Goal: Information Seeking & Learning: Learn about a topic

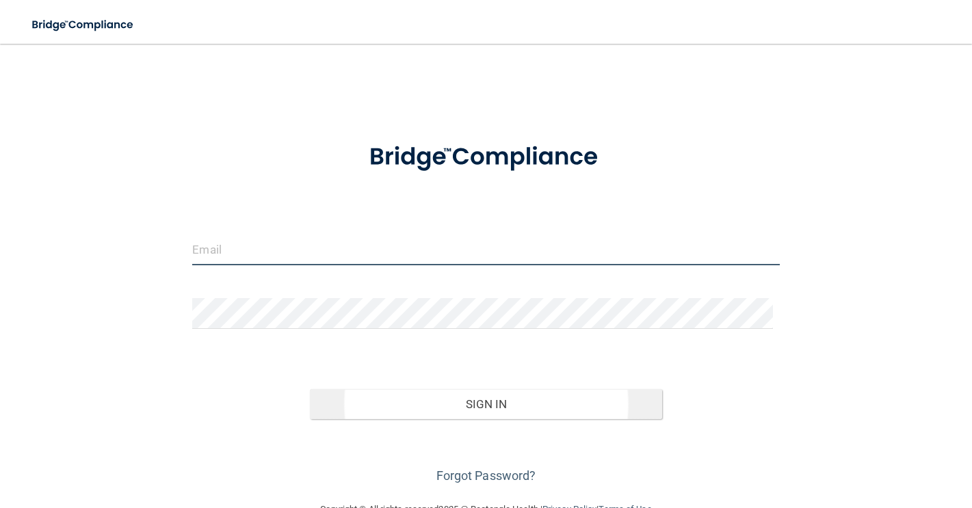
type input "[EMAIL_ADDRESS][DOMAIN_NAME]"
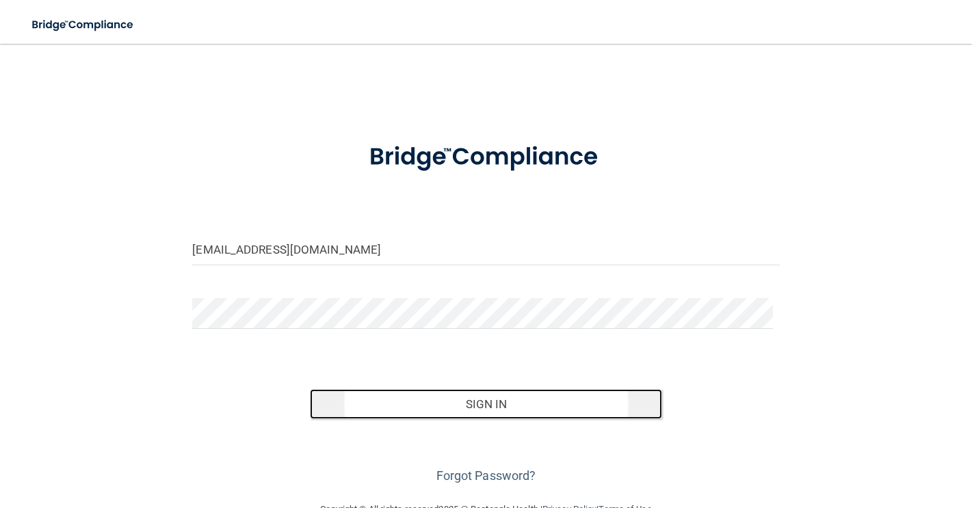
click at [484, 401] on button "Sign In" at bounding box center [486, 404] width 352 height 30
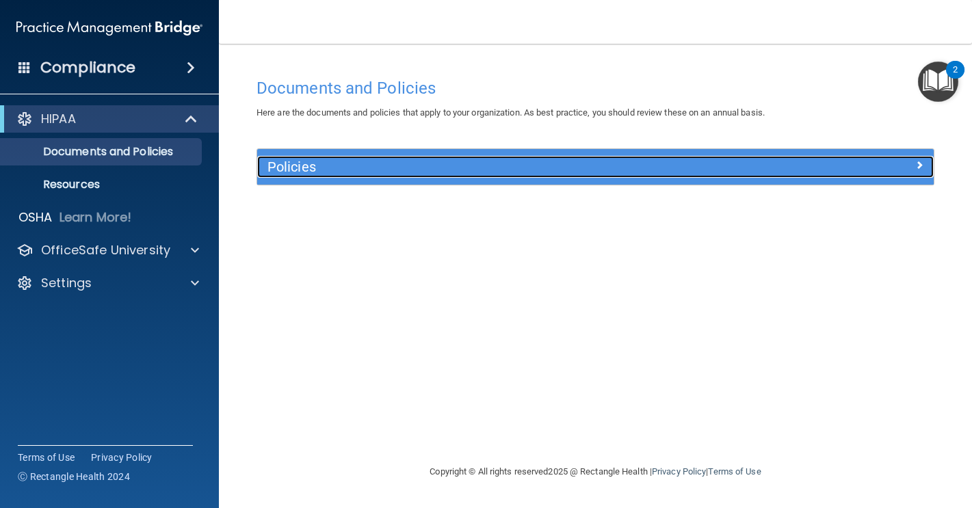
click at [289, 168] on h5 "Policies" at bounding box center [510, 166] width 487 height 15
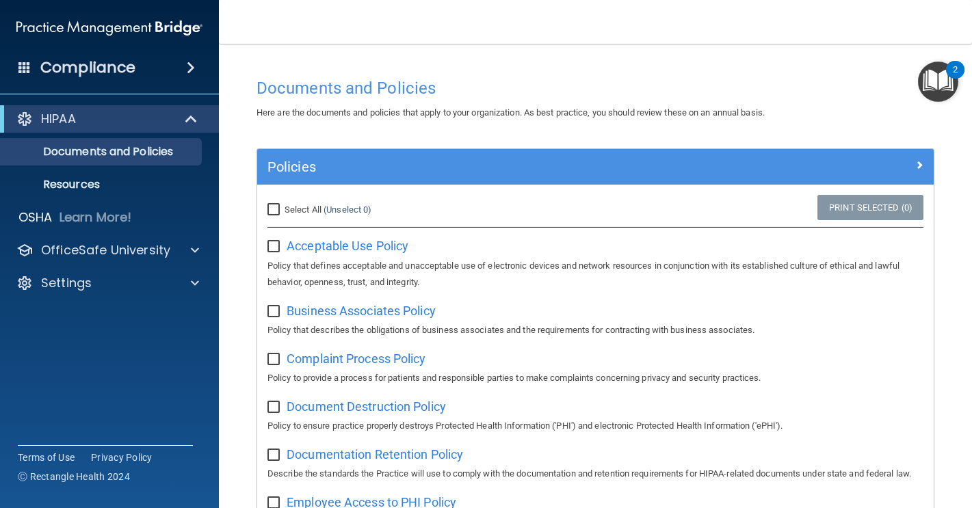
click at [280, 206] on input "Select All (Unselect 0) Unselect All" at bounding box center [275, 209] width 16 height 11
checkbox input "true"
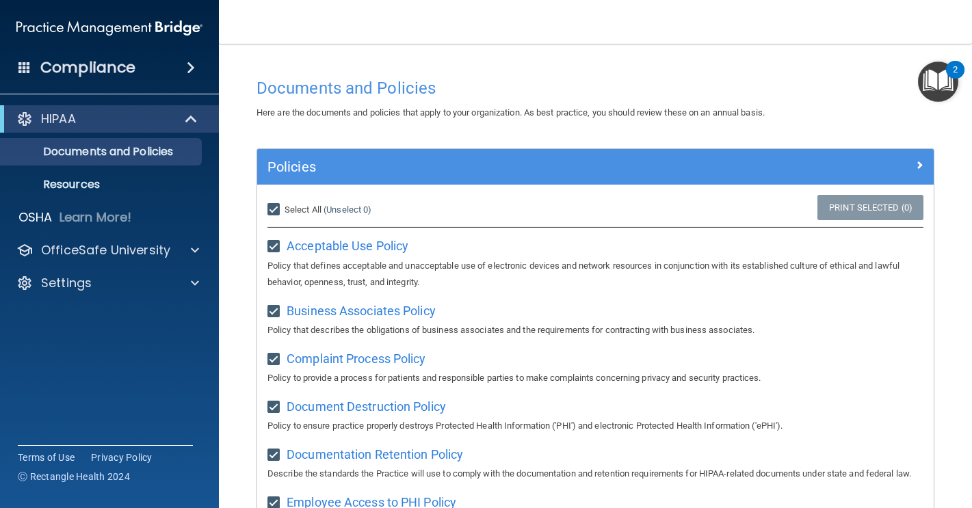
checkbox input "true"
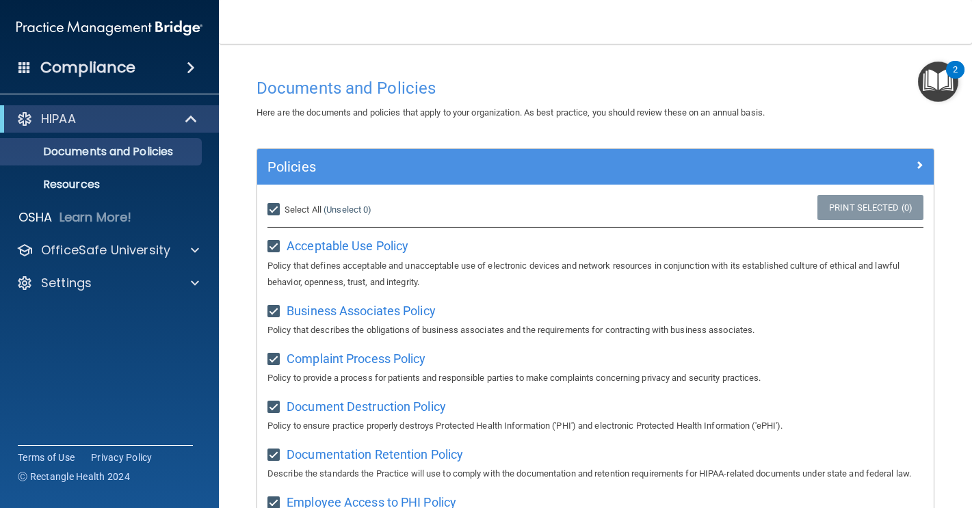
checkbox input "true"
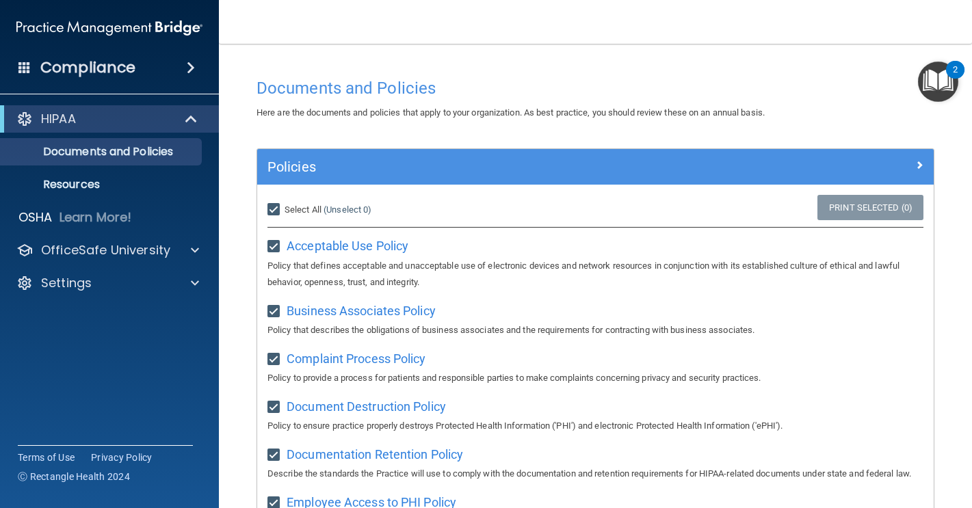
checkbox input "true"
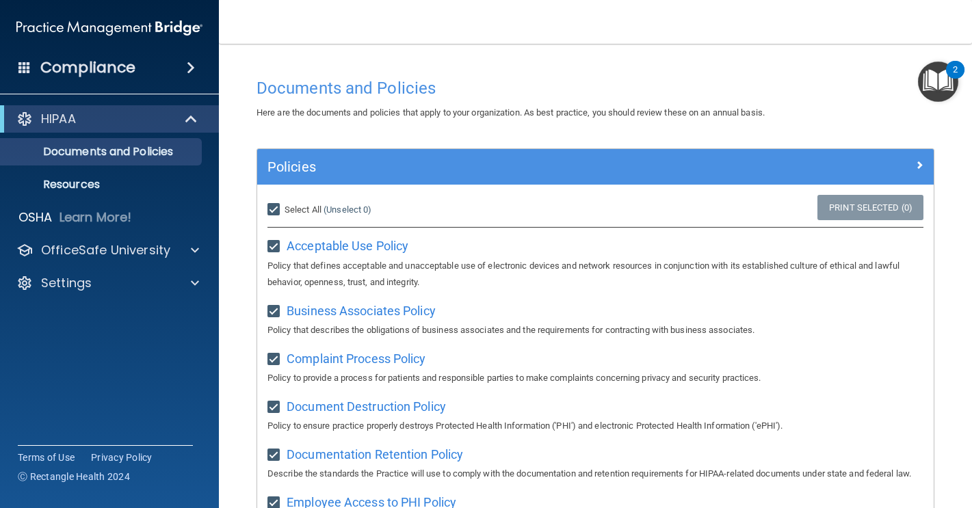
checkbox input "true"
click at [278, 204] on input "Select All (Unselect 21) Unselect All" at bounding box center [275, 209] width 16 height 11
checkbox input "false"
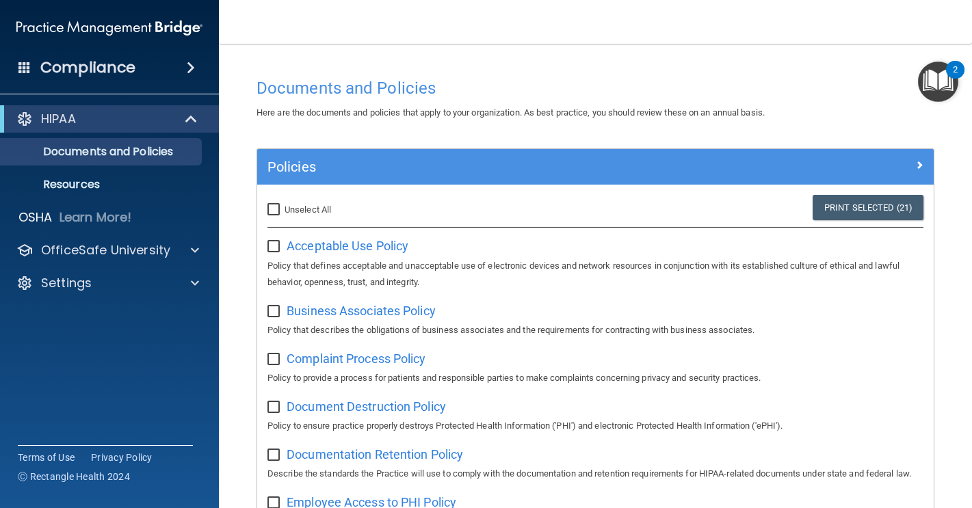
checkbox input "false"
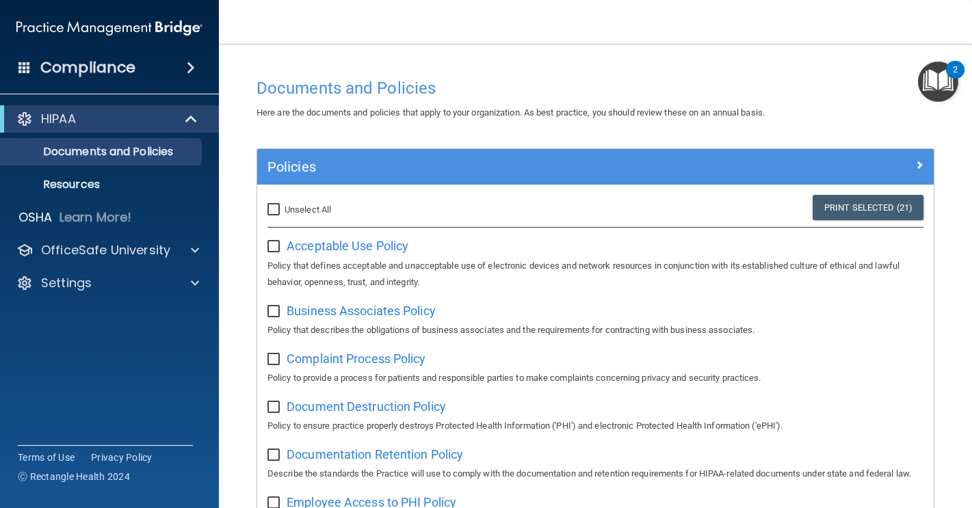
checkbox input "false"
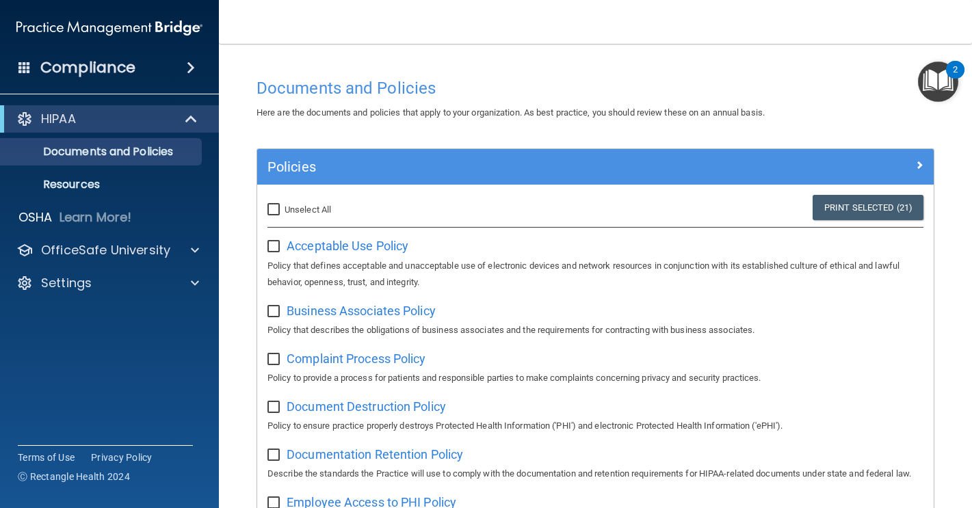
checkbox input "false"
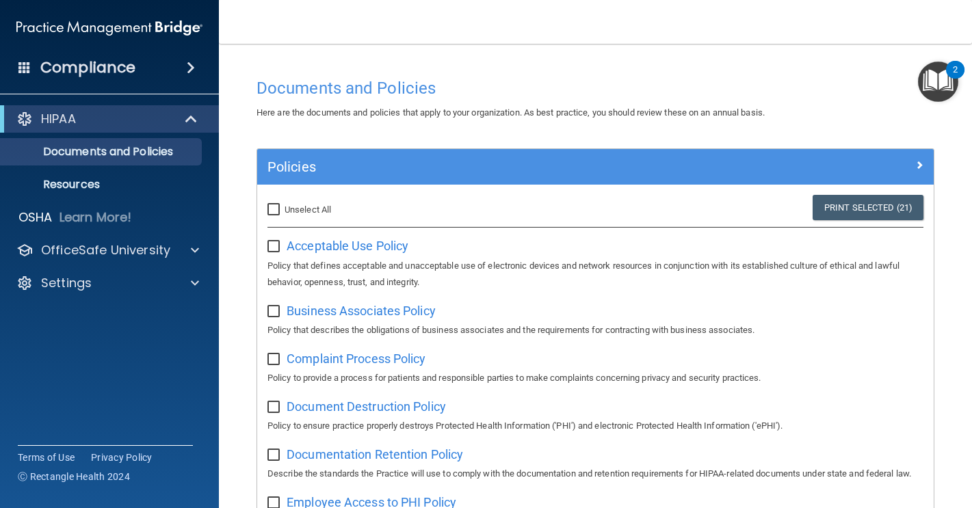
checkbox input "false"
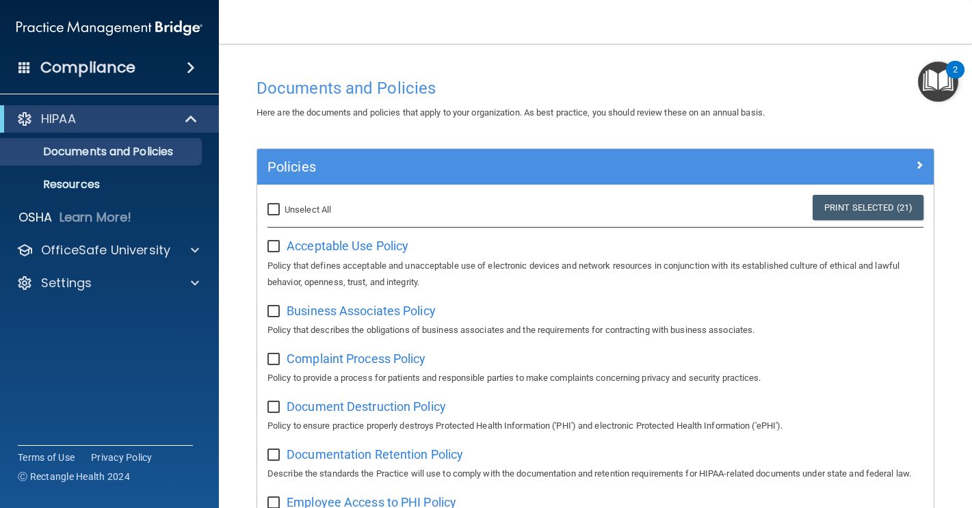
checkbox input "false"
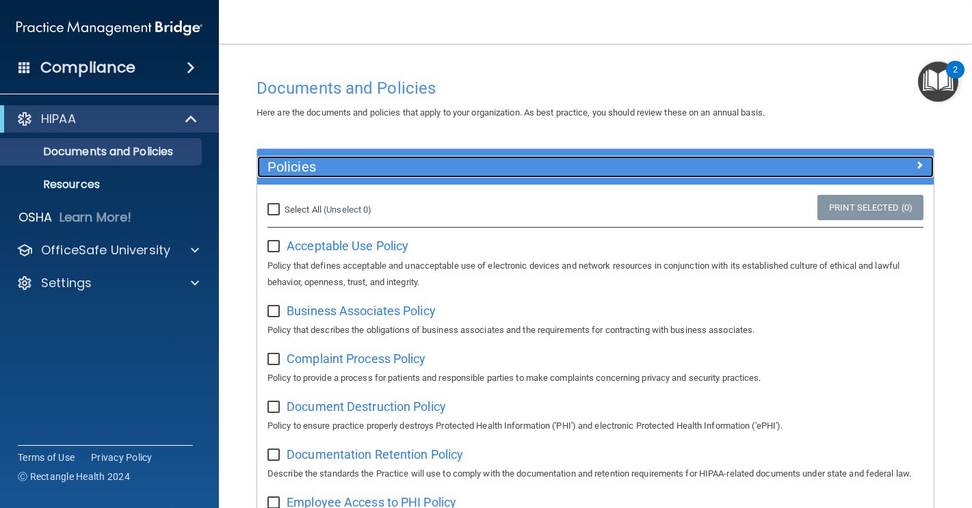
click at [289, 168] on h5 "Policies" at bounding box center [510, 166] width 487 height 15
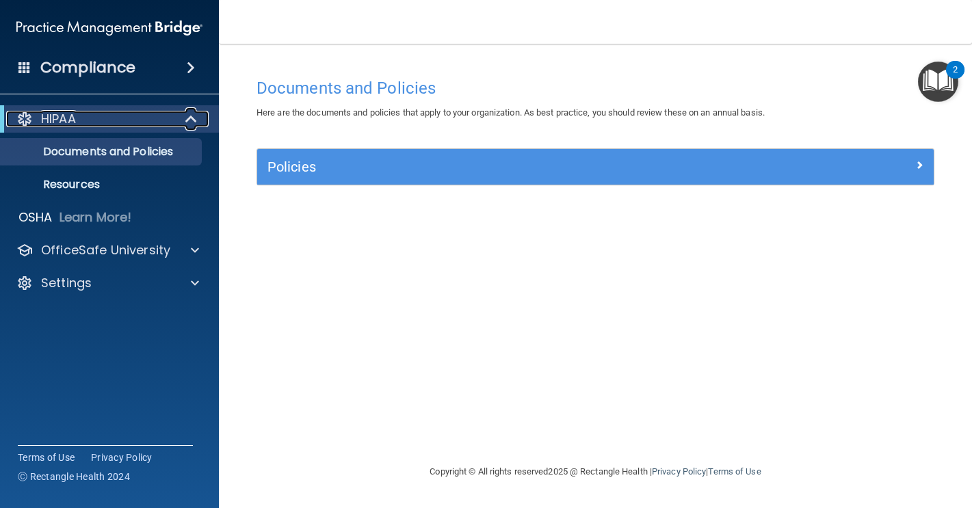
click at [128, 121] on div "HIPAA" at bounding box center [90, 119] width 169 height 16
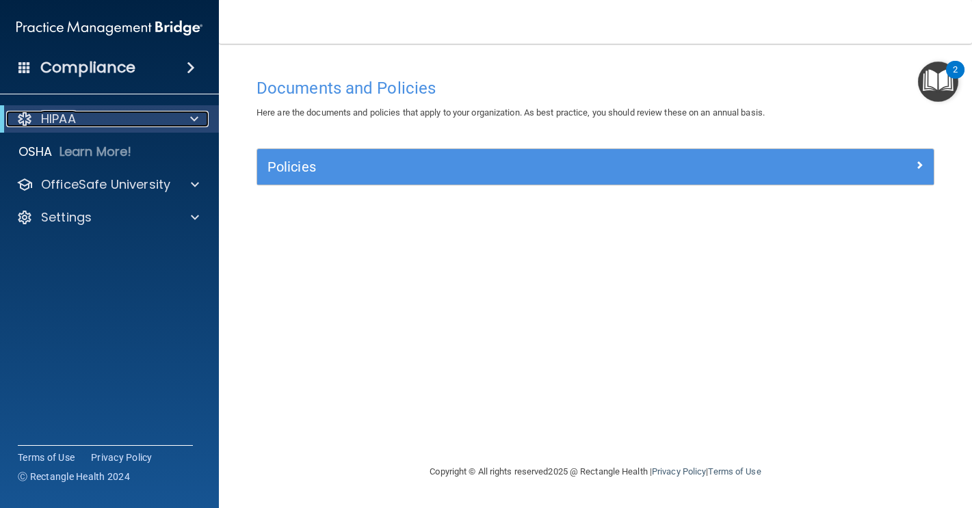
click at [129, 122] on div "HIPAA" at bounding box center [90, 119] width 169 height 16
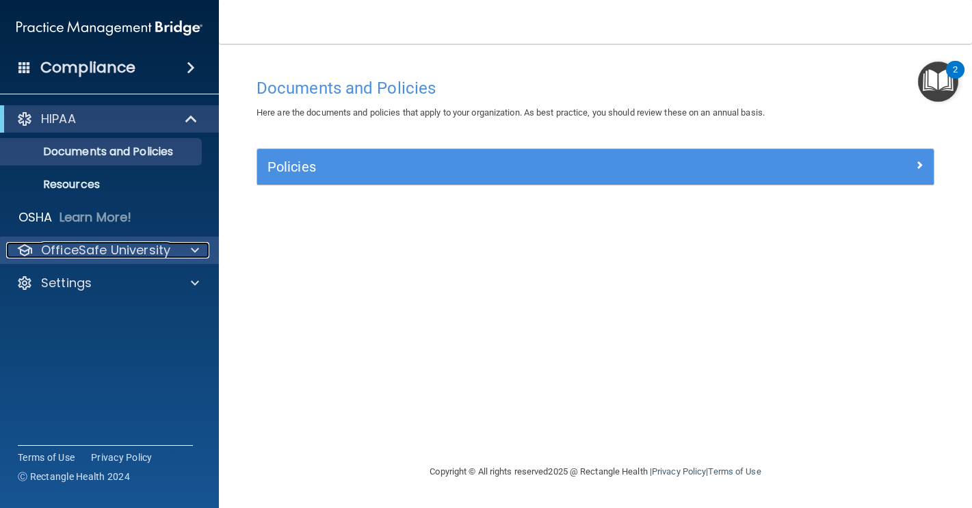
click at [202, 249] on div at bounding box center [193, 250] width 34 height 16
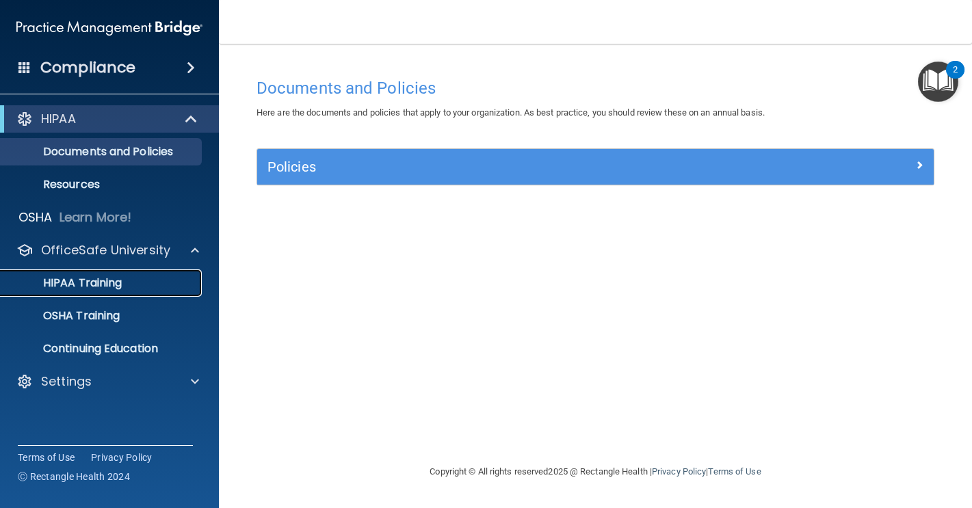
click at [86, 290] on p "HIPAA Training" at bounding box center [65, 283] width 113 height 14
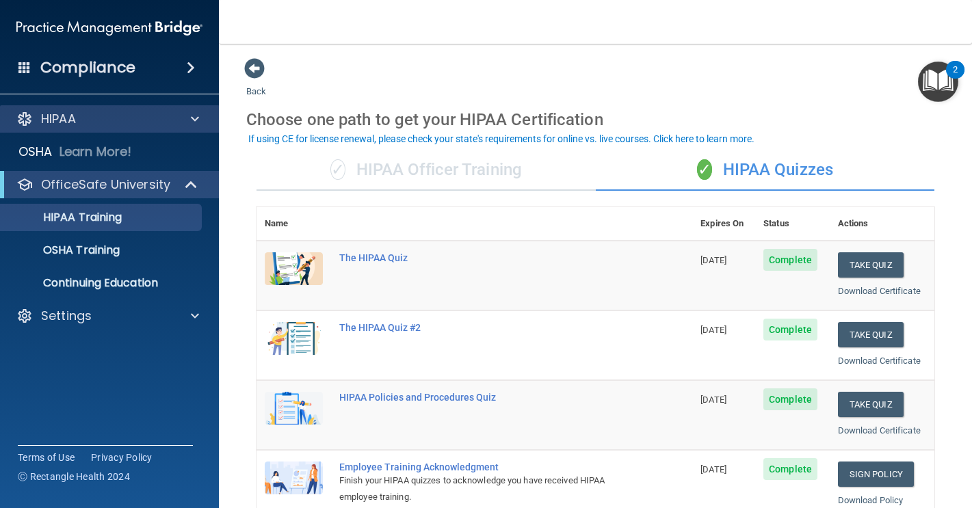
click at [103, 127] on div "HIPAA" at bounding box center [109, 118] width 219 height 27
click at [200, 119] on div at bounding box center [193, 119] width 34 height 16
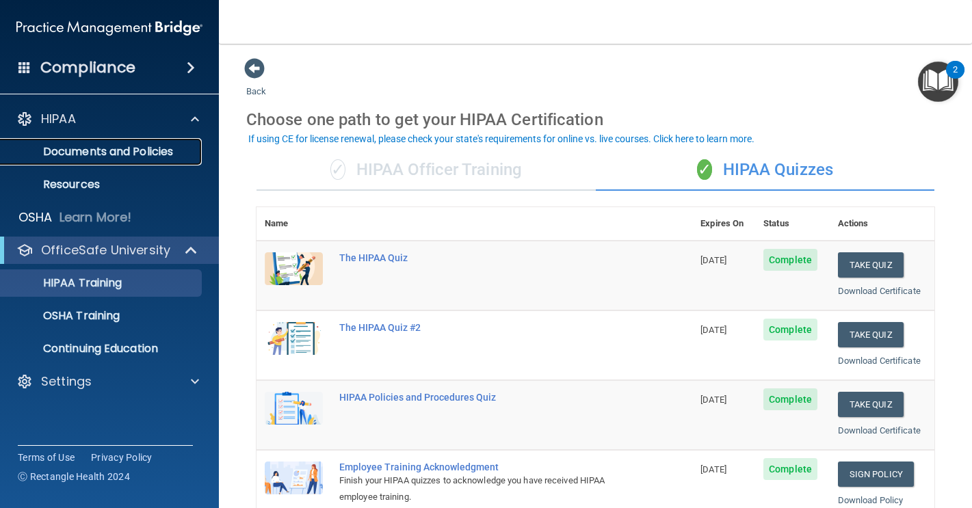
click at [157, 155] on p "Documents and Policies" at bounding box center [102, 152] width 187 height 14
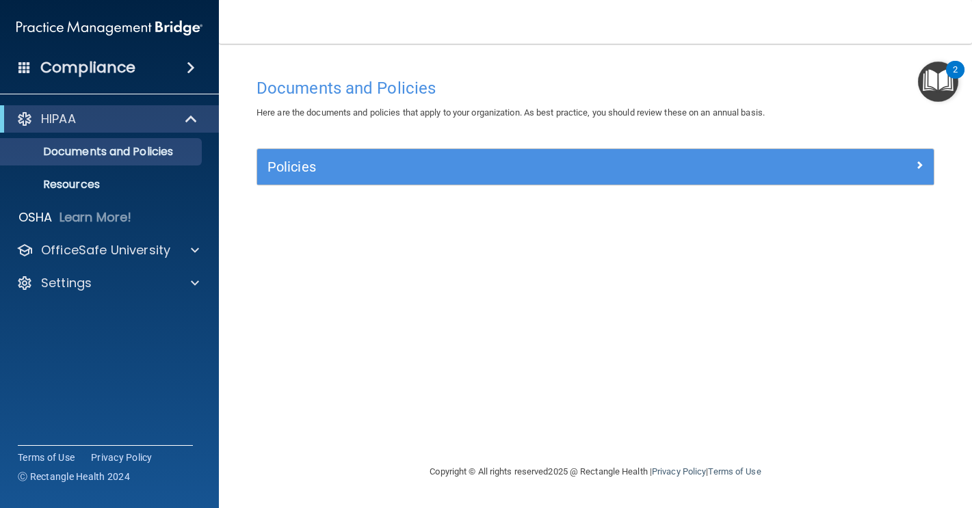
click at [334, 199] on div "Policies Select All (Unselect 0) Unselect All Print Selected (0) Acceptable Use…" at bounding box center [595, 174] width 698 height 53
click at [334, 181] on div "Policies" at bounding box center [595, 167] width 676 height 36
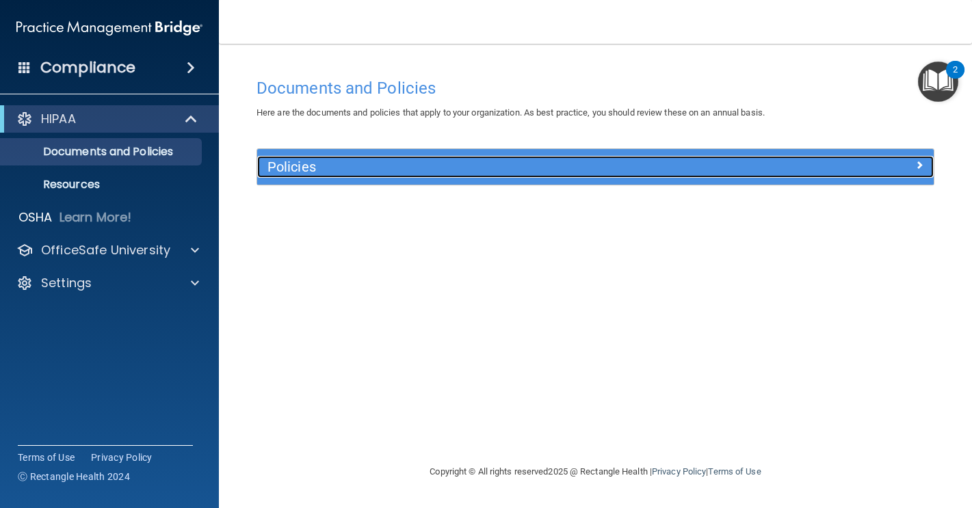
click at [909, 168] on div at bounding box center [848, 164] width 169 height 16
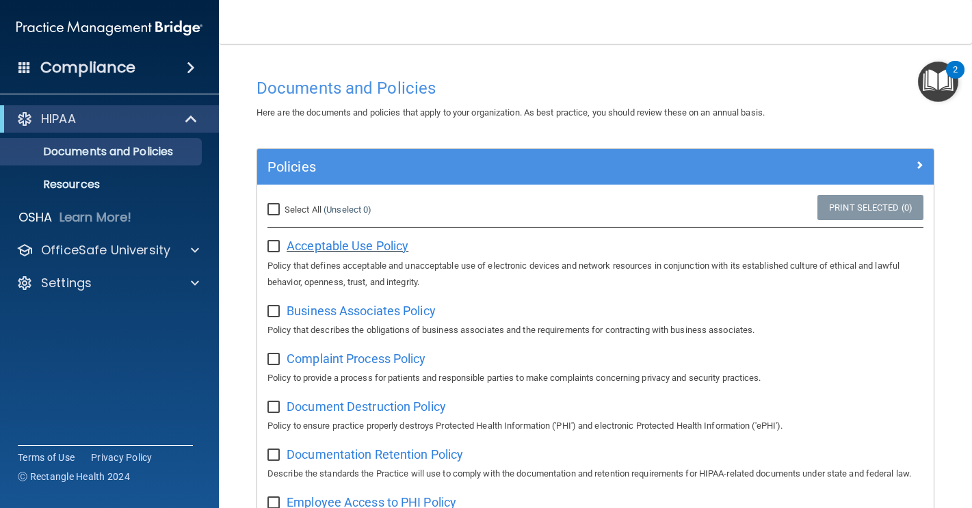
click at [362, 243] on span "Acceptable Use Policy" at bounding box center [347, 246] width 122 height 14
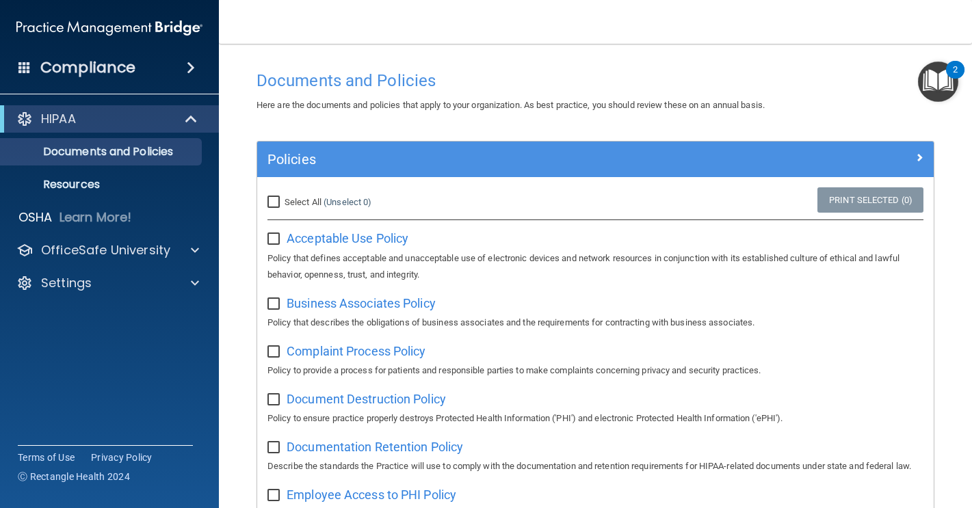
scroll to position [17, 0]
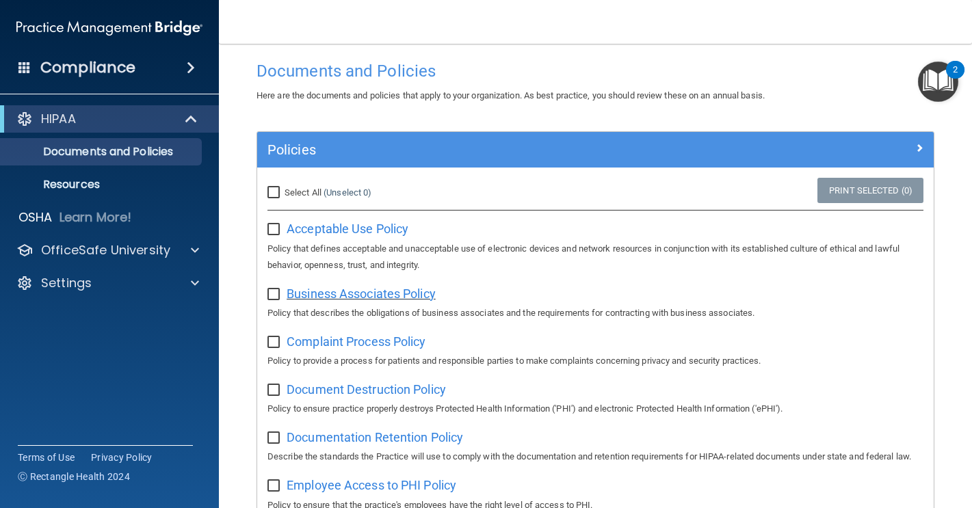
click at [410, 295] on span "Business Associates Policy" at bounding box center [360, 293] width 149 height 14
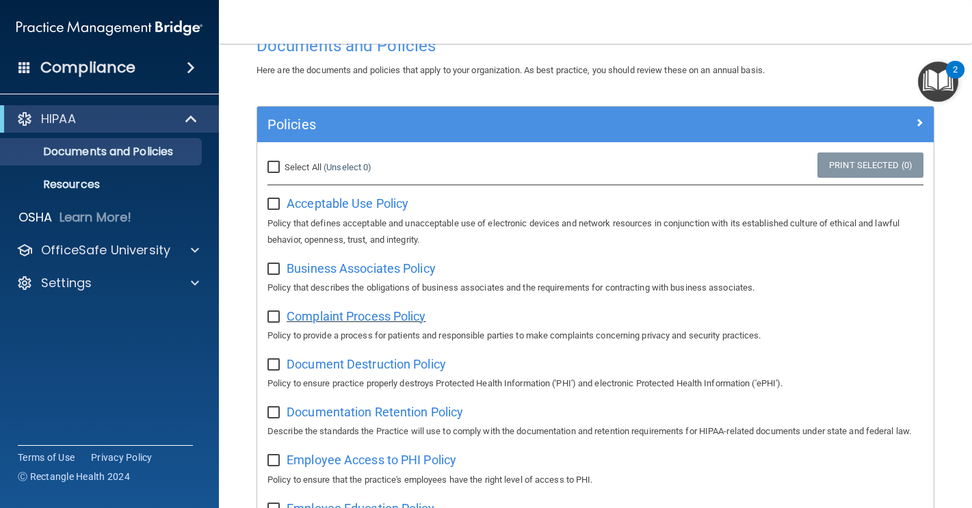
click at [384, 323] on span "Complaint Process Policy" at bounding box center [355, 316] width 139 height 14
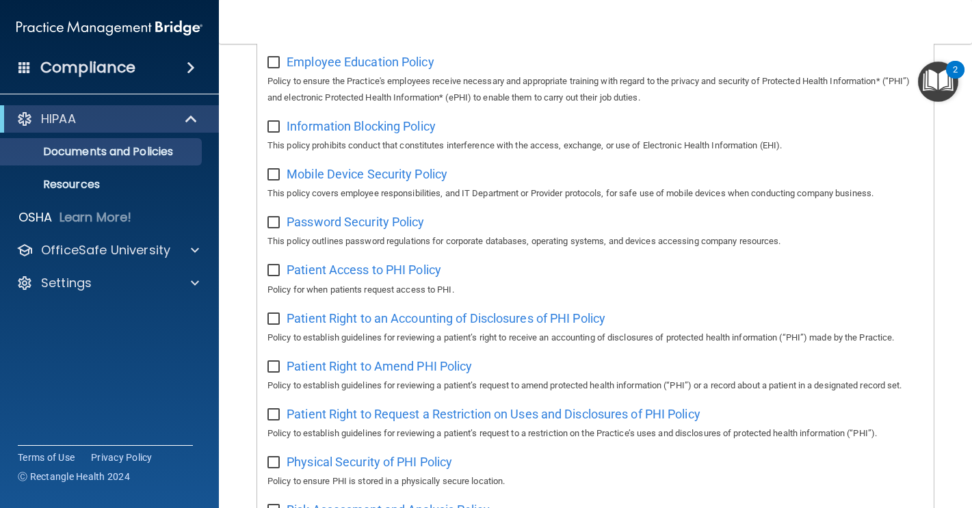
scroll to position [34, 0]
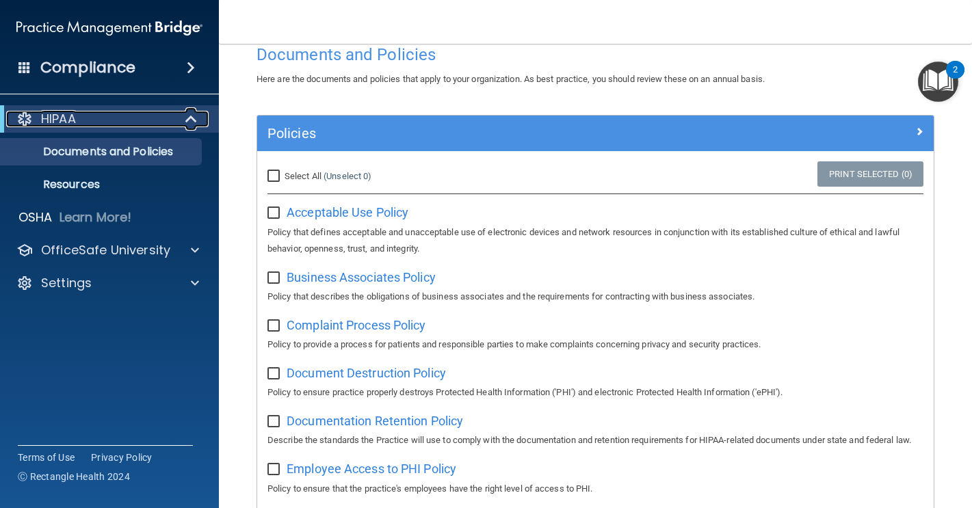
click at [187, 122] on span at bounding box center [193, 119] width 12 height 16
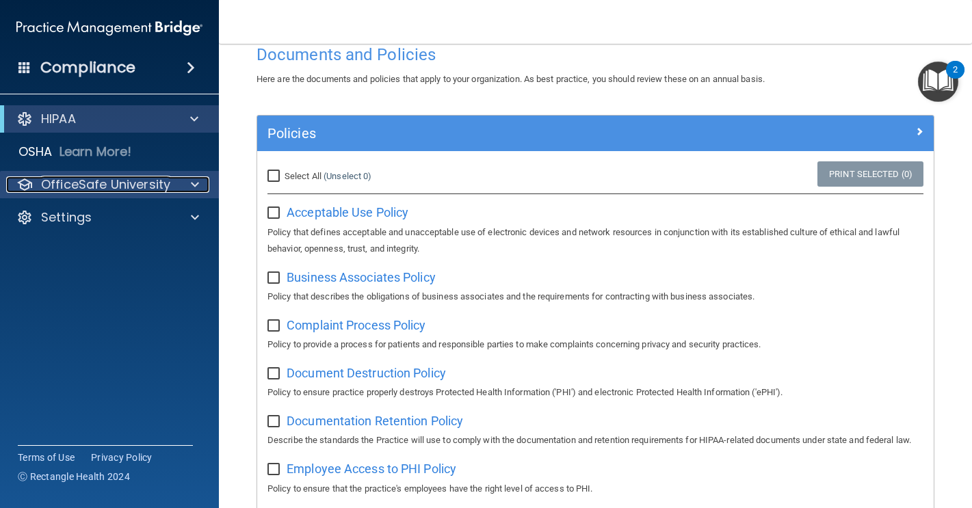
click at [195, 185] on span at bounding box center [195, 184] width 8 height 16
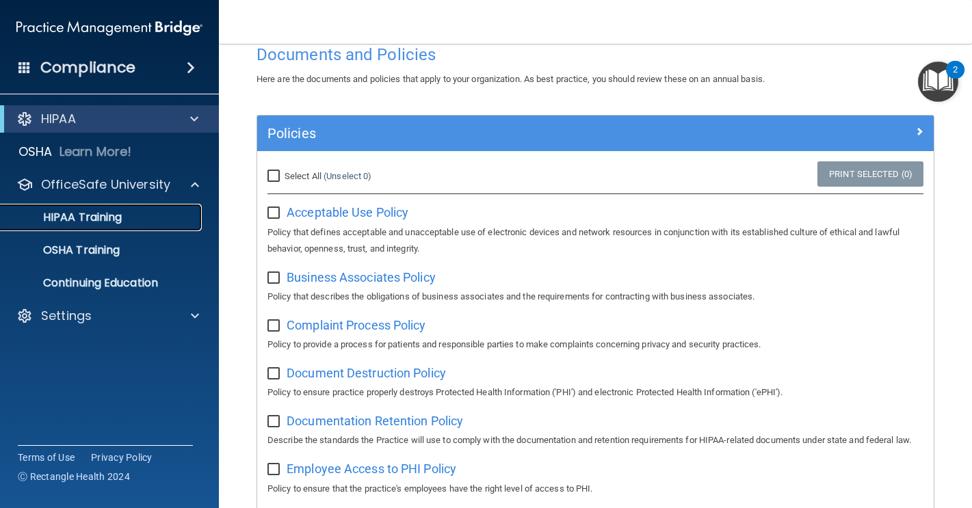
click at [126, 219] on div "HIPAA Training" at bounding box center [102, 218] width 187 height 14
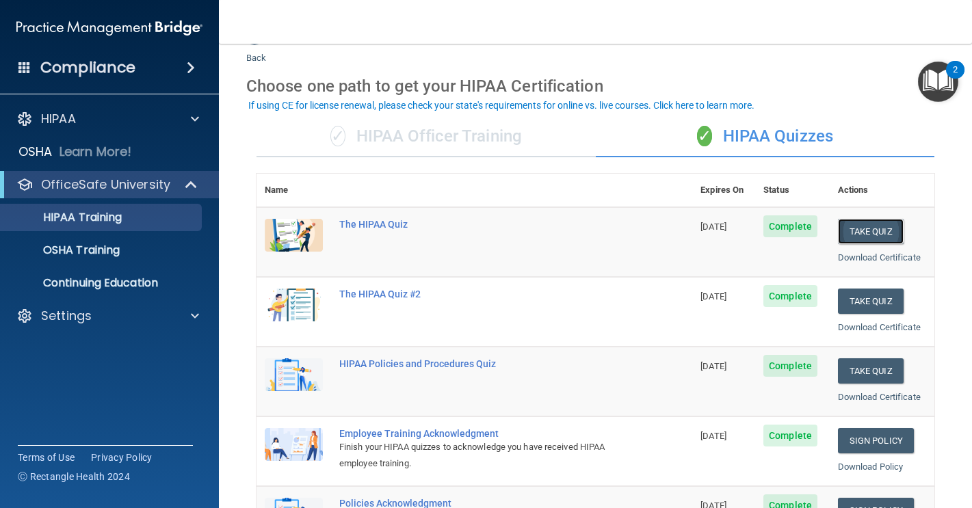
click at [865, 235] on button "Take Quiz" at bounding box center [871, 231] width 66 height 25
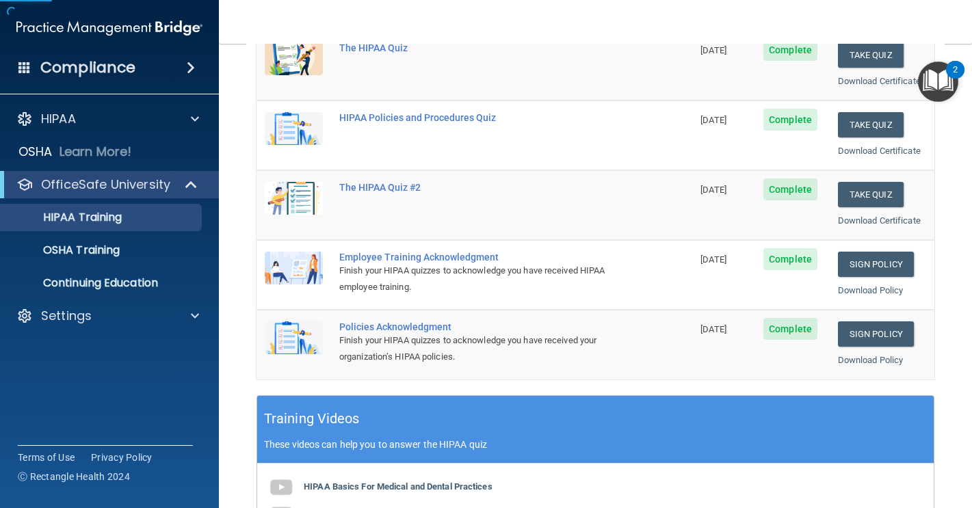
scroll to position [400, 0]
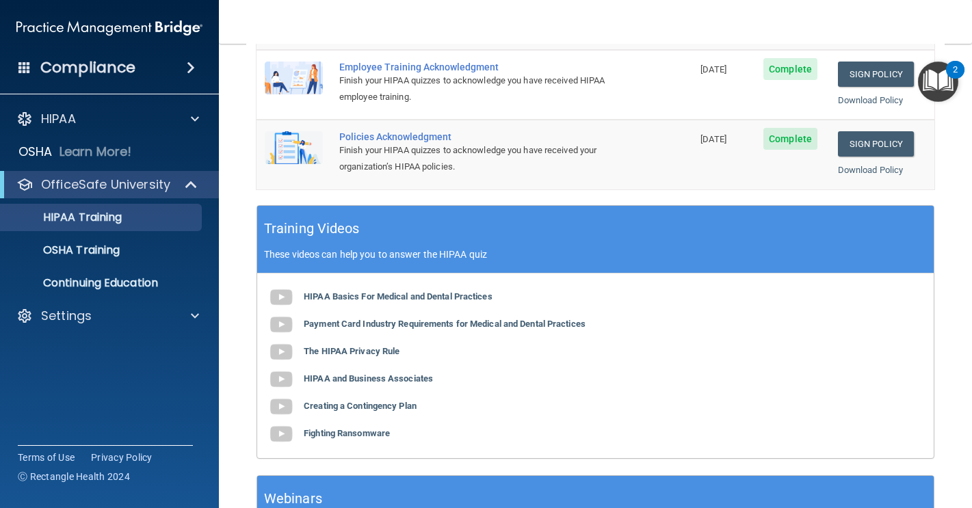
click at [397, 289] on div "HIPAA Basics For Medical and Dental Practices Payment Card Industry Requirement…" at bounding box center [595, 366] width 676 height 185
click at [396, 294] on b "HIPAA Basics For Medical and Dental Practices" at bounding box center [398, 296] width 189 height 10
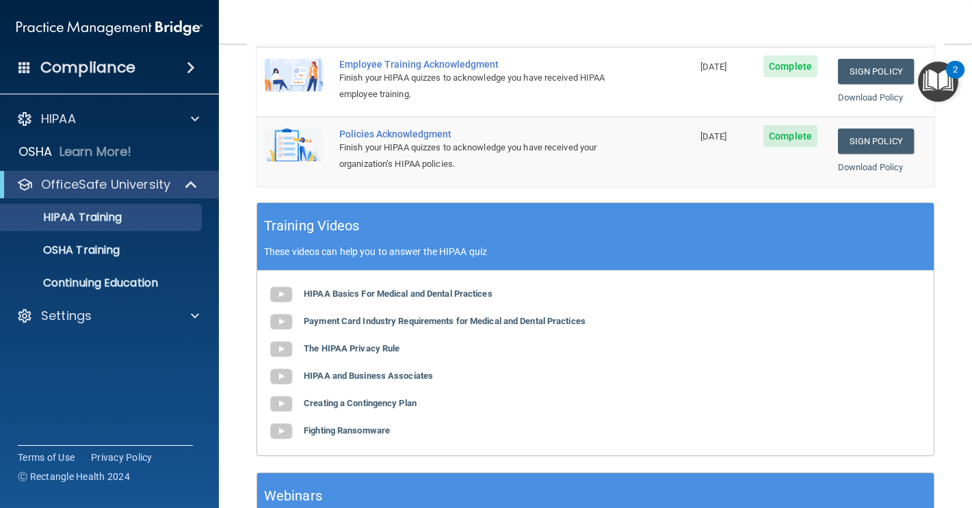
scroll to position [403, 0]
click at [381, 346] on b "The HIPAA Privacy Rule" at bounding box center [352, 348] width 96 height 10
click at [328, 373] on b "HIPAA and Business Associates" at bounding box center [368, 376] width 129 height 10
click at [395, 399] on b "Creating a Contingency Plan" at bounding box center [360, 403] width 113 height 10
click at [330, 431] on b "Fighting Ransomware" at bounding box center [347, 430] width 86 height 10
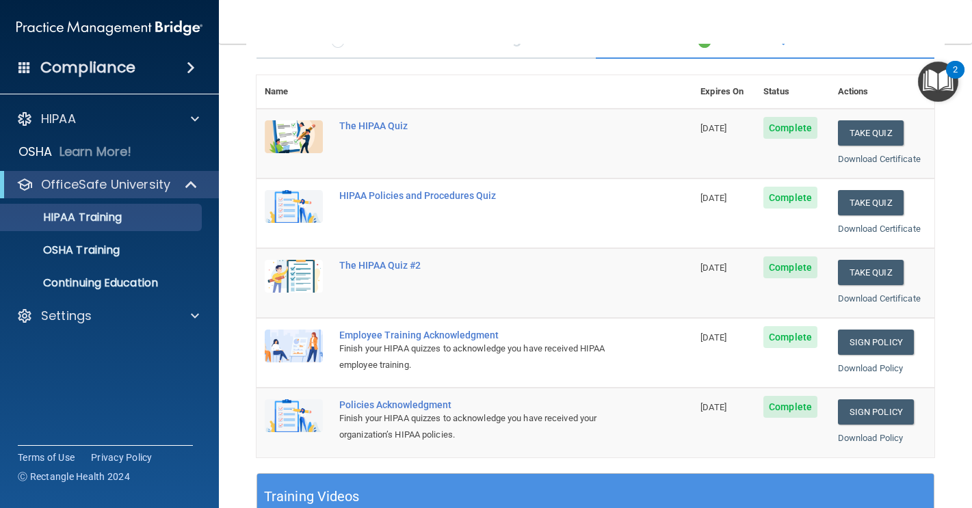
scroll to position [59, 0]
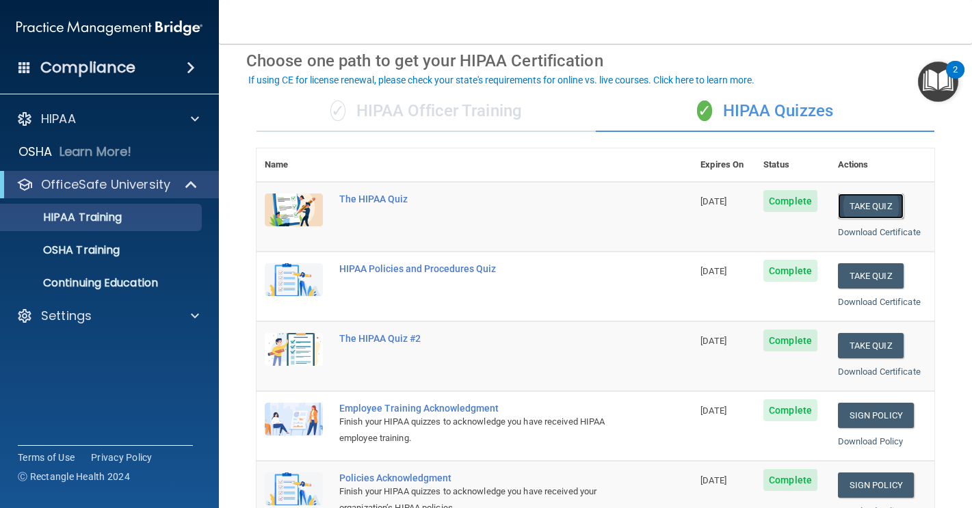
click at [848, 204] on button "Take Quiz" at bounding box center [871, 206] width 66 height 25
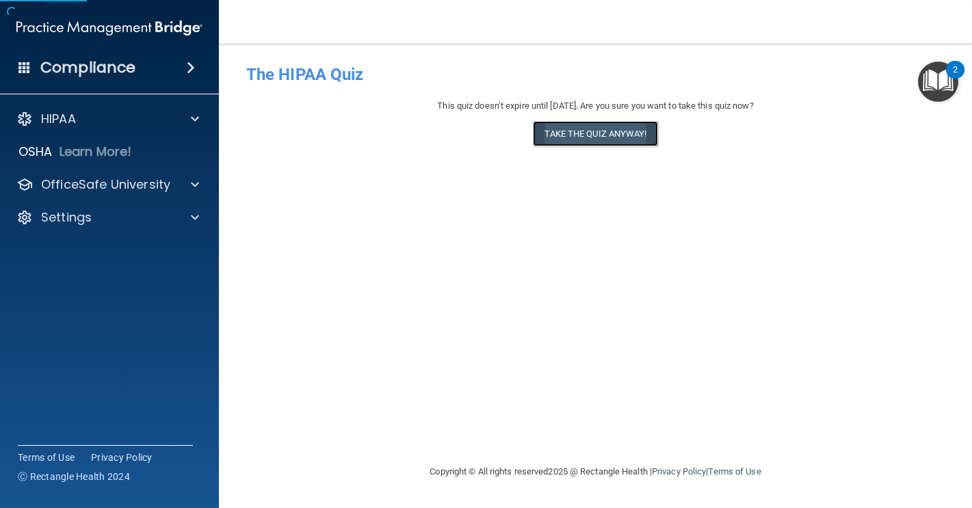
click at [574, 133] on button "Take the quiz anyway!" at bounding box center [595, 133] width 124 height 25
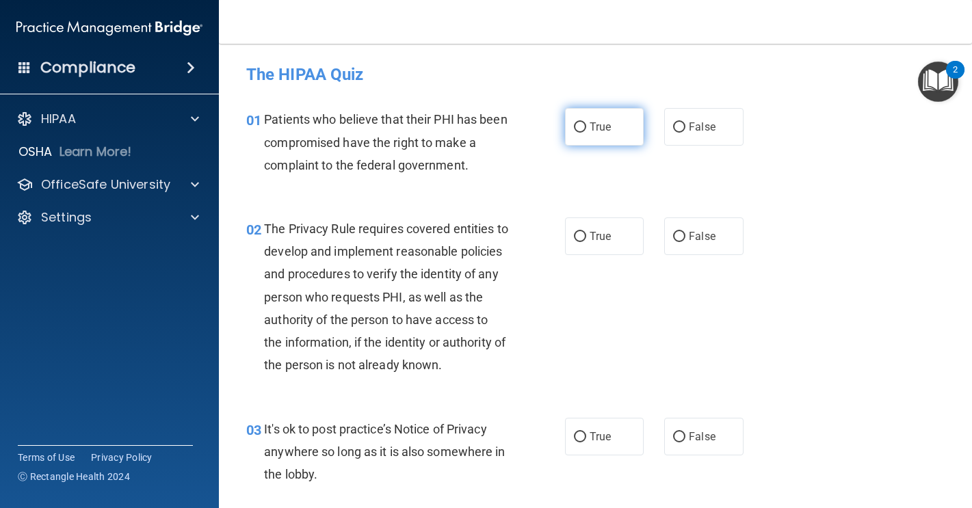
click at [578, 123] on input "True" at bounding box center [580, 127] width 12 height 10
radio input "true"
click at [576, 232] on input "True" at bounding box center [580, 237] width 12 height 10
radio input "true"
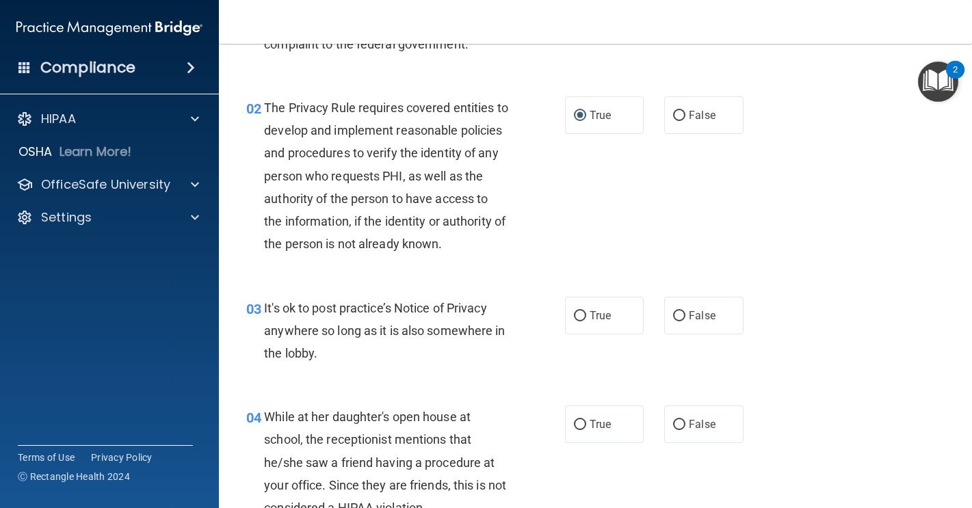
scroll to position [135, 0]
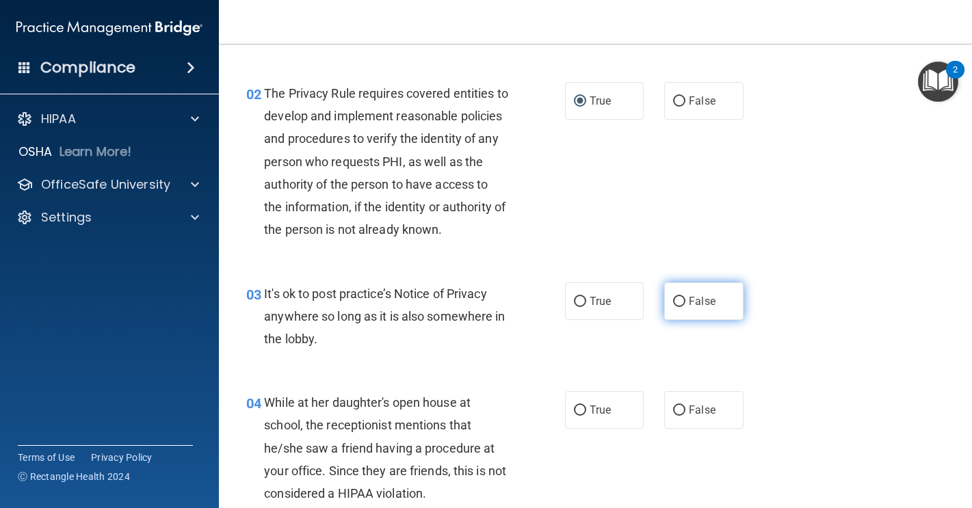
click at [664, 320] on label "False" at bounding box center [703, 301] width 79 height 38
click at [673, 307] on input "False" at bounding box center [679, 302] width 12 height 10
radio input "true"
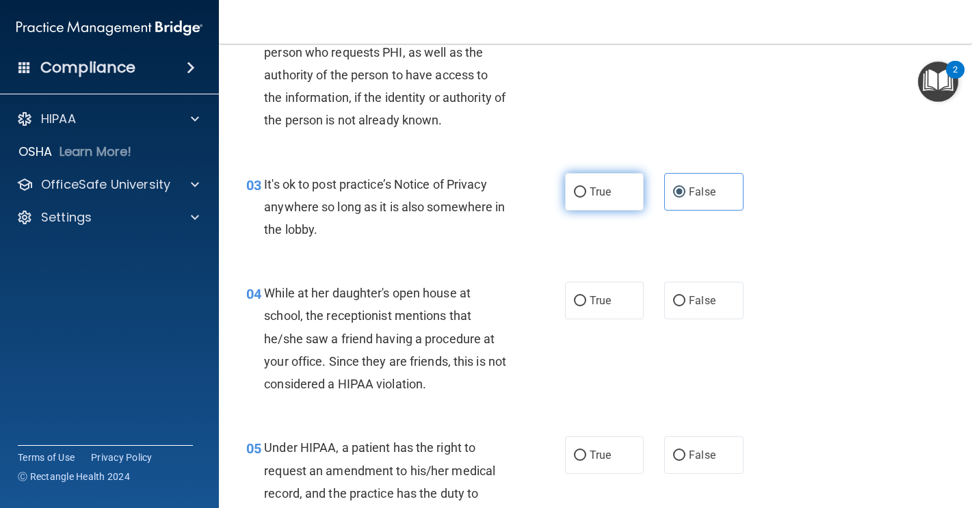
scroll to position [245, 0]
click at [689, 306] on span "False" at bounding box center [702, 299] width 27 height 13
click at [685, 306] on input "False" at bounding box center [679, 300] width 12 height 10
radio input "true"
click at [587, 210] on label "True" at bounding box center [604, 191] width 79 height 38
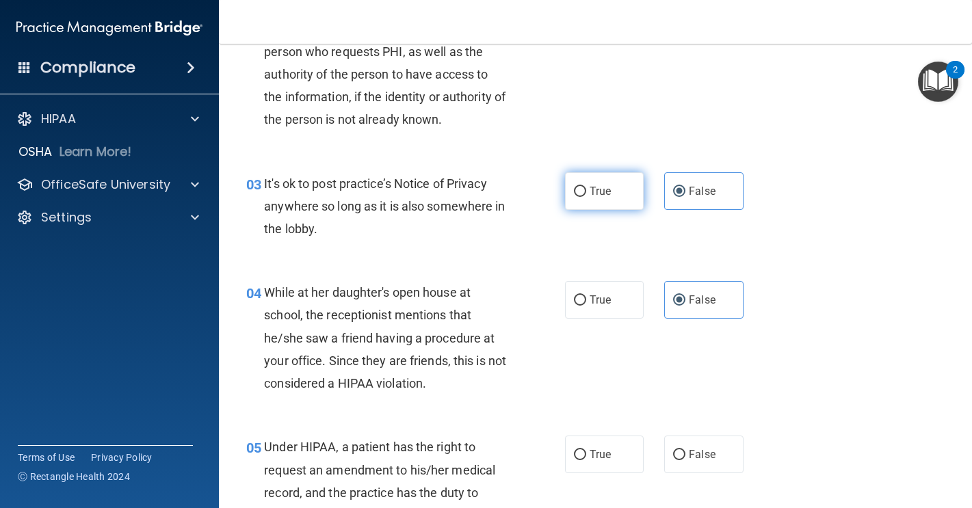
click at [586, 197] on input "True" at bounding box center [580, 192] width 12 height 10
radio input "true"
radio input "false"
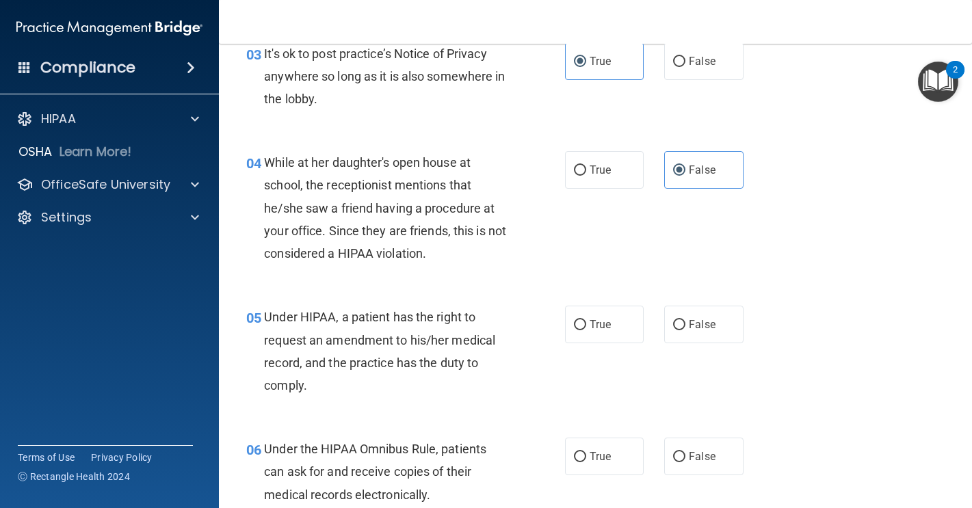
scroll to position [375, 0]
click at [614, 341] on label "True" at bounding box center [604, 325] width 79 height 38
click at [586, 330] on input "True" at bounding box center [580, 325] width 12 height 10
radio input "true"
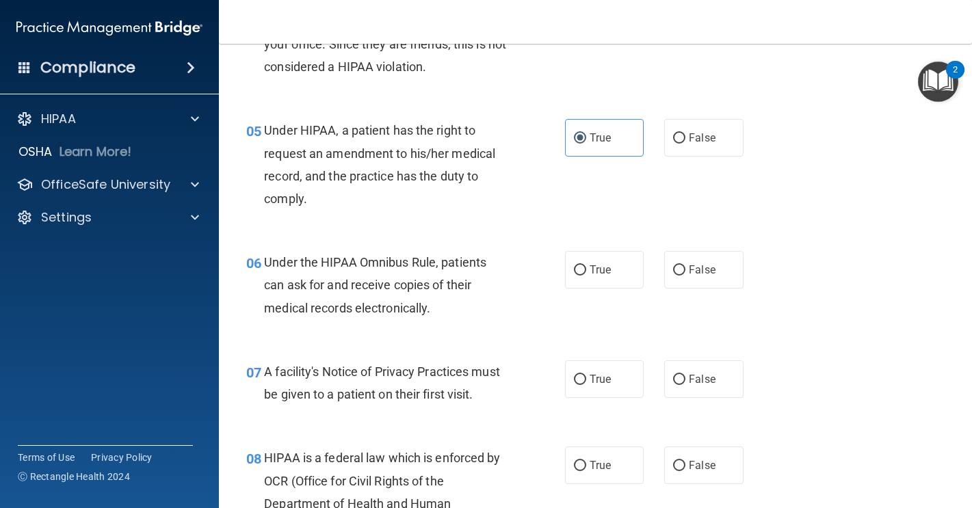
scroll to position [563, 0]
click at [364, 282] on span "Under the HIPAA Omnibus Rule, patients can ask for and receive copies of their …" at bounding box center [375, 283] width 222 height 59
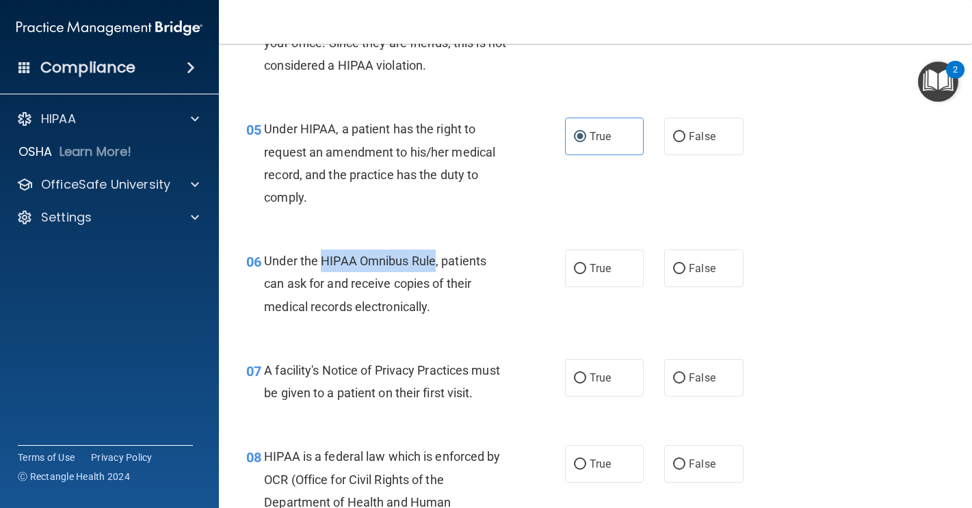
drag, startPoint x: 319, startPoint y: 282, endPoint x: 434, endPoint y: 285, distance: 114.2
click at [434, 285] on span "Under the HIPAA Omnibus Rule, patients can ask for and receive copies of their …" at bounding box center [375, 283] width 222 height 59
click at [407, 283] on span "Under the HIPAA Omnibus Rule, patients can ask for and receive copies of their …" at bounding box center [375, 283] width 222 height 59
drag, startPoint x: 434, startPoint y: 285, endPoint x: 319, endPoint y: 284, distance: 114.2
click at [319, 284] on span "Under the HIPAA Omnibus Rule, patients can ask for and receive copies of their …" at bounding box center [375, 283] width 222 height 59
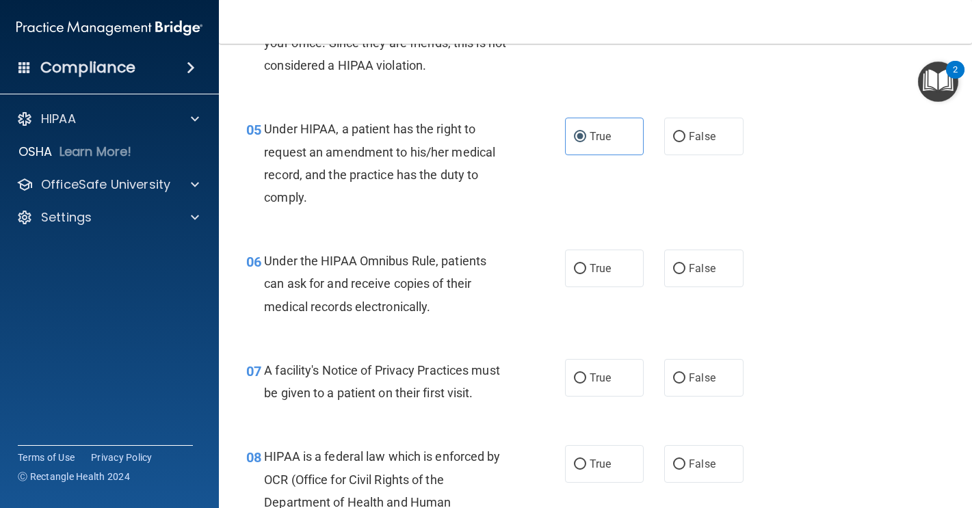
click at [473, 318] on div "Under the HIPAA Omnibus Rule, patients can ask for and receive copies of their …" at bounding box center [391, 284] width 254 height 68
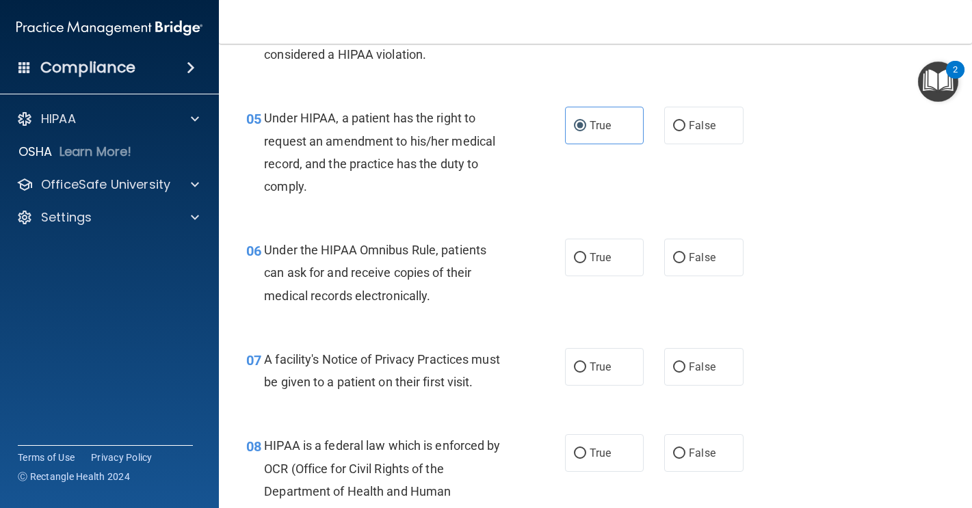
scroll to position [579, 0]
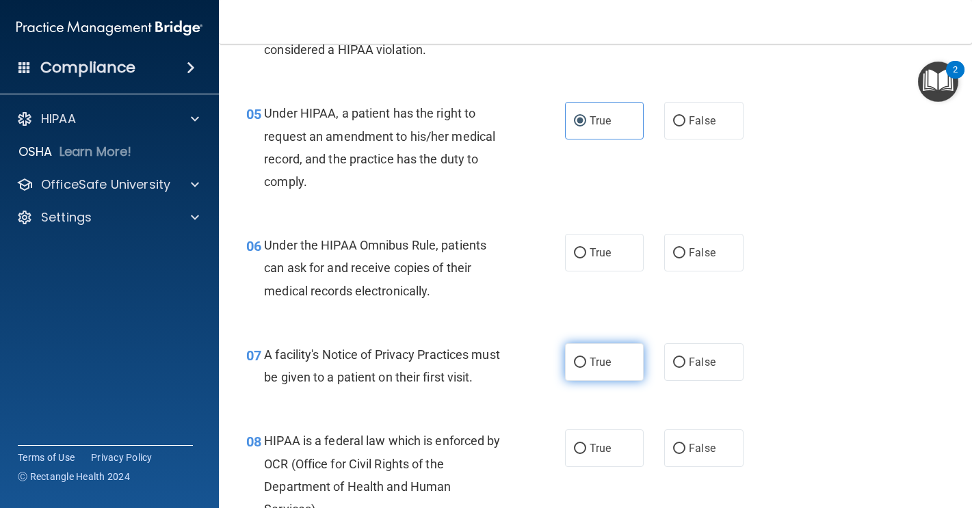
click at [576, 368] on input "True" at bounding box center [580, 363] width 12 height 10
radio input "true"
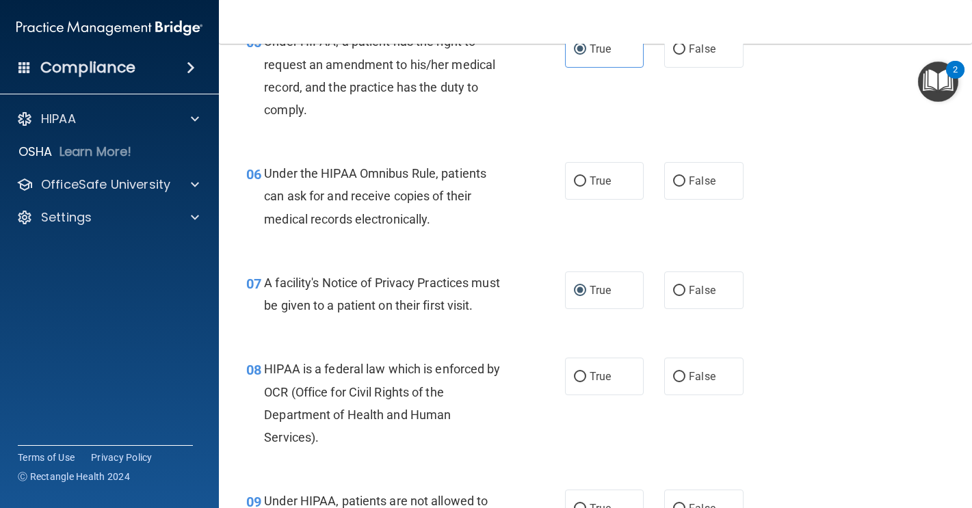
scroll to position [653, 0]
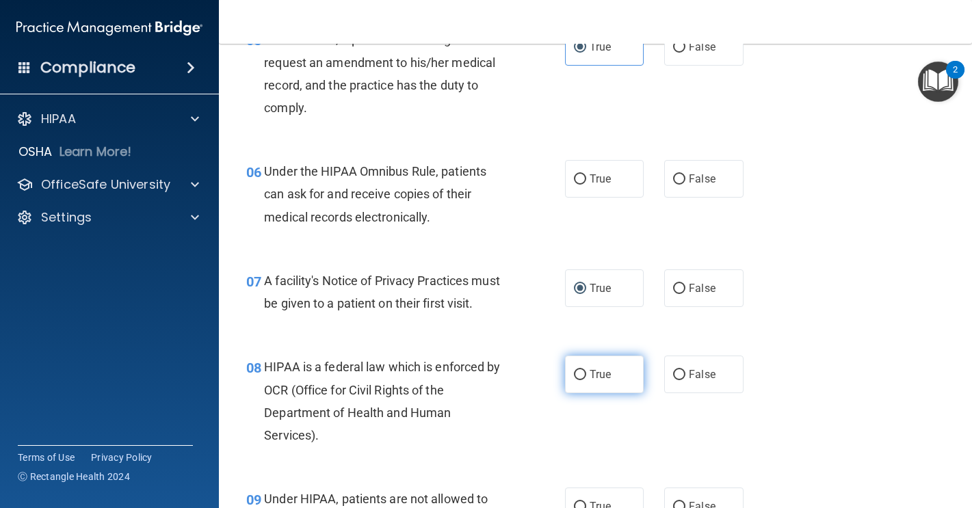
click at [565, 393] on label "True" at bounding box center [604, 375] width 79 height 38
click at [574, 380] on input "True" at bounding box center [580, 375] width 12 height 10
radio input "true"
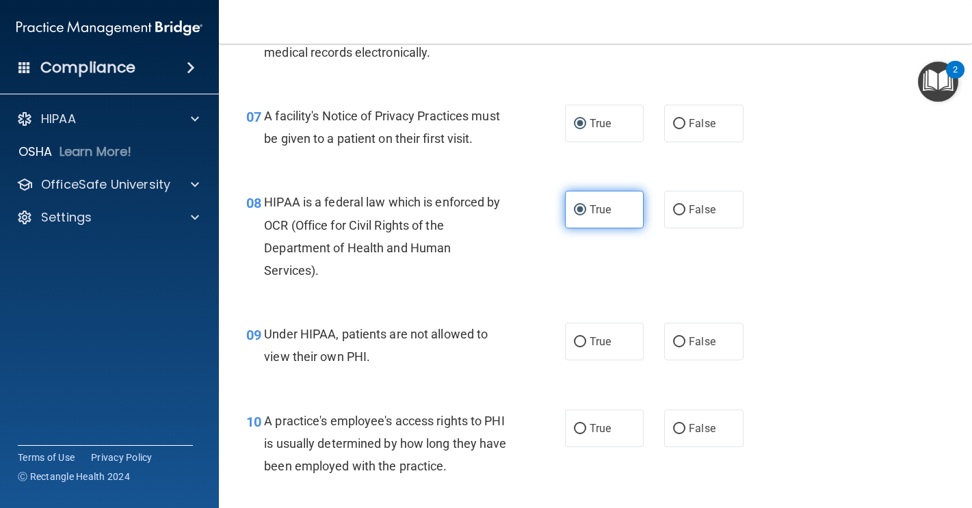
scroll to position [822, 0]
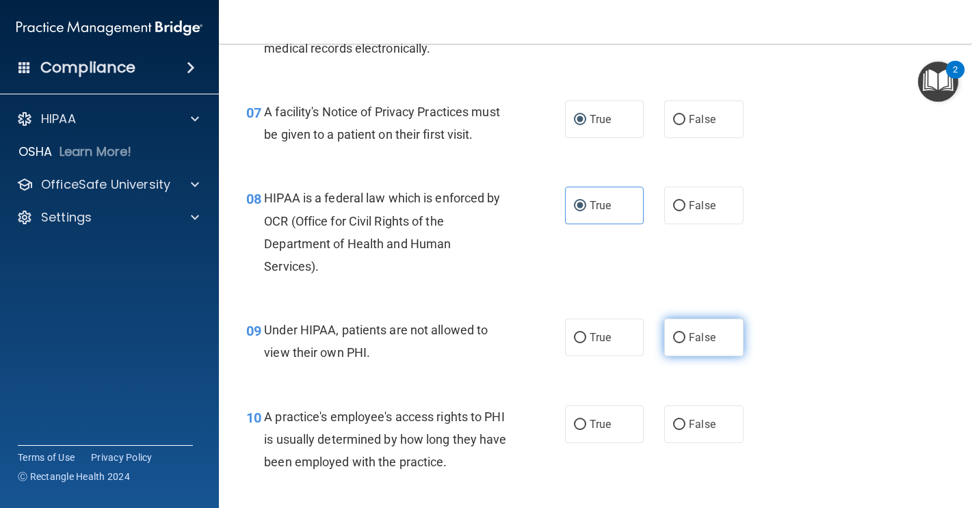
click at [665, 356] on label "False" at bounding box center [703, 338] width 79 height 38
click at [673, 343] on input "False" at bounding box center [679, 338] width 12 height 10
radio input "true"
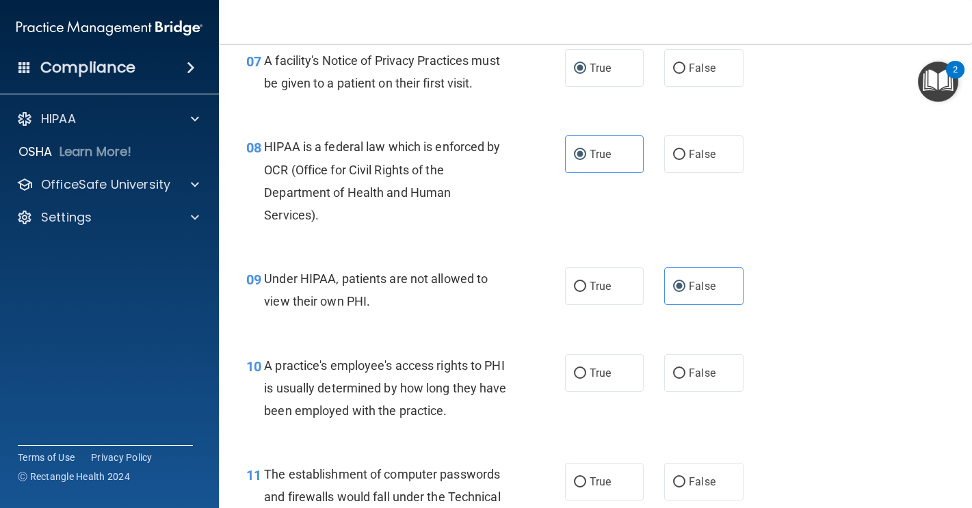
scroll to position [881, 0]
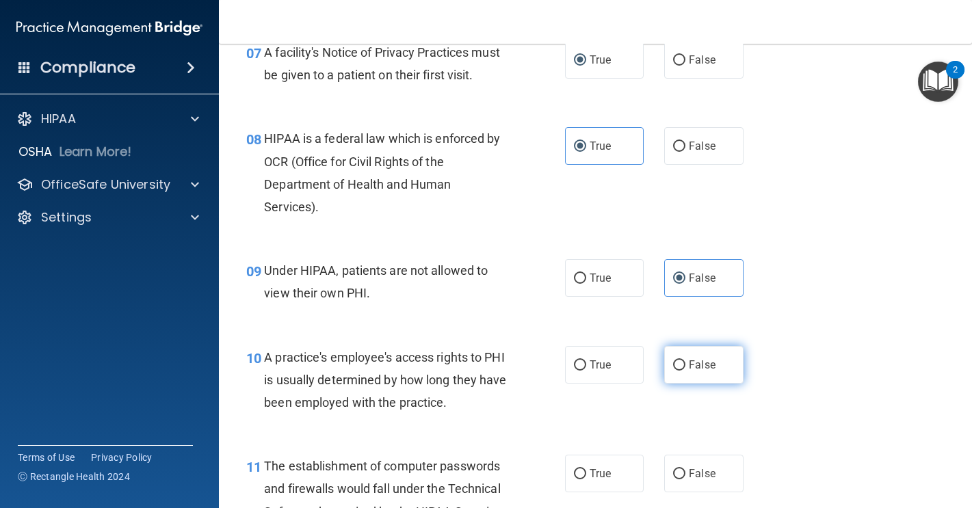
click at [664, 384] on label "False" at bounding box center [703, 365] width 79 height 38
click at [673, 371] on input "False" at bounding box center [679, 365] width 12 height 10
radio input "true"
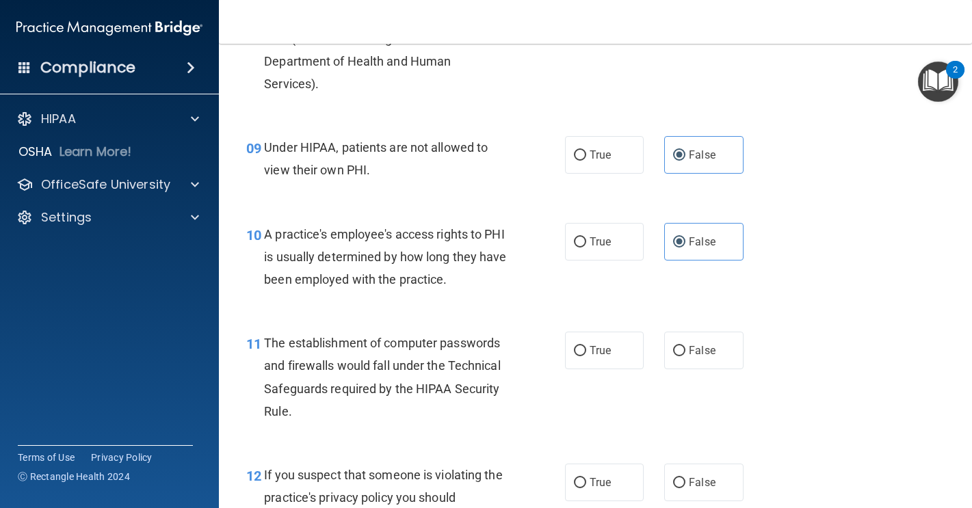
scroll to position [1009, 0]
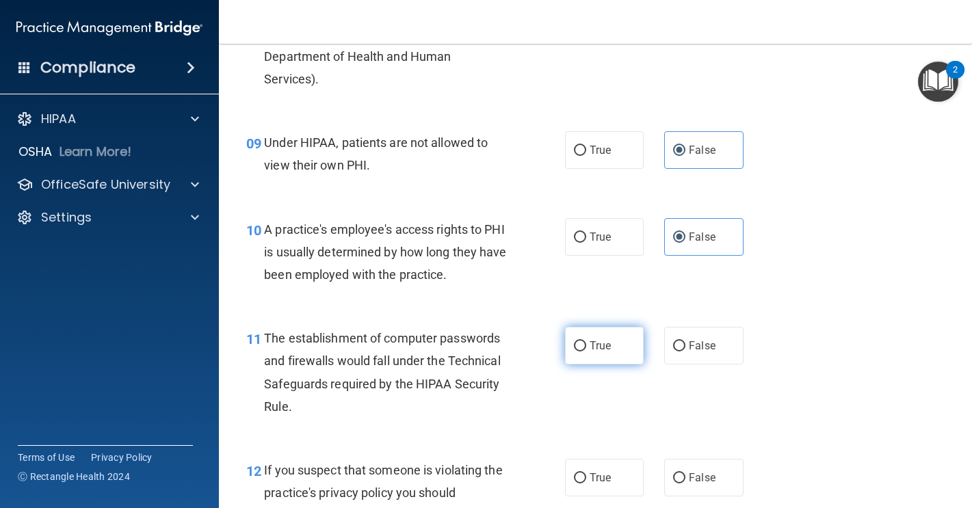
click at [617, 364] on label "True" at bounding box center [604, 346] width 79 height 38
click at [586, 351] on input "True" at bounding box center [580, 346] width 12 height 10
radio input "true"
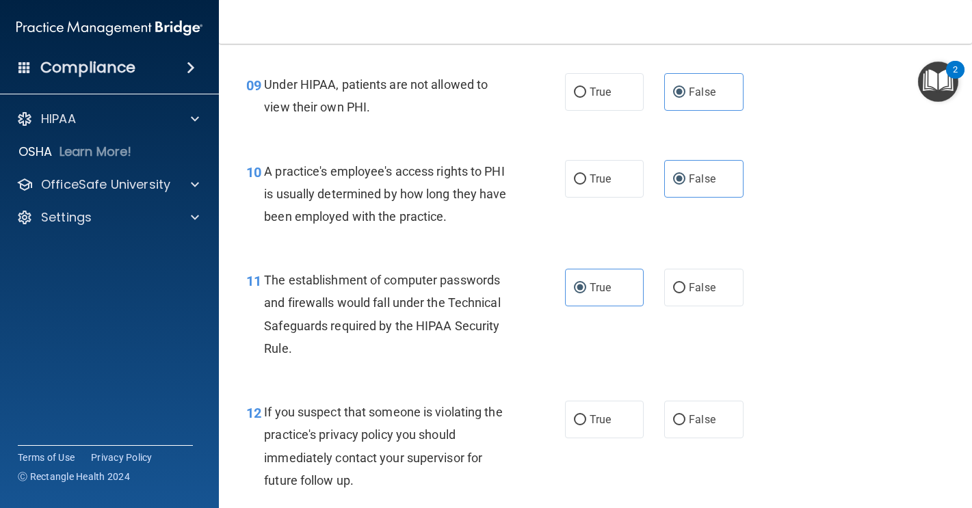
scroll to position [1069, 0]
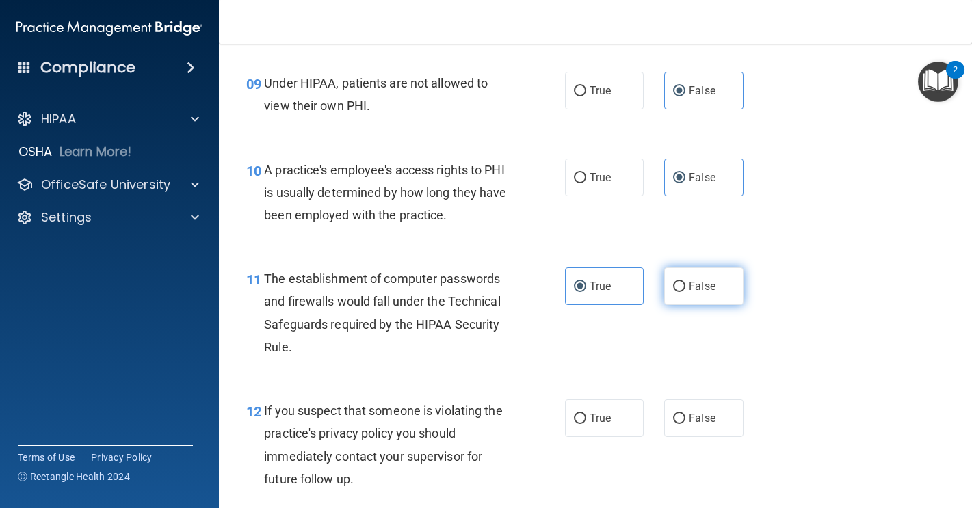
click at [667, 305] on label "False" at bounding box center [703, 286] width 79 height 38
click at [673, 292] on input "False" at bounding box center [679, 287] width 12 height 10
radio input "true"
radio input "false"
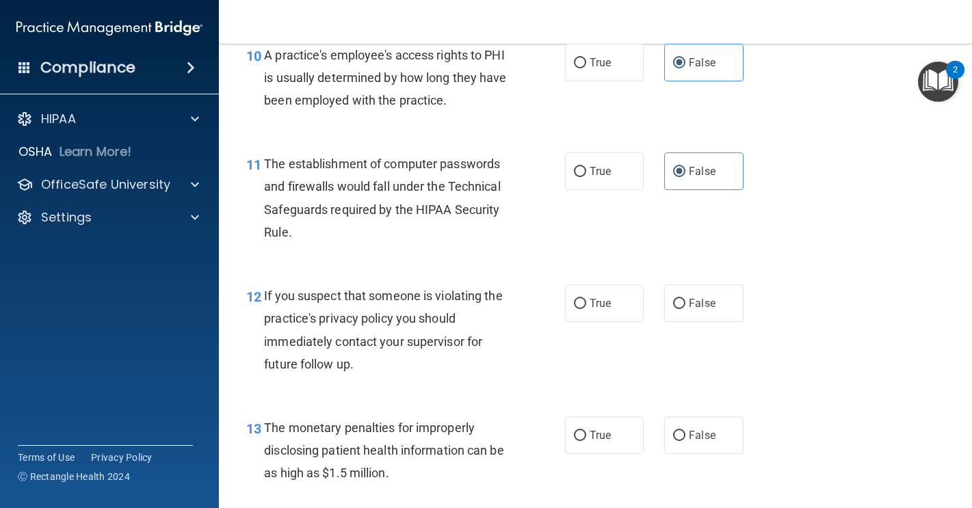
scroll to position [1184, 0]
click at [600, 321] on label "True" at bounding box center [604, 303] width 79 height 38
click at [586, 308] on input "True" at bounding box center [580, 303] width 12 height 10
radio input "true"
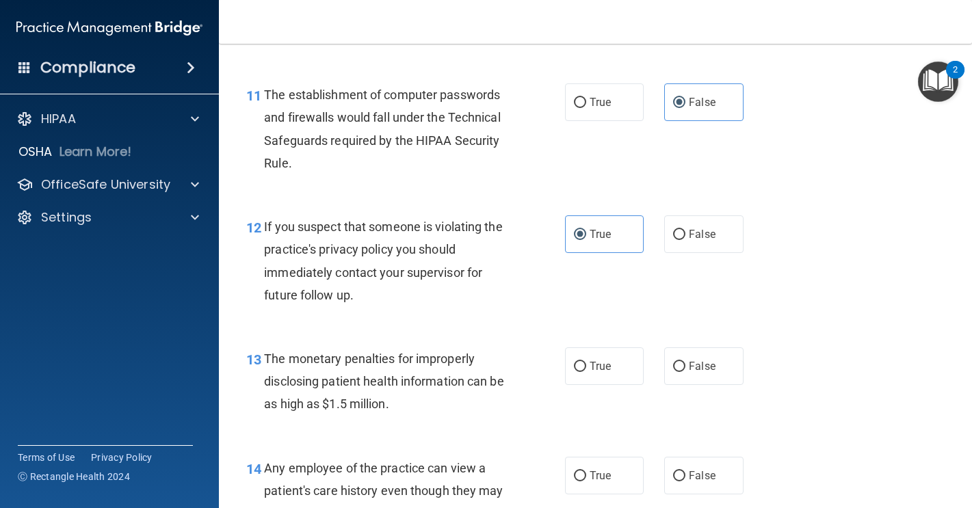
scroll to position [1257, 0]
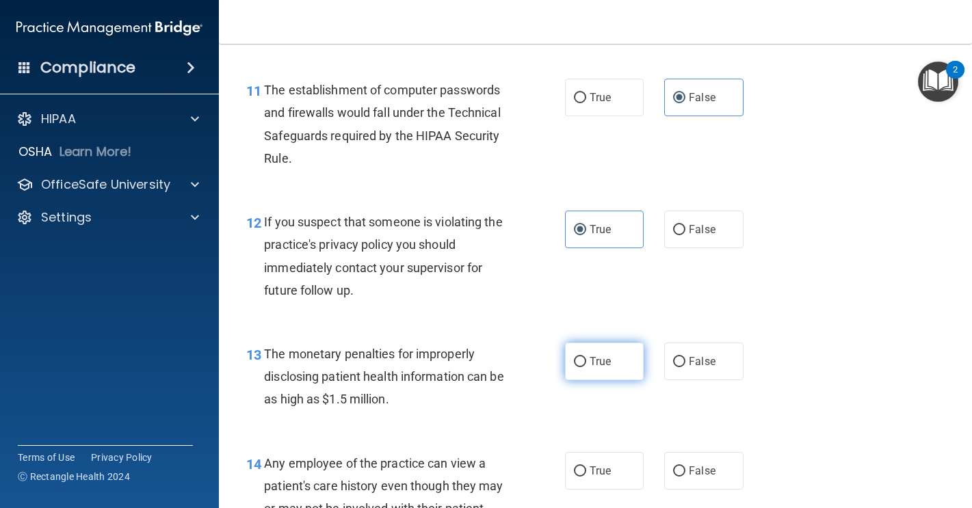
click at [587, 380] on label "True" at bounding box center [604, 362] width 79 height 38
click at [586, 367] on input "True" at bounding box center [580, 362] width 12 height 10
radio input "true"
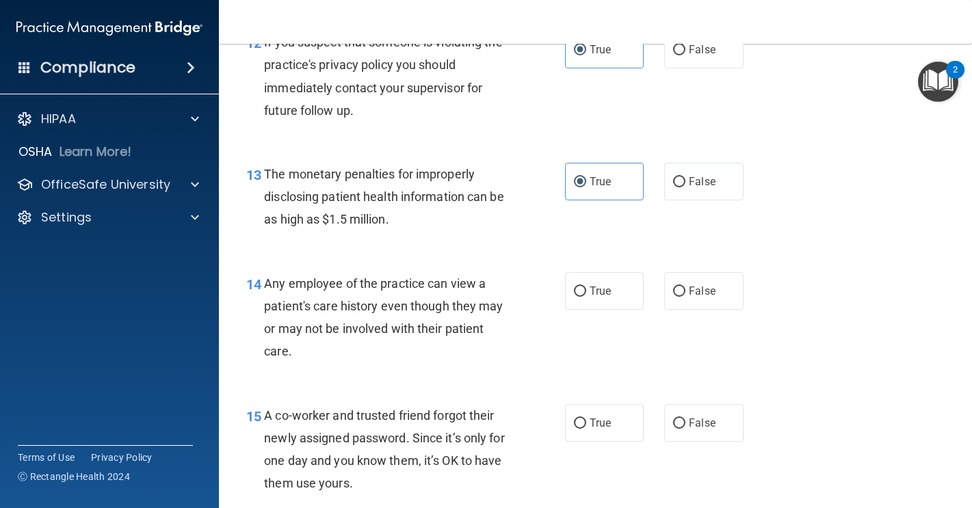
scroll to position [1441, 0]
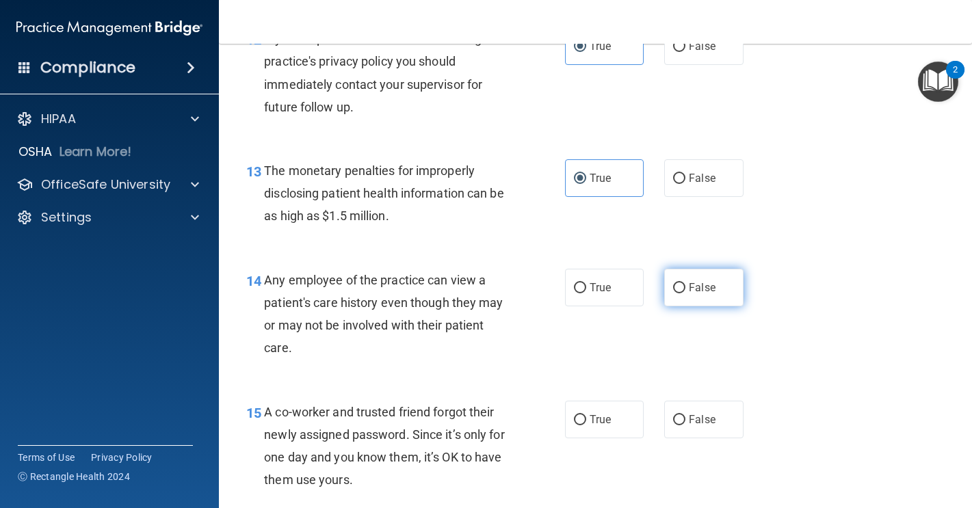
click at [664, 306] on label "False" at bounding box center [703, 288] width 79 height 38
click at [673, 293] on input "False" at bounding box center [679, 288] width 12 height 10
radio input "true"
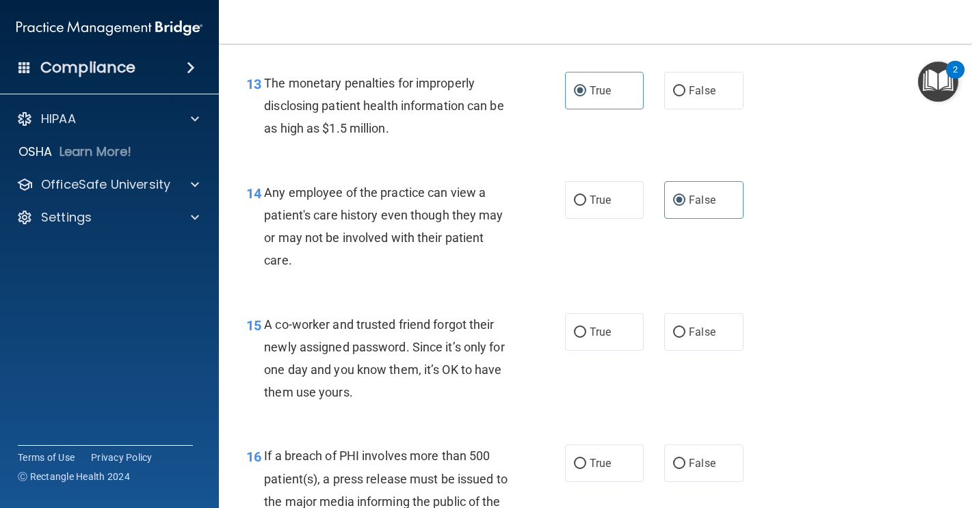
scroll to position [1531, 0]
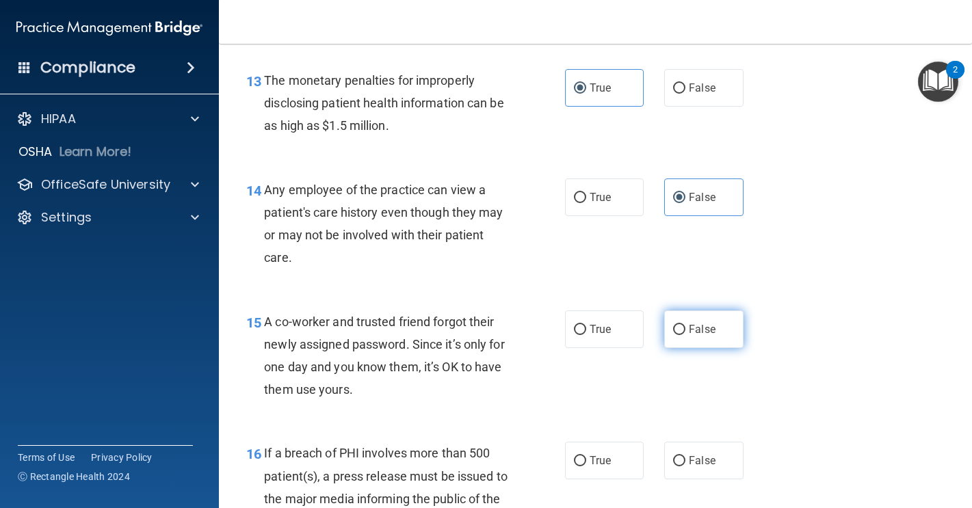
click at [674, 335] on input "False" at bounding box center [679, 330] width 12 height 10
radio input "true"
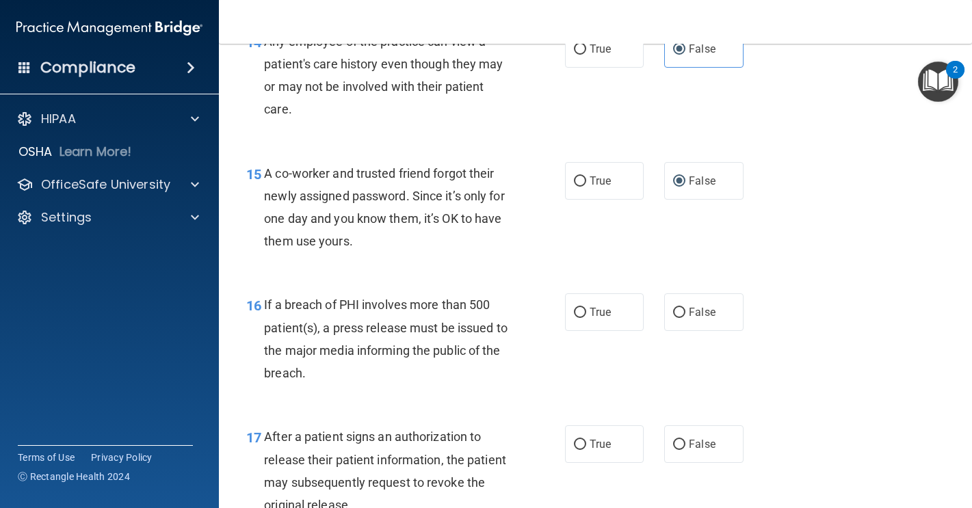
scroll to position [1681, 0]
click at [632, 330] on label "True" at bounding box center [604, 311] width 79 height 38
click at [586, 317] on input "True" at bounding box center [580, 311] width 12 height 10
radio input "true"
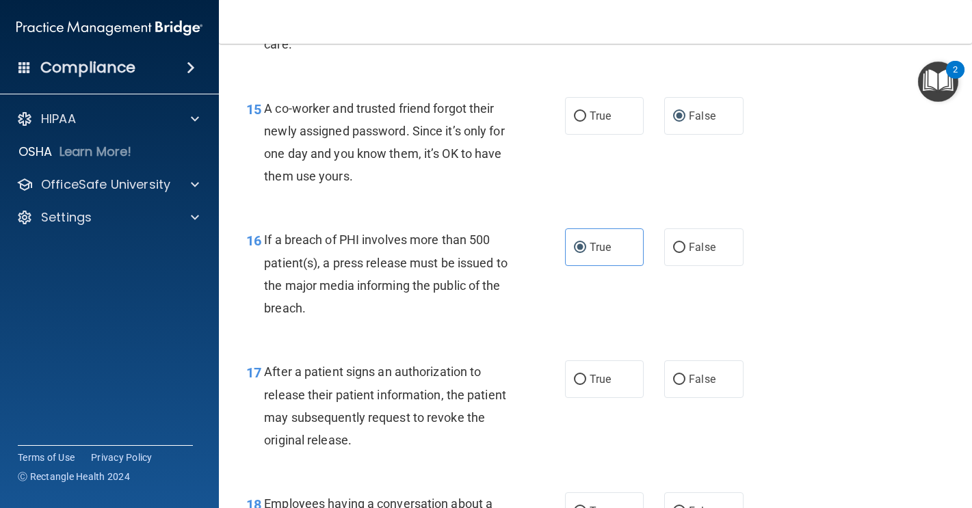
scroll to position [1751, 0]
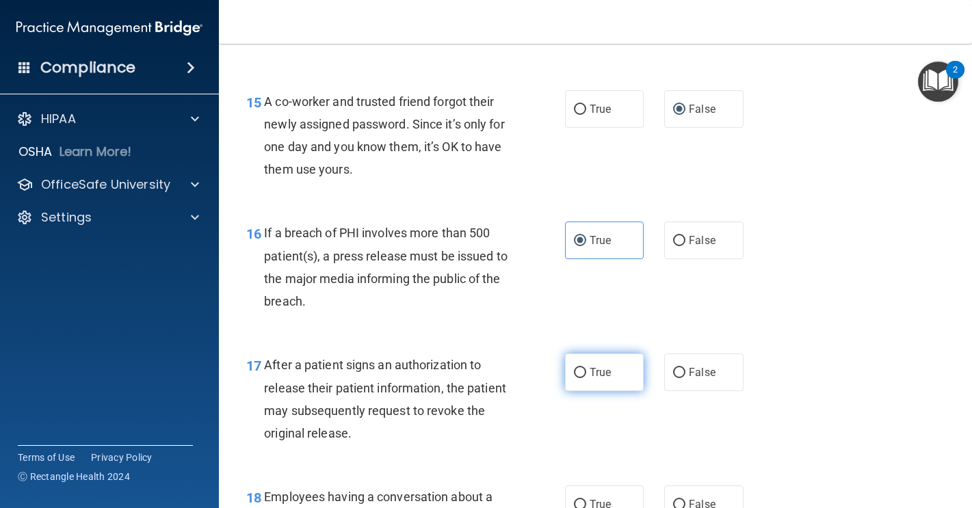
click at [615, 391] on label "True" at bounding box center [604, 373] width 79 height 38
click at [586, 378] on input "True" at bounding box center [580, 373] width 12 height 10
radio input "true"
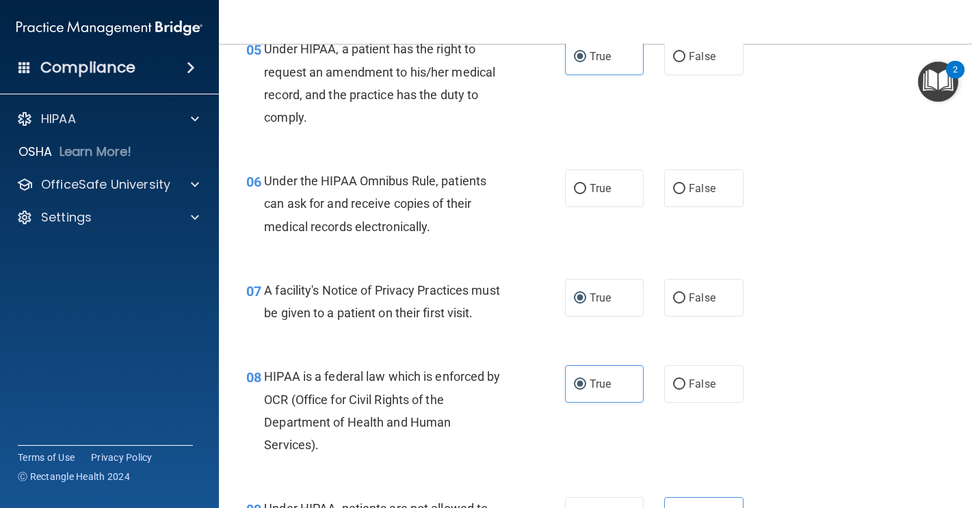
scroll to position [646, 0]
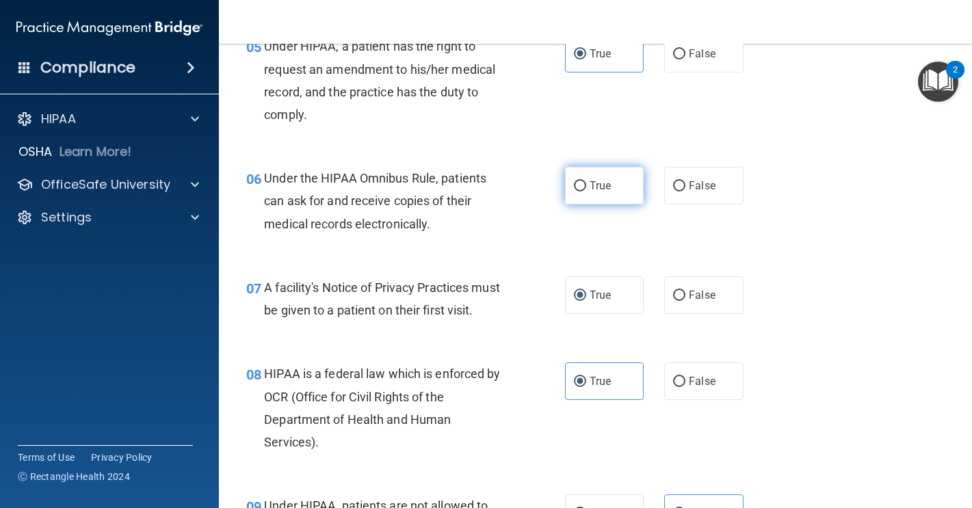
click at [600, 204] on label "True" at bounding box center [604, 186] width 79 height 38
click at [586, 191] on input "True" at bounding box center [580, 186] width 12 height 10
radio input "true"
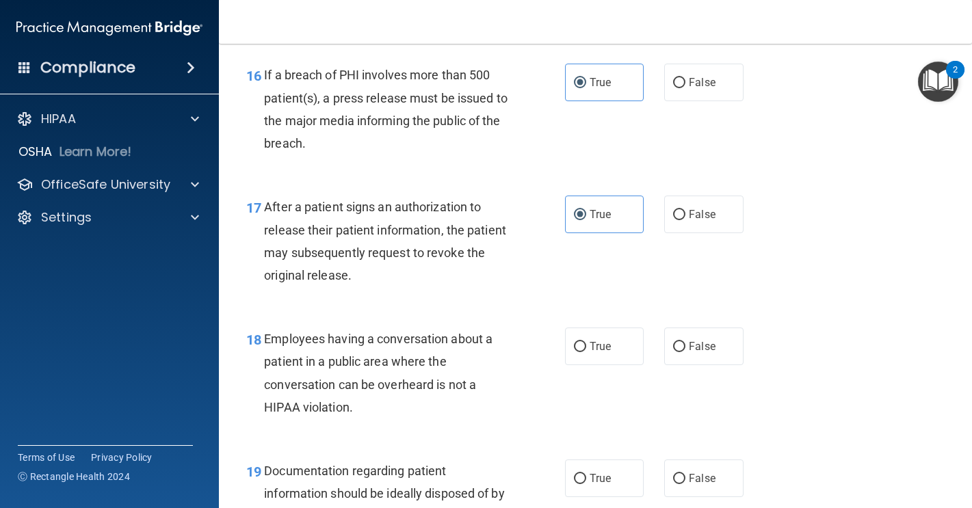
scroll to position [1920, 0]
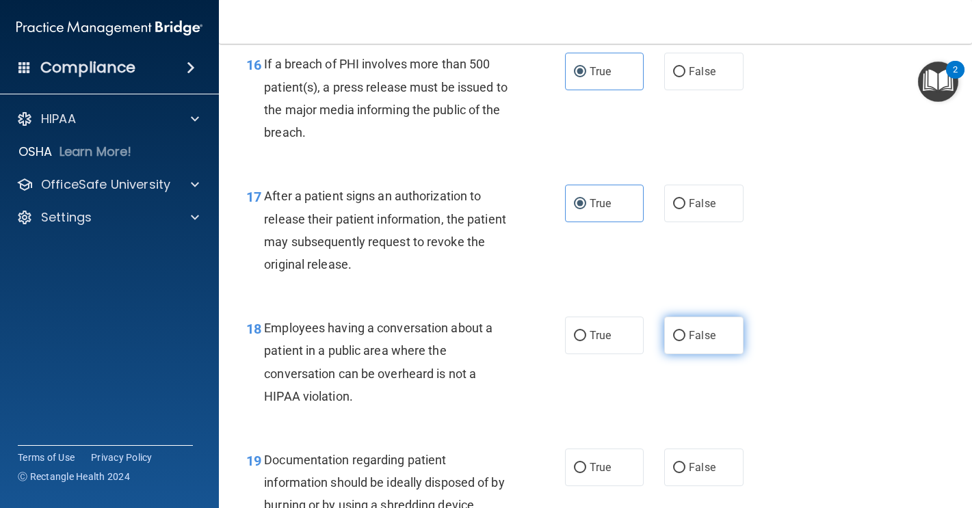
click at [664, 354] on label "False" at bounding box center [703, 336] width 79 height 38
click at [673, 341] on input "False" at bounding box center [679, 336] width 12 height 10
radio input "true"
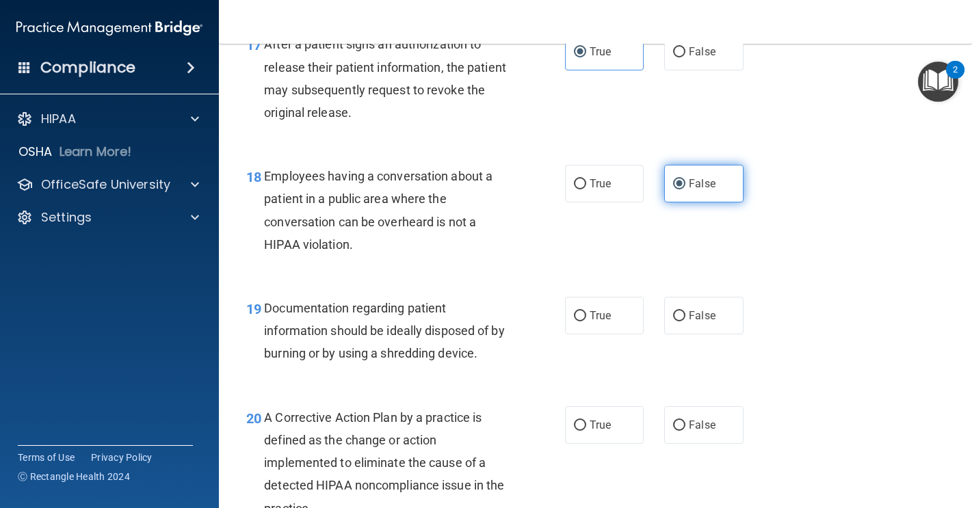
scroll to position [2078, 0]
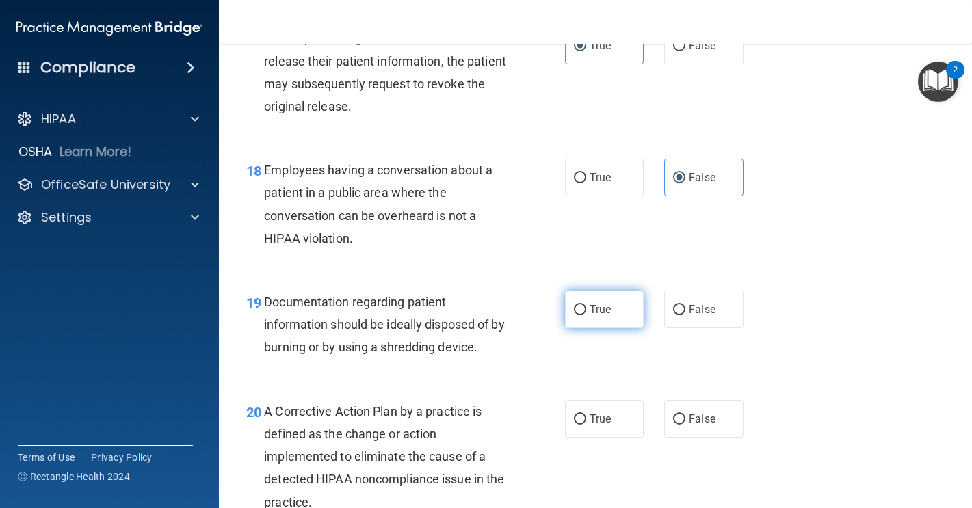
click at [598, 316] on span "True" at bounding box center [599, 309] width 21 height 13
click at [586, 315] on input "True" at bounding box center [580, 310] width 12 height 10
radio input "true"
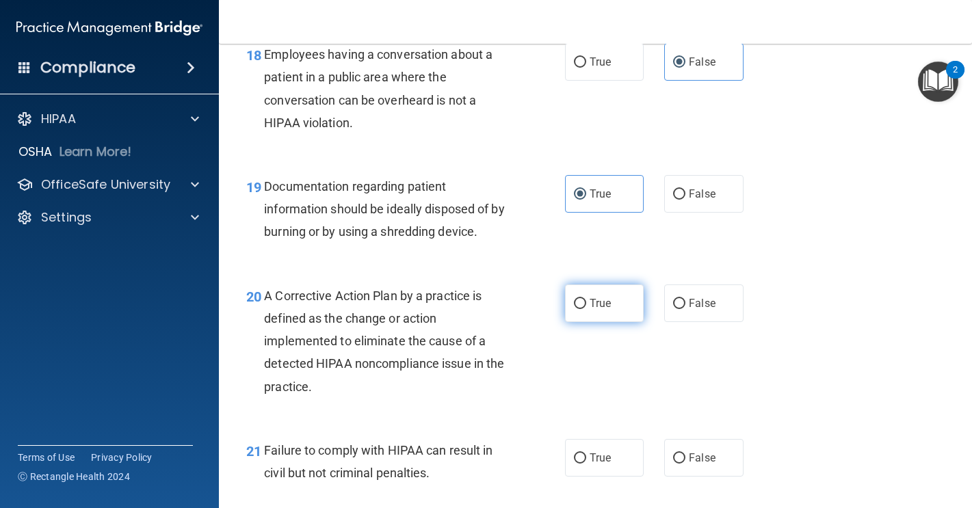
scroll to position [2197, 0]
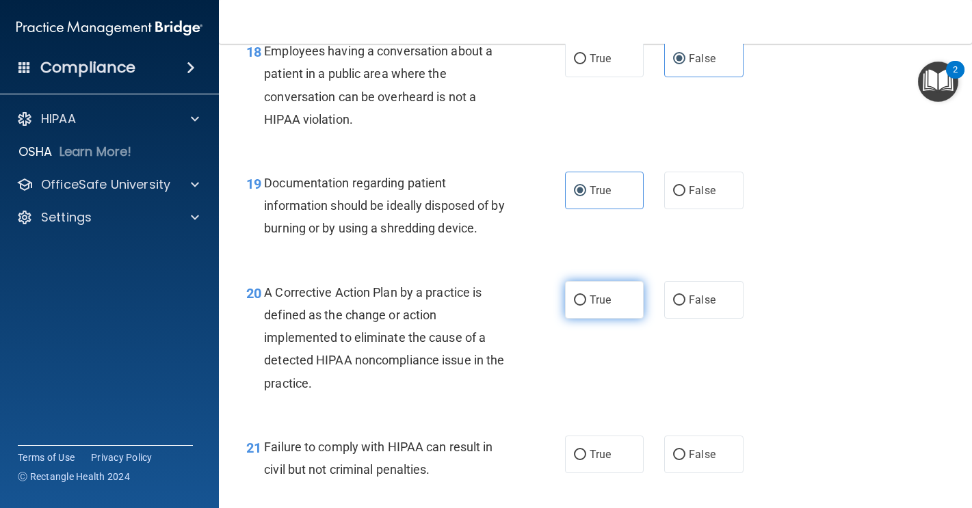
click at [600, 306] on span "True" at bounding box center [599, 299] width 21 height 13
click at [586, 306] on input "True" at bounding box center [580, 300] width 12 height 10
radio input "true"
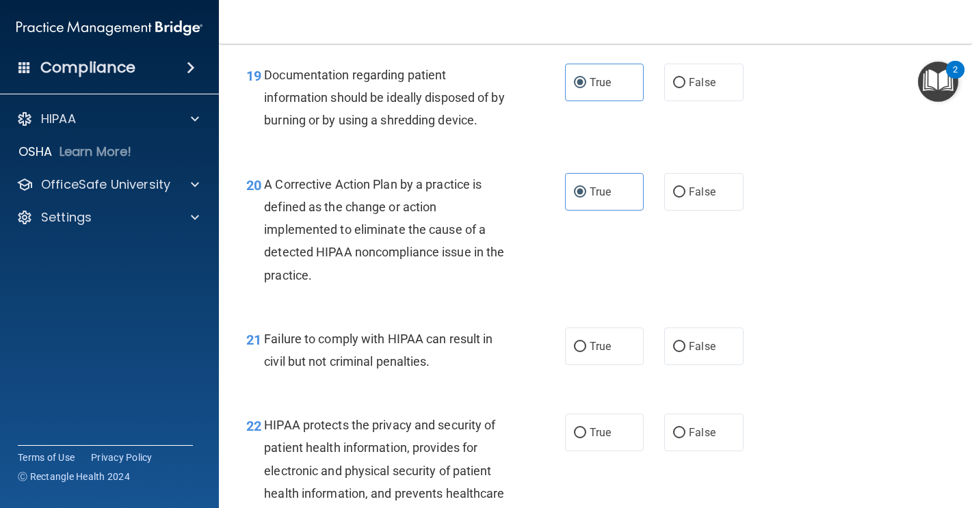
scroll to position [2317, 0]
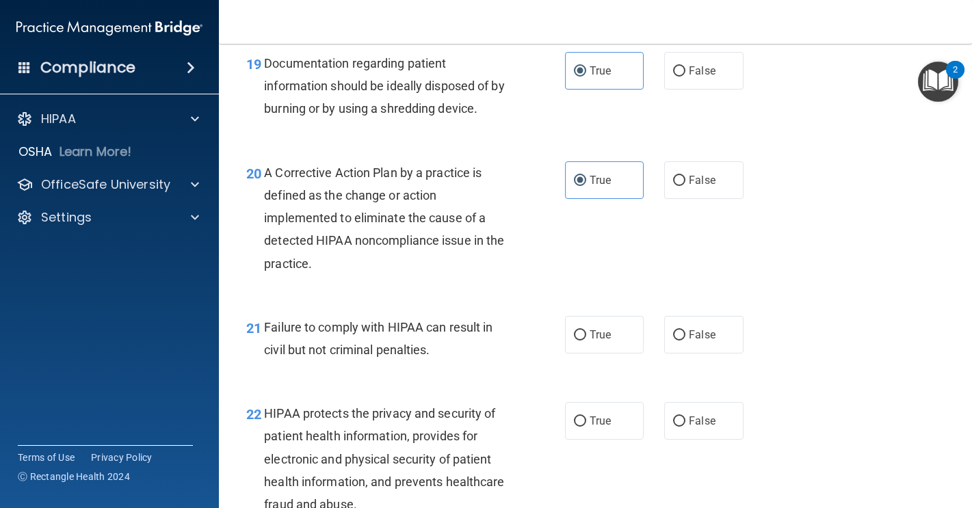
click at [596, 354] on label "True" at bounding box center [604, 335] width 79 height 38
click at [586, 341] on input "True" at bounding box center [580, 335] width 12 height 10
radio input "true"
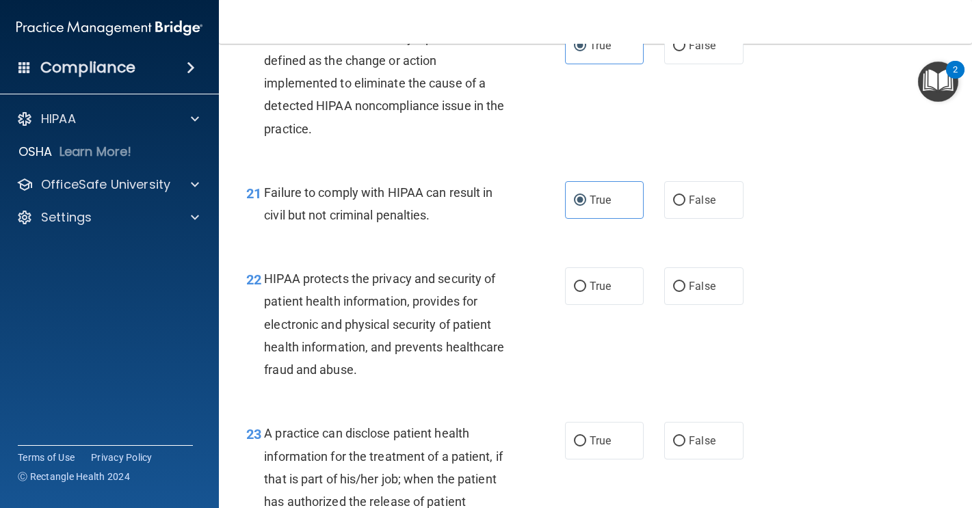
scroll to position [2455, 0]
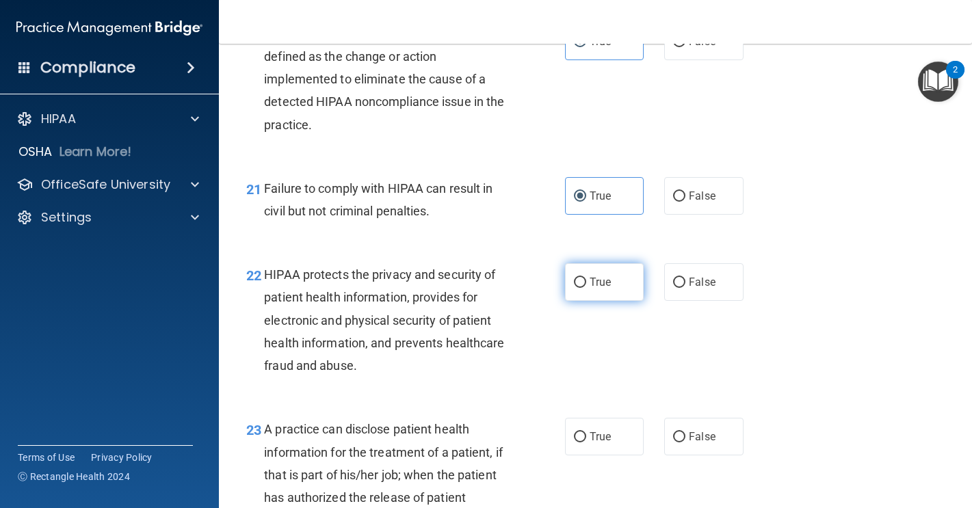
click at [613, 301] on label "True" at bounding box center [604, 282] width 79 height 38
click at [586, 288] on input "True" at bounding box center [580, 283] width 12 height 10
radio input "true"
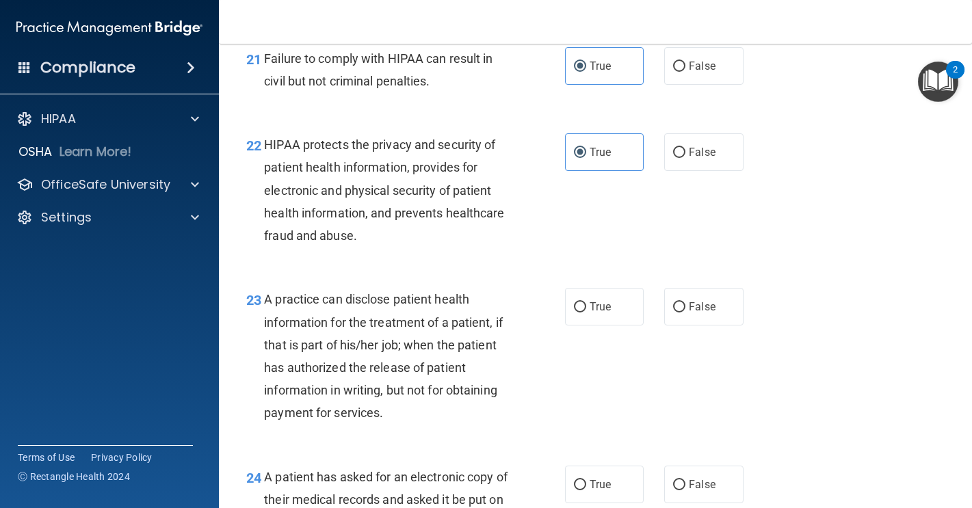
scroll to position [2593, 0]
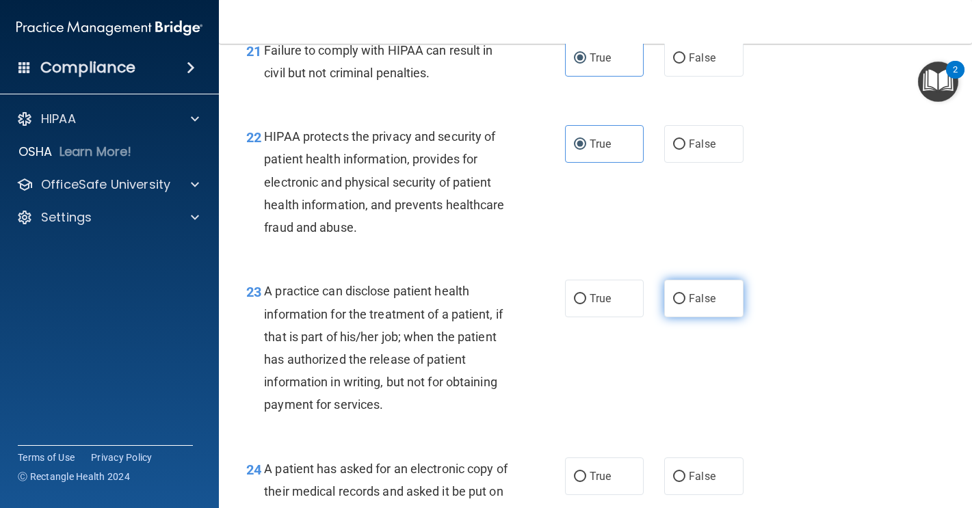
click at [689, 305] on span "False" at bounding box center [702, 298] width 27 height 13
click at [682, 304] on input "False" at bounding box center [679, 299] width 12 height 10
radio input "true"
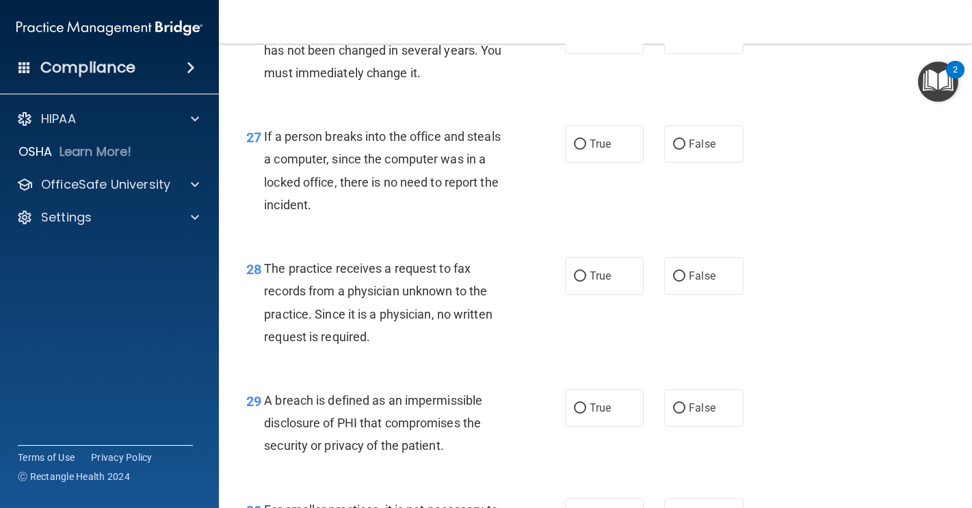
scroll to position [3561, 0]
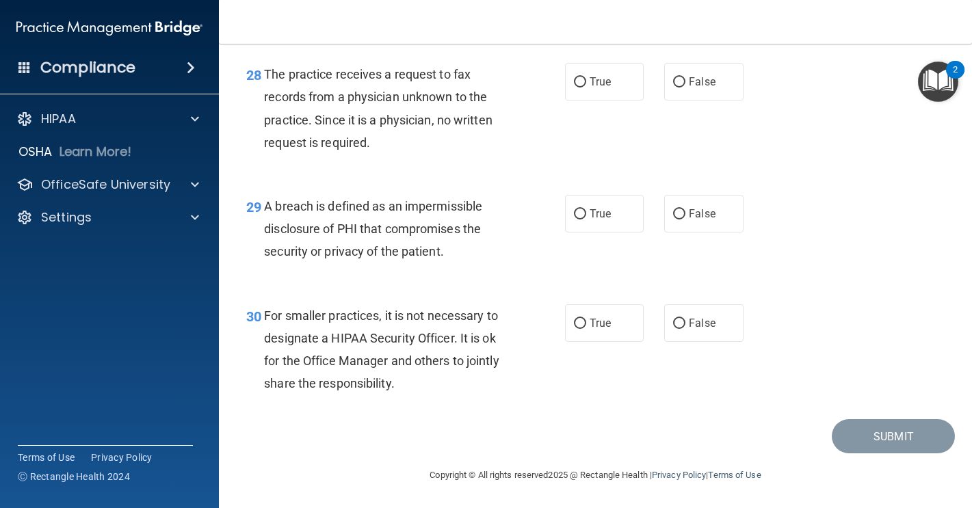
click at [689, 327] on span "False" at bounding box center [702, 323] width 27 height 13
click at [682, 327] on input "False" at bounding box center [679, 324] width 12 height 10
radio input "true"
click at [603, 232] on label "True" at bounding box center [604, 214] width 79 height 38
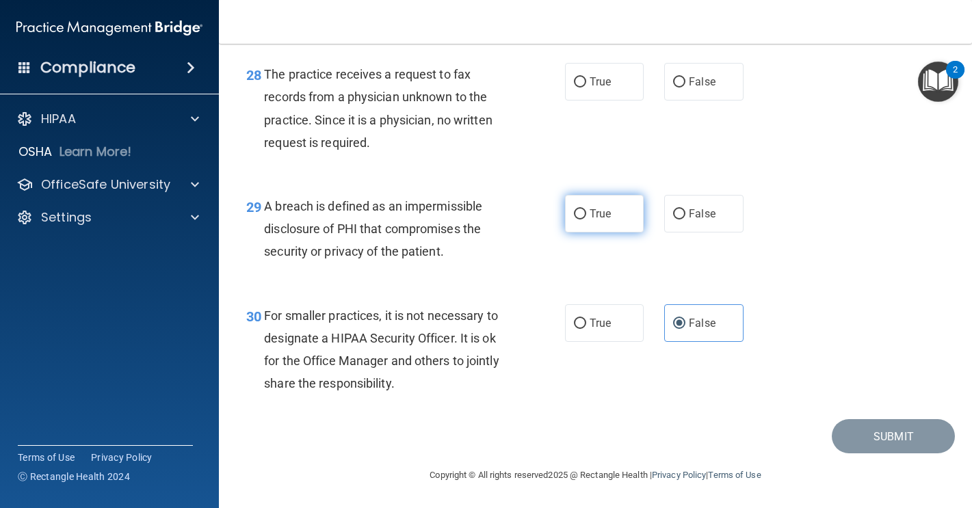
click at [586, 219] on input "True" at bounding box center [580, 214] width 12 height 10
radio input "true"
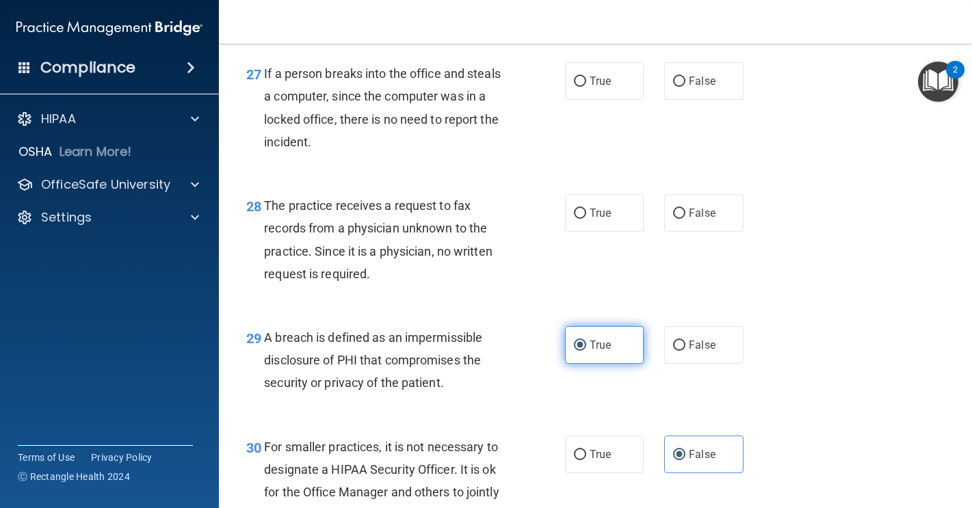
scroll to position [3383, 0]
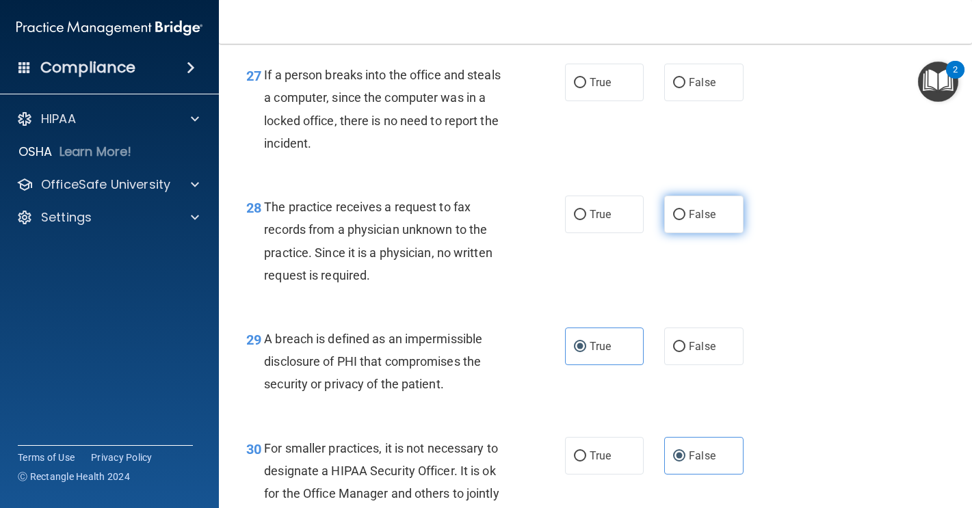
click at [673, 220] on input "False" at bounding box center [679, 215] width 12 height 10
radio input "true"
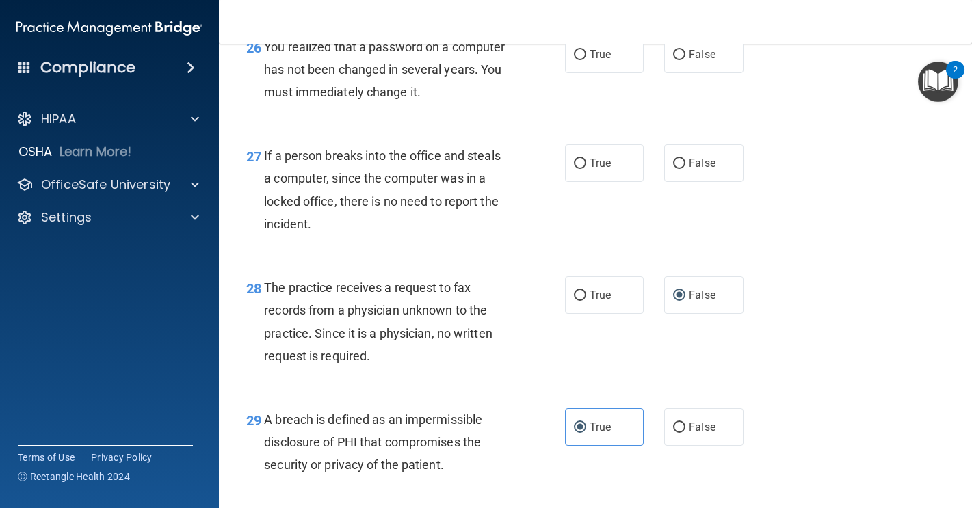
scroll to position [3300, 0]
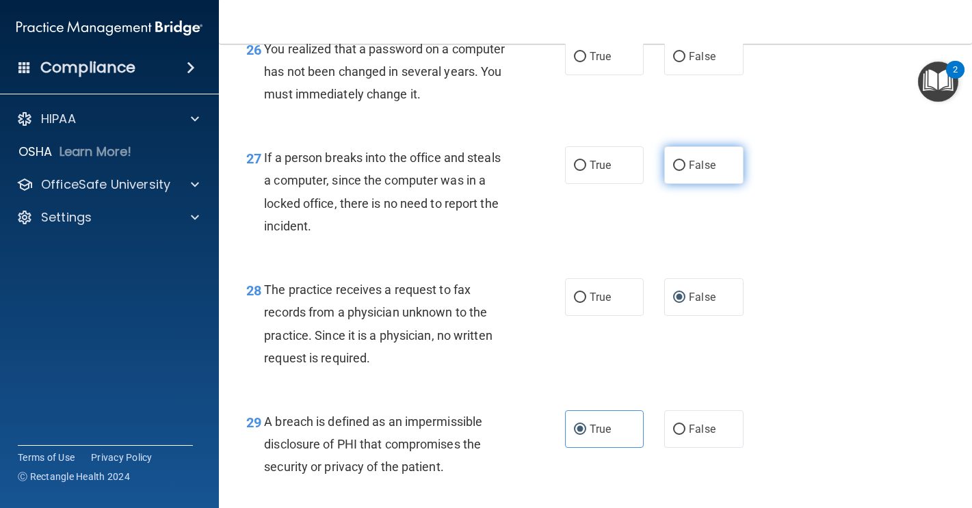
click at [692, 172] on span "False" at bounding box center [702, 165] width 27 height 13
click at [685, 171] on input "False" at bounding box center [679, 166] width 12 height 10
radio input "true"
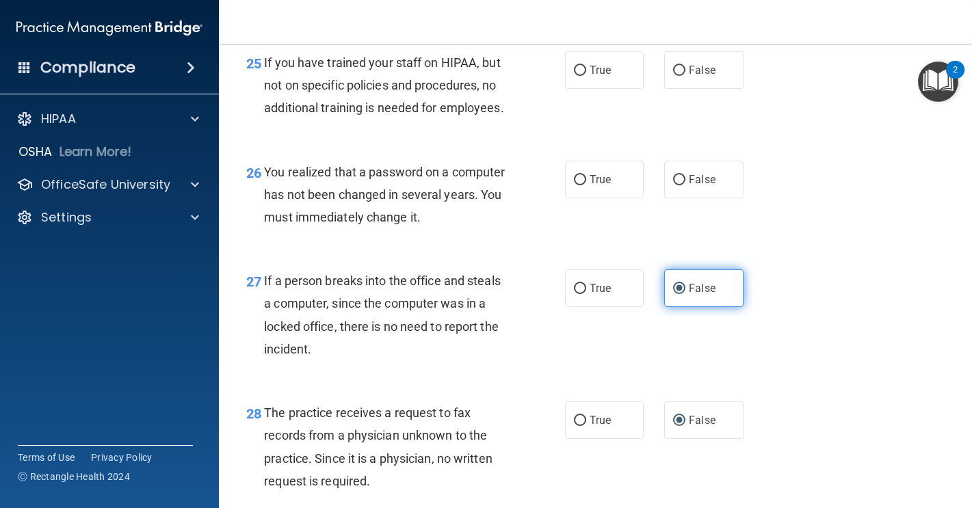
scroll to position [3169, 0]
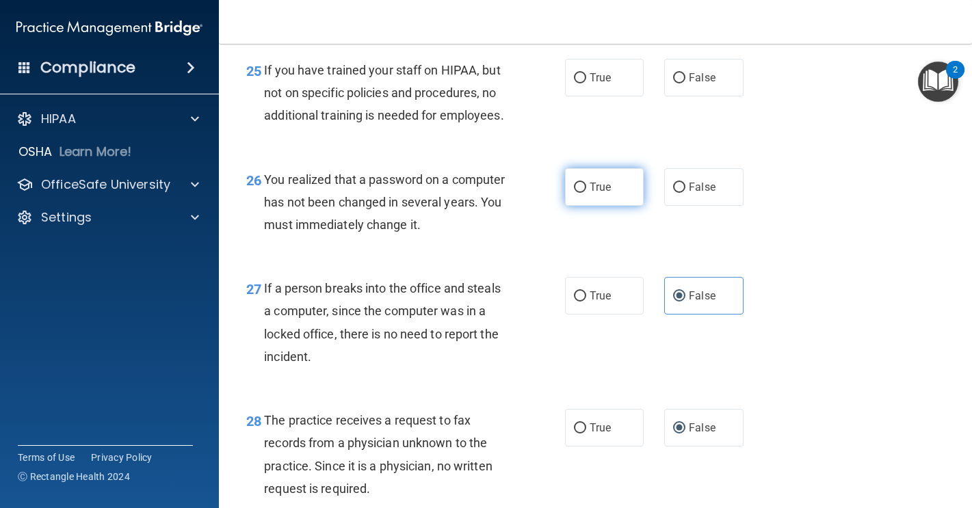
click at [598, 206] on label "True" at bounding box center [604, 187] width 79 height 38
click at [586, 193] on input "True" at bounding box center [580, 188] width 12 height 10
radio input "true"
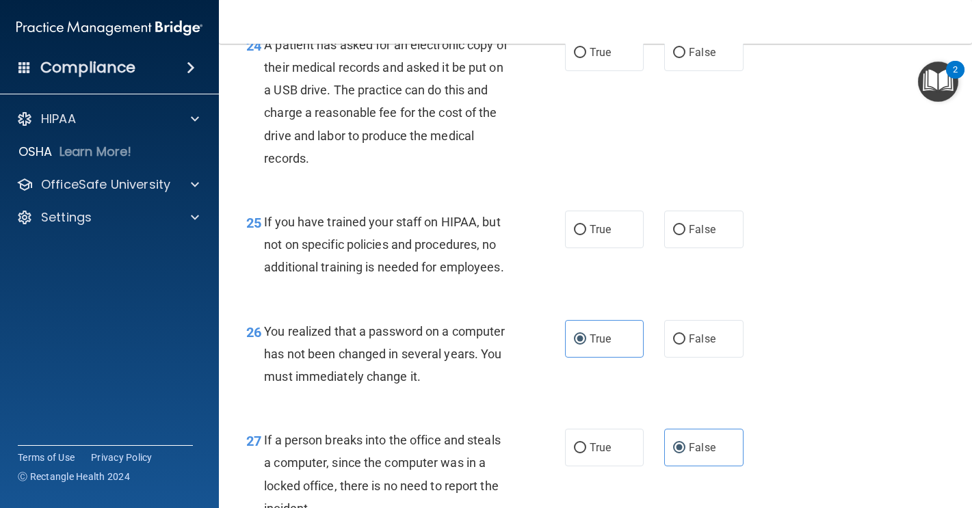
scroll to position [3016, 0]
click at [691, 237] on span "False" at bounding box center [702, 230] width 27 height 13
click at [685, 237] on input "False" at bounding box center [679, 231] width 12 height 10
radio input "true"
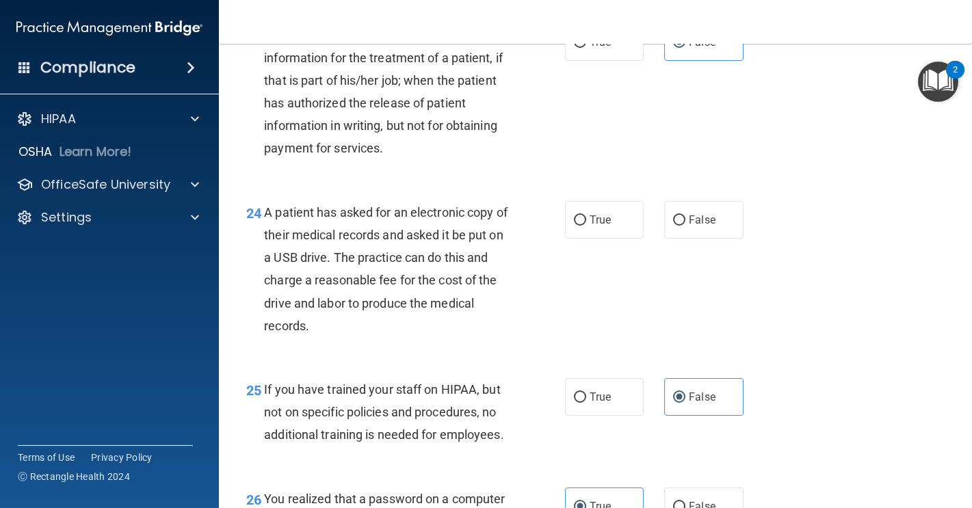
scroll to position [2849, 0]
click at [591, 227] on span "True" at bounding box center [599, 220] width 21 height 13
click at [586, 226] on input "True" at bounding box center [580, 221] width 12 height 10
radio input "true"
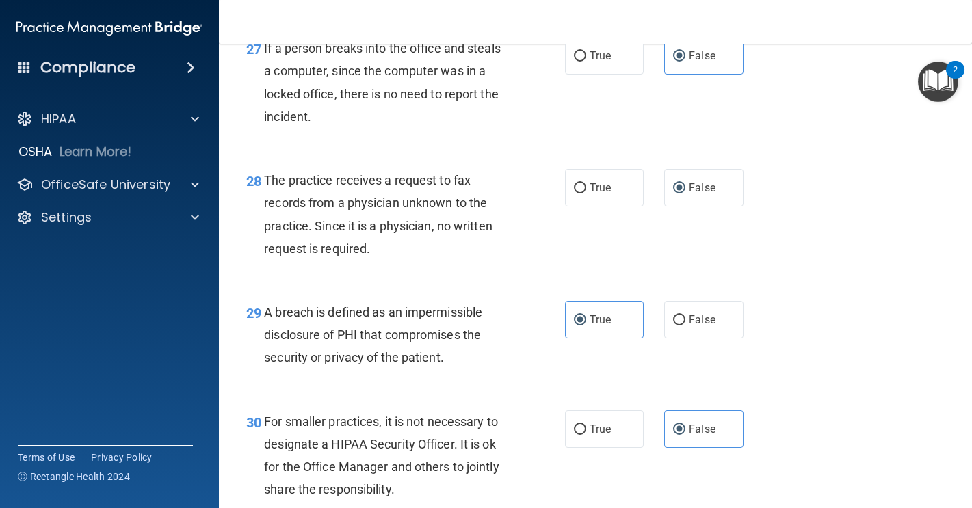
scroll to position [3561, 0]
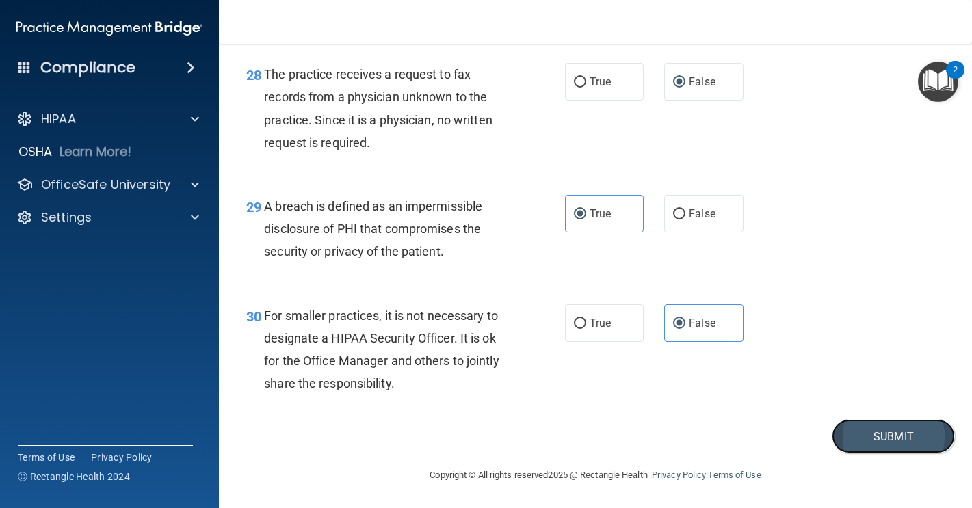
click at [842, 430] on button "Submit" at bounding box center [892, 436] width 123 height 35
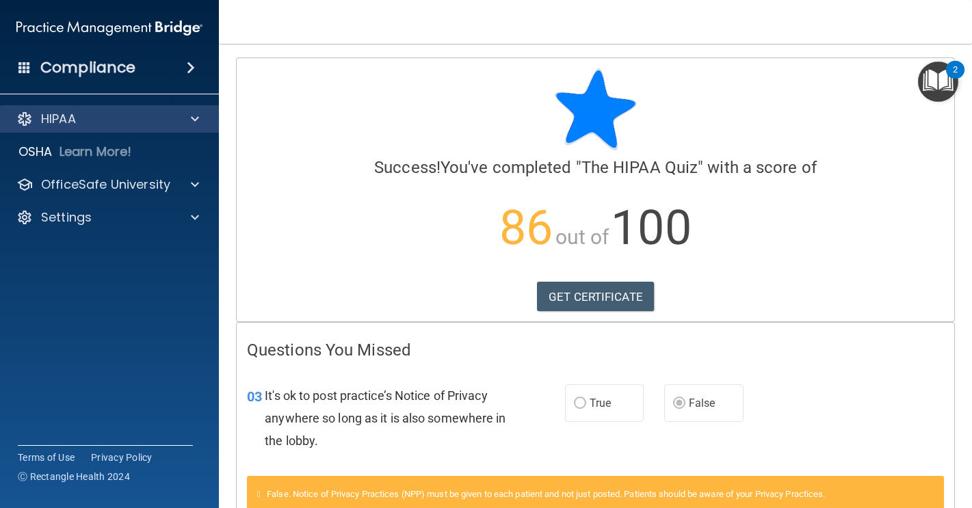
click at [142, 131] on div "HIPAA" at bounding box center [109, 118] width 219 height 27
click at [190, 120] on div at bounding box center [193, 119] width 34 height 16
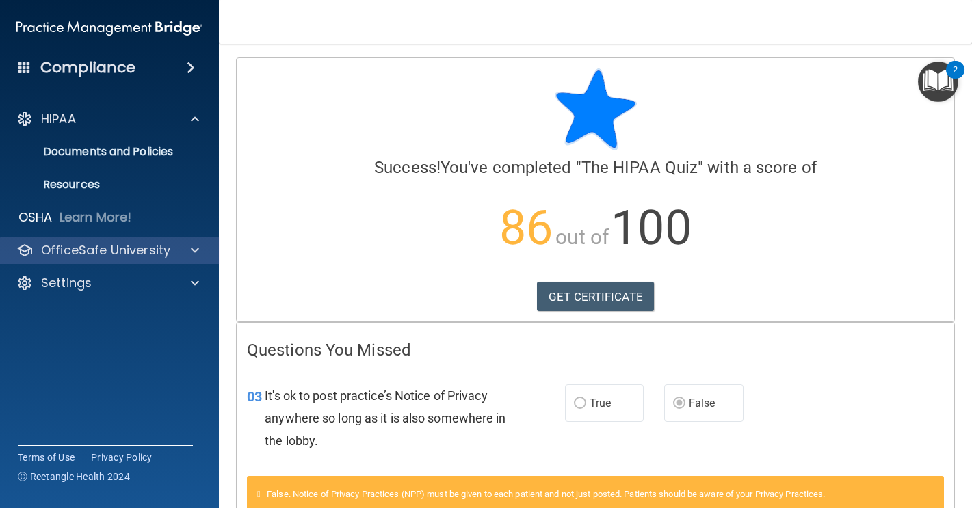
click at [184, 239] on div "OfficeSafe University" at bounding box center [109, 250] width 219 height 27
click at [186, 254] on div at bounding box center [193, 250] width 34 height 16
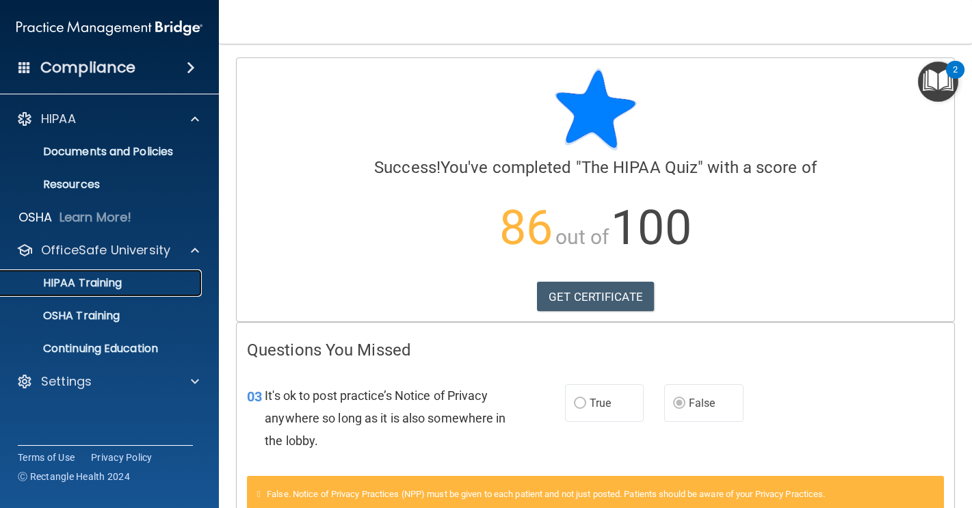
click at [121, 289] on p "HIPAA Training" at bounding box center [65, 283] width 113 height 14
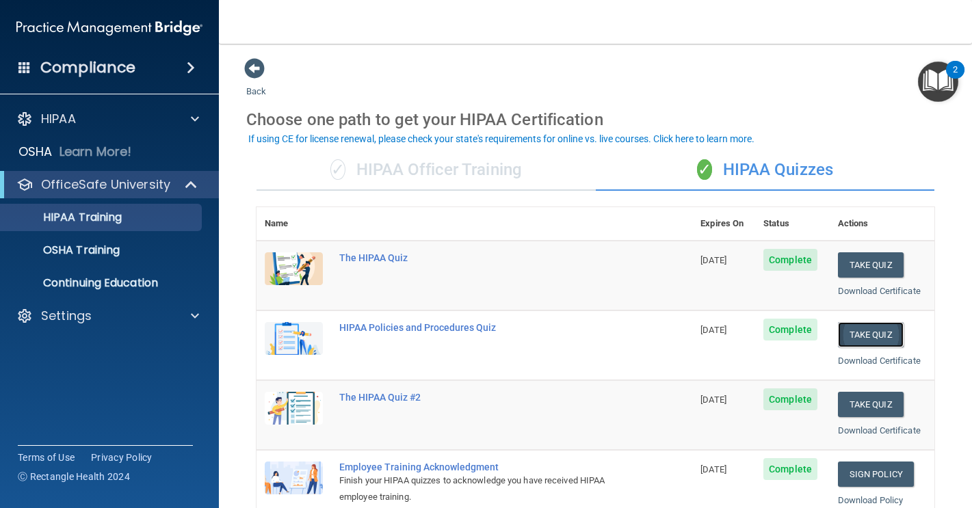
click at [842, 339] on button "Take Quiz" at bounding box center [871, 334] width 66 height 25
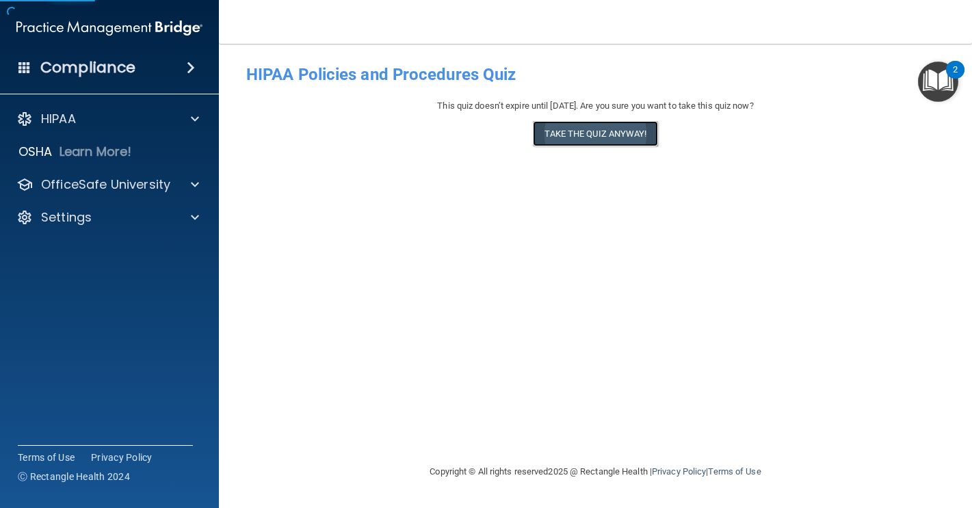
click at [593, 131] on button "Take the quiz anyway!" at bounding box center [595, 133] width 124 height 25
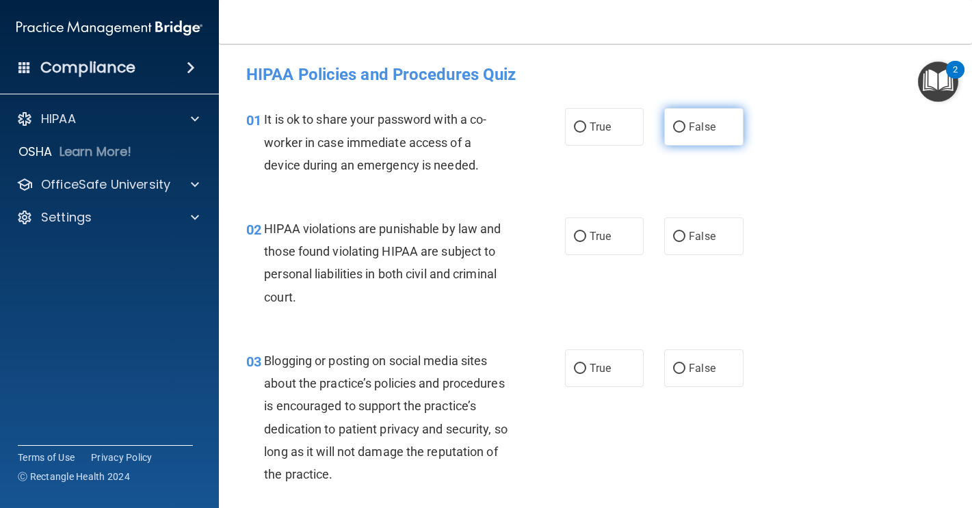
click at [673, 126] on input "False" at bounding box center [679, 127] width 12 height 10
radio input "true"
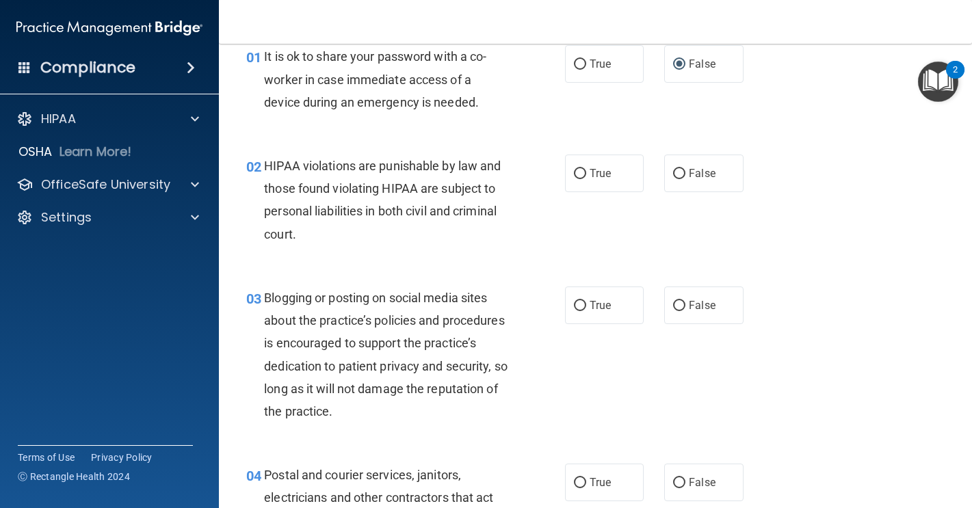
scroll to position [66, 0]
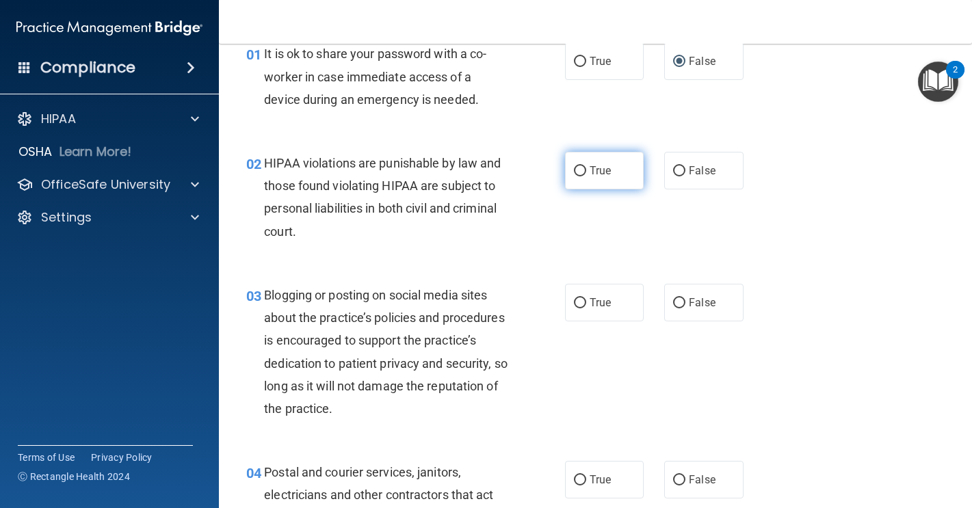
click at [581, 168] on label "True" at bounding box center [604, 171] width 79 height 38
click at [581, 168] on input "True" at bounding box center [580, 171] width 12 height 10
radio input "true"
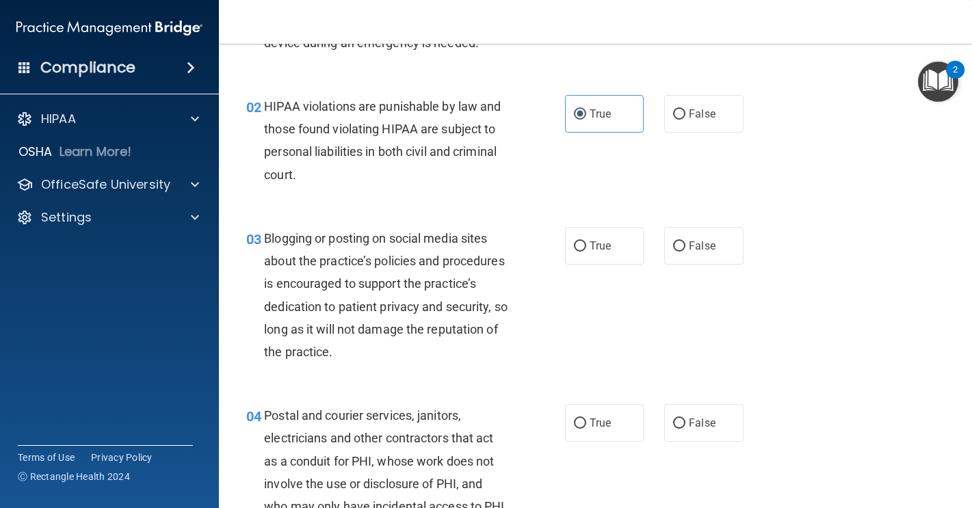
scroll to position [124, 0]
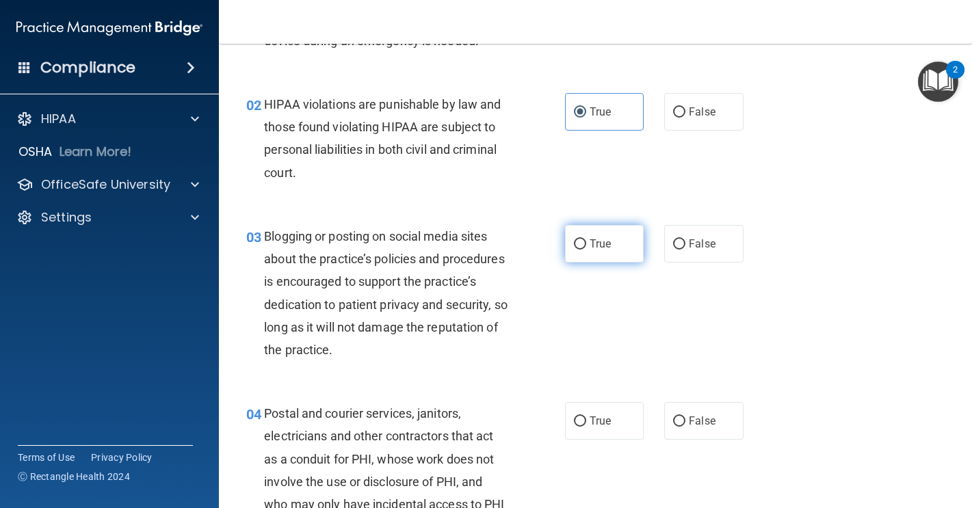
click at [583, 260] on label "True" at bounding box center [604, 244] width 79 height 38
click at [583, 250] on input "True" at bounding box center [580, 244] width 12 height 10
radio input "true"
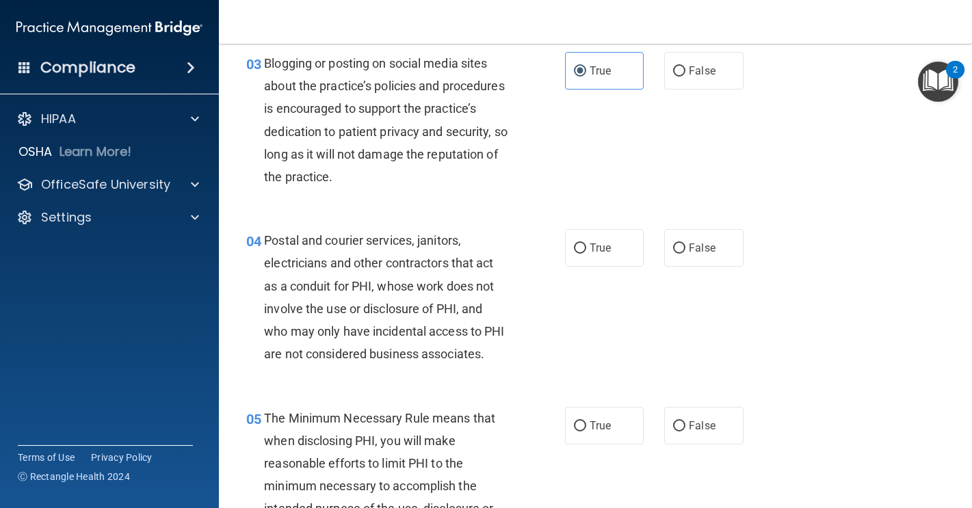
scroll to position [302, 0]
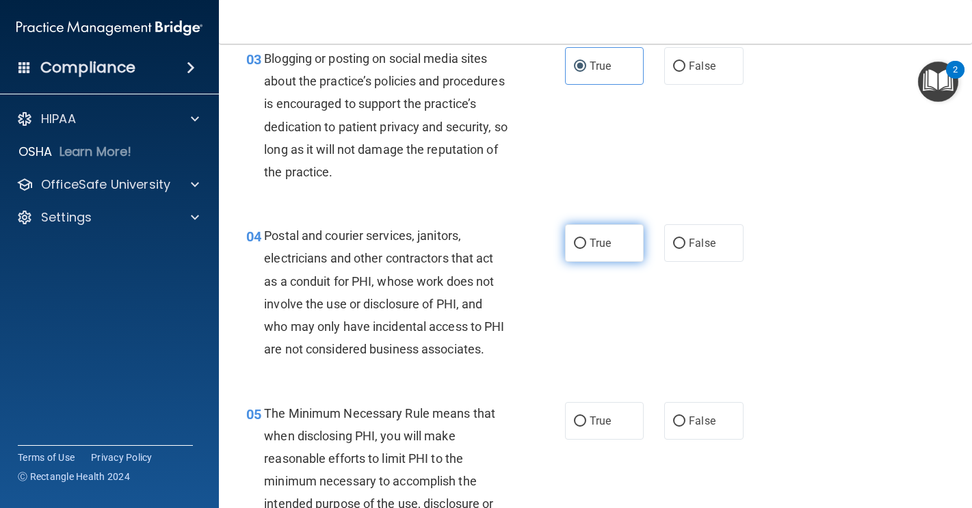
click at [592, 252] on label "True" at bounding box center [604, 243] width 79 height 38
click at [586, 249] on input "True" at bounding box center [580, 244] width 12 height 10
radio input "true"
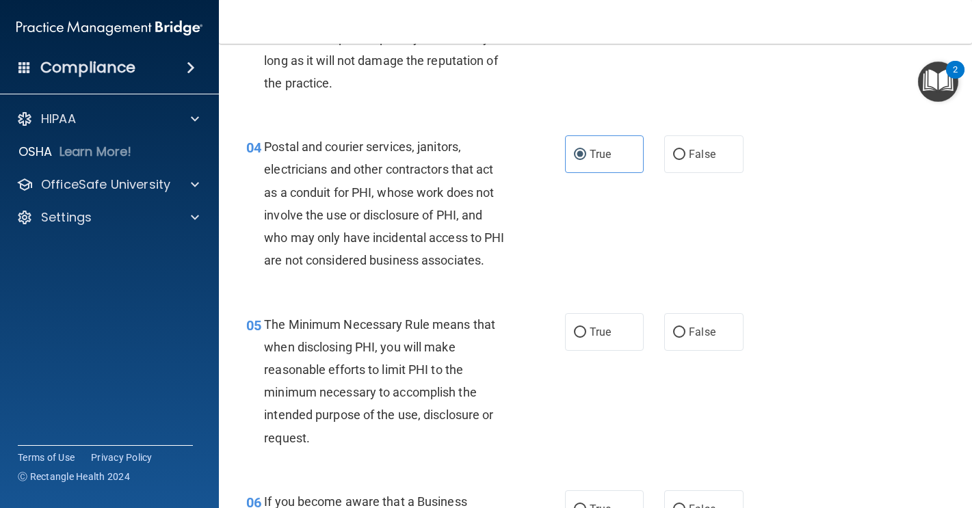
scroll to position [401, 0]
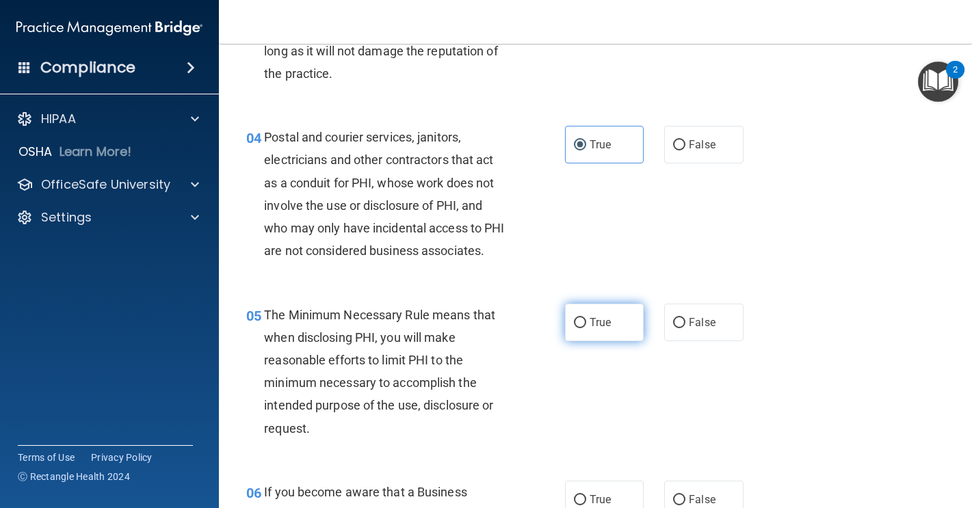
click at [600, 336] on label "True" at bounding box center [604, 323] width 79 height 38
click at [586, 328] on input "True" at bounding box center [580, 323] width 12 height 10
radio input "true"
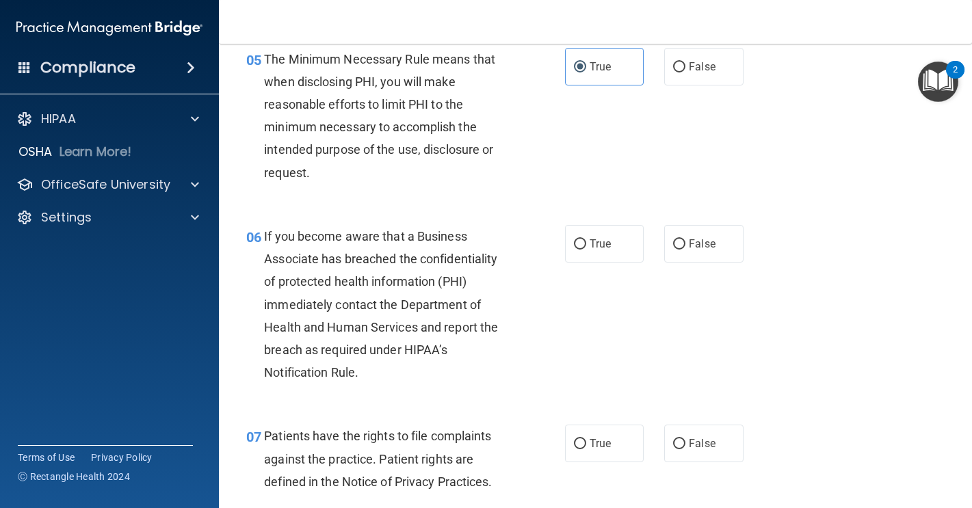
scroll to position [660, 0]
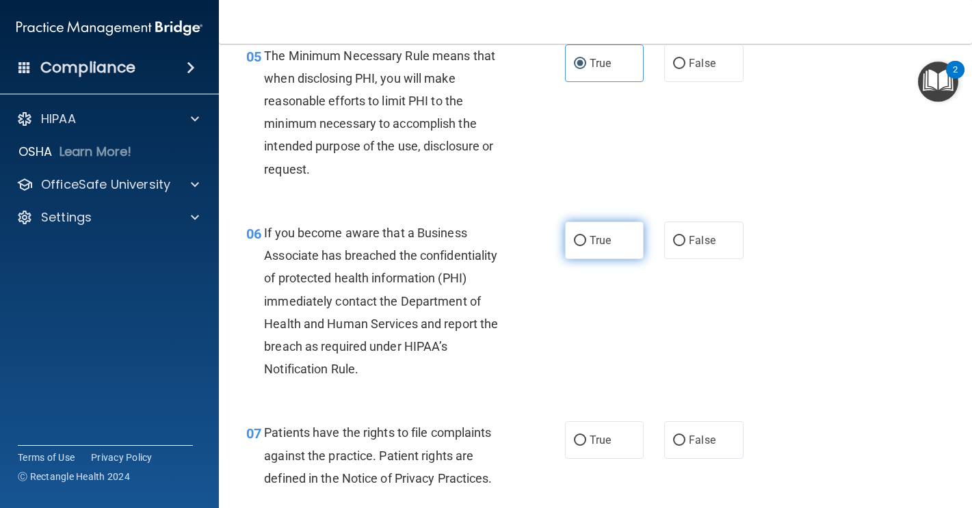
click at [589, 259] on label "True" at bounding box center [604, 241] width 79 height 38
click at [586, 246] on input "True" at bounding box center [580, 241] width 12 height 10
radio input "true"
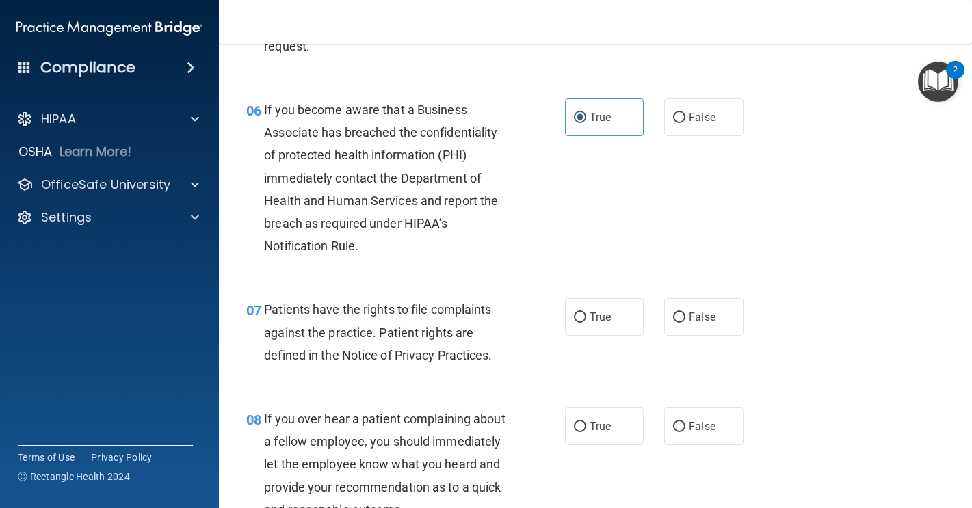
scroll to position [788, 0]
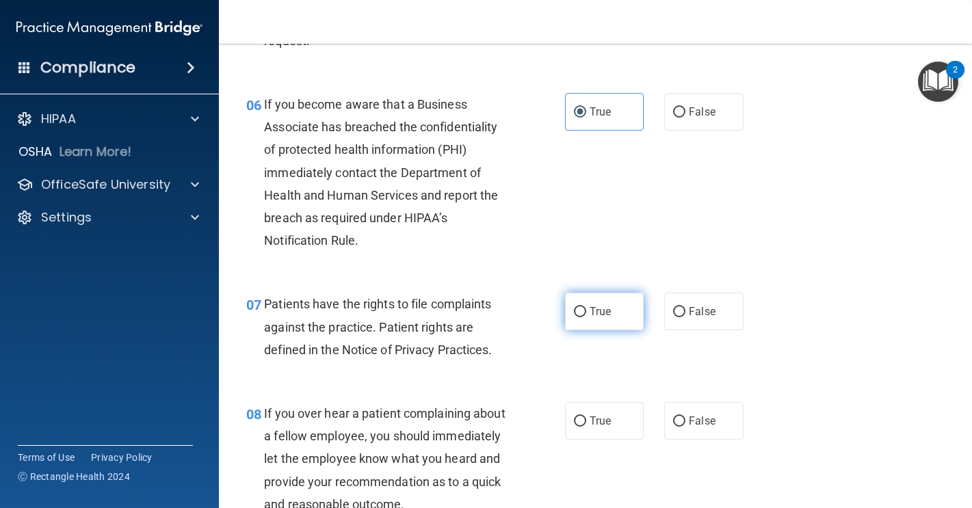
click at [588, 330] on label "True" at bounding box center [604, 312] width 79 height 38
click at [586, 317] on input "True" at bounding box center [580, 312] width 12 height 10
radio input "true"
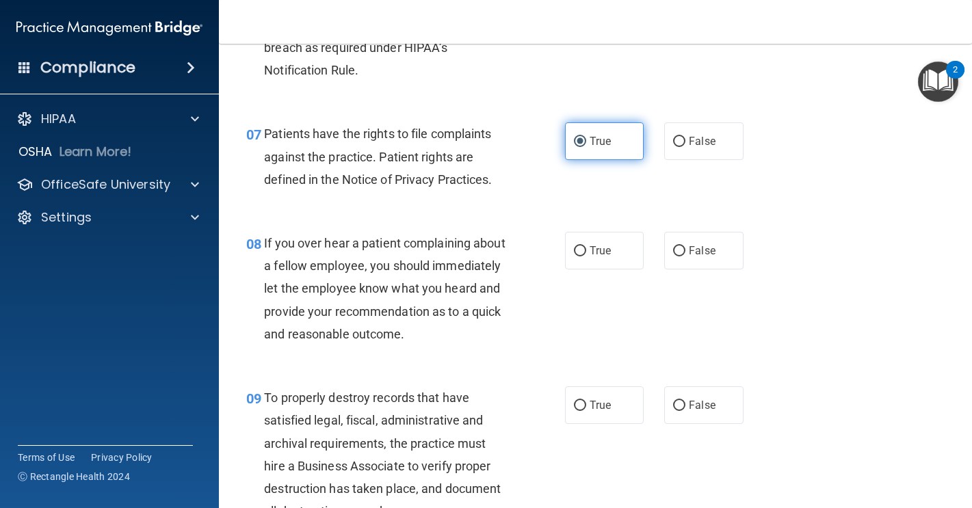
scroll to position [963, 0]
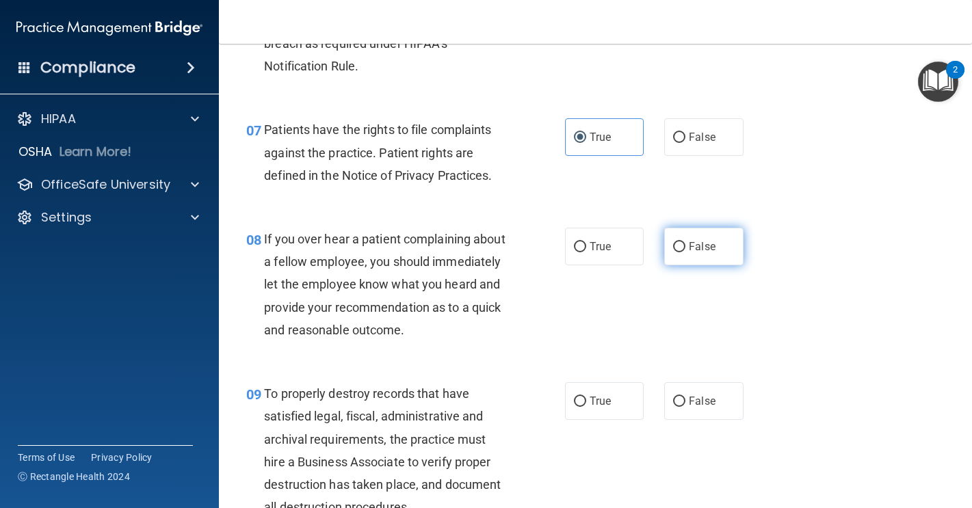
click at [678, 265] on label "False" at bounding box center [703, 247] width 79 height 38
click at [678, 252] on input "False" at bounding box center [679, 247] width 12 height 10
radio input "true"
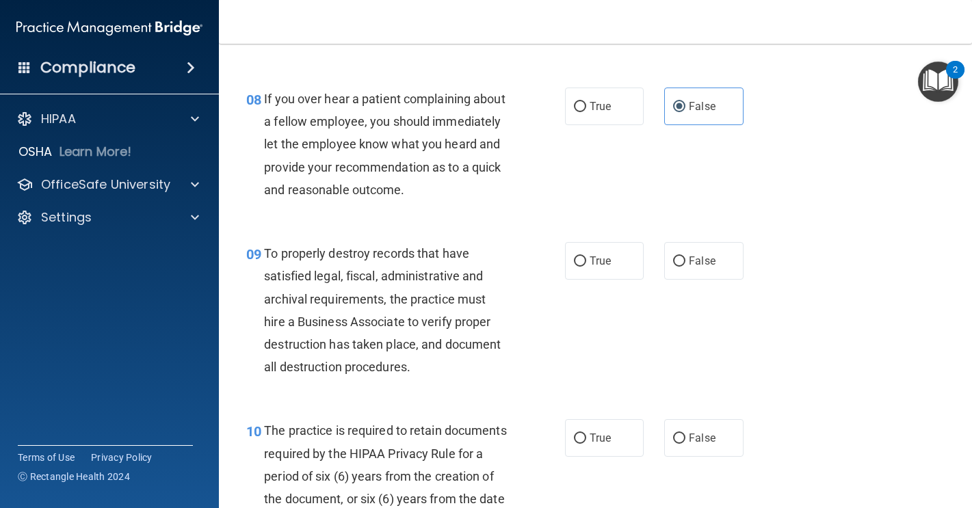
scroll to position [1107, 0]
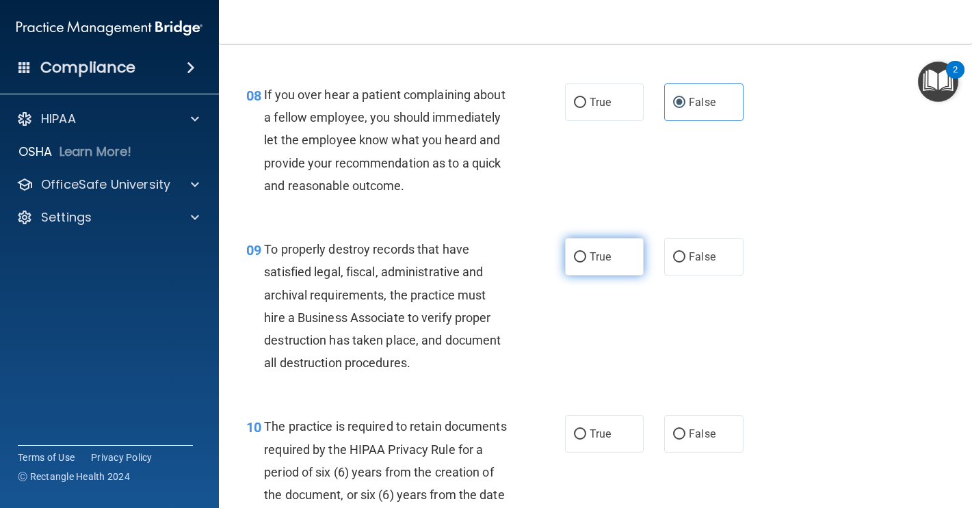
click at [597, 263] on span "True" at bounding box center [599, 256] width 21 height 13
click at [586, 263] on input "True" at bounding box center [580, 257] width 12 height 10
radio input "true"
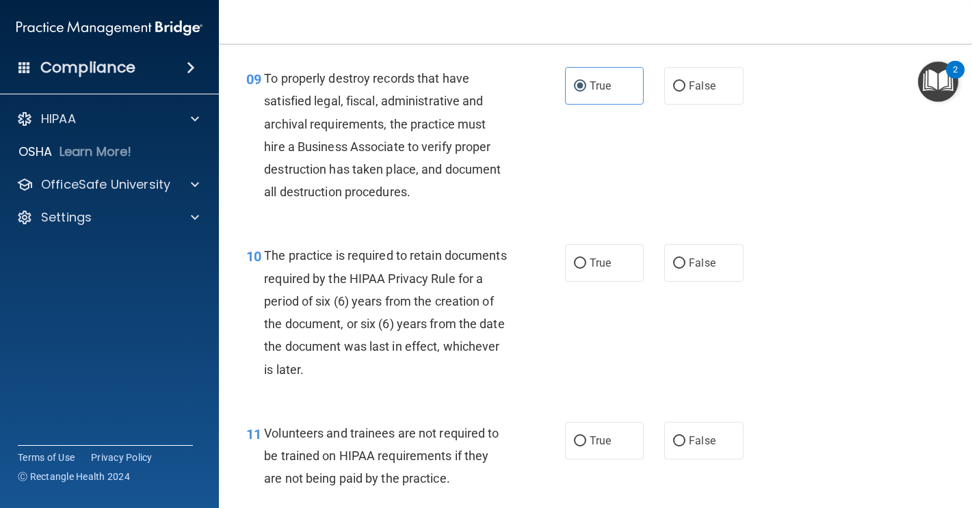
scroll to position [1279, 0]
click at [586, 280] on label "True" at bounding box center [604, 262] width 79 height 38
click at [586, 267] on input "True" at bounding box center [580, 262] width 12 height 10
radio input "true"
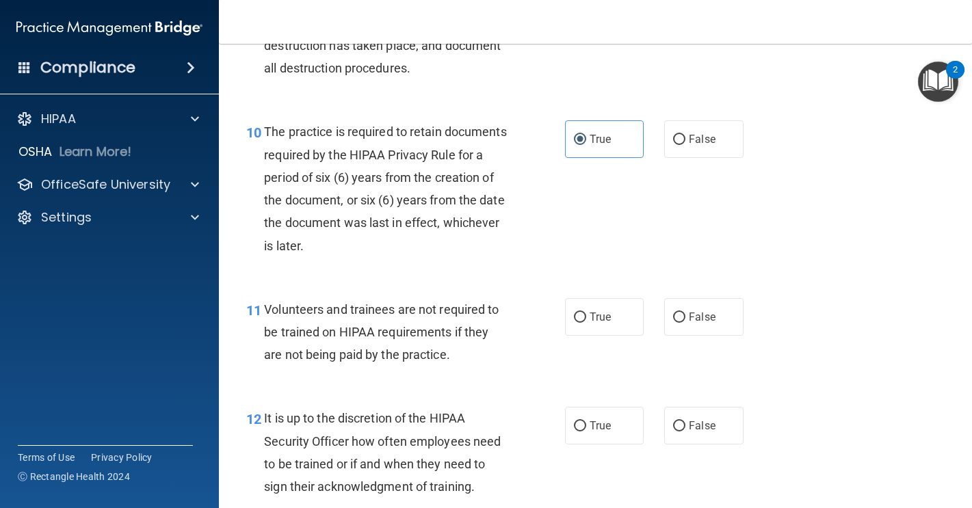
scroll to position [1407, 0]
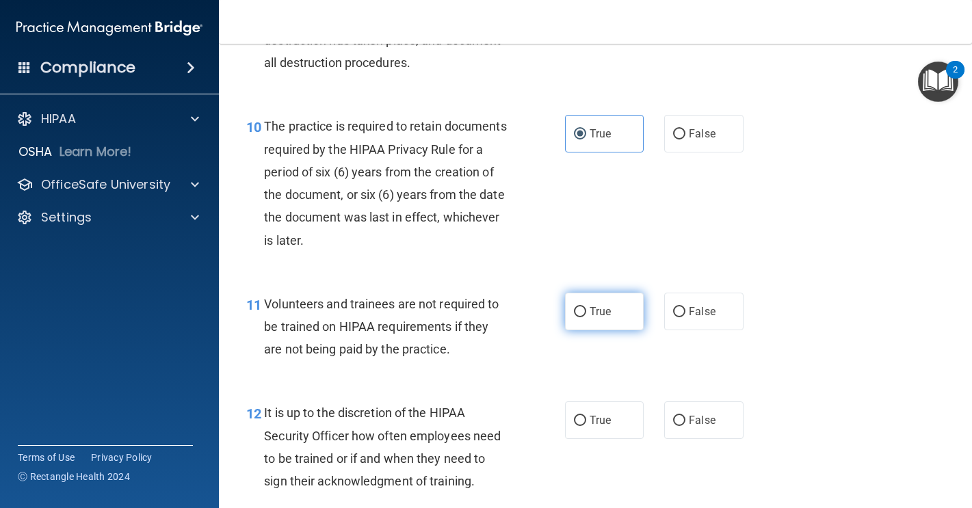
click at [593, 330] on label "True" at bounding box center [604, 312] width 79 height 38
click at [586, 317] on input "True" at bounding box center [580, 312] width 12 height 10
radio input "true"
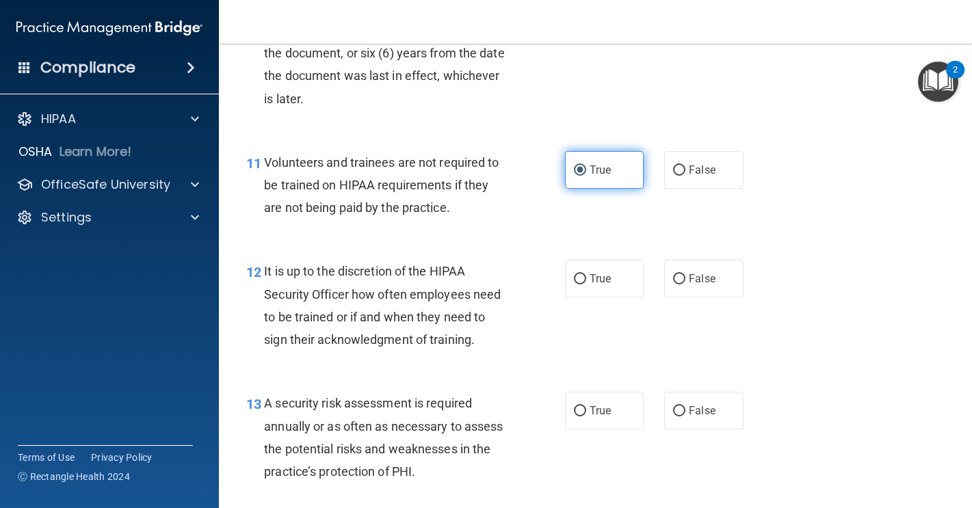
scroll to position [1551, 0]
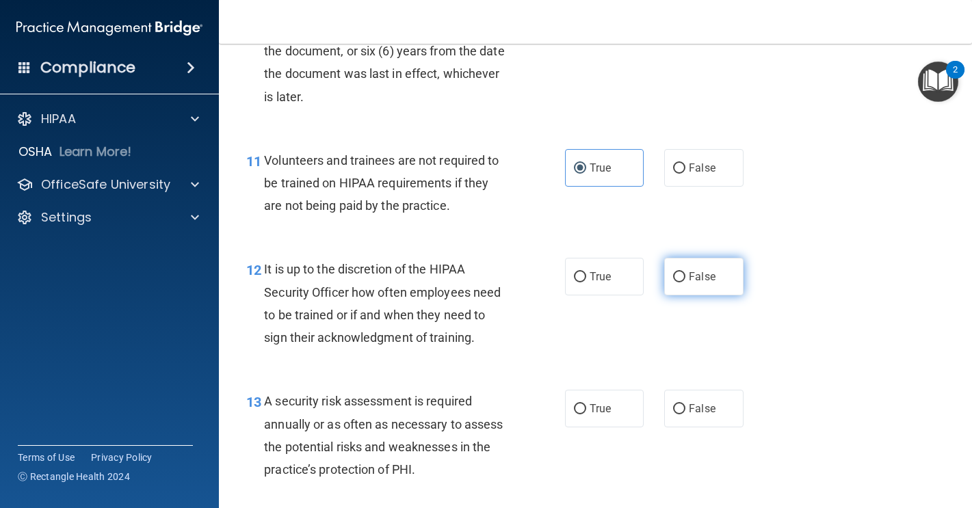
click at [666, 295] on label "False" at bounding box center [703, 277] width 79 height 38
click at [673, 282] on input "False" at bounding box center [679, 277] width 12 height 10
radio input "true"
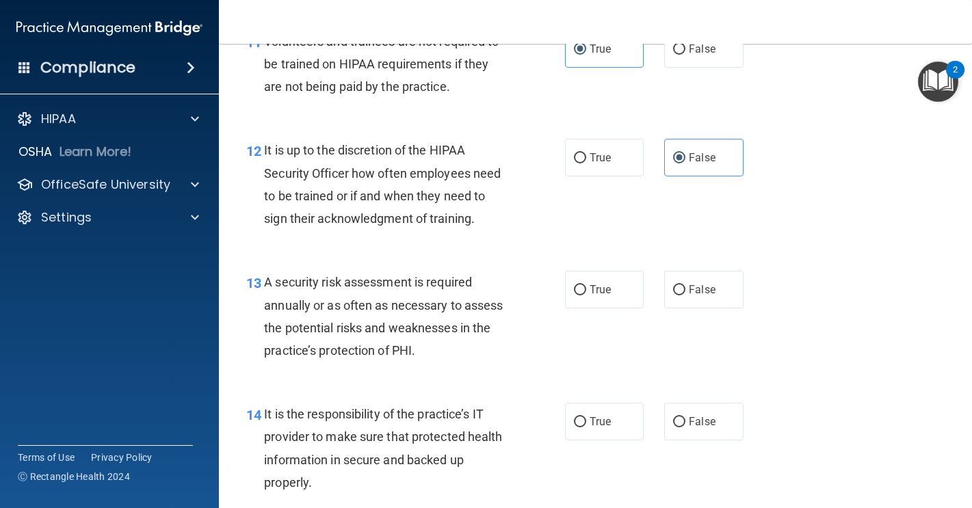
scroll to position [1675, 0]
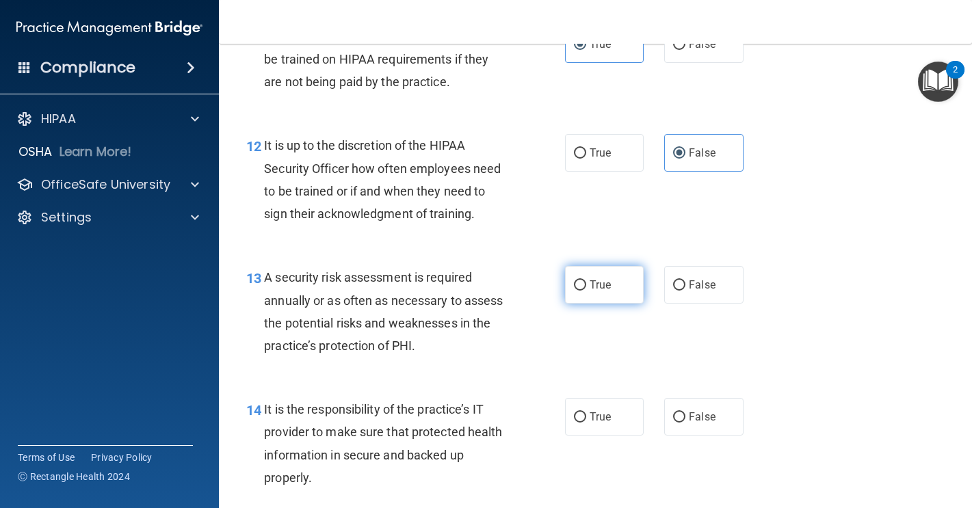
click at [605, 291] on span "True" at bounding box center [599, 284] width 21 height 13
click at [586, 291] on input "True" at bounding box center [580, 285] width 12 height 10
radio input "true"
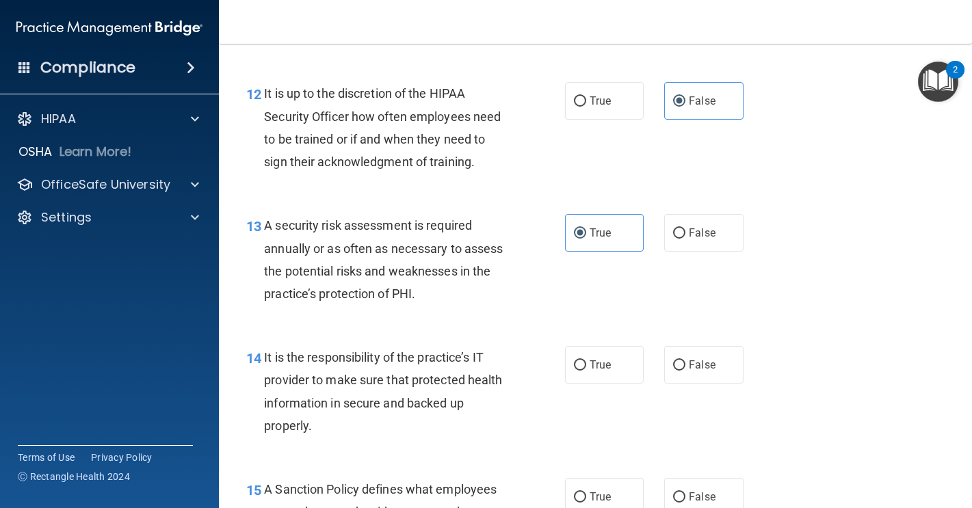
scroll to position [1730, 0]
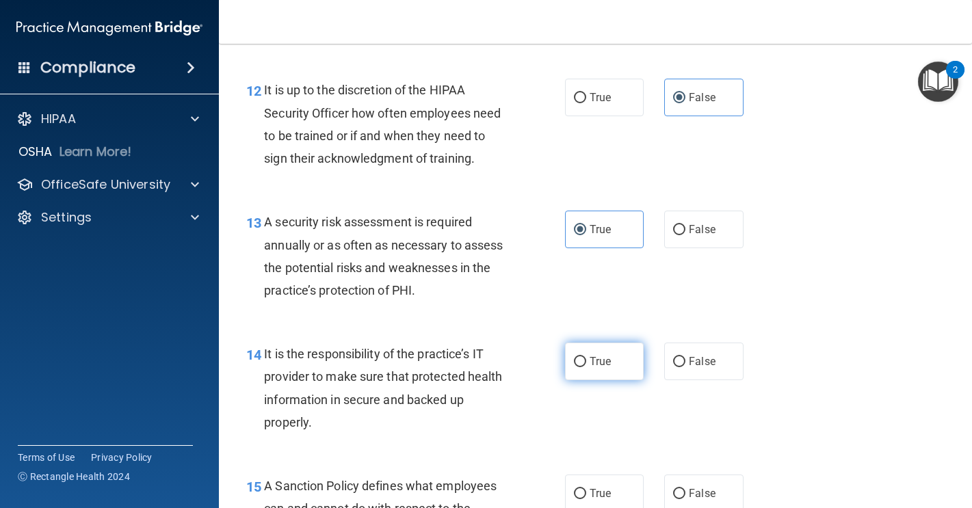
click at [586, 380] on label "True" at bounding box center [604, 362] width 79 height 38
click at [586, 367] on input "True" at bounding box center [580, 362] width 12 height 10
radio input "true"
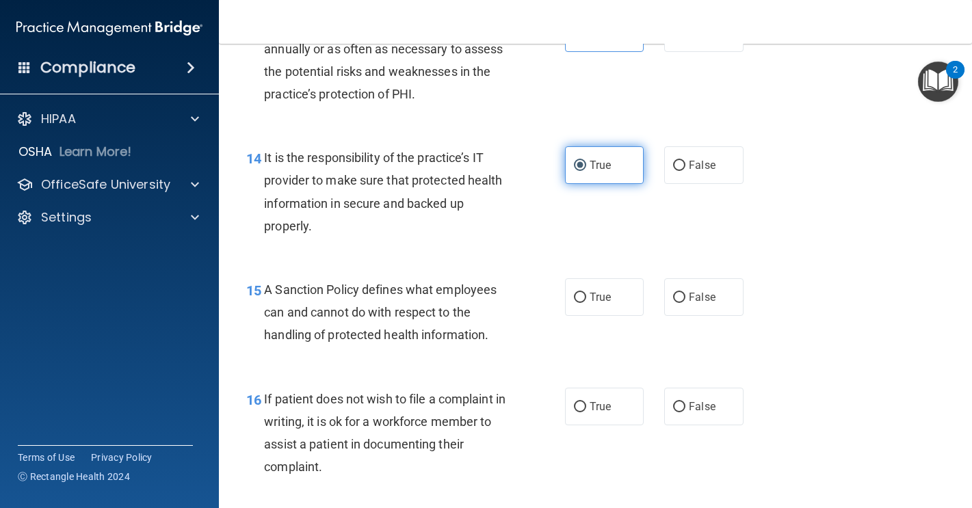
scroll to position [1928, 0]
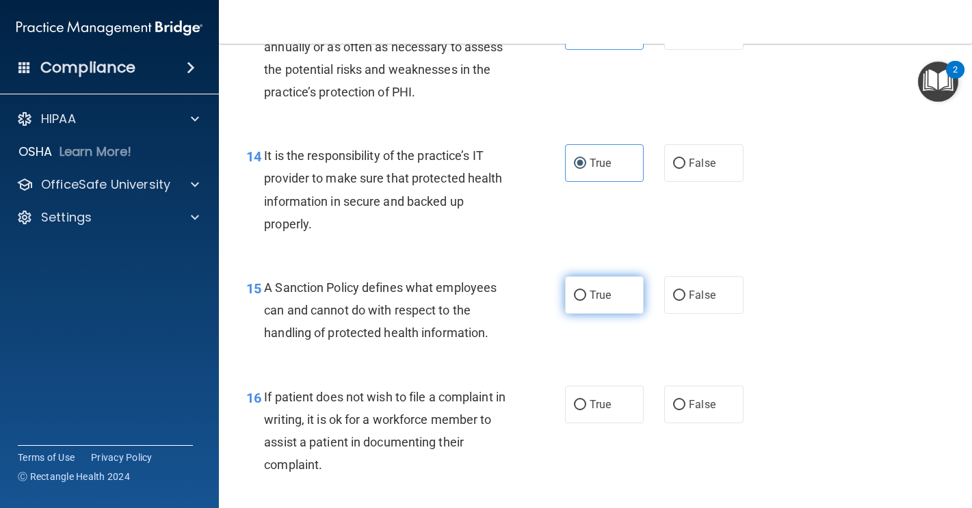
click at [581, 314] on label "True" at bounding box center [604, 295] width 79 height 38
click at [581, 301] on input "True" at bounding box center [580, 296] width 12 height 10
radio input "true"
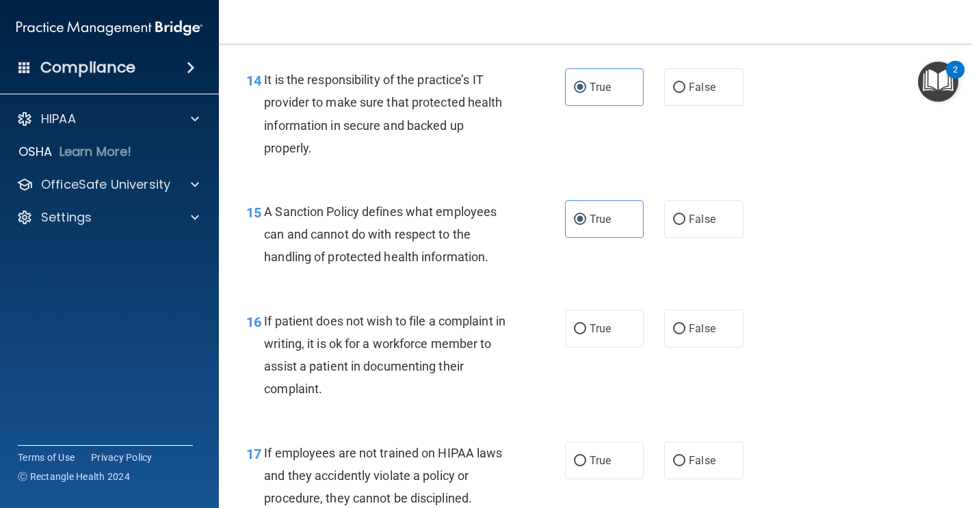
scroll to position [2008, 0]
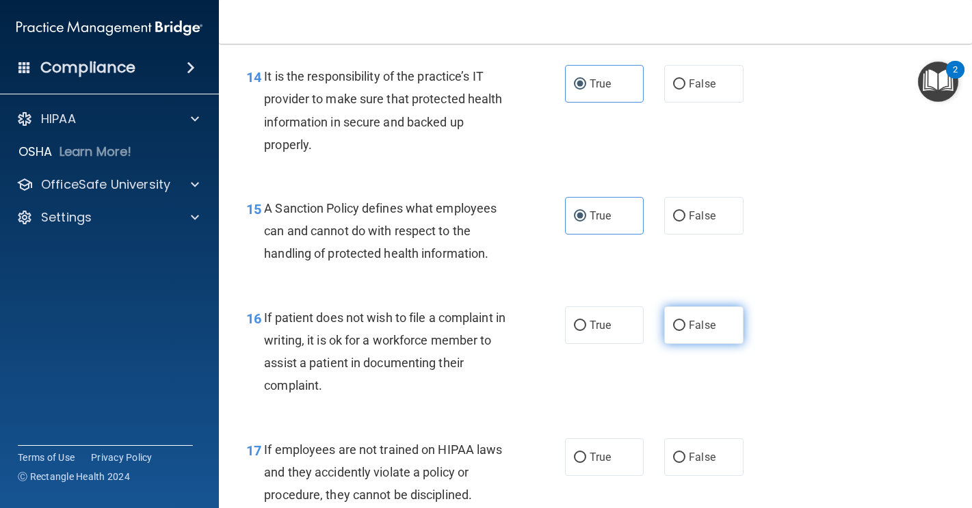
click at [673, 344] on label "False" at bounding box center [703, 325] width 79 height 38
click at [673, 331] on input "False" at bounding box center [679, 326] width 12 height 10
radio input "true"
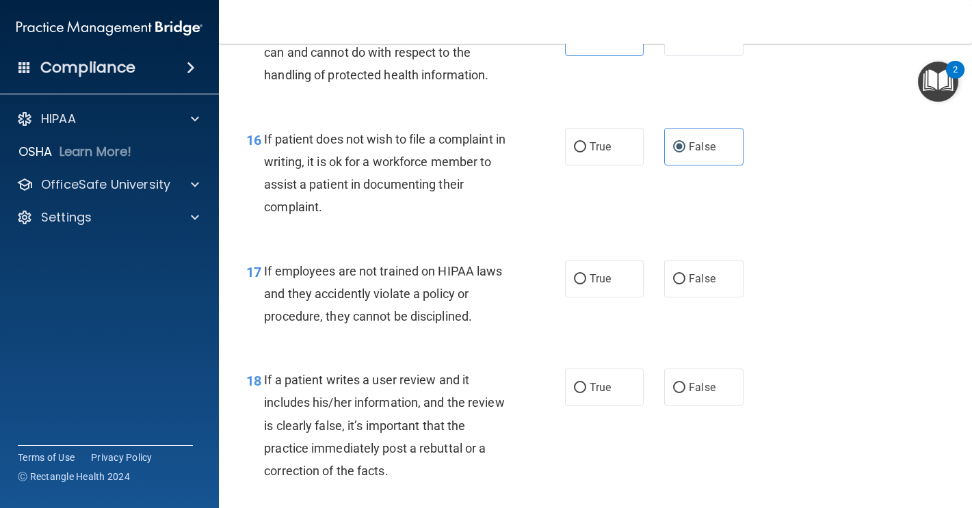
scroll to position [2188, 0]
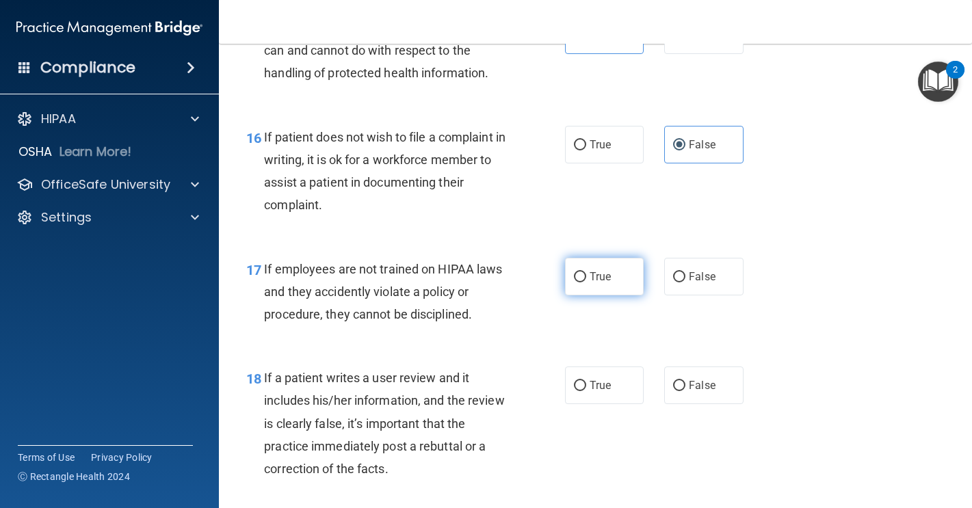
click at [585, 295] on label "True" at bounding box center [604, 277] width 79 height 38
click at [585, 282] on input "True" at bounding box center [580, 277] width 12 height 10
radio input "true"
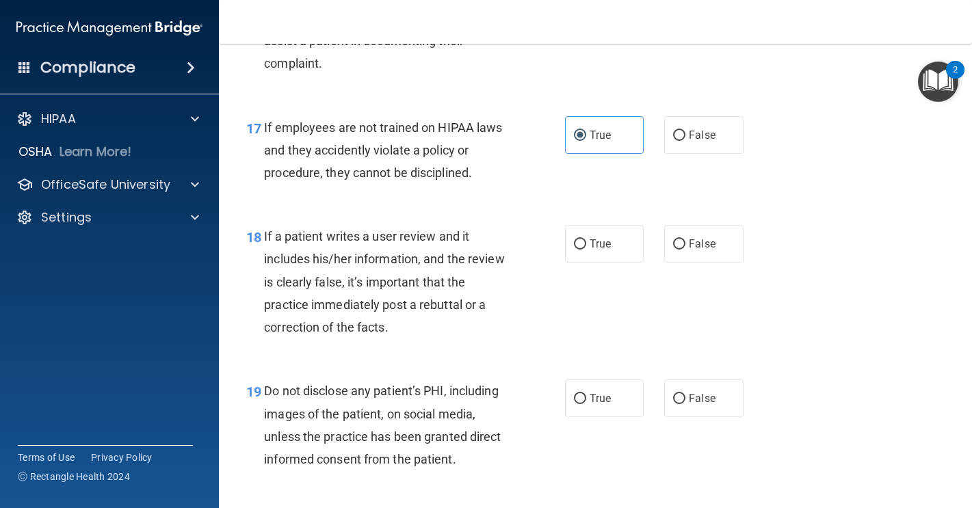
scroll to position [2333, 0]
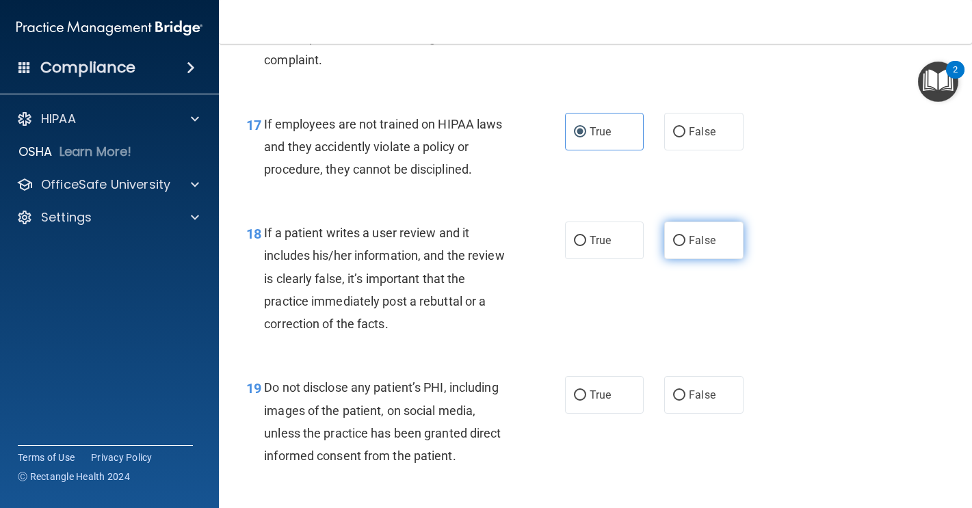
click at [678, 259] on label "False" at bounding box center [703, 241] width 79 height 38
click at [678, 246] on input "False" at bounding box center [679, 241] width 12 height 10
radio input "true"
click at [597, 247] on span "True" at bounding box center [599, 240] width 21 height 13
click at [586, 246] on input "True" at bounding box center [580, 241] width 12 height 10
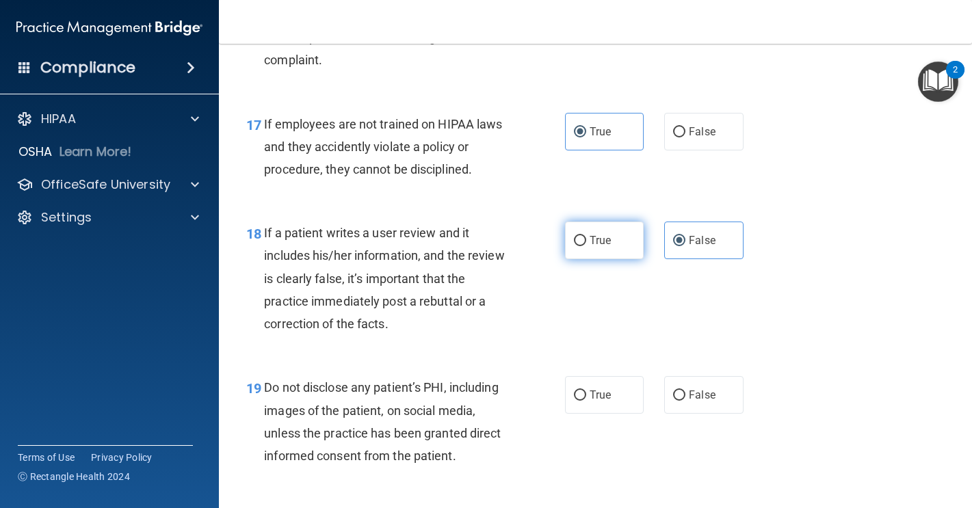
radio input "true"
radio input "false"
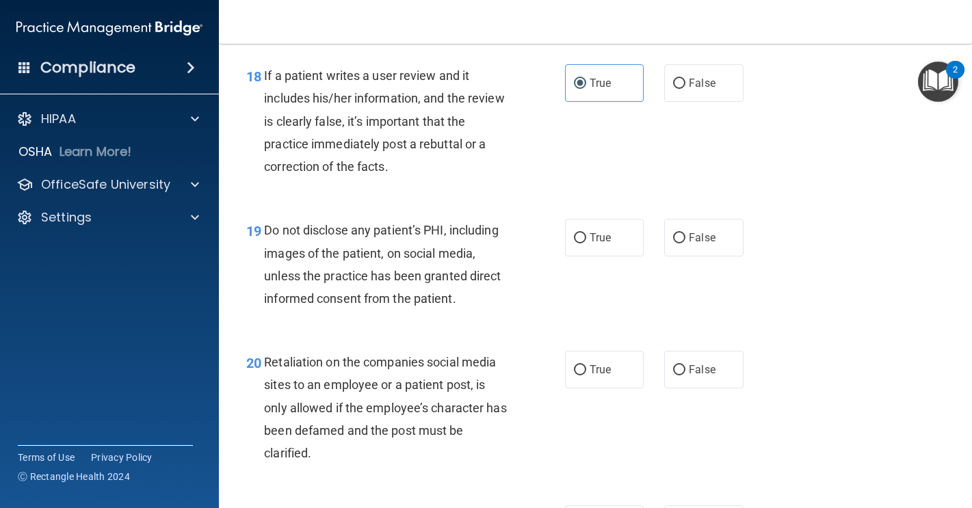
scroll to position [2492, 0]
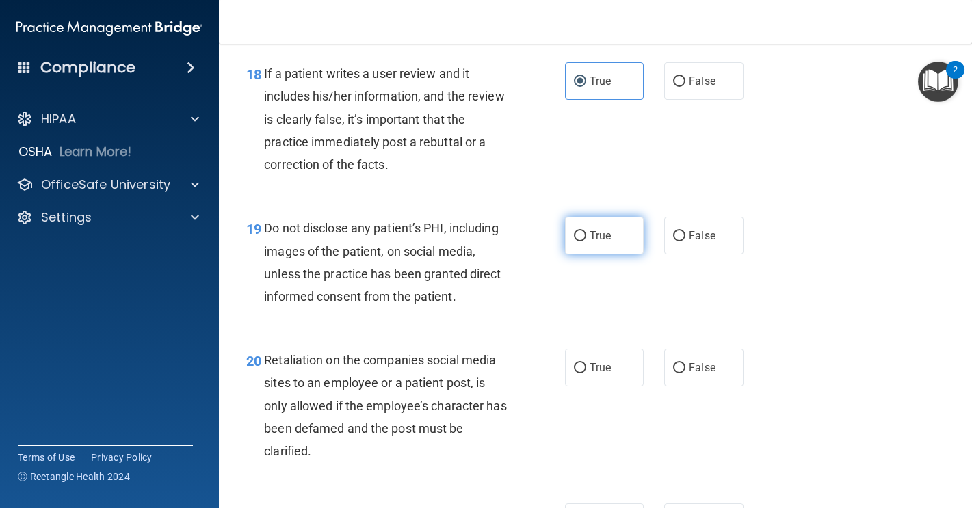
click at [593, 242] on span "True" at bounding box center [599, 235] width 21 height 13
click at [586, 241] on input "True" at bounding box center [580, 236] width 12 height 10
radio input "true"
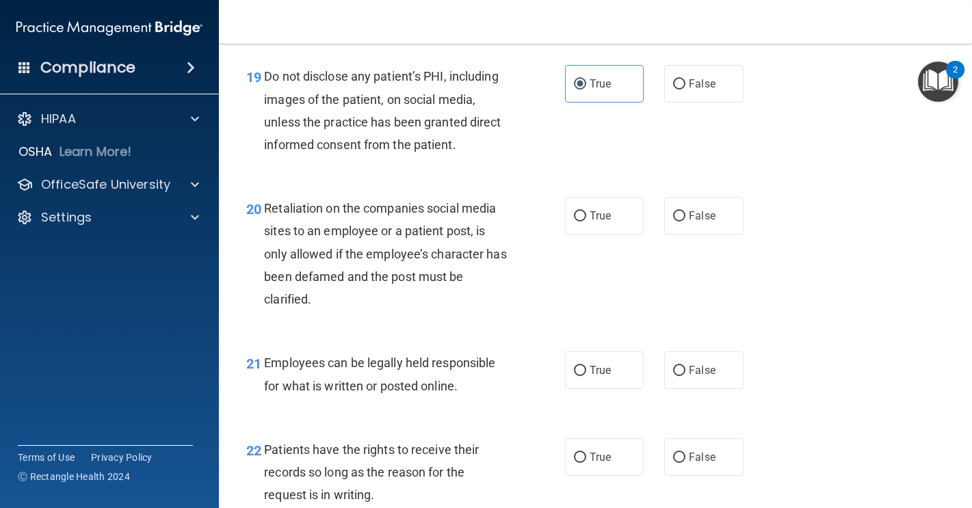
scroll to position [2645, 0]
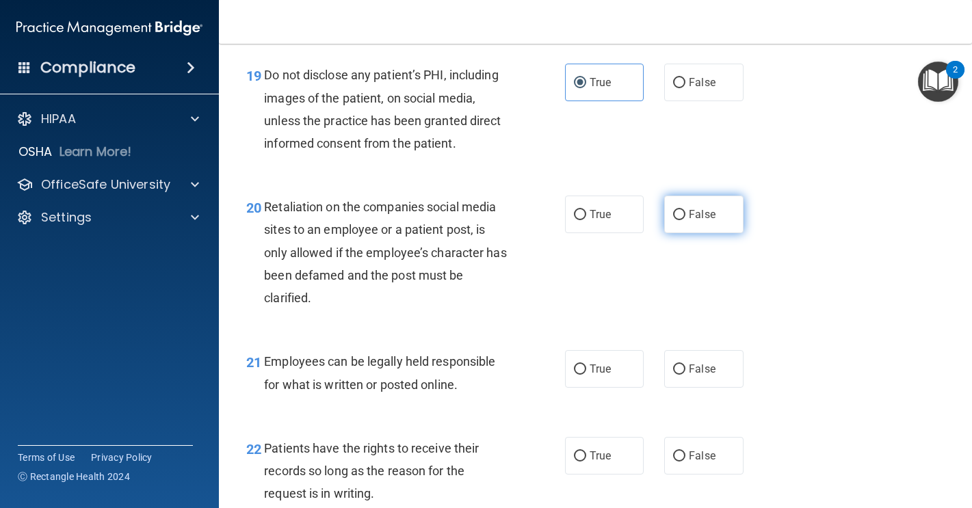
click at [684, 233] on label "False" at bounding box center [703, 215] width 79 height 38
click at [684, 220] on input "False" at bounding box center [679, 215] width 12 height 10
radio input "true"
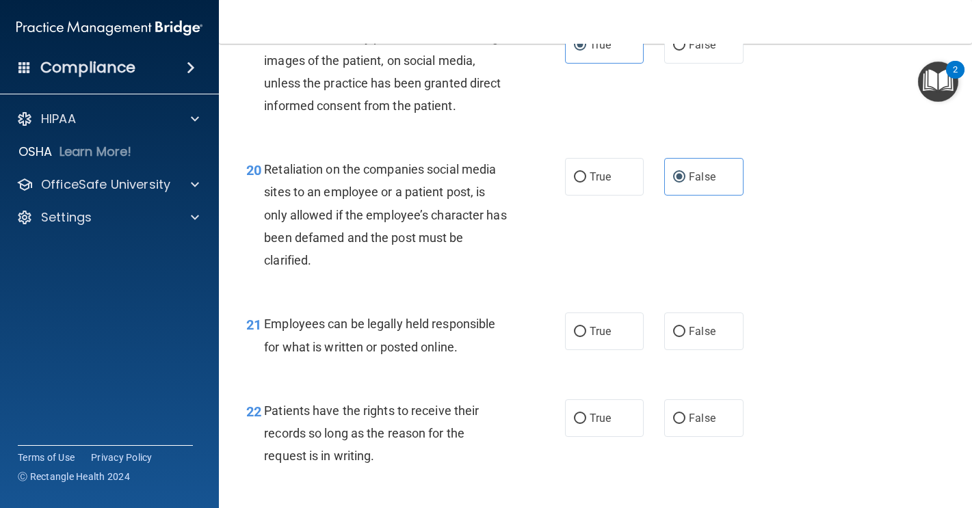
scroll to position [2690, 0]
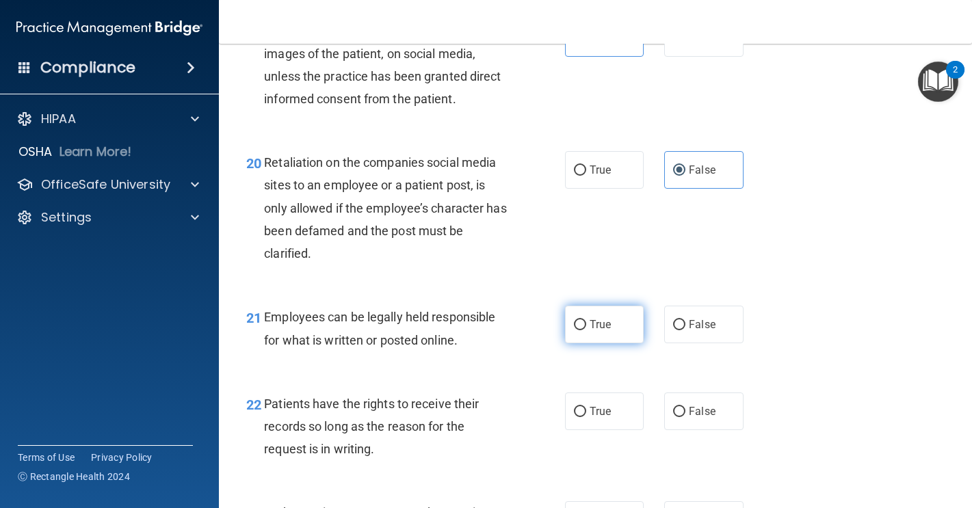
click at [597, 331] on span "True" at bounding box center [599, 324] width 21 height 13
click at [586, 330] on input "True" at bounding box center [580, 325] width 12 height 10
radio input "true"
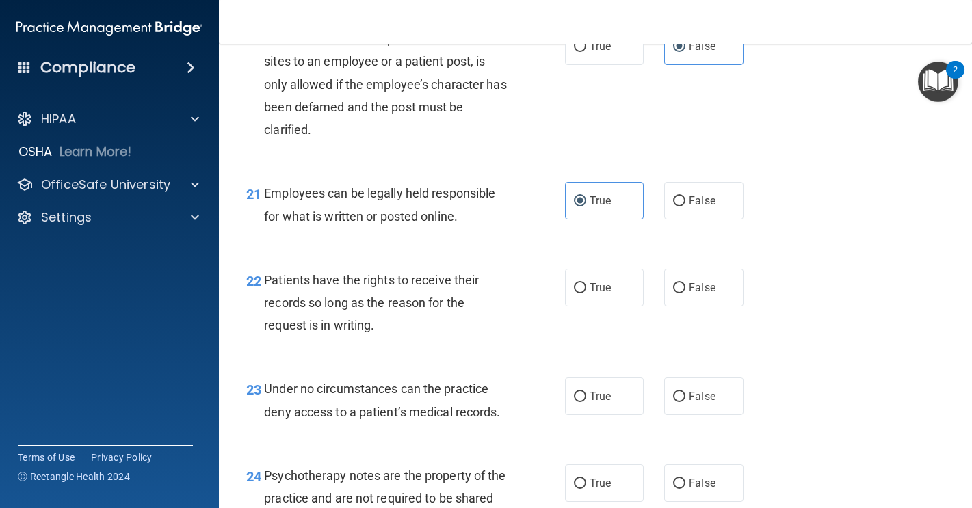
scroll to position [2812, 0]
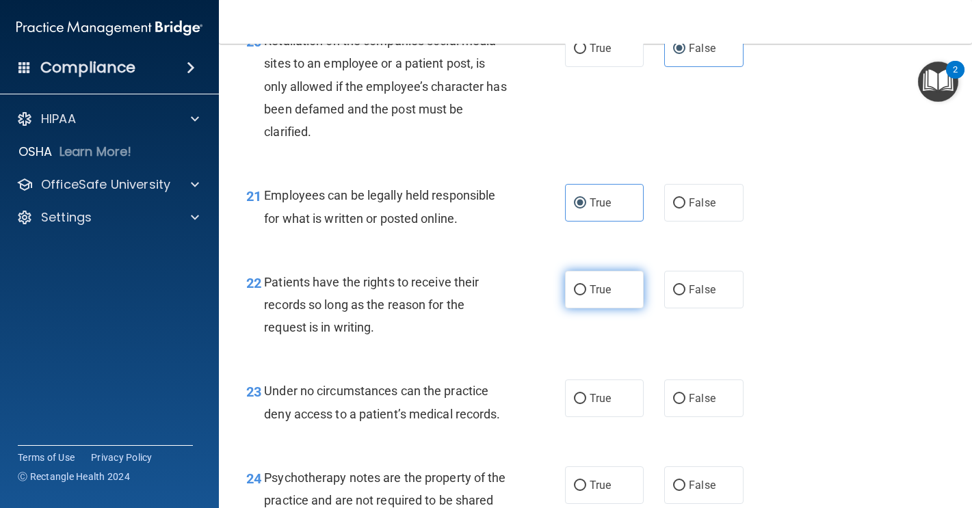
click at [603, 308] on label "True" at bounding box center [604, 290] width 79 height 38
click at [586, 295] on input "True" at bounding box center [580, 290] width 12 height 10
radio input "true"
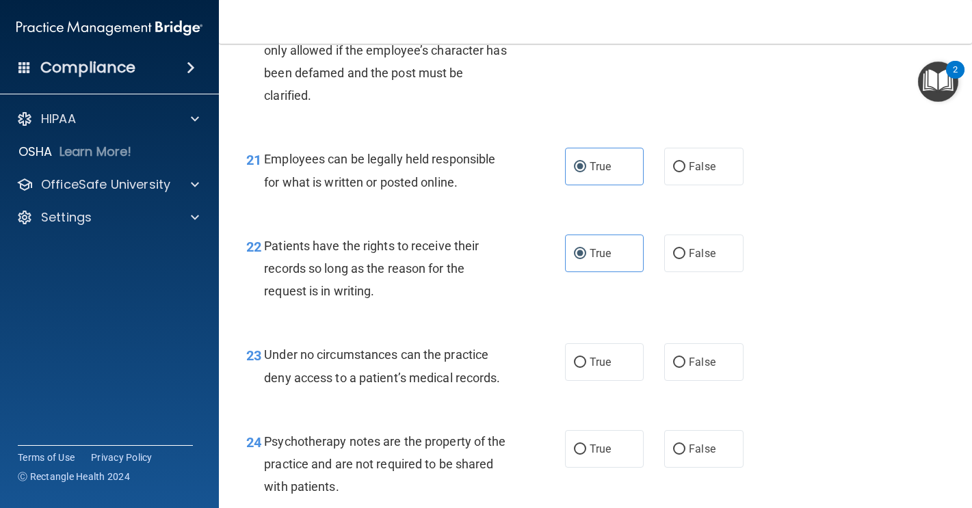
scroll to position [2852, 0]
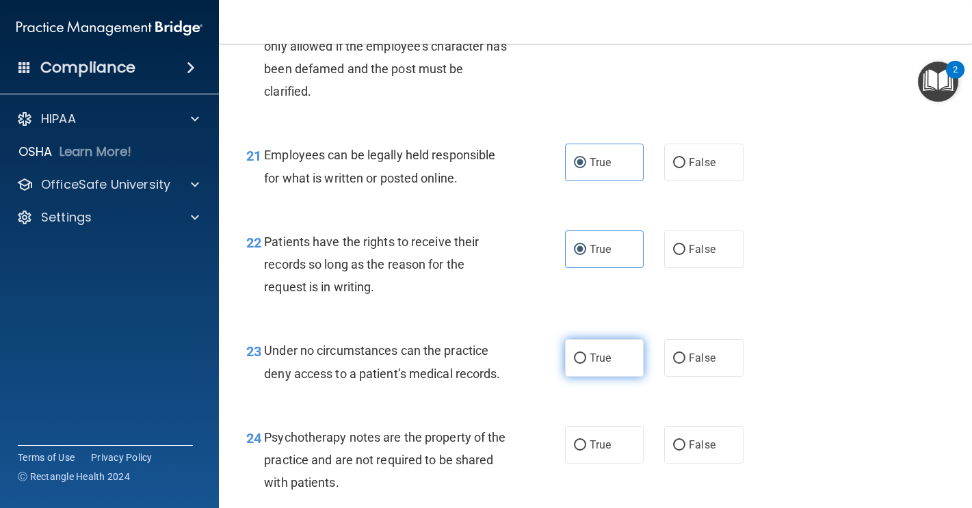
click at [606, 377] on label "True" at bounding box center [604, 358] width 79 height 38
click at [586, 364] on input "True" at bounding box center [580, 359] width 12 height 10
radio input "true"
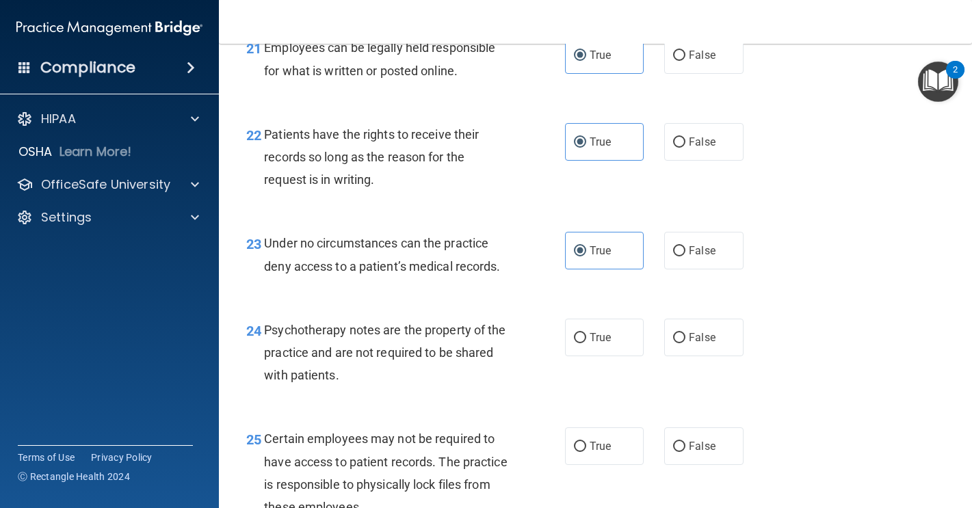
scroll to position [2957, 0]
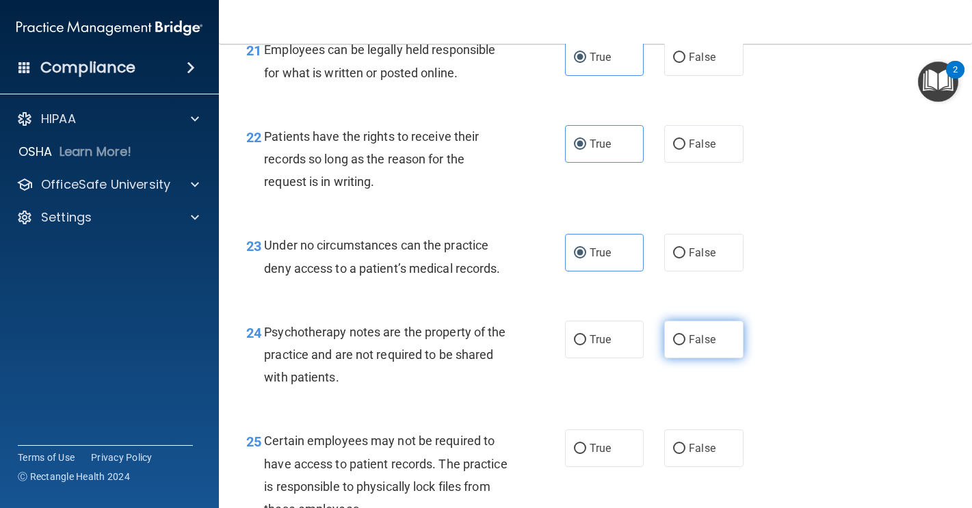
click at [693, 358] on label "False" at bounding box center [703, 340] width 79 height 38
click at [685, 345] on input "False" at bounding box center [679, 340] width 12 height 10
radio input "true"
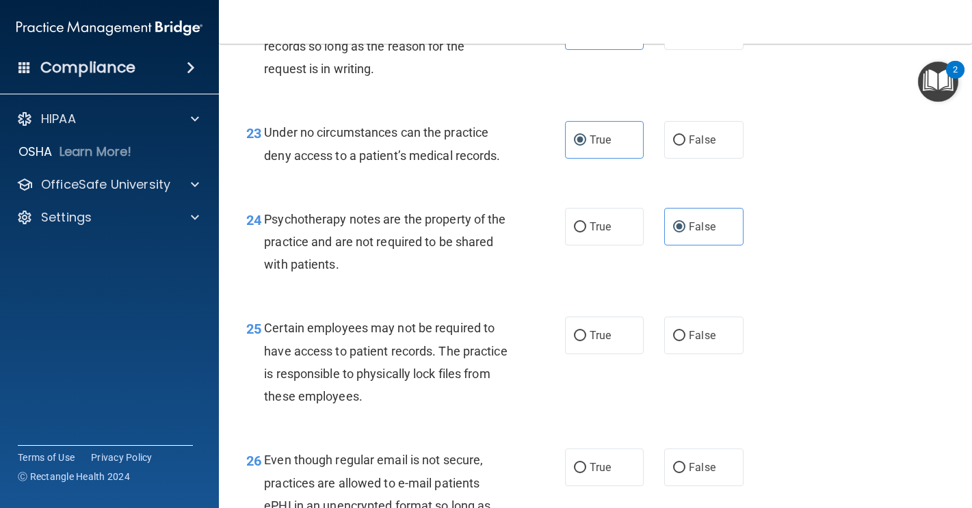
scroll to position [3072, 0]
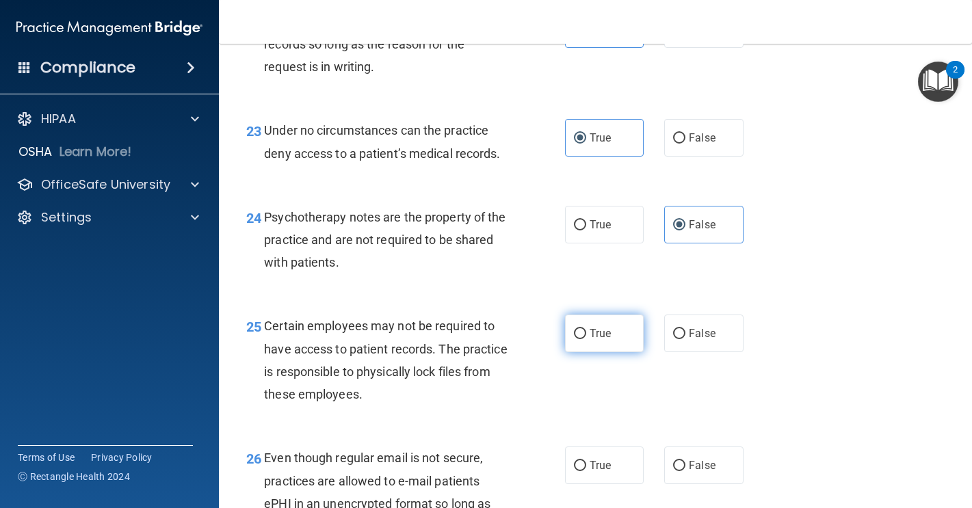
click at [616, 352] on label "True" at bounding box center [604, 334] width 79 height 38
click at [586, 339] on input "True" at bounding box center [580, 334] width 12 height 10
radio input "true"
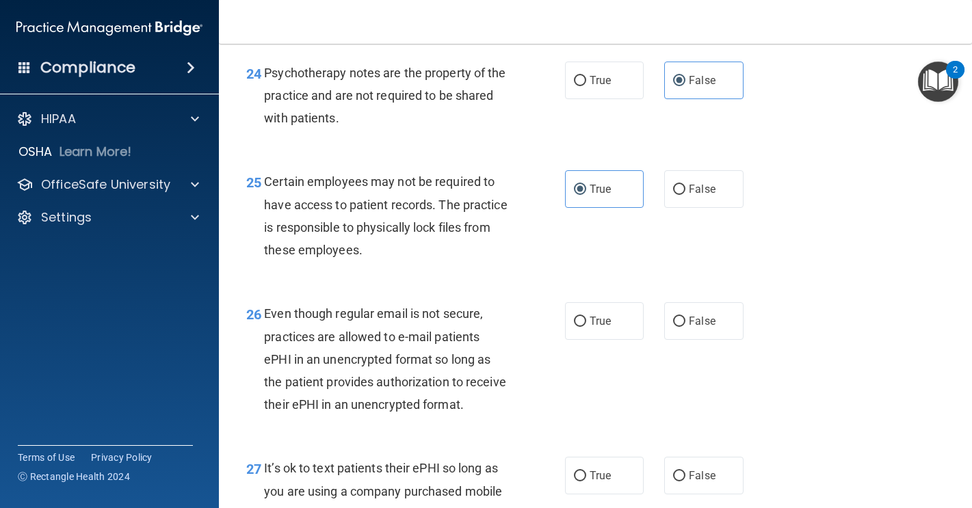
scroll to position [3236, 0]
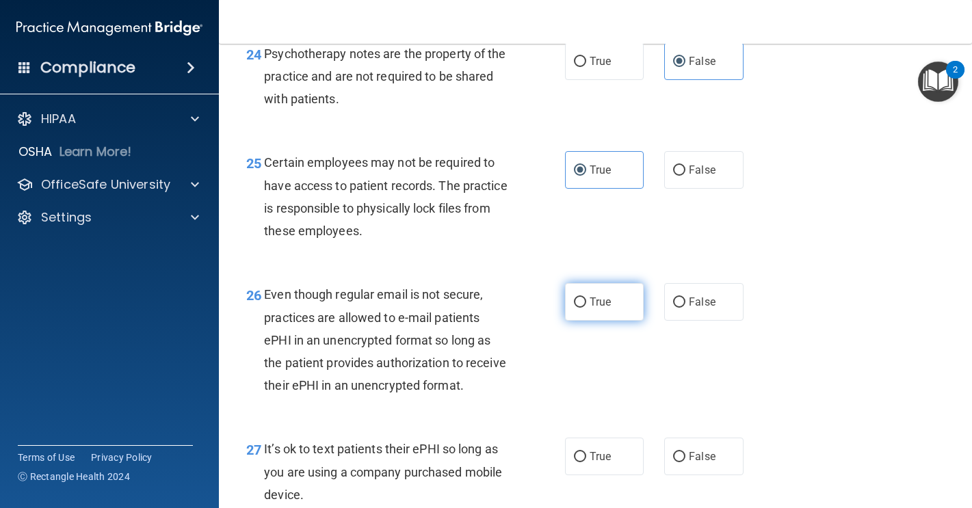
click at [591, 321] on label "True" at bounding box center [604, 302] width 79 height 38
click at [586, 308] on input "True" at bounding box center [580, 302] width 12 height 10
radio input "true"
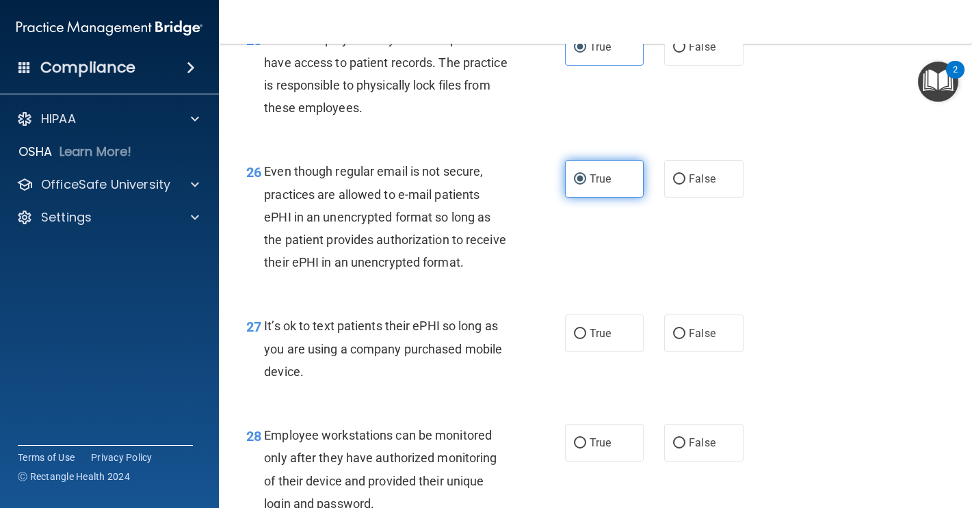
scroll to position [3370, 0]
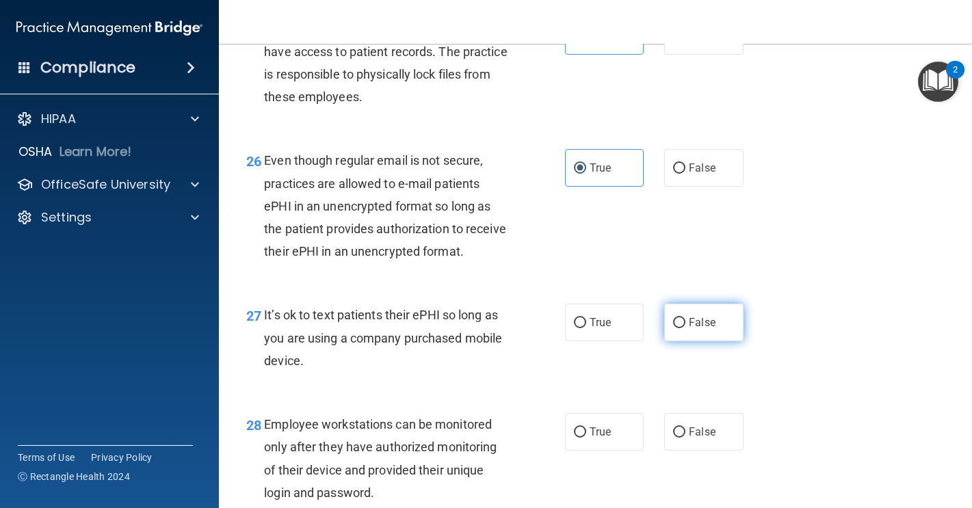
click at [679, 341] on label "False" at bounding box center [703, 323] width 79 height 38
click at [679, 328] on input "False" at bounding box center [679, 323] width 12 height 10
radio input "true"
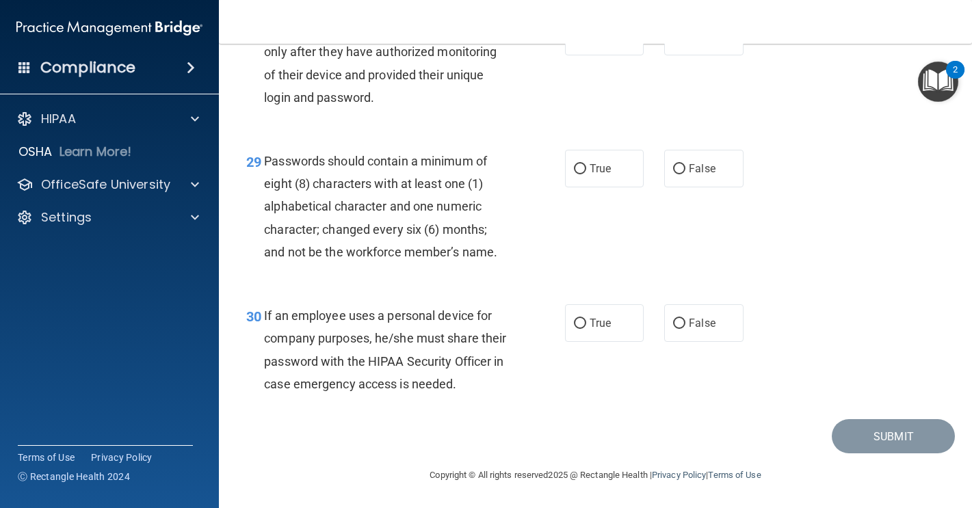
scroll to position [3792, 0]
click at [595, 187] on label "True" at bounding box center [604, 169] width 79 height 38
click at [586, 174] on input "True" at bounding box center [580, 169] width 12 height 10
radio input "true"
click at [673, 42] on input "False" at bounding box center [679, 37] width 12 height 10
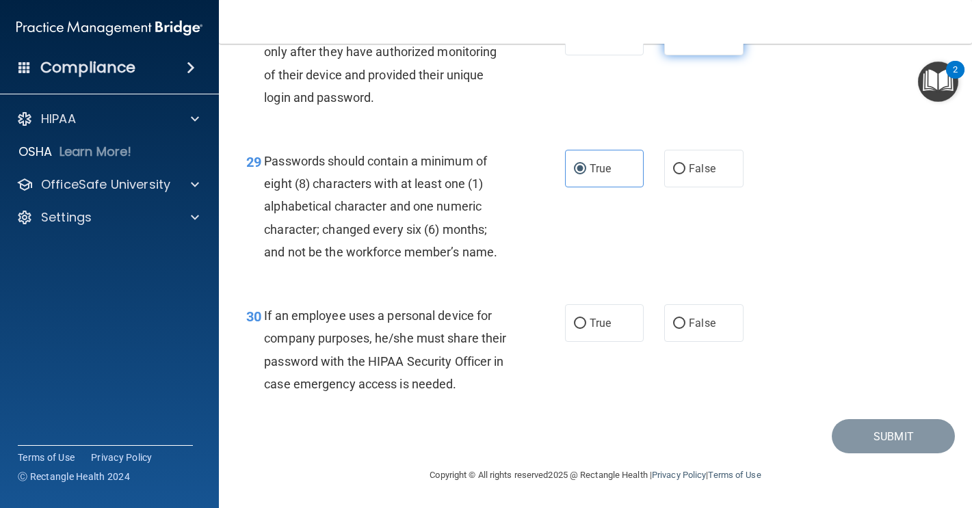
radio input "true"
click at [681, 304] on label "False" at bounding box center [703, 323] width 79 height 38
click at [681, 319] on input "False" at bounding box center [679, 324] width 12 height 10
radio input "true"
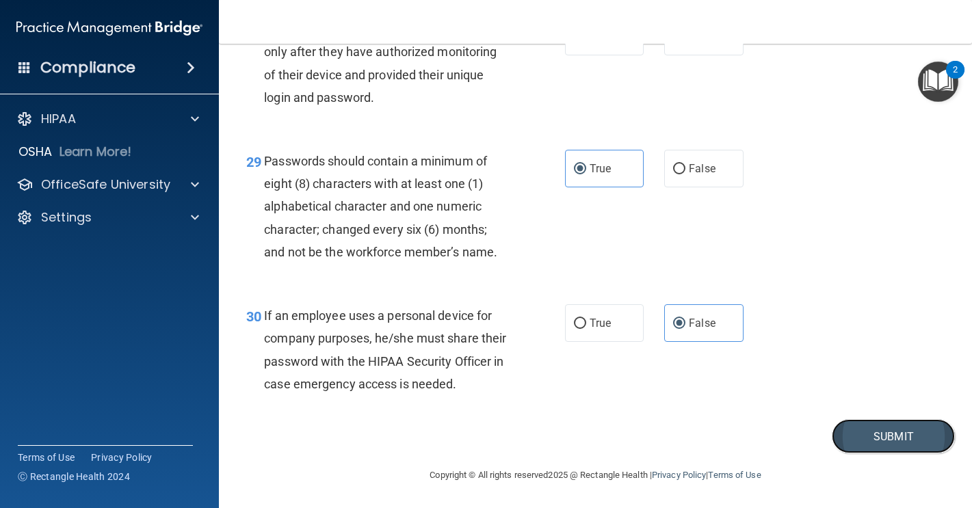
click at [857, 438] on button "Submit" at bounding box center [892, 436] width 123 height 35
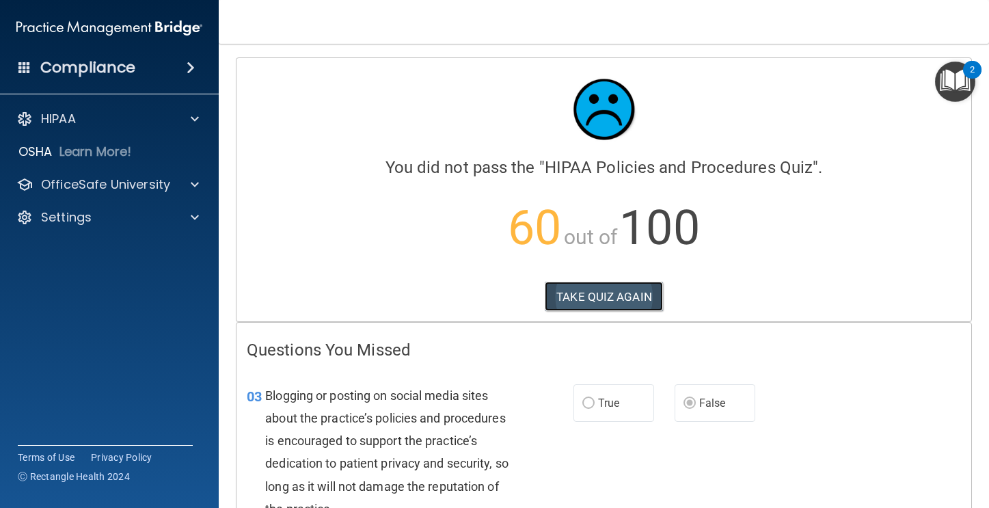
click at [603, 293] on button "TAKE QUIZ AGAIN" at bounding box center [604, 297] width 118 height 30
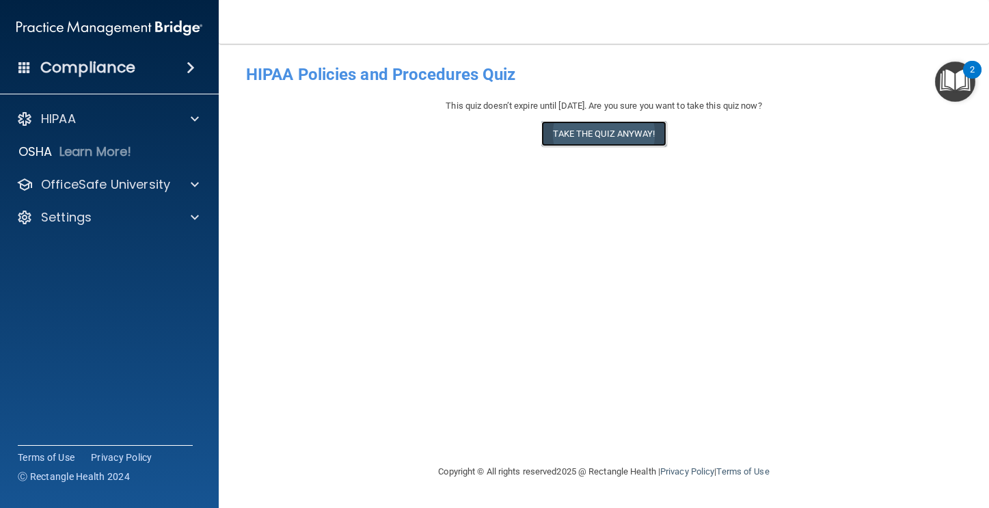
click at [637, 134] on button "Take the quiz anyway!" at bounding box center [604, 133] width 124 height 25
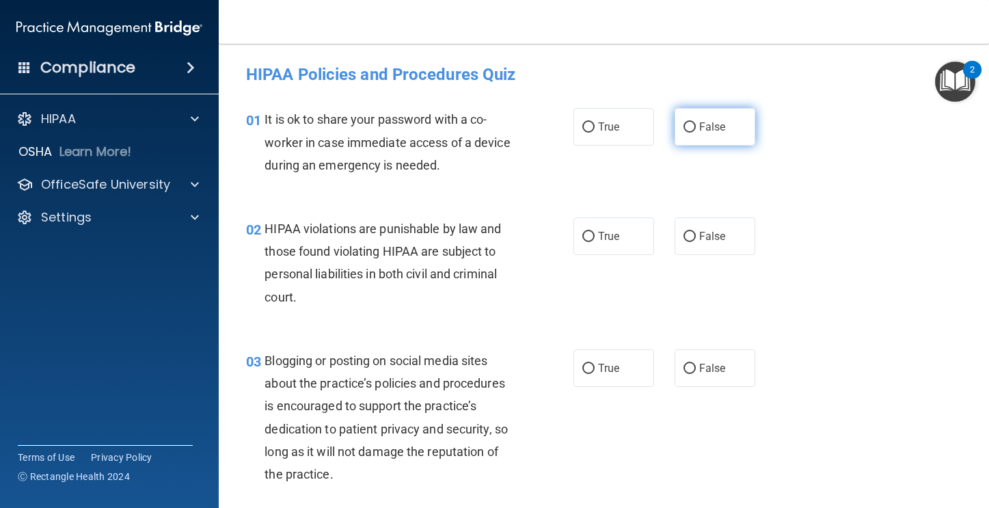
click at [675, 124] on label "False" at bounding box center [715, 127] width 81 height 38
click at [684, 124] on input "False" at bounding box center [690, 127] width 12 height 10
radio input "true"
click at [685, 364] on input "False" at bounding box center [690, 369] width 12 height 10
radio input "true"
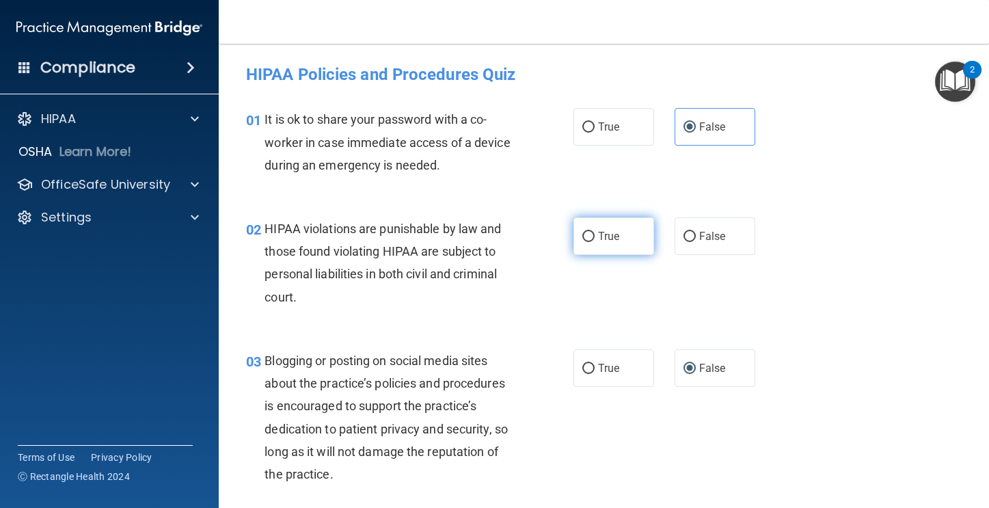
click at [574, 241] on label "True" at bounding box center [614, 236] width 81 height 38
click at [583, 241] on input "True" at bounding box center [589, 237] width 12 height 10
radio input "true"
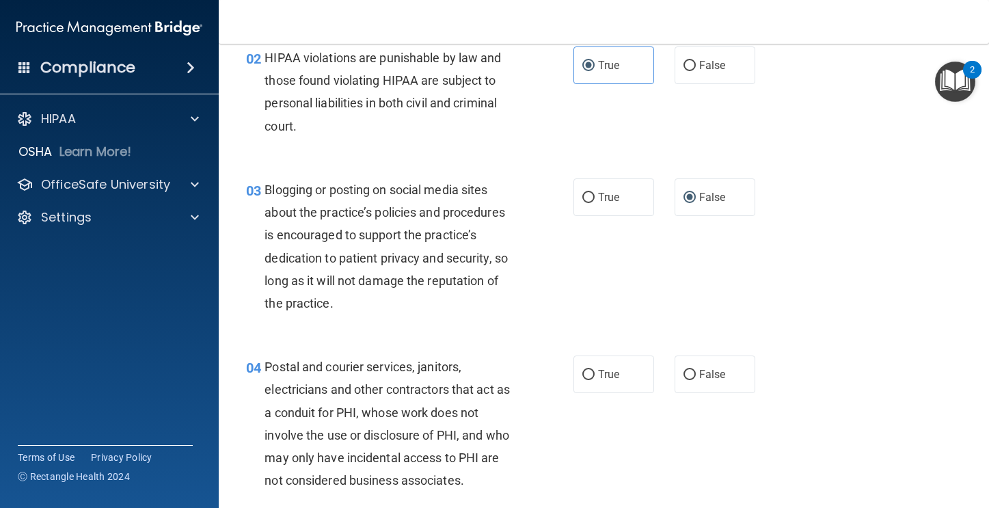
scroll to position [172, 0]
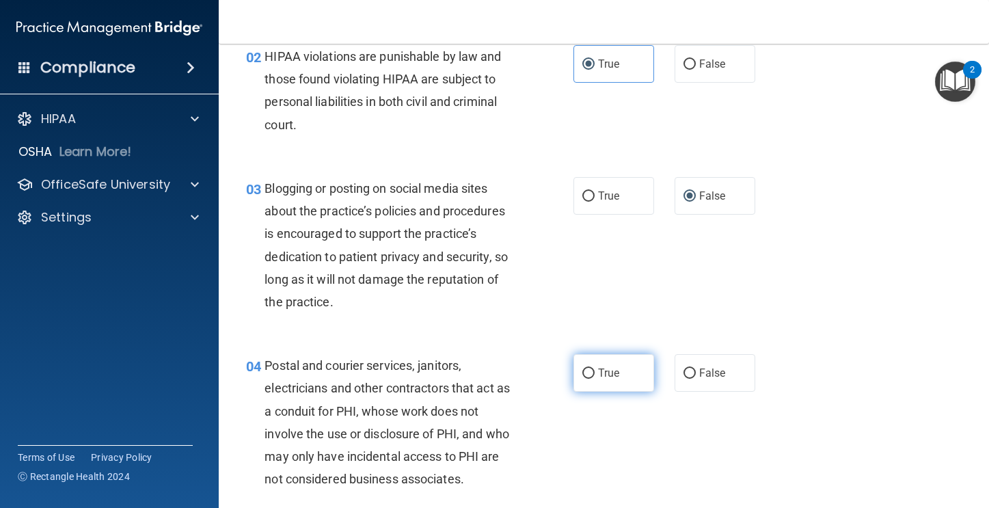
click at [607, 377] on span "True" at bounding box center [608, 372] width 21 height 13
click at [595, 377] on input "True" at bounding box center [589, 374] width 12 height 10
radio input "true"
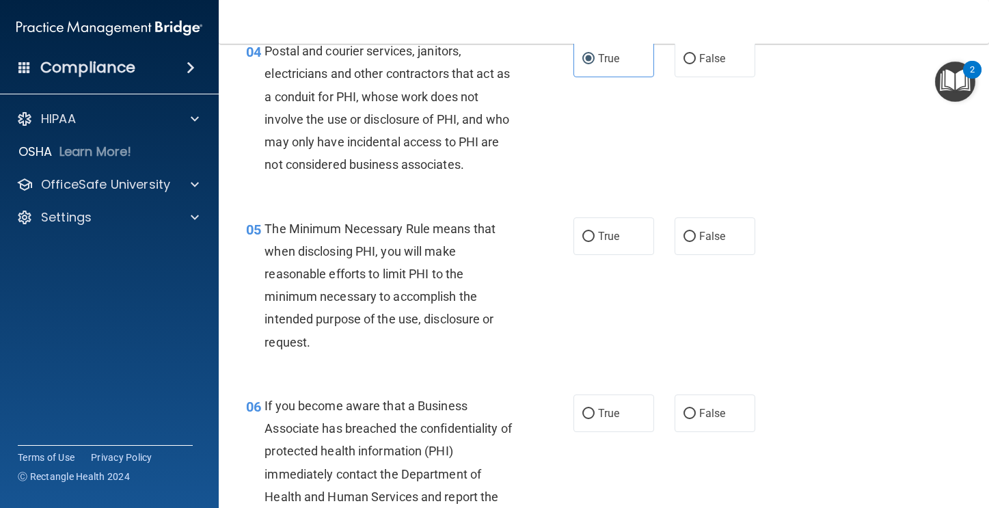
scroll to position [488, 0]
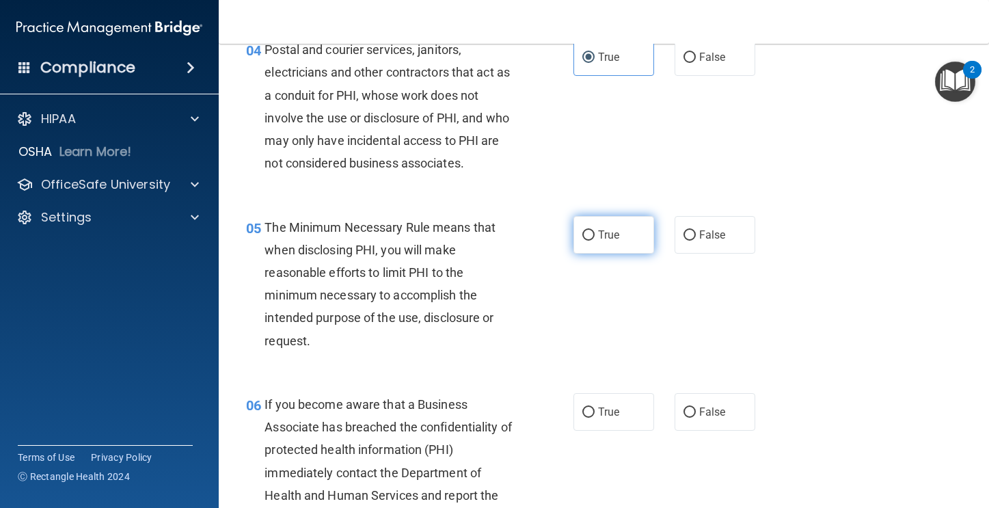
click at [609, 228] on span "True" at bounding box center [608, 234] width 21 height 13
click at [595, 230] on input "True" at bounding box center [589, 235] width 12 height 10
radio input "true"
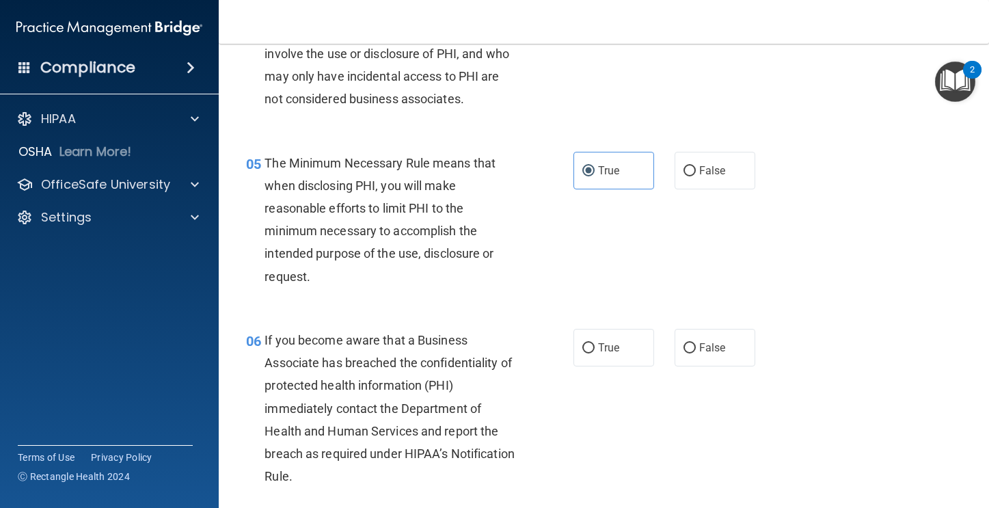
scroll to position [554, 0]
click at [694, 357] on label "False" at bounding box center [715, 347] width 81 height 38
click at [694, 352] on input "False" at bounding box center [690, 347] width 12 height 10
radio input "true"
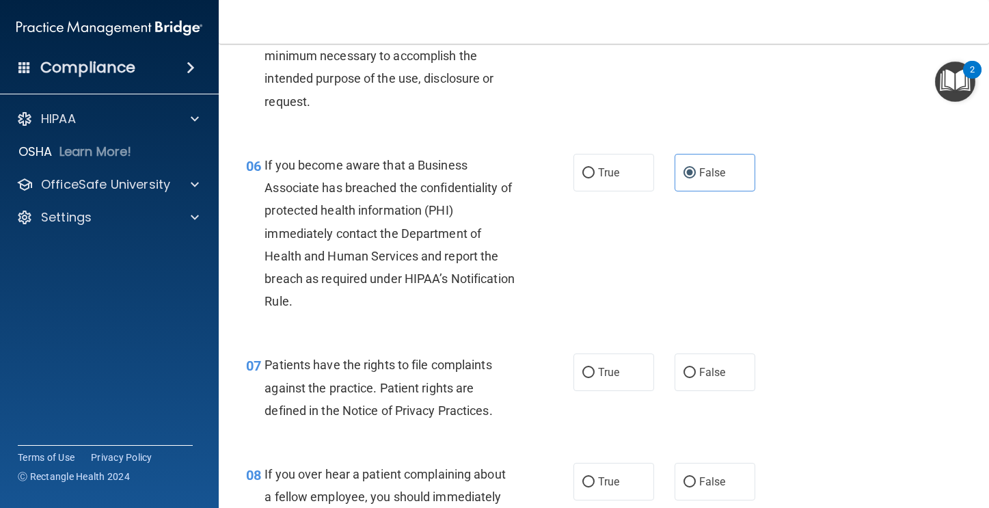
scroll to position [728, 0]
click at [615, 374] on label "True" at bounding box center [614, 372] width 81 height 38
click at [595, 374] on input "True" at bounding box center [589, 372] width 12 height 10
radio input "true"
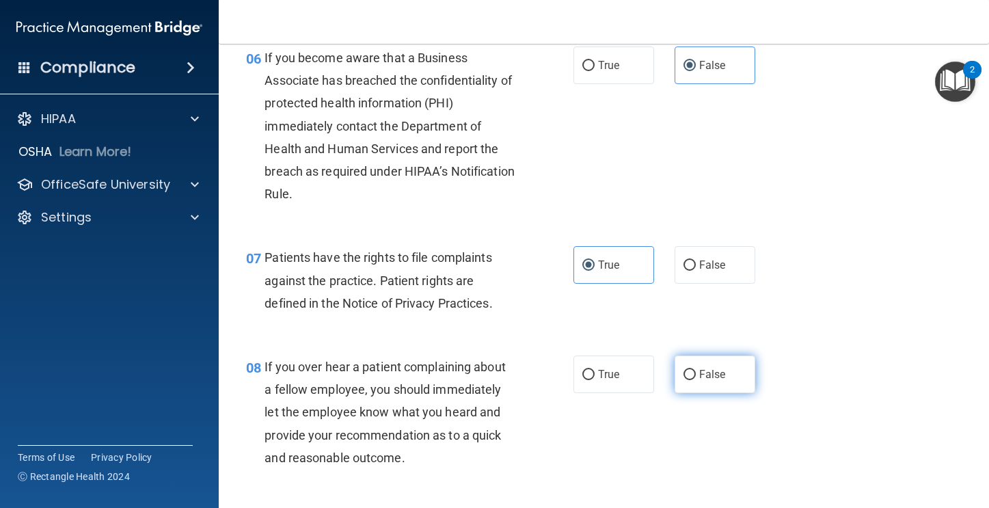
scroll to position [861, 0]
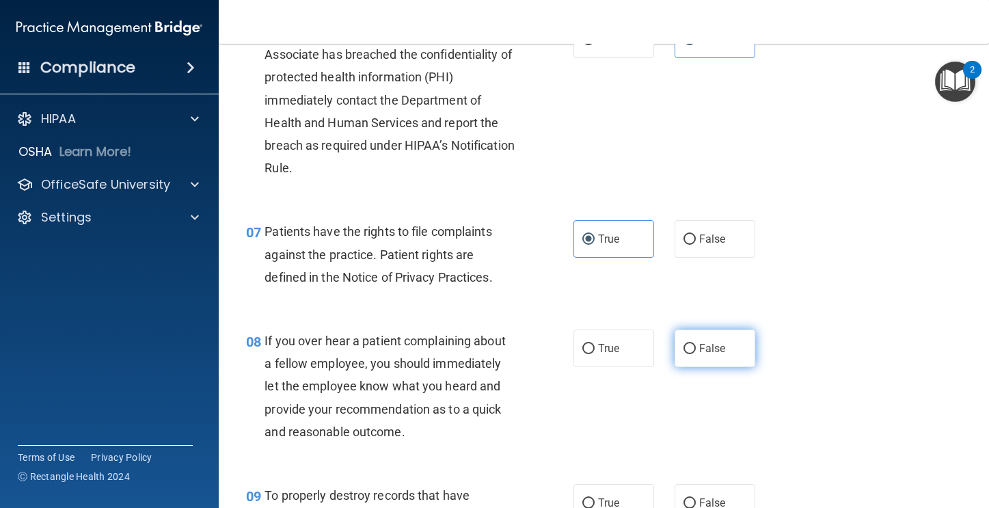
click at [689, 356] on label "False" at bounding box center [715, 349] width 81 height 38
click at [689, 354] on input "False" at bounding box center [690, 349] width 12 height 10
radio input "true"
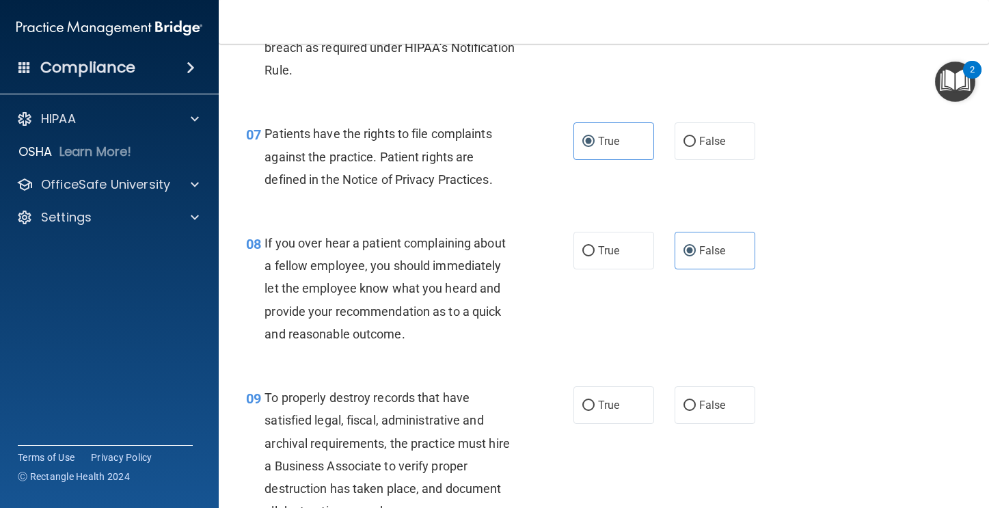
scroll to position [971, 0]
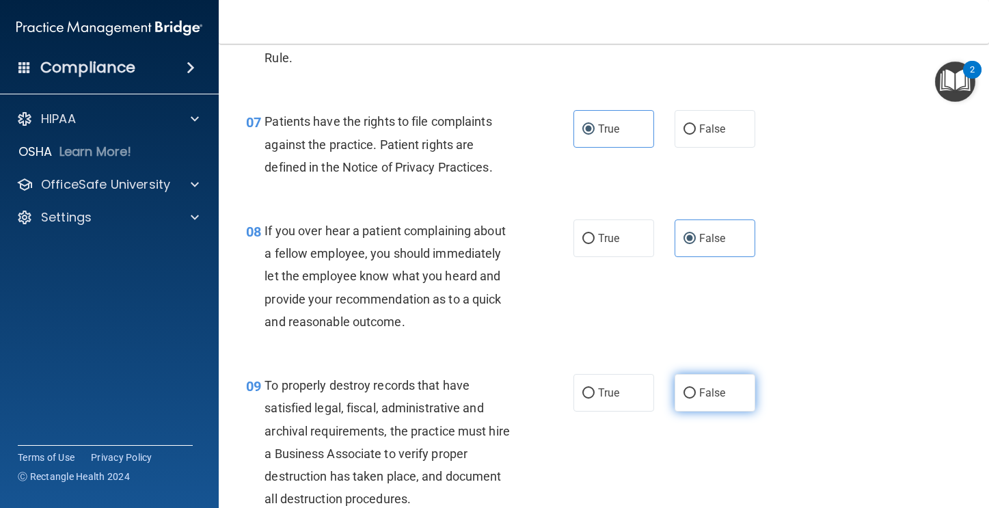
click at [684, 390] on input "False" at bounding box center [690, 393] width 12 height 10
radio input "true"
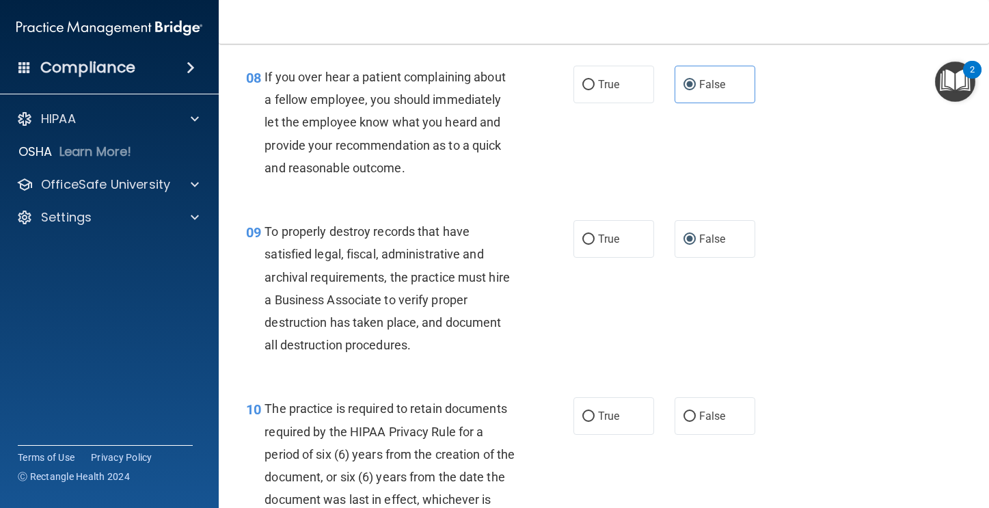
scroll to position [1128, 0]
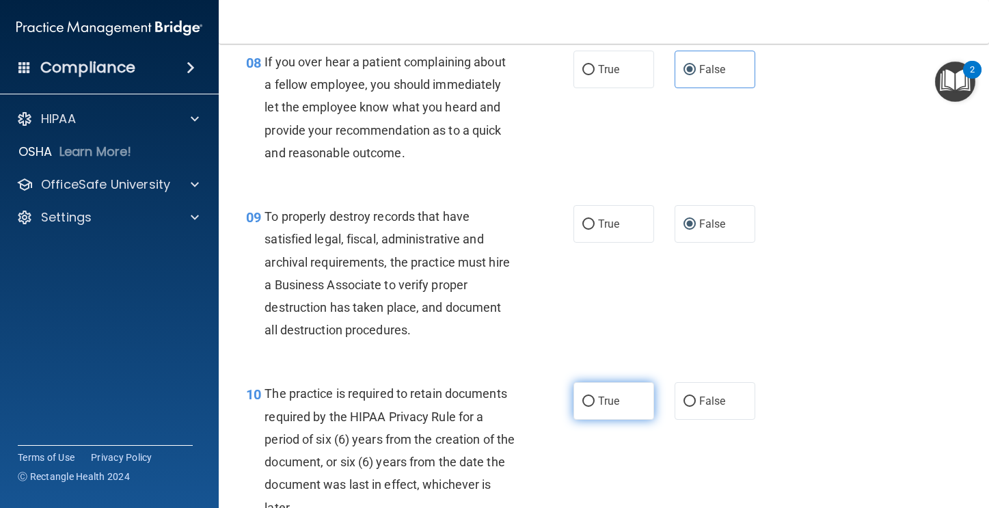
click at [601, 394] on label "True" at bounding box center [614, 401] width 81 height 38
click at [595, 397] on input "True" at bounding box center [589, 402] width 12 height 10
radio input "true"
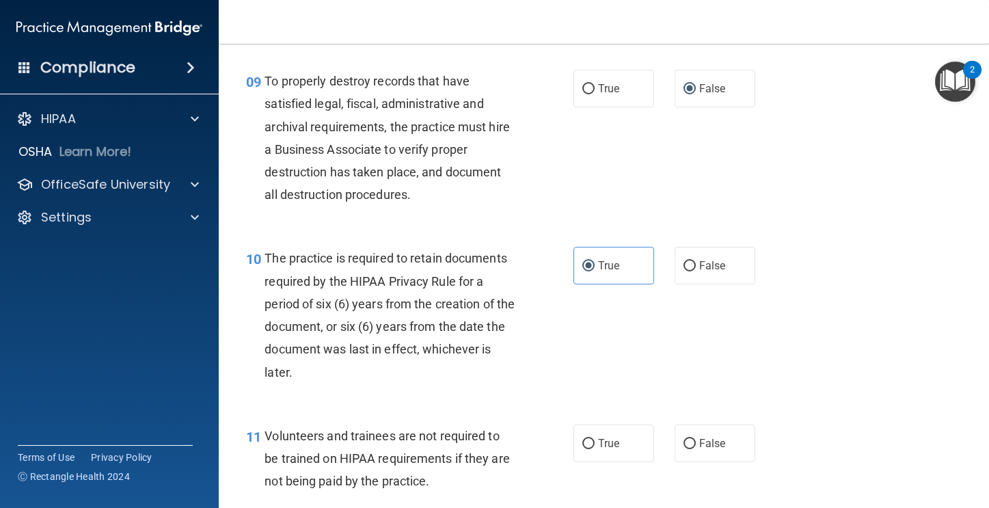
scroll to position [1339, 0]
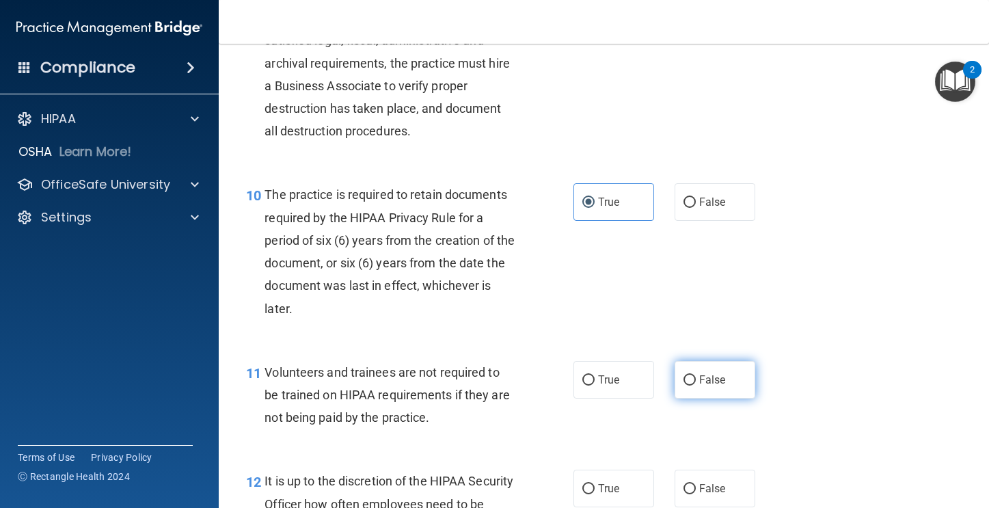
click at [699, 384] on span "False" at bounding box center [712, 379] width 27 height 13
click at [693, 384] on input "False" at bounding box center [690, 380] width 12 height 10
radio input "true"
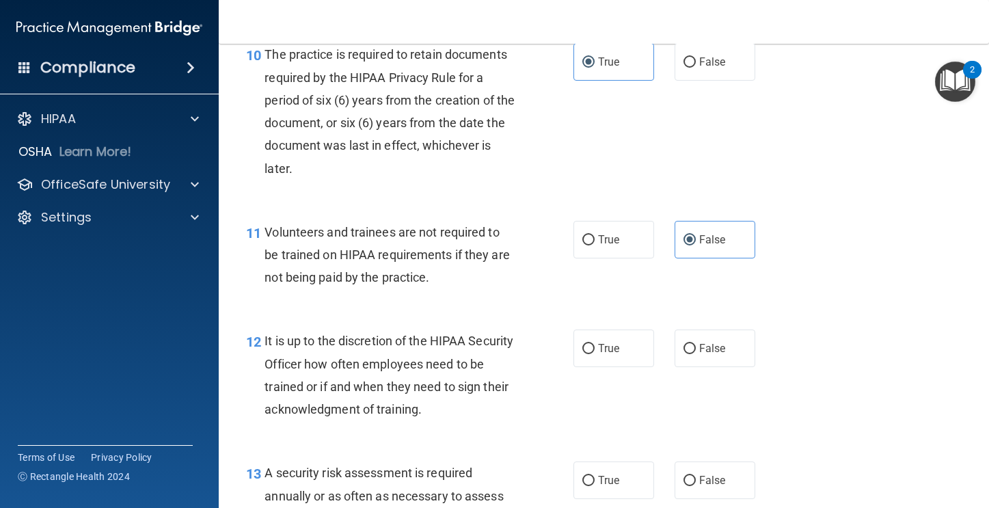
scroll to position [1479, 0]
click at [589, 340] on label "True" at bounding box center [614, 349] width 81 height 38
click at [589, 344] on input "True" at bounding box center [589, 349] width 12 height 10
radio input "true"
click at [675, 343] on label "False" at bounding box center [715, 349] width 81 height 38
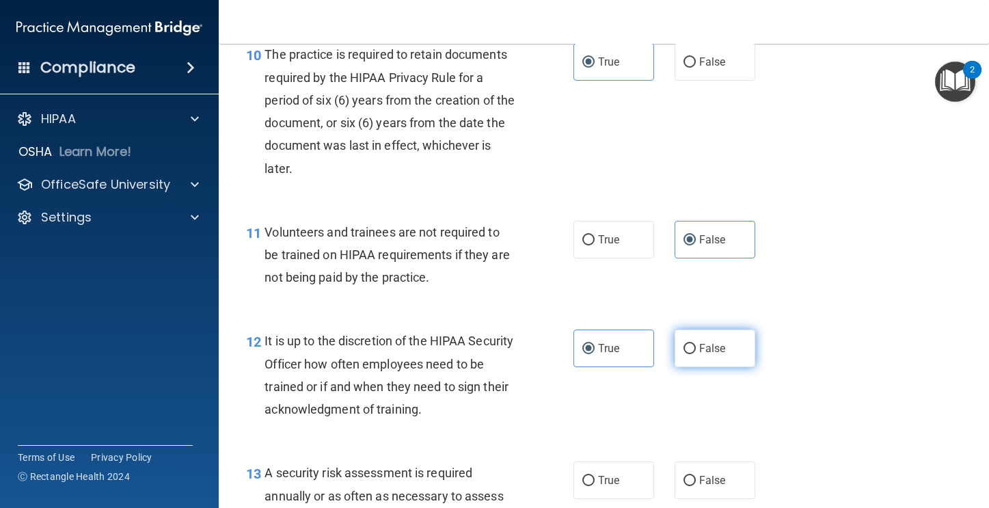
click at [684, 344] on input "False" at bounding box center [690, 349] width 12 height 10
radio input "true"
radio input "false"
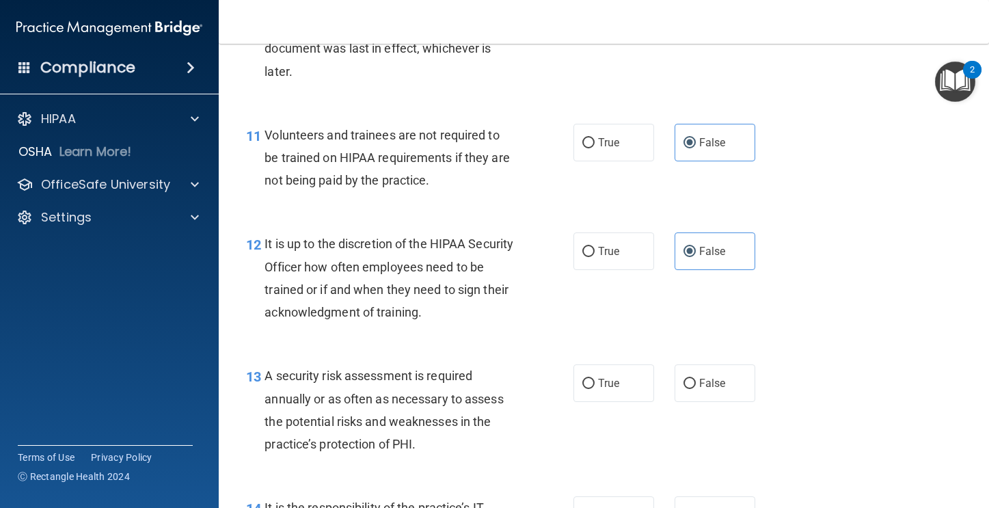
scroll to position [1590, 0]
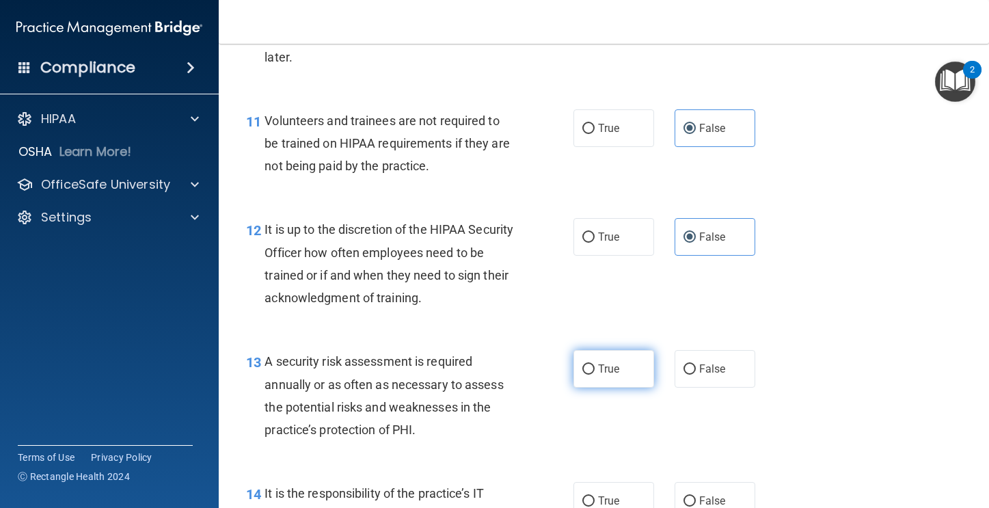
click at [616, 364] on label "True" at bounding box center [614, 369] width 81 height 38
click at [595, 364] on input "True" at bounding box center [589, 369] width 12 height 10
radio input "true"
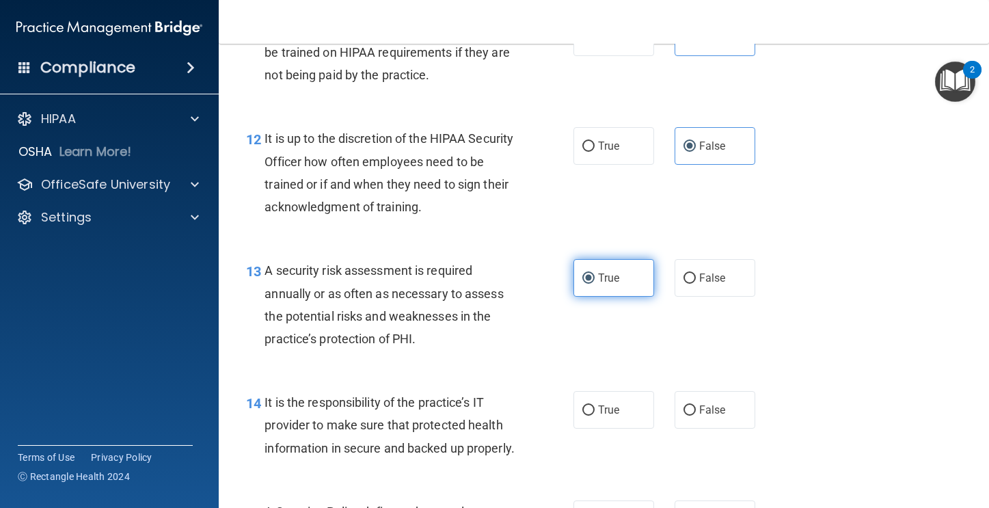
scroll to position [1770, 0]
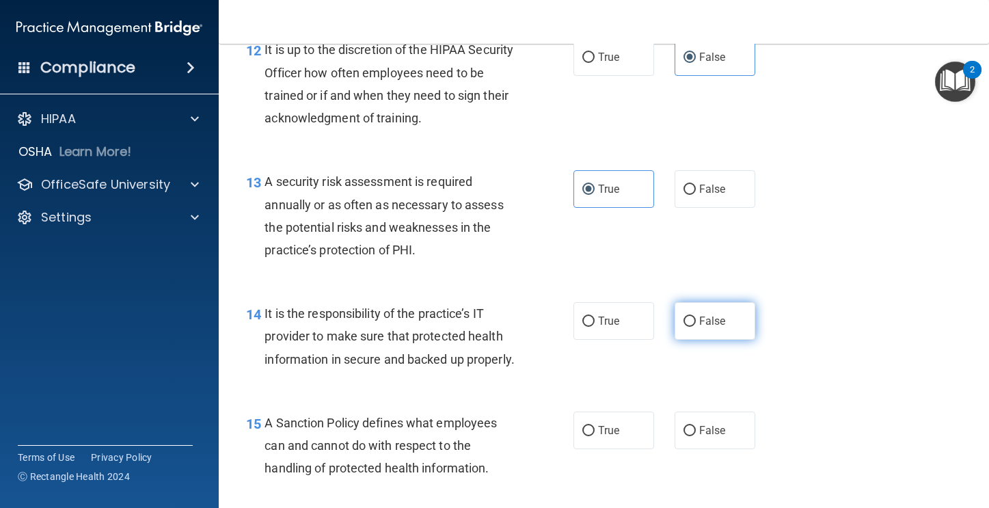
click at [691, 320] on label "False" at bounding box center [715, 321] width 81 height 38
click at [691, 320] on input "False" at bounding box center [690, 322] width 12 height 10
radio input "true"
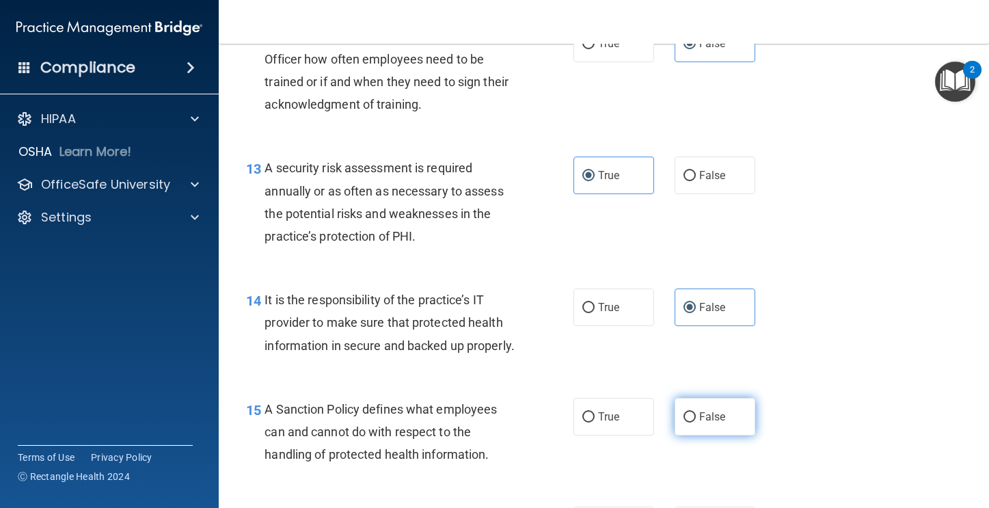
scroll to position [1785, 0]
click at [704, 423] on span "False" at bounding box center [712, 416] width 27 height 13
click at [696, 422] on input "False" at bounding box center [690, 417] width 12 height 10
radio input "true"
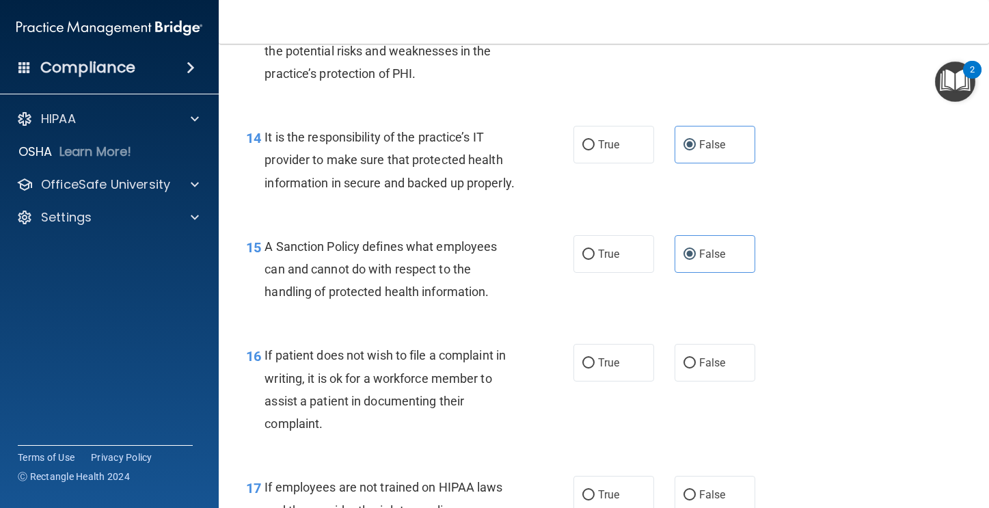
scroll to position [2003, 0]
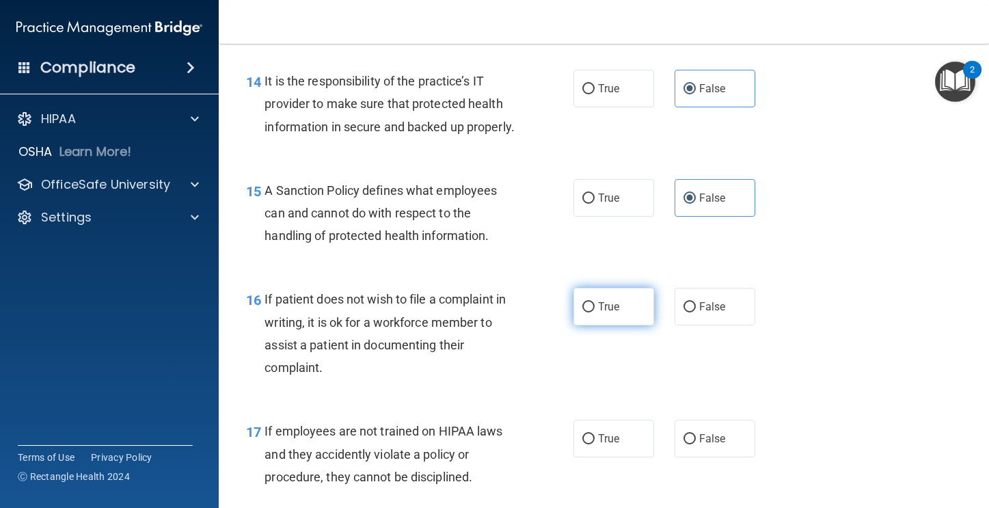
click at [598, 313] on span "True" at bounding box center [608, 306] width 21 height 13
click at [594, 312] on input "True" at bounding box center [589, 307] width 12 height 10
radio input "true"
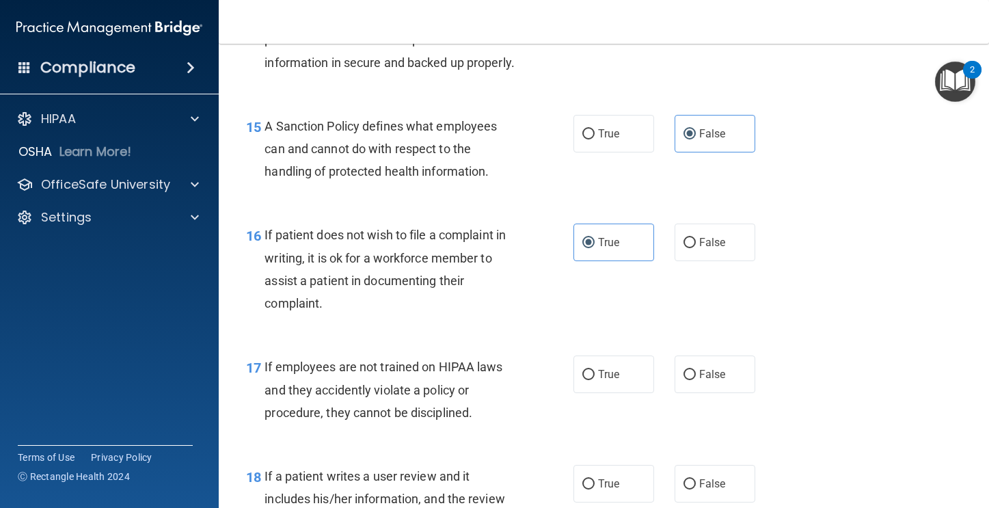
scroll to position [2068, 0]
click at [675, 392] on label "False" at bounding box center [715, 373] width 81 height 38
click at [684, 379] on input "False" at bounding box center [690, 374] width 12 height 10
radio input "true"
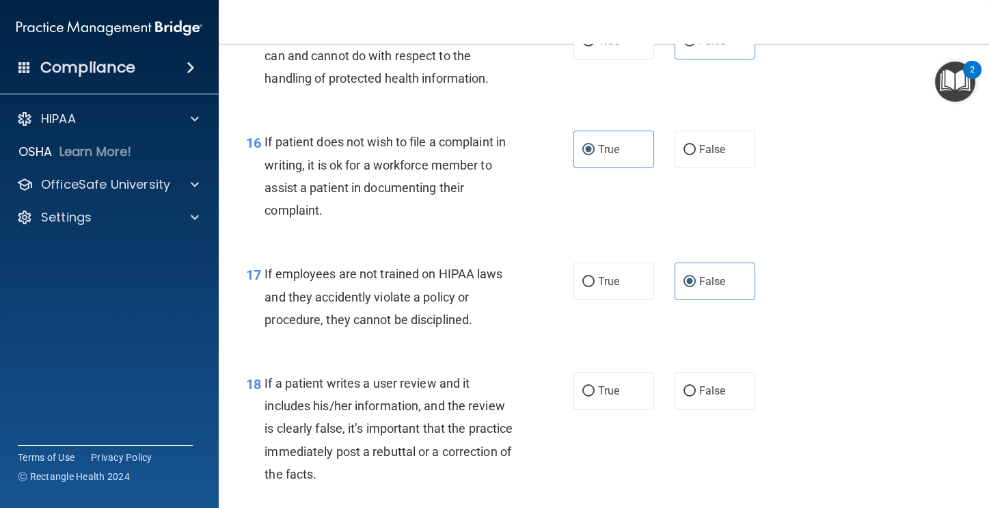
scroll to position [2161, 0]
click at [689, 395] on input "False" at bounding box center [690, 390] width 12 height 10
radio input "true"
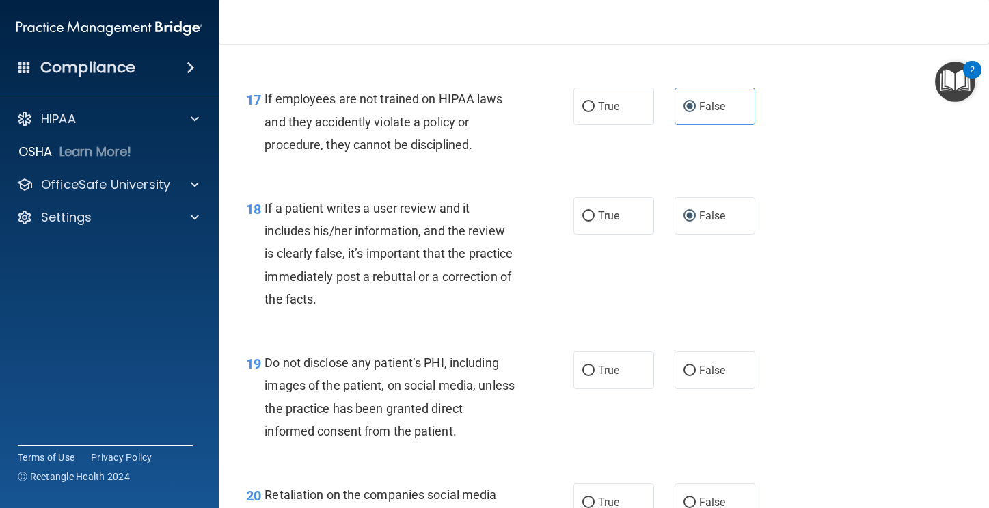
scroll to position [2338, 0]
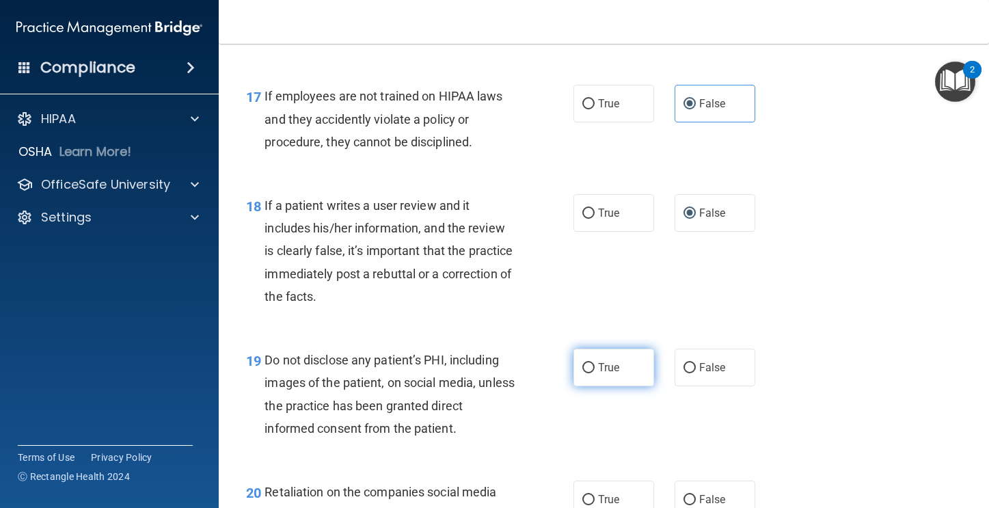
click at [587, 373] on input "True" at bounding box center [589, 368] width 12 height 10
radio input "true"
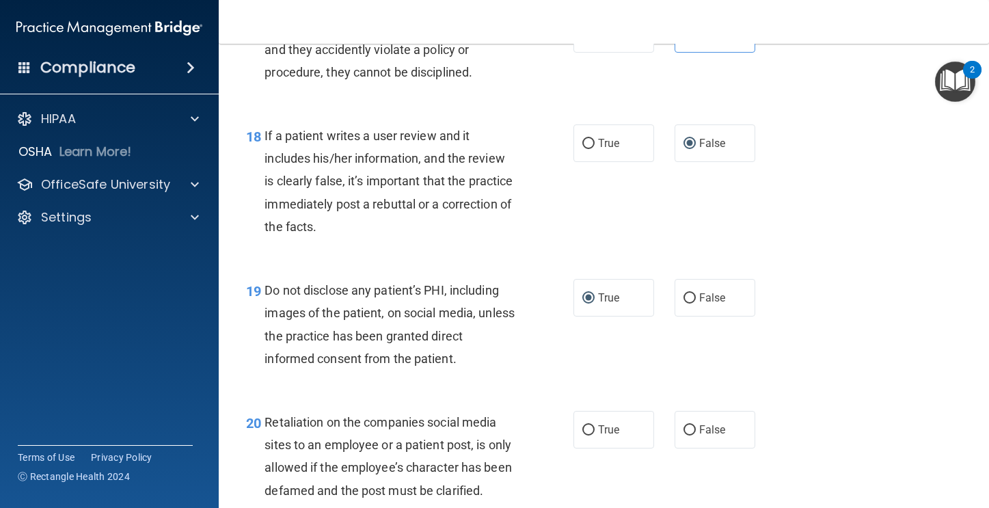
scroll to position [2470, 0]
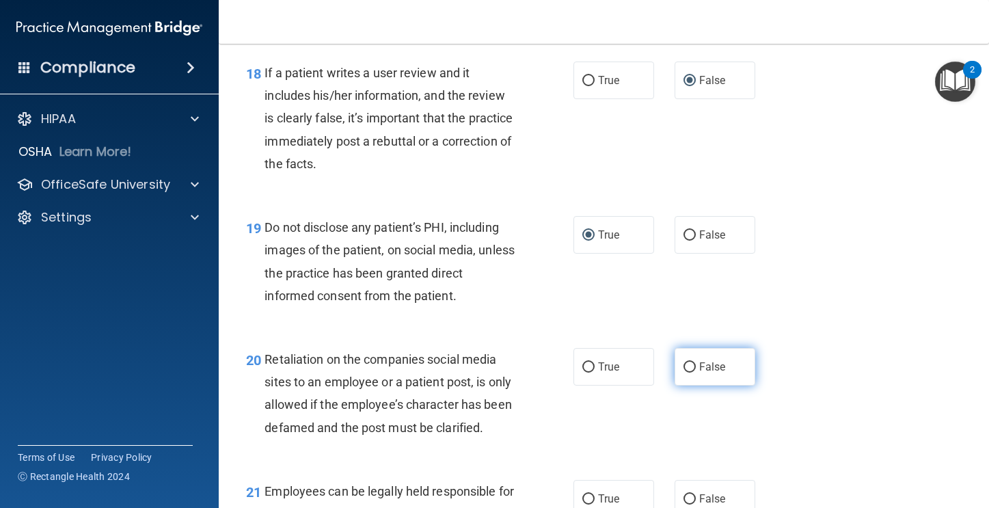
click at [689, 386] on label "False" at bounding box center [715, 367] width 81 height 38
click at [689, 373] on input "False" at bounding box center [690, 367] width 12 height 10
radio input "true"
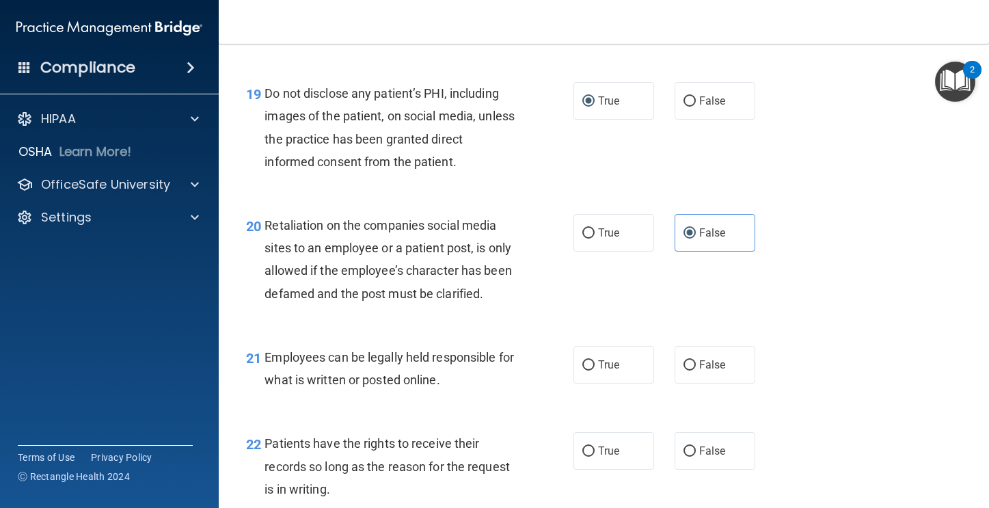
scroll to position [2606, 0]
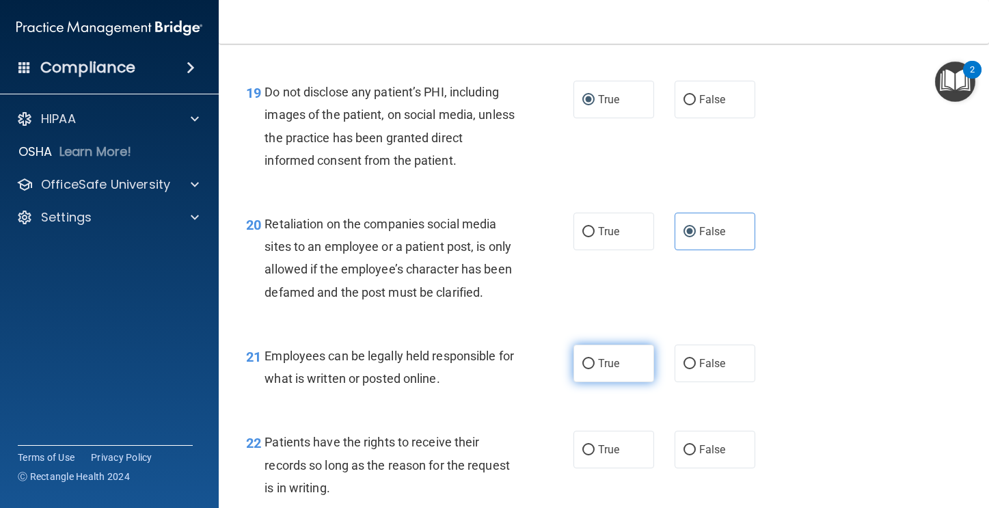
click at [613, 382] on label "True" at bounding box center [614, 364] width 81 height 38
click at [595, 369] on input "True" at bounding box center [589, 364] width 12 height 10
radio input "true"
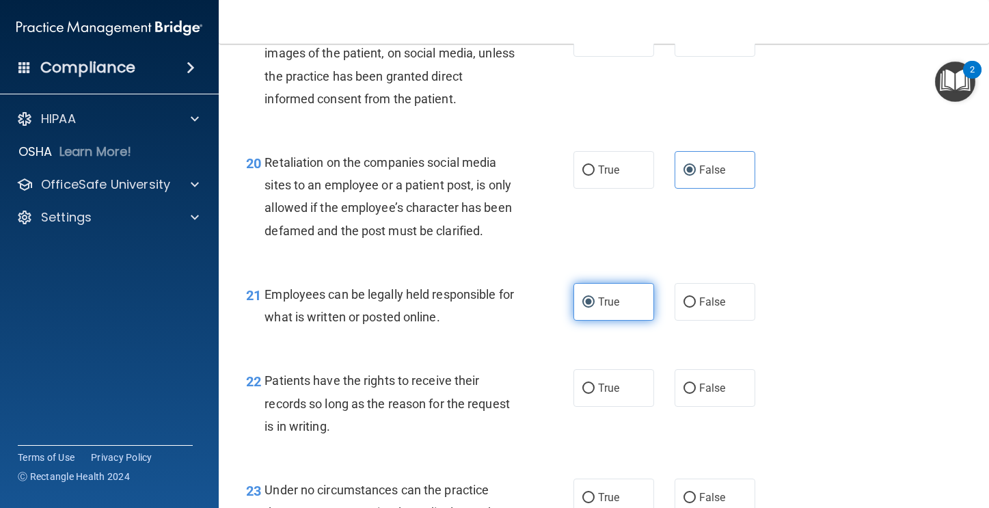
scroll to position [2686, 0]
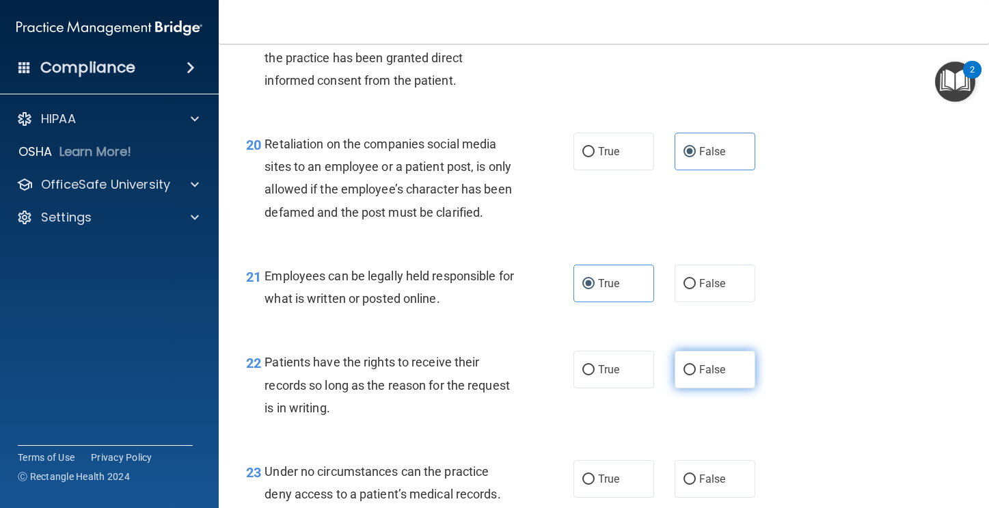
click at [684, 388] on label "False" at bounding box center [715, 370] width 81 height 38
click at [684, 375] on input "False" at bounding box center [690, 370] width 12 height 10
radio input "true"
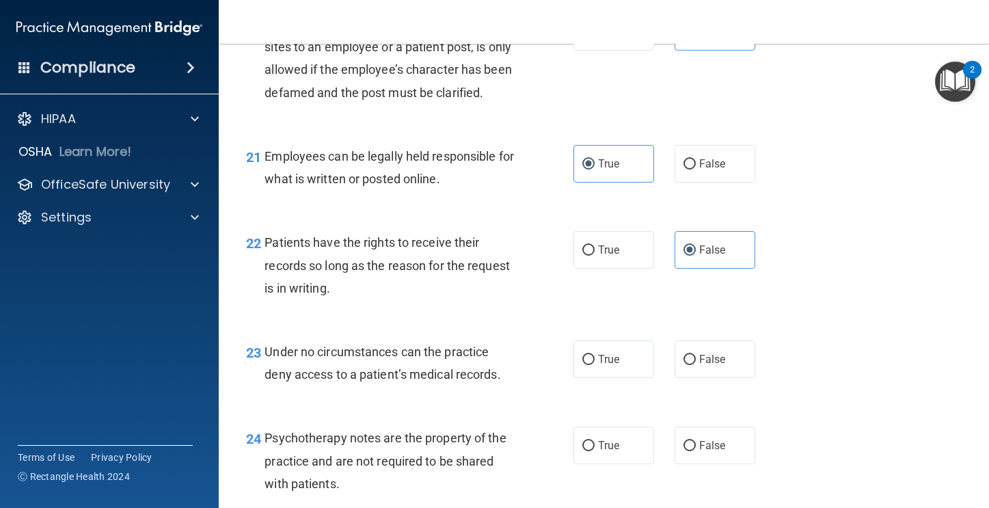
scroll to position [2826, 0]
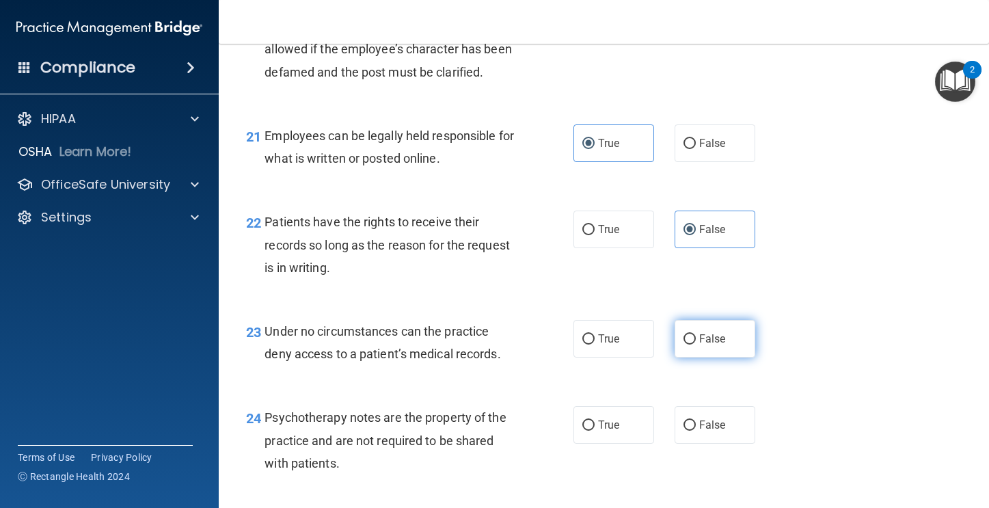
click at [684, 345] on input "False" at bounding box center [690, 339] width 12 height 10
radio input "true"
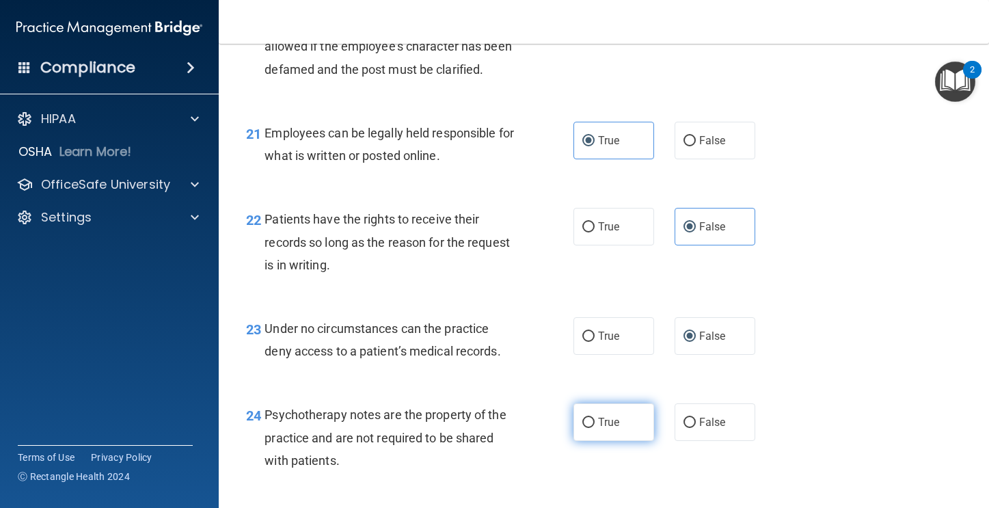
scroll to position [2831, 0]
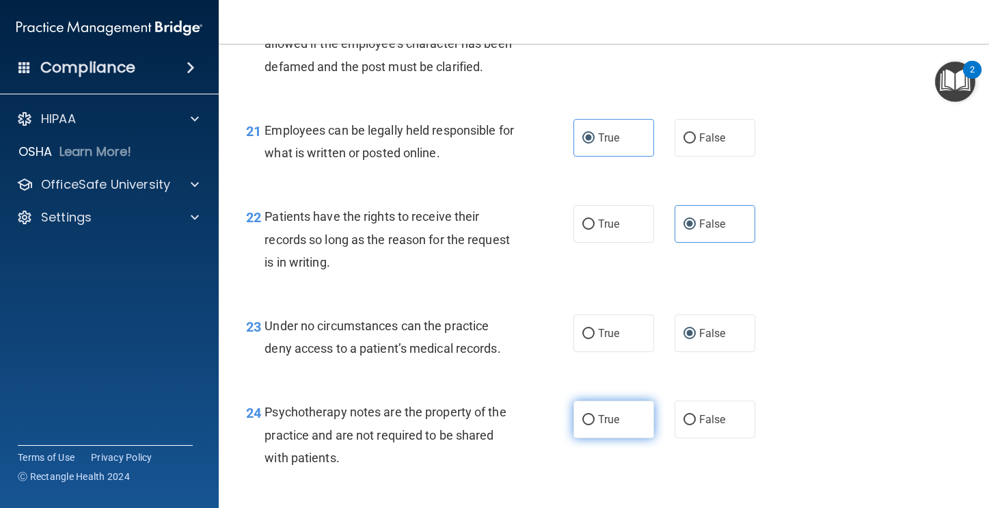
click at [600, 426] on span "True" at bounding box center [608, 419] width 21 height 13
click at [595, 425] on input "True" at bounding box center [589, 420] width 12 height 10
radio input "true"
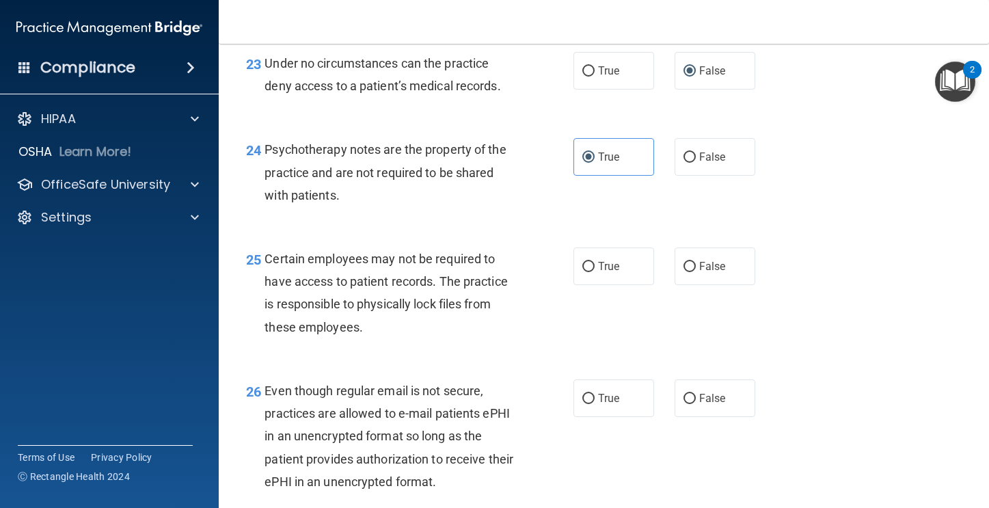
scroll to position [3097, 0]
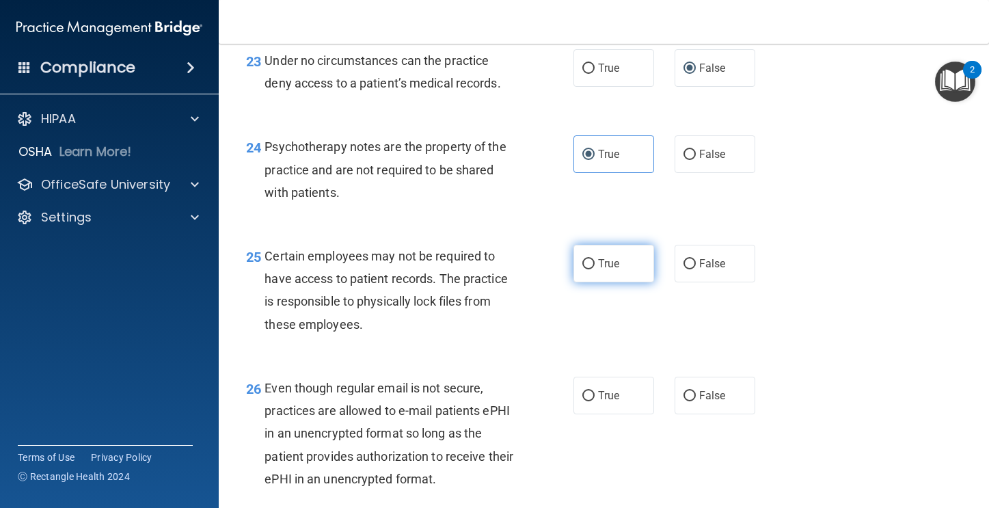
click at [598, 270] on span "True" at bounding box center [608, 263] width 21 height 13
click at [593, 269] on input "True" at bounding box center [589, 264] width 12 height 10
radio input "true"
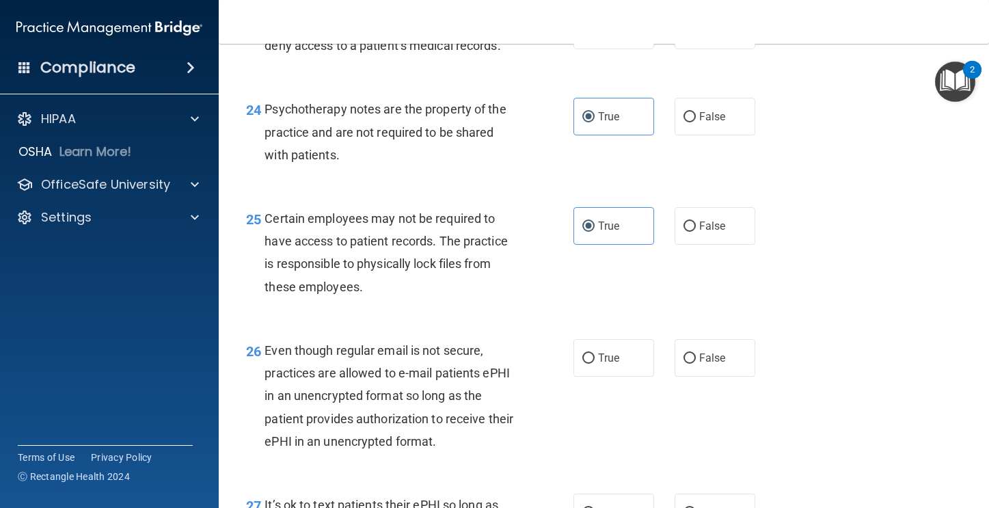
scroll to position [3150, 0]
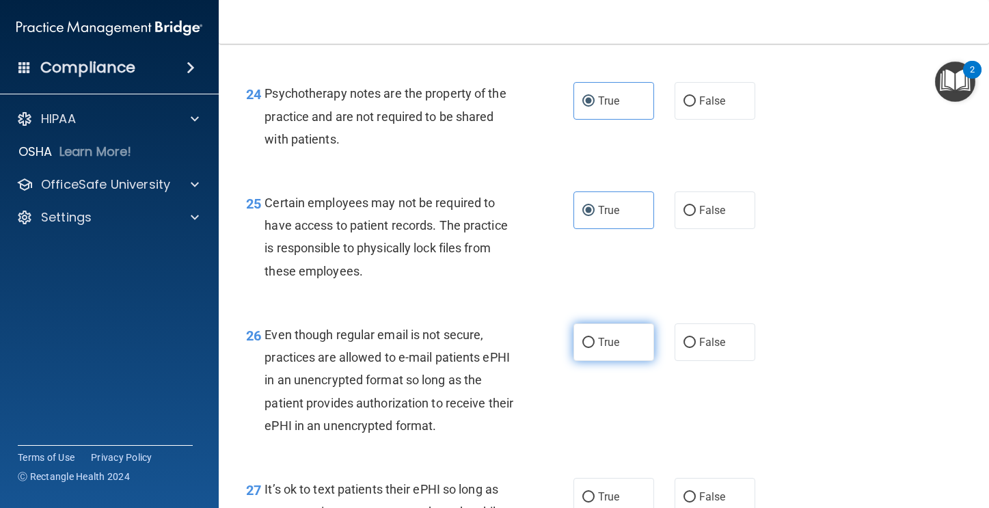
click at [625, 361] on label "True" at bounding box center [614, 342] width 81 height 38
click at [595, 348] on input "True" at bounding box center [589, 343] width 12 height 10
radio input "true"
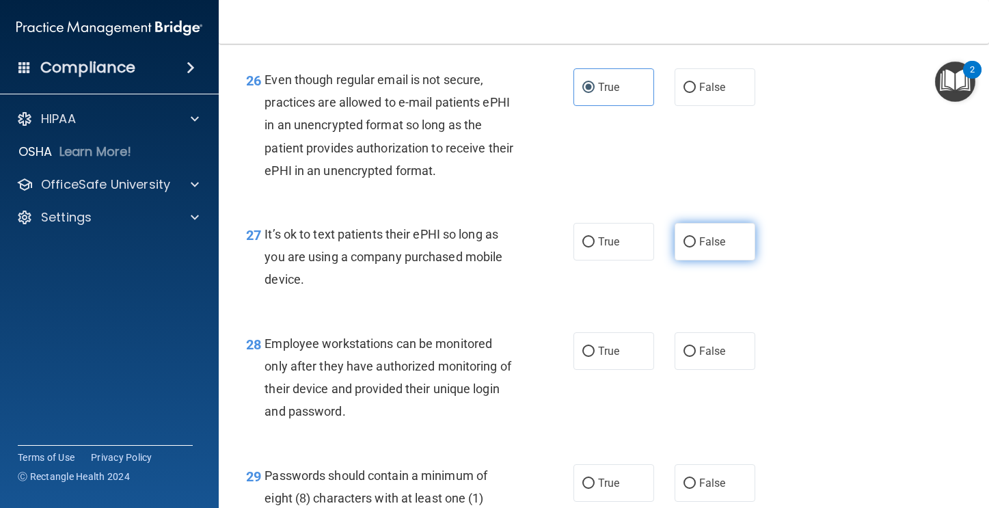
click at [691, 261] on label "False" at bounding box center [715, 242] width 81 height 38
click at [691, 248] on input "False" at bounding box center [690, 242] width 12 height 10
radio input "true"
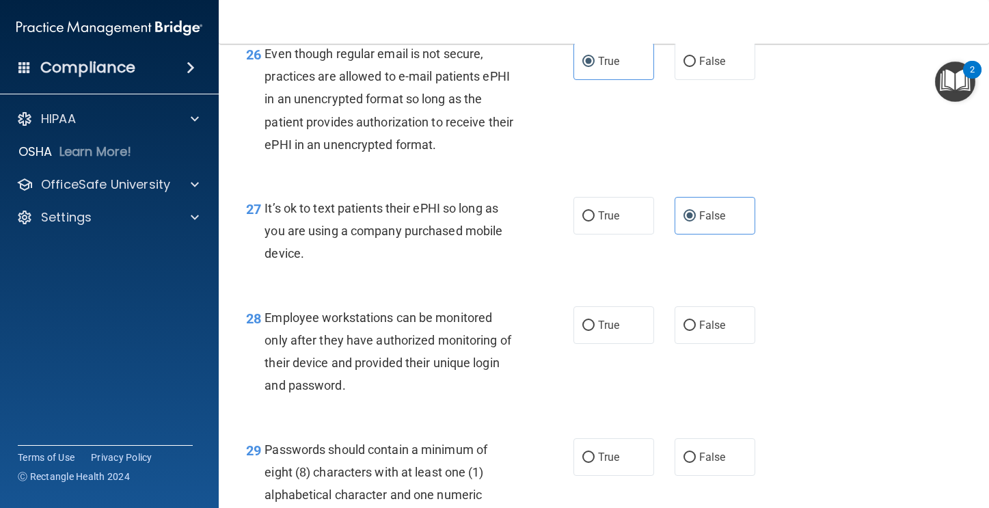
scroll to position [3432, 0]
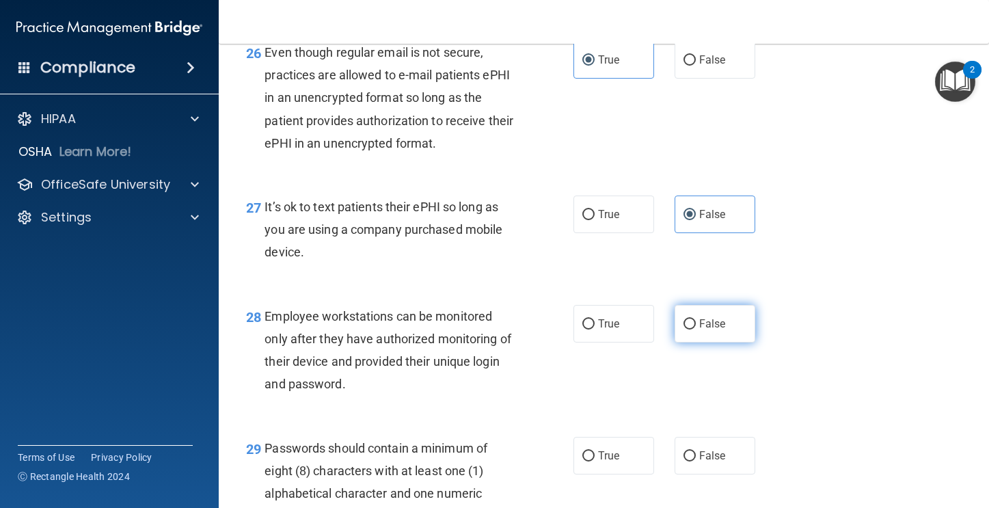
click at [718, 343] on label "False" at bounding box center [715, 324] width 81 height 38
click at [696, 330] on input "False" at bounding box center [690, 324] width 12 height 10
radio input "true"
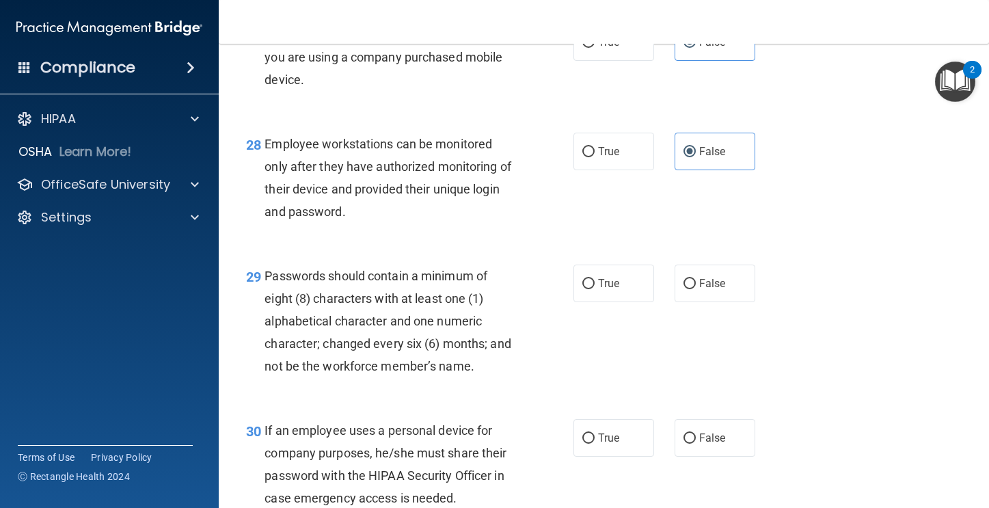
click at [602, 356] on div "29 Passwords should contain a minimum of eight (8) characters with at least one…" at bounding box center [604, 325] width 736 height 155
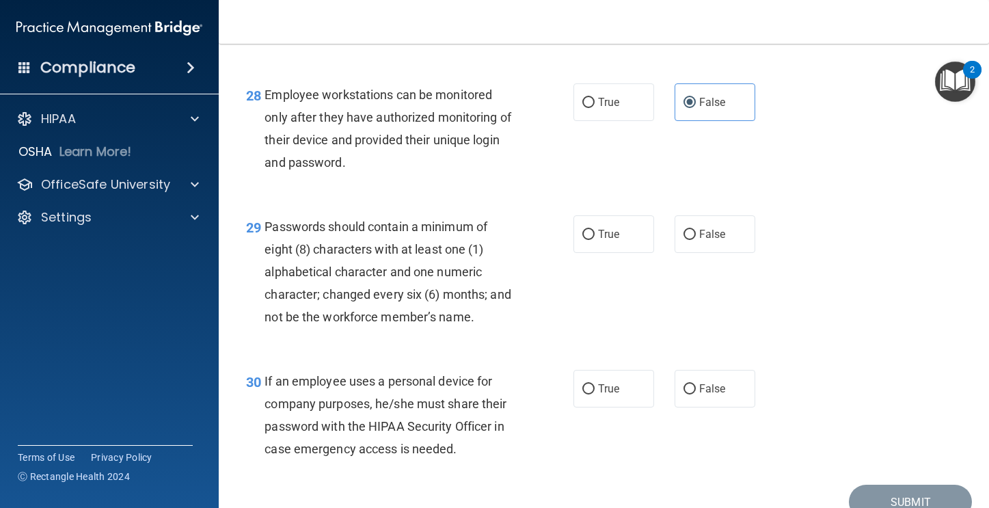
scroll to position [3674, 0]
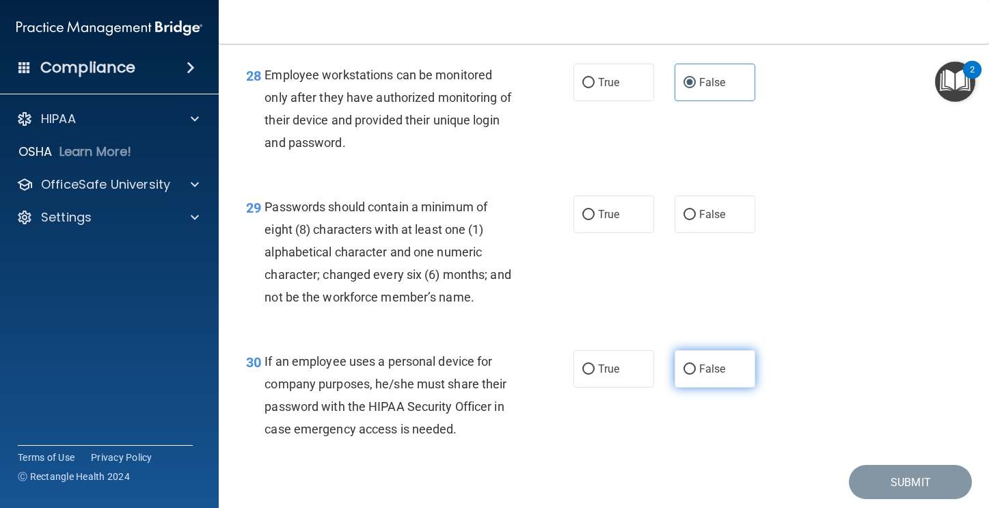
click at [699, 375] on span "False" at bounding box center [712, 368] width 27 height 13
click at [696, 375] on input "False" at bounding box center [690, 369] width 12 height 10
radio input "true"
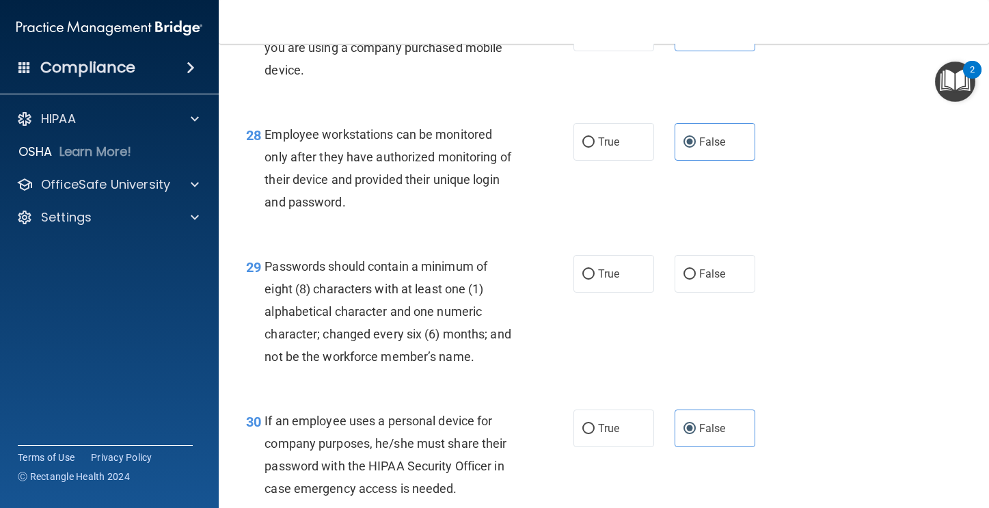
scroll to position [3615, 0]
click at [605, 280] on span "True" at bounding box center [608, 273] width 21 height 13
click at [595, 279] on input "True" at bounding box center [589, 274] width 12 height 10
radio input "true"
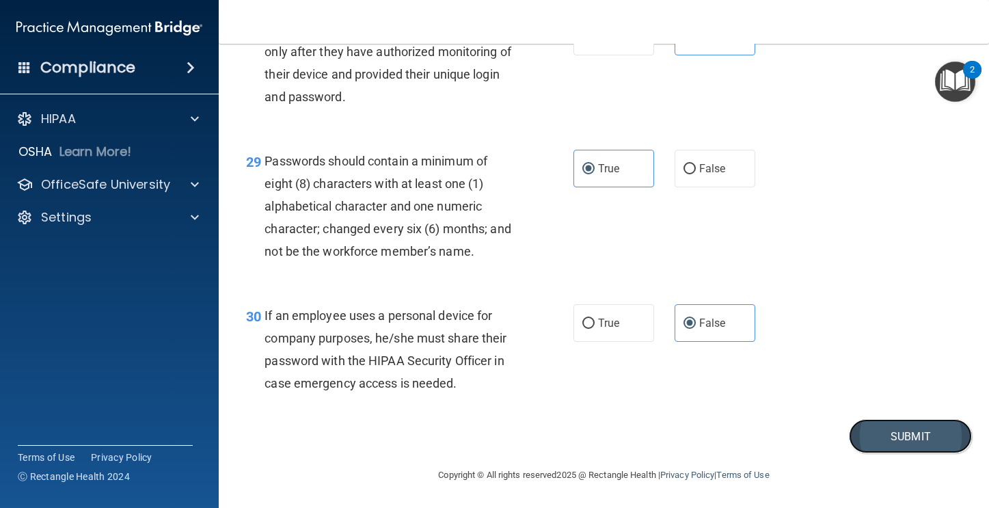
click at [869, 434] on button "Submit" at bounding box center [910, 436] width 123 height 35
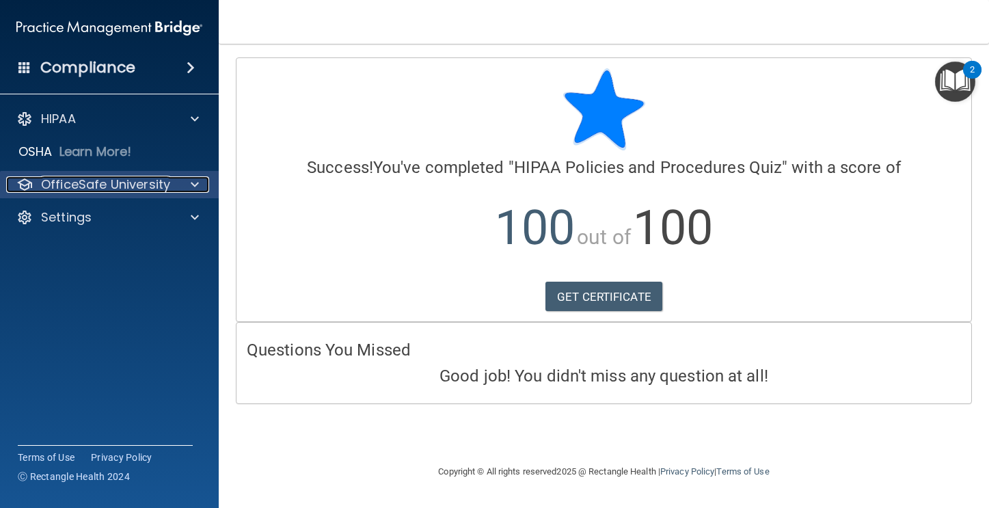
click at [196, 187] on span at bounding box center [195, 184] width 8 height 16
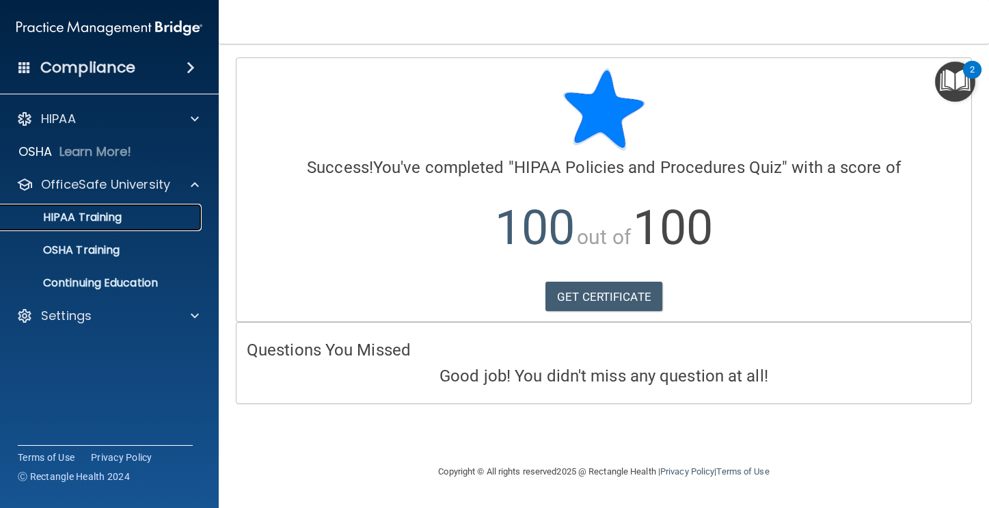
click at [173, 227] on link "HIPAA Training" at bounding box center [93, 217] width 215 height 27
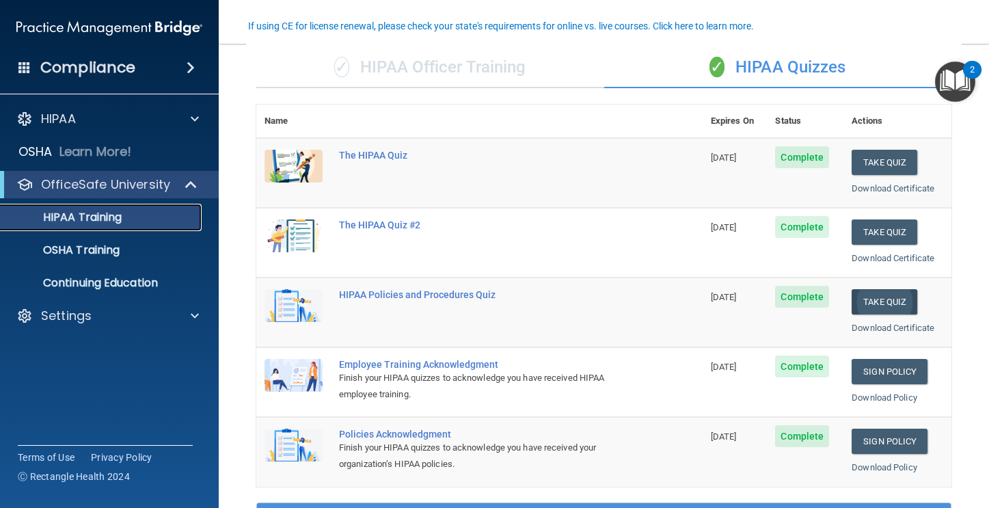
scroll to position [114, 0]
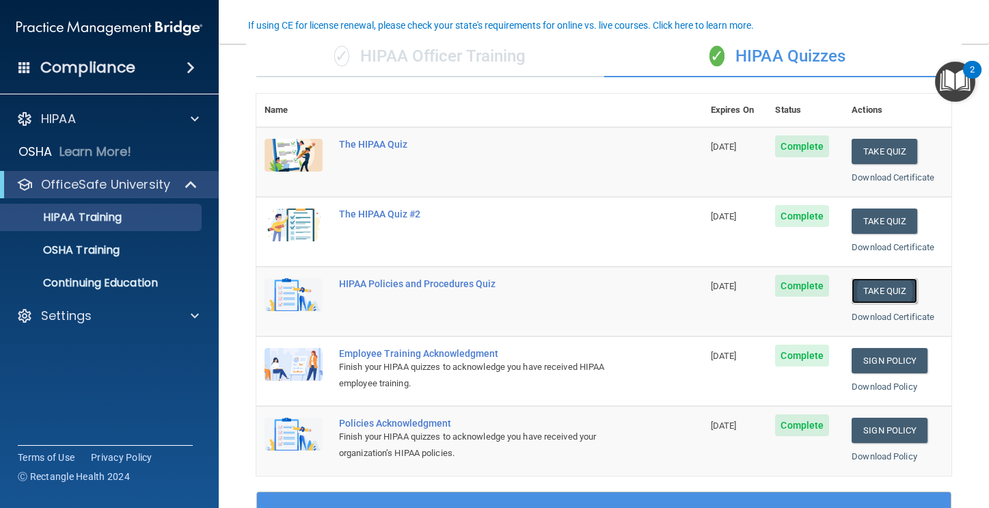
click at [865, 293] on button "Take Quiz" at bounding box center [885, 290] width 66 height 25
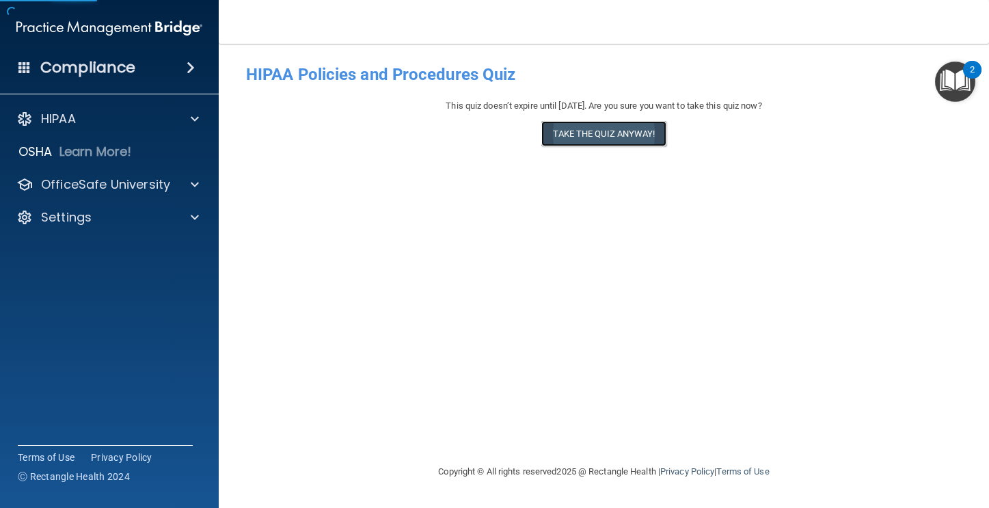
click at [576, 142] on button "Take the quiz anyway!" at bounding box center [604, 133] width 124 height 25
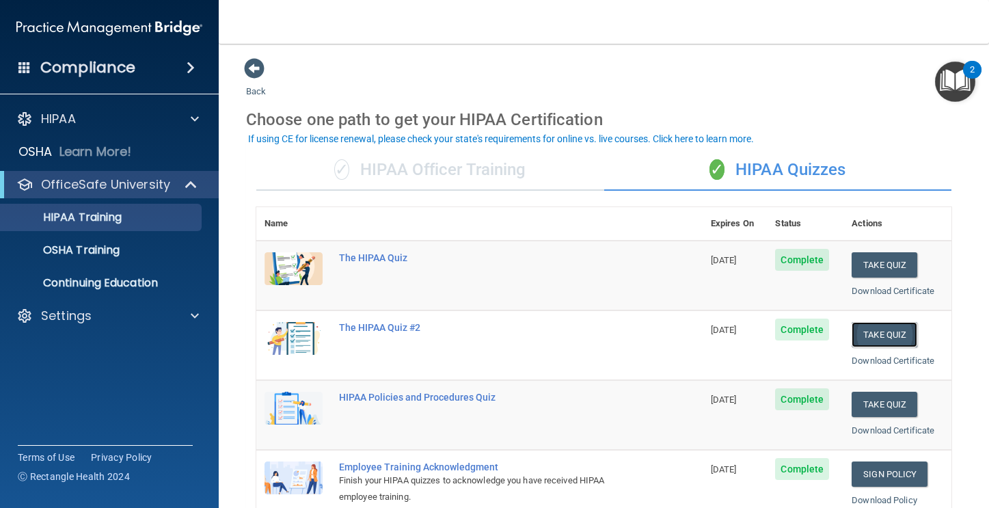
click at [858, 336] on button "Take Quiz" at bounding box center [885, 334] width 66 height 25
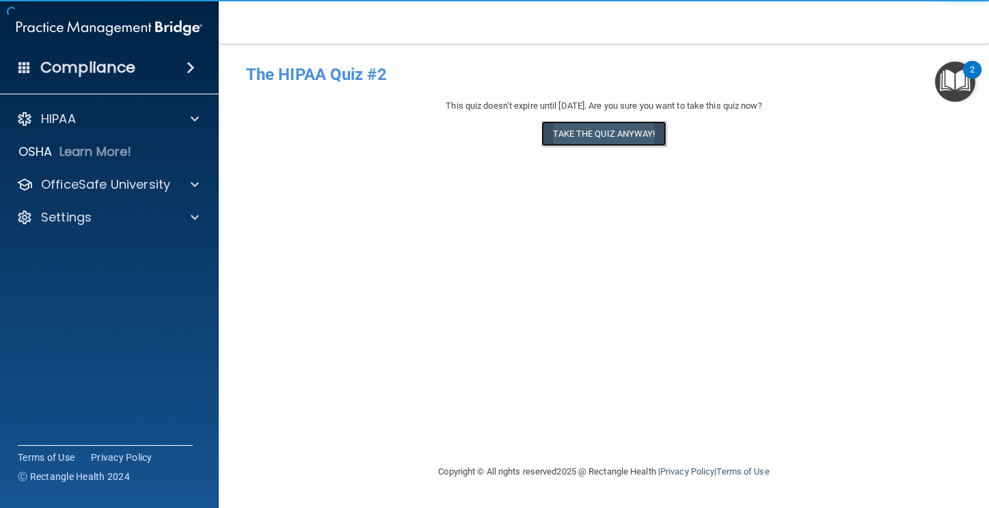
click at [565, 146] on button "Take the quiz anyway!" at bounding box center [604, 133] width 124 height 25
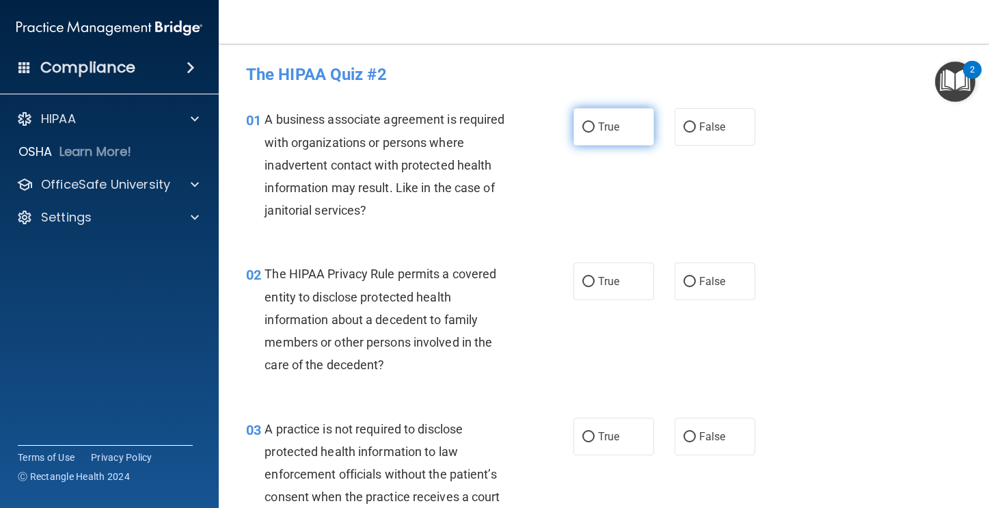
click at [575, 141] on label "True" at bounding box center [614, 127] width 81 height 38
click at [583, 133] on input "True" at bounding box center [589, 127] width 12 height 10
radio input "true"
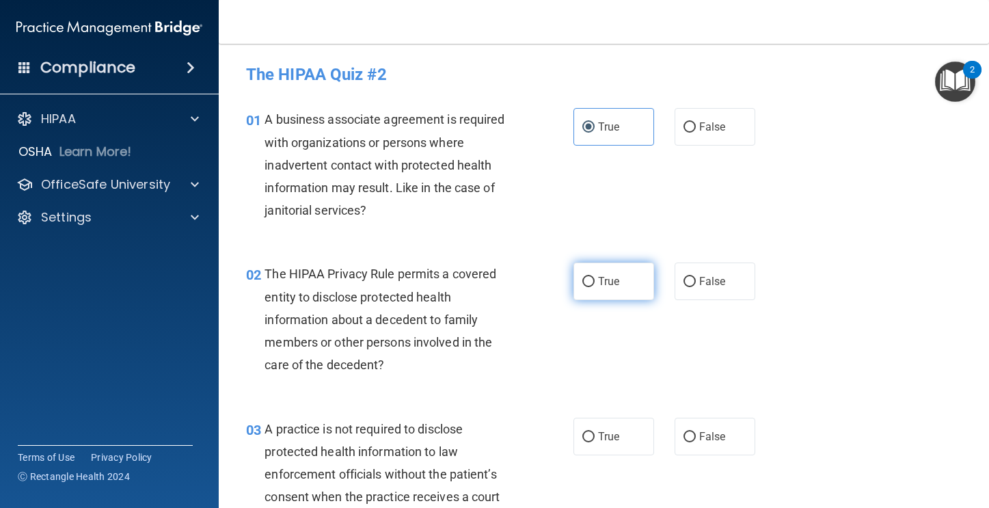
click at [584, 284] on input "True" at bounding box center [589, 282] width 12 height 10
radio input "true"
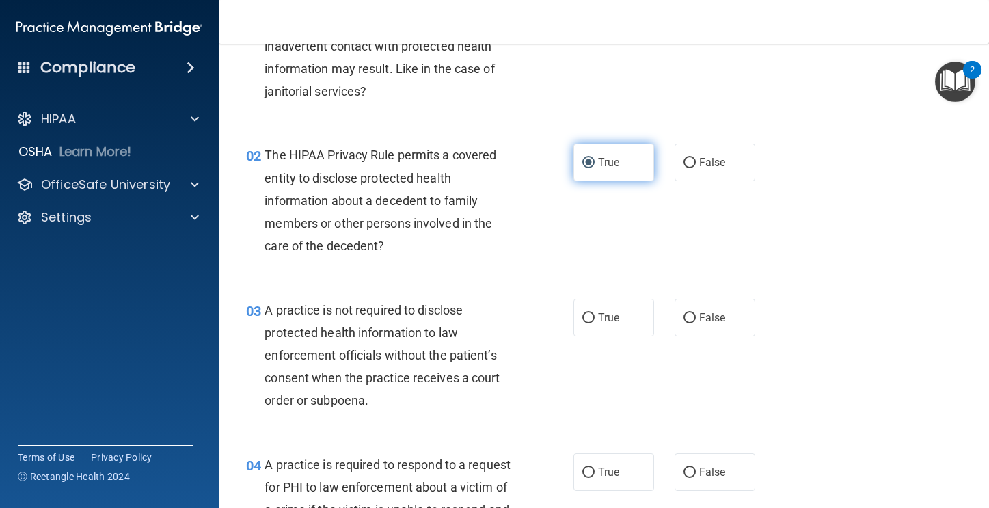
scroll to position [120, 0]
click at [702, 309] on label "False" at bounding box center [715, 317] width 81 height 38
click at [696, 312] on input "False" at bounding box center [690, 317] width 12 height 10
radio input "true"
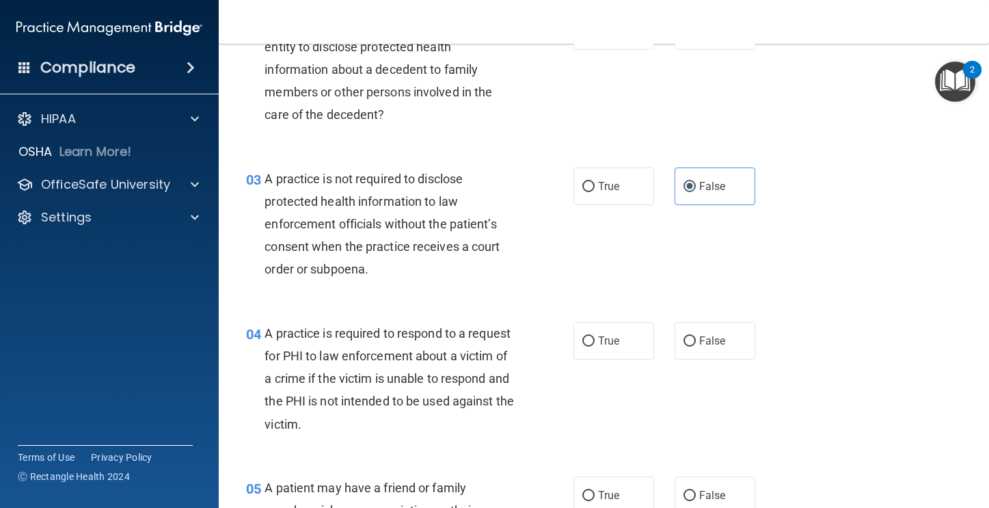
scroll to position [251, 0]
click at [599, 329] on label "True" at bounding box center [614, 340] width 81 height 38
click at [595, 336] on input "True" at bounding box center [589, 341] width 12 height 10
radio input "true"
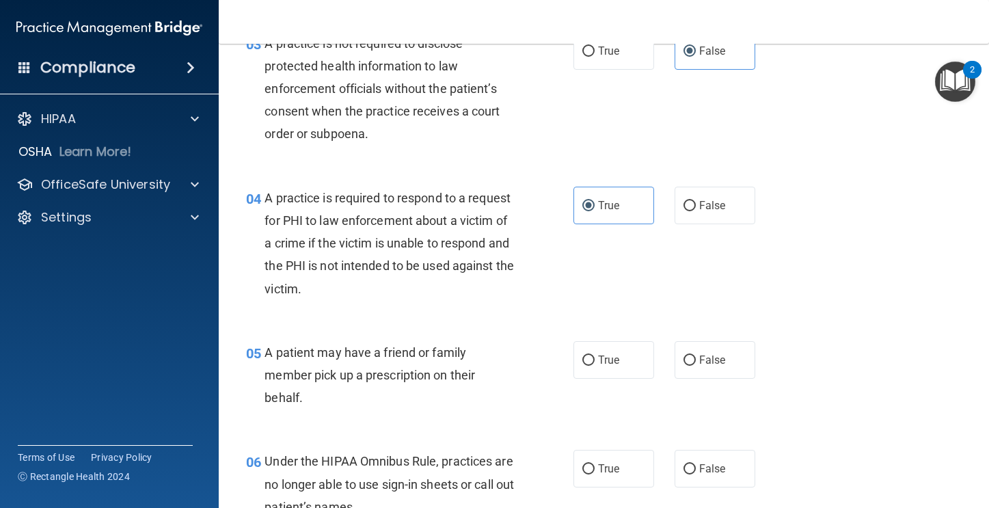
scroll to position [399, 0]
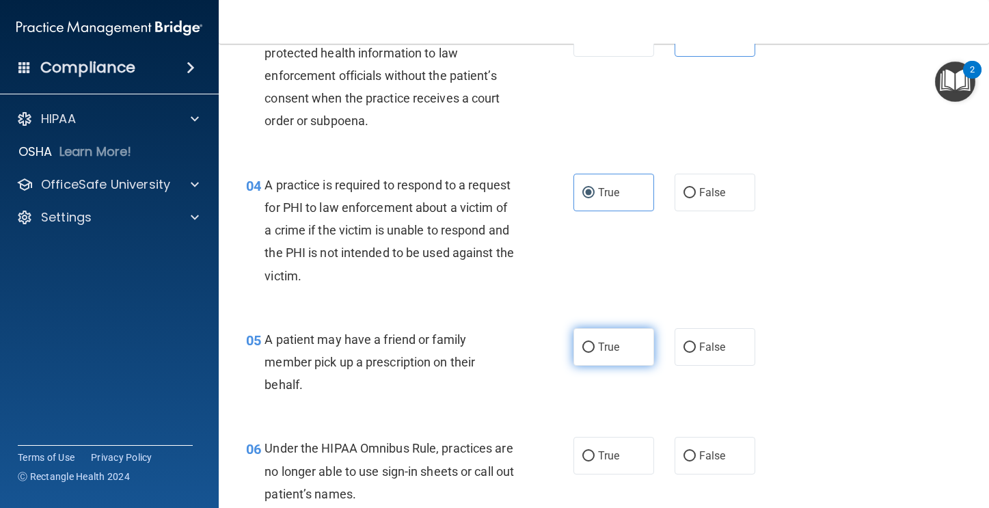
click at [617, 347] on label "True" at bounding box center [614, 347] width 81 height 38
click at [595, 347] on input "True" at bounding box center [589, 348] width 12 height 10
radio input "true"
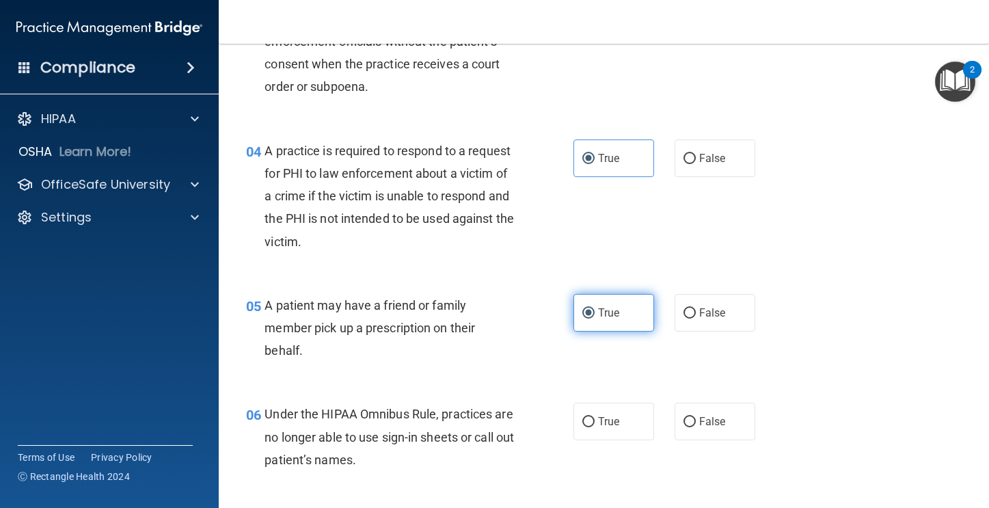
scroll to position [542, 0]
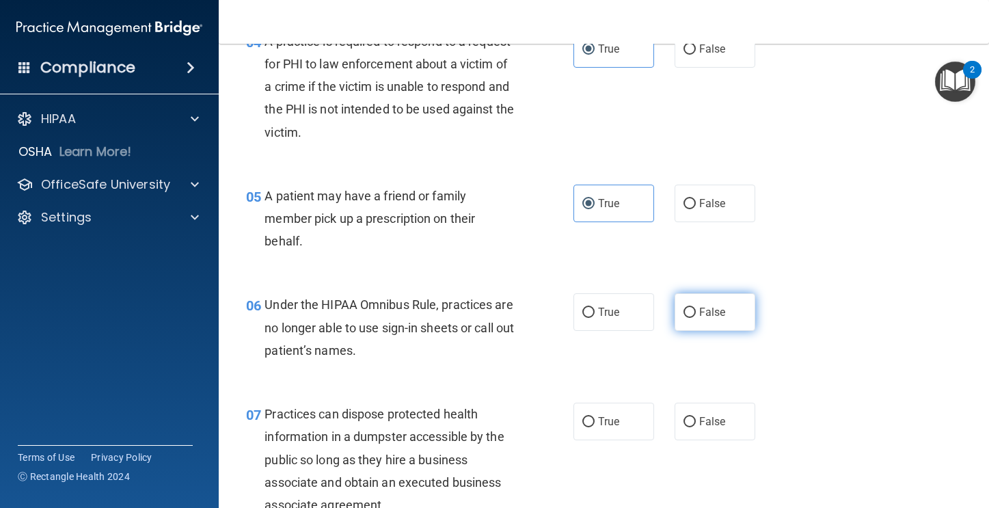
click at [682, 322] on label "False" at bounding box center [715, 312] width 81 height 38
click at [684, 318] on input "False" at bounding box center [690, 313] width 12 height 10
radio input "true"
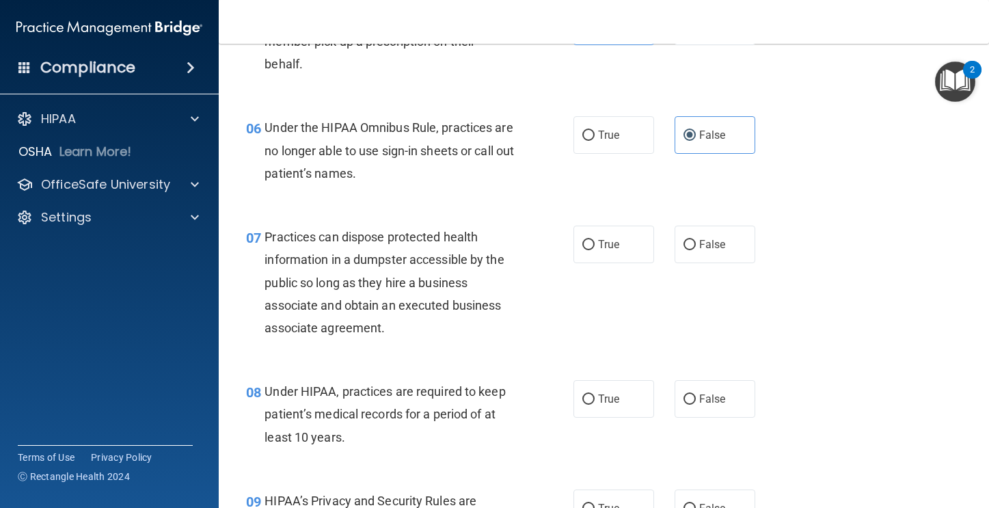
scroll to position [723, 0]
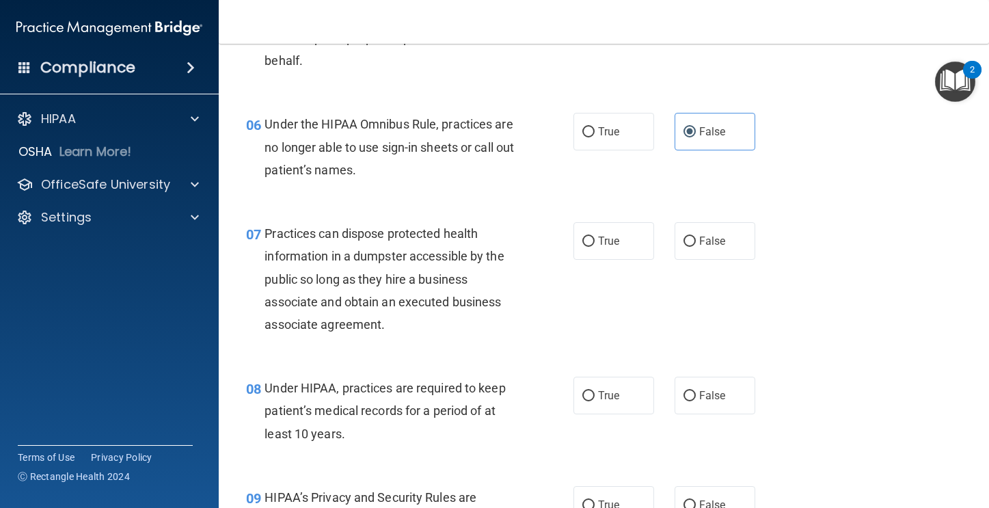
click at [665, 242] on div "True False" at bounding box center [671, 241] width 194 height 38
click at [665, 241] on div "True False" at bounding box center [671, 241] width 194 height 38
click at [691, 243] on label "False" at bounding box center [715, 241] width 81 height 38
click at [691, 243] on input "False" at bounding box center [690, 242] width 12 height 10
radio input "true"
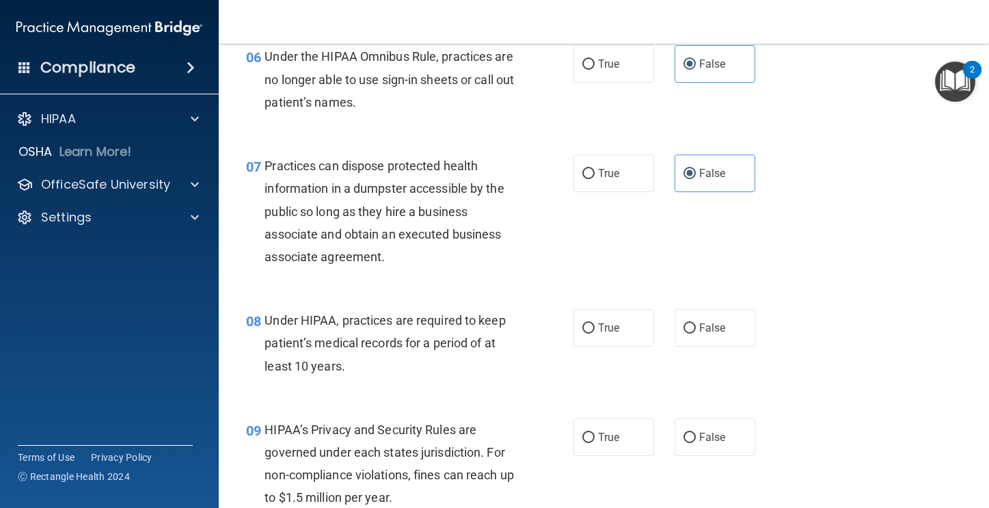
scroll to position [791, 0]
click at [685, 340] on label "False" at bounding box center [715, 327] width 81 height 38
click at [685, 333] on input "False" at bounding box center [690, 328] width 12 height 10
radio input "true"
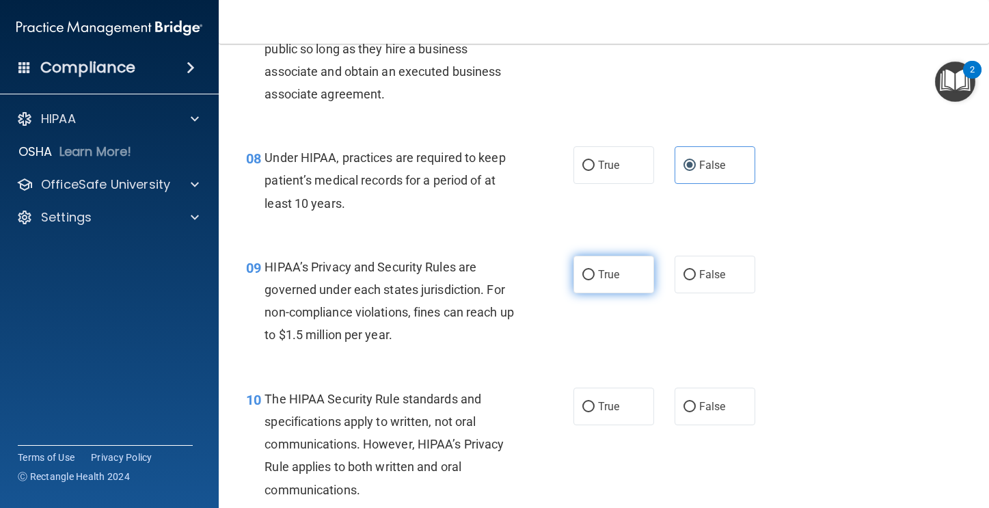
scroll to position [968, 0]
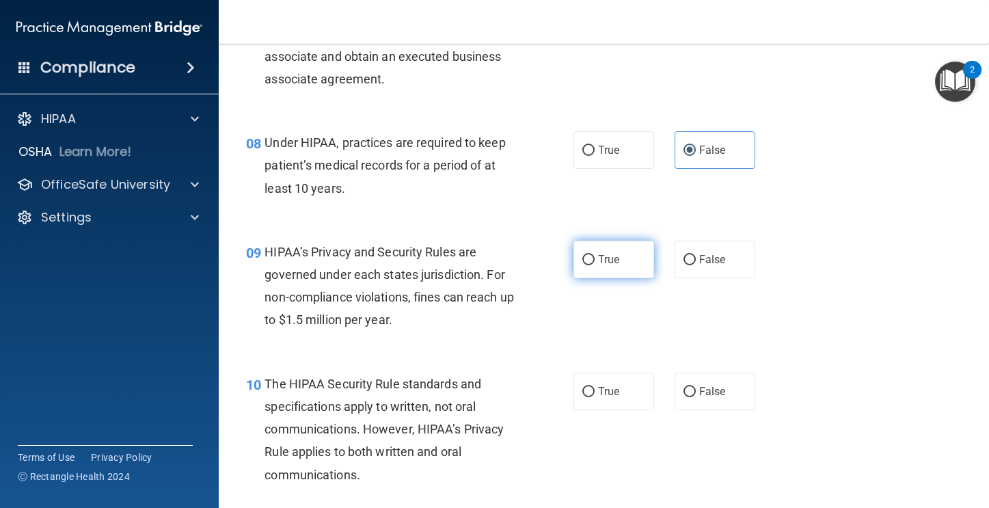
click at [597, 275] on label "True" at bounding box center [614, 260] width 81 height 38
click at [595, 265] on input "True" at bounding box center [589, 260] width 12 height 10
radio input "true"
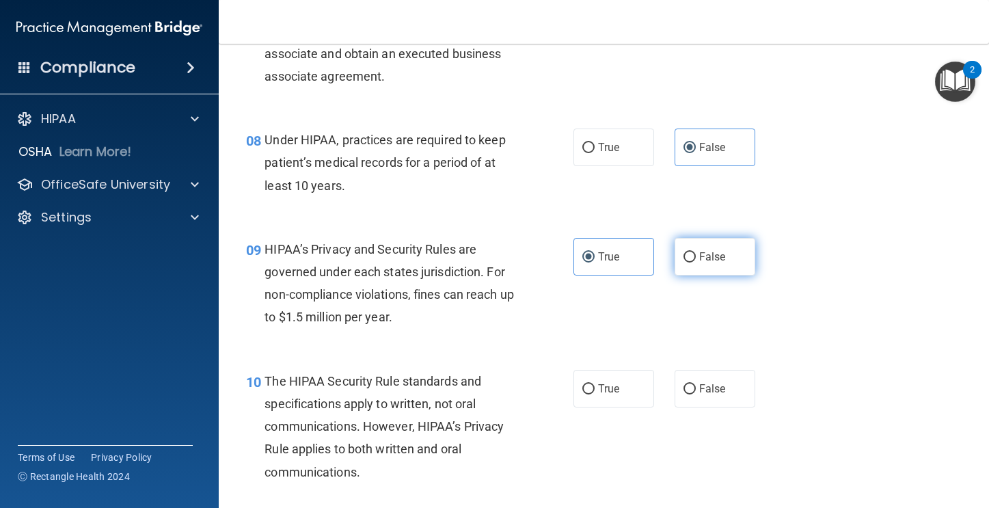
scroll to position [971, 0]
click at [617, 406] on label "True" at bounding box center [614, 389] width 81 height 38
click at [595, 395] on input "True" at bounding box center [589, 389] width 12 height 10
radio input "true"
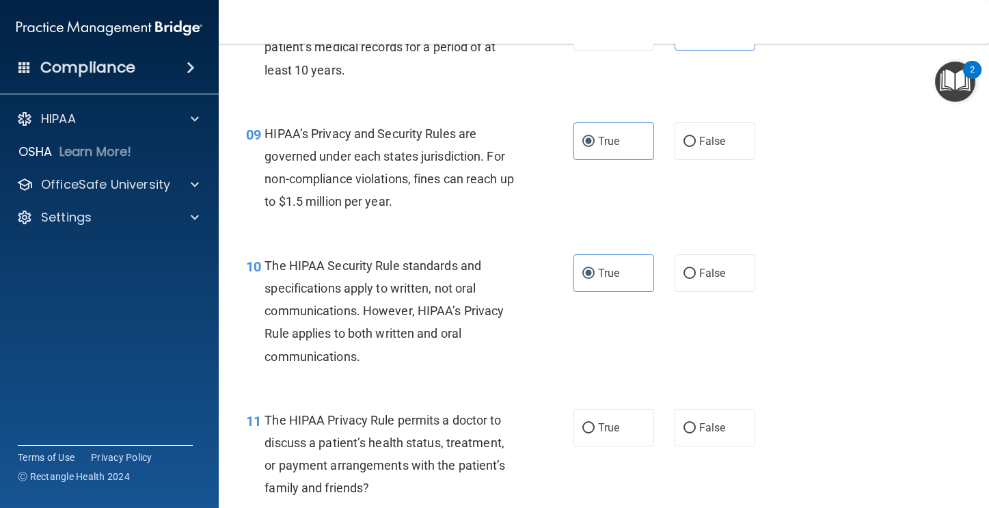
scroll to position [1088, 0]
click at [689, 434] on label "False" at bounding box center [715, 427] width 81 height 38
click at [689, 432] on input "False" at bounding box center [690, 427] width 12 height 10
radio input "true"
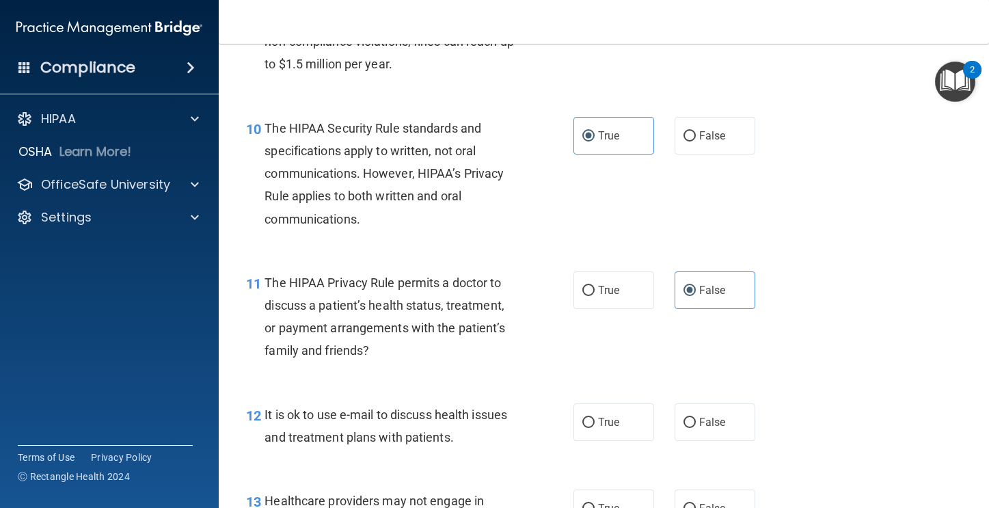
scroll to position [1224, 0]
click at [626, 428] on label "True" at bounding box center [614, 422] width 81 height 38
click at [595, 428] on input "True" at bounding box center [589, 423] width 12 height 10
radio input "true"
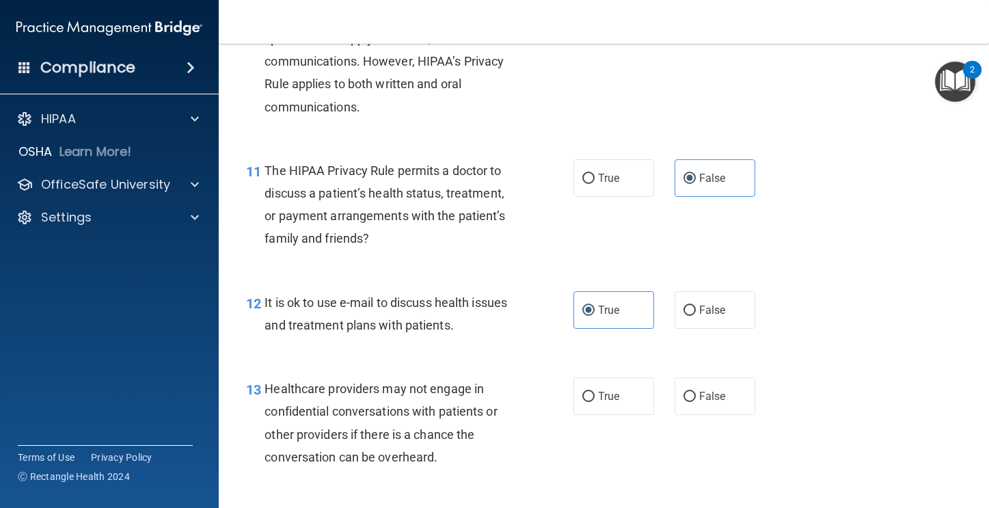
scroll to position [1340, 0]
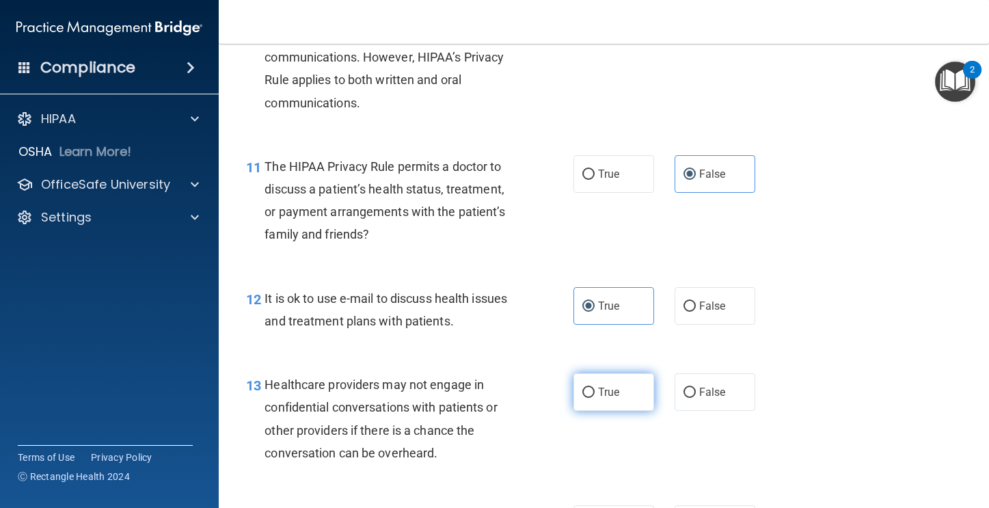
click at [606, 408] on label "True" at bounding box center [614, 392] width 81 height 38
click at [595, 398] on input "True" at bounding box center [589, 393] width 12 height 10
radio input "true"
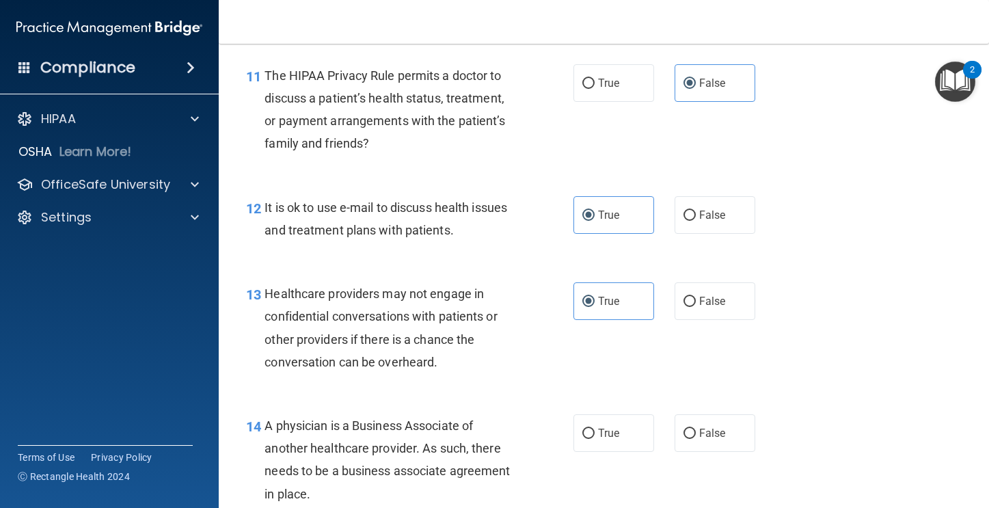
scroll to position [1446, 0]
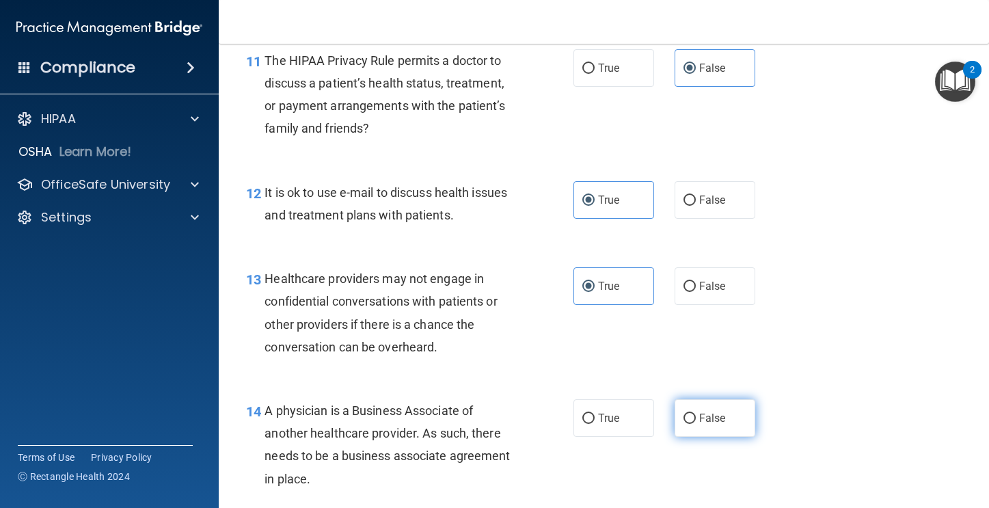
click at [712, 416] on span "False" at bounding box center [712, 418] width 27 height 13
click at [696, 416] on input "False" at bounding box center [690, 419] width 12 height 10
radio input "true"
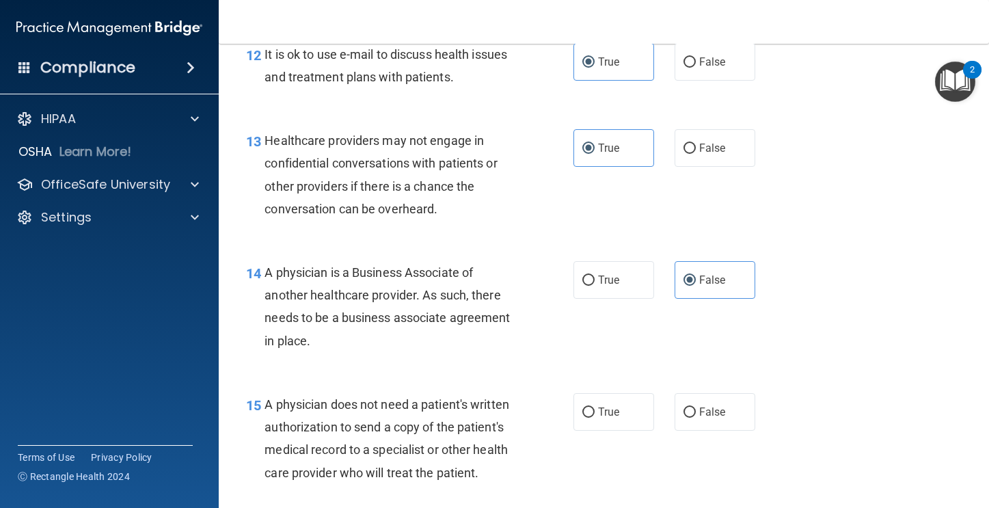
scroll to position [1594, 0]
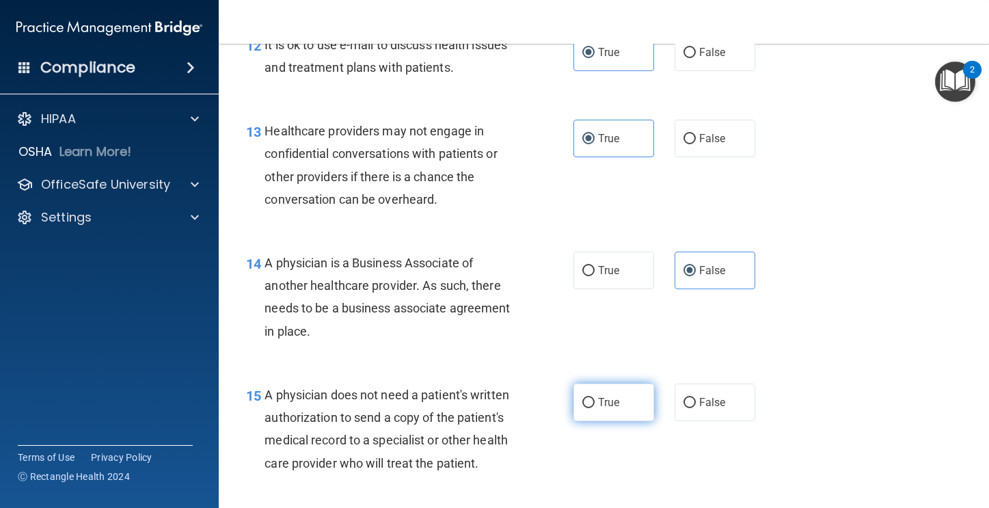
click at [600, 405] on span "True" at bounding box center [608, 402] width 21 height 13
click at [595, 405] on input "True" at bounding box center [589, 403] width 12 height 10
radio input "true"
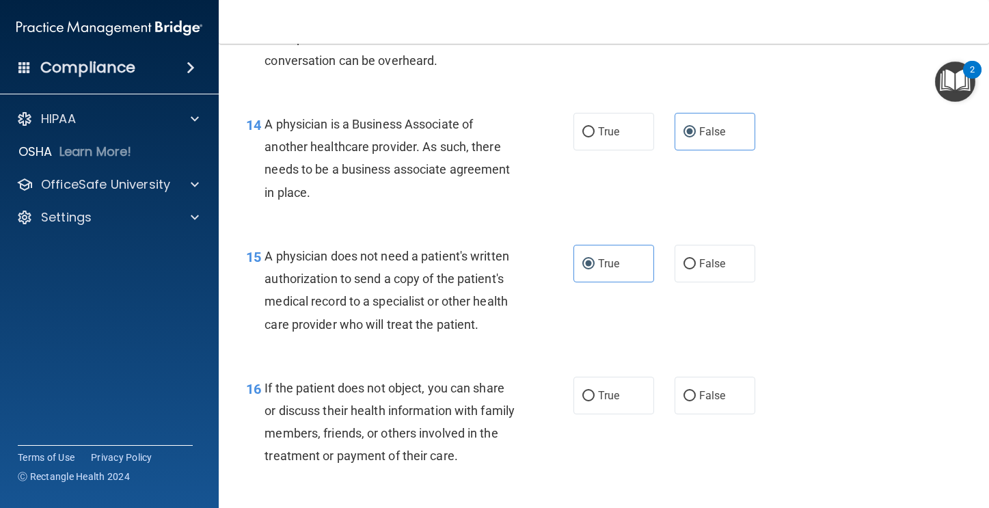
scroll to position [1733, 0]
click at [624, 387] on label "True" at bounding box center [614, 395] width 81 height 38
click at [595, 390] on input "True" at bounding box center [589, 395] width 12 height 10
radio input "true"
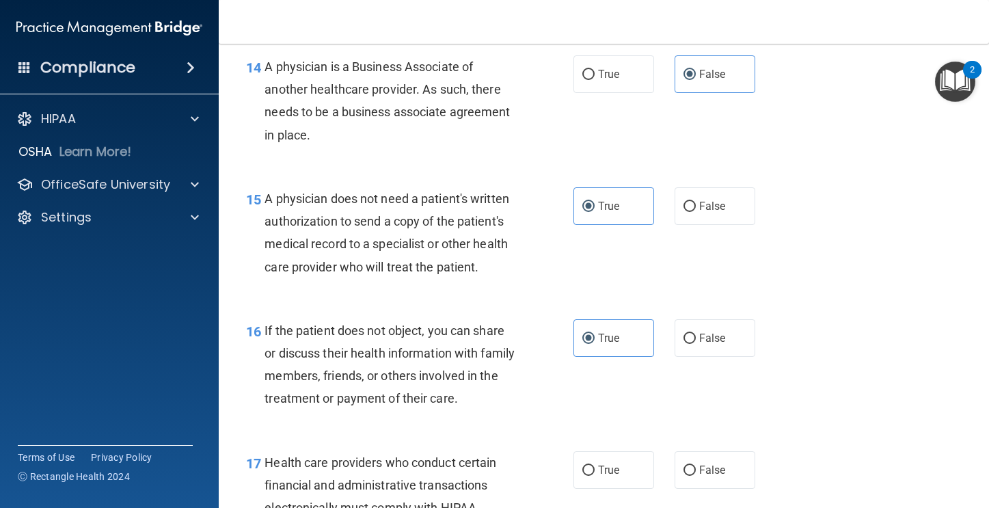
scroll to position [1892, 0]
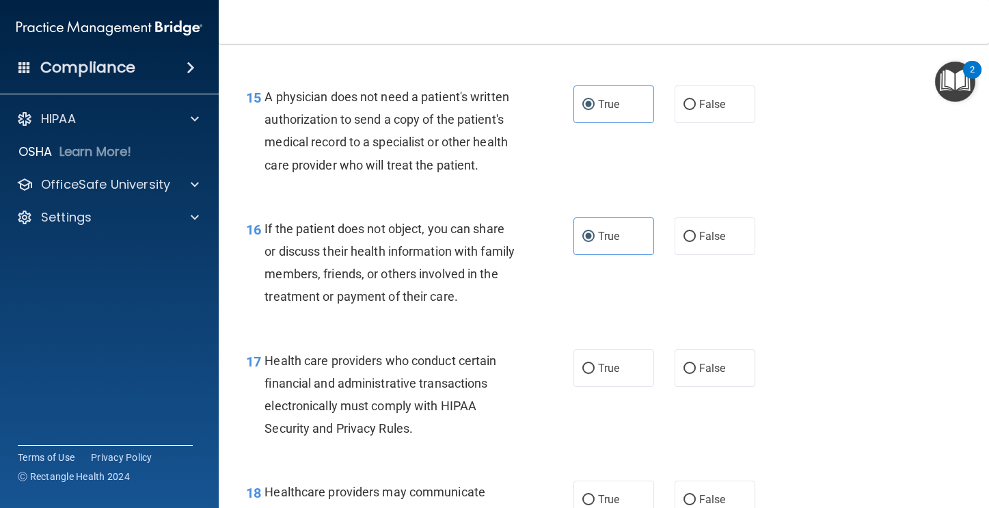
click at [664, 258] on div "16 If the patient does not object, you can share or discuss their health inform…" at bounding box center [604, 266] width 736 height 132
click at [692, 246] on label "False" at bounding box center [715, 236] width 81 height 38
click at [692, 242] on input "False" at bounding box center [690, 237] width 12 height 10
radio input "true"
radio input "false"
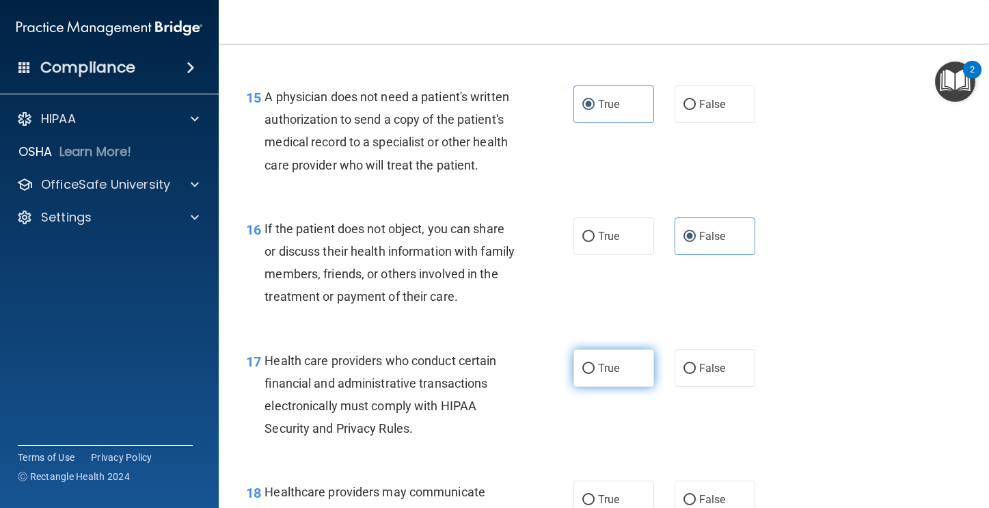
click at [574, 368] on label "True" at bounding box center [614, 368] width 81 height 38
click at [583, 368] on input "True" at bounding box center [589, 369] width 12 height 10
radio input "true"
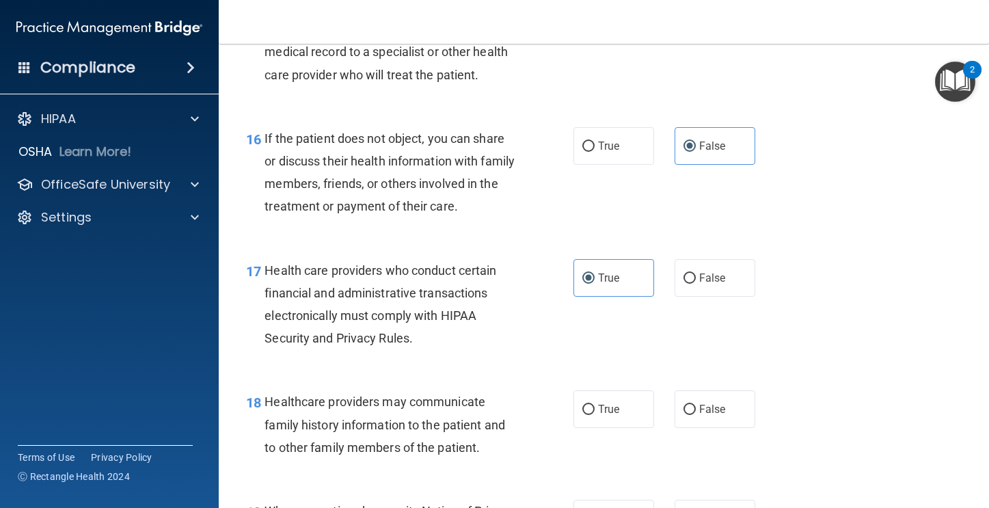
scroll to position [1982, 0]
click at [691, 415] on label "False" at bounding box center [715, 409] width 81 height 38
click at [691, 415] on input "False" at bounding box center [690, 410] width 12 height 10
radio input "true"
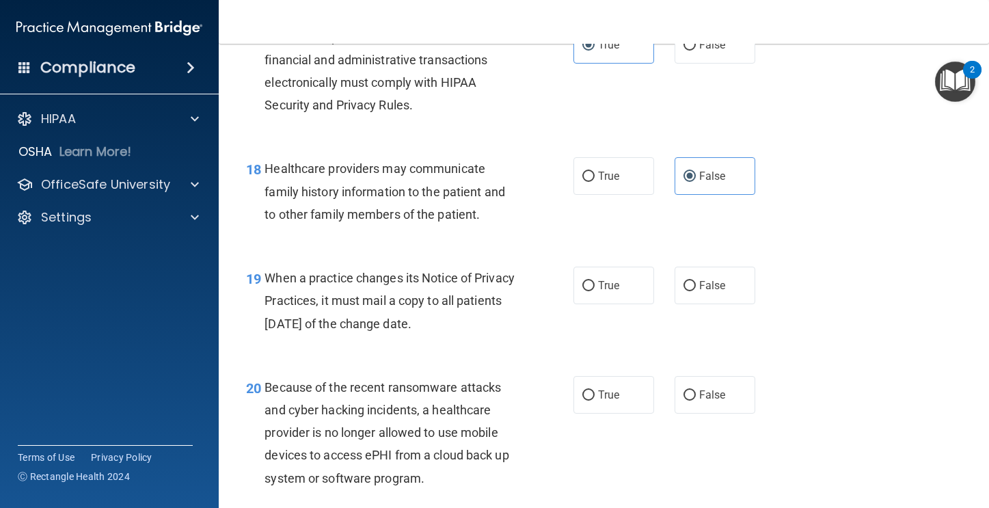
scroll to position [2222, 0]
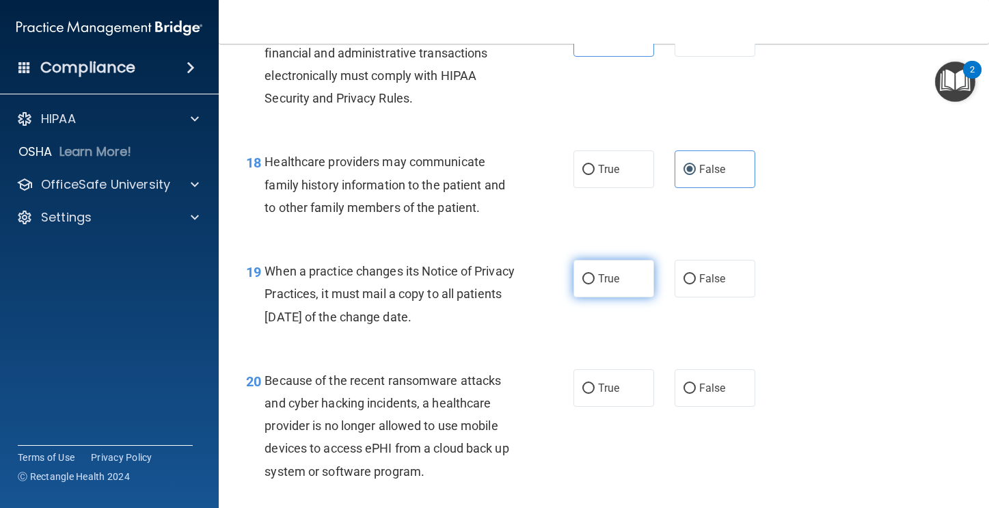
click at [611, 290] on label "True" at bounding box center [614, 279] width 81 height 38
click at [595, 284] on input "True" at bounding box center [589, 279] width 12 height 10
radio input "true"
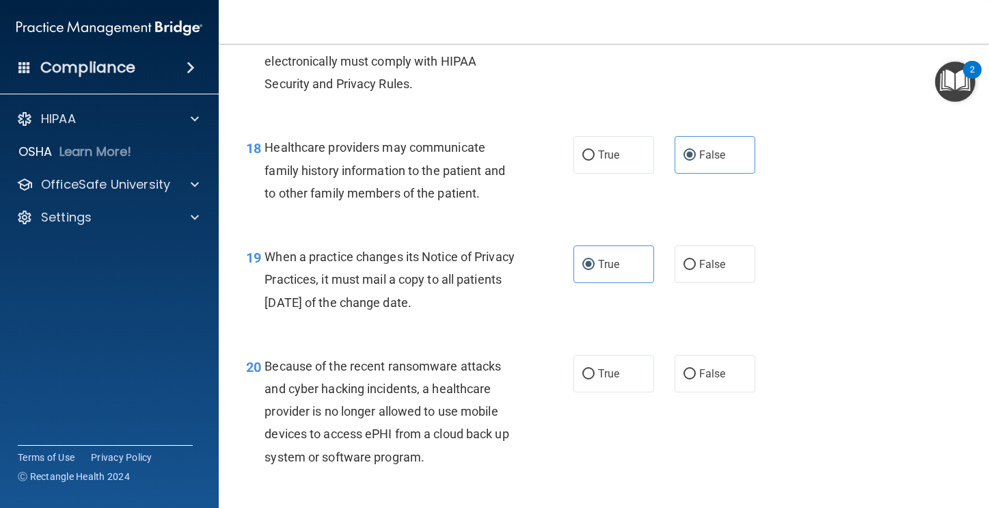
scroll to position [2237, 0]
click at [585, 392] on label "True" at bounding box center [614, 373] width 81 height 38
click at [585, 379] on input "True" at bounding box center [589, 374] width 12 height 10
radio input "true"
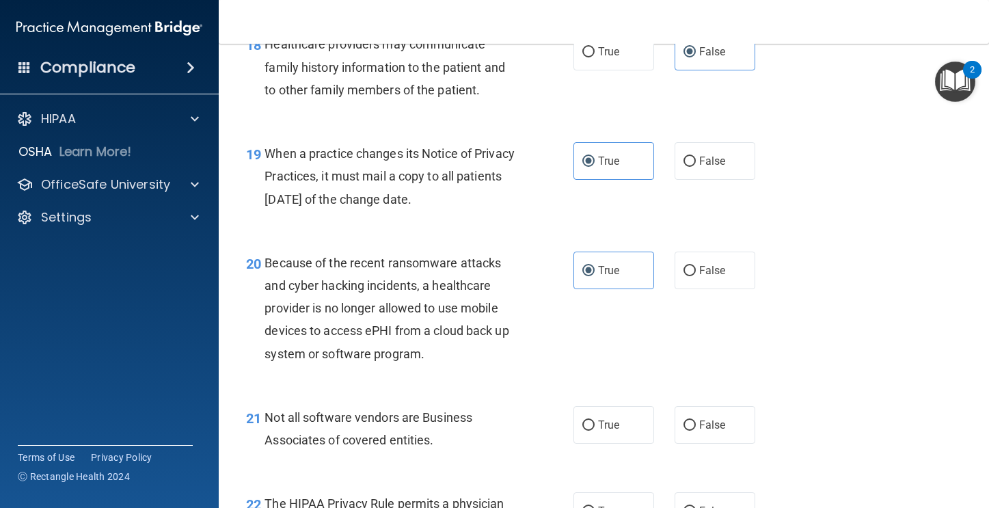
scroll to position [2362, 0]
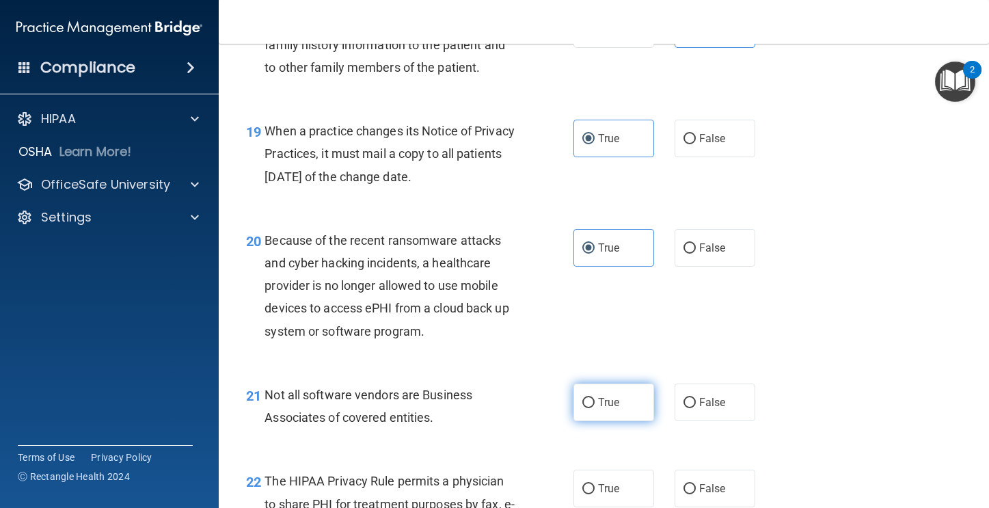
click at [618, 420] on label "True" at bounding box center [614, 403] width 81 height 38
click at [595, 408] on input "True" at bounding box center [589, 403] width 12 height 10
radio input "true"
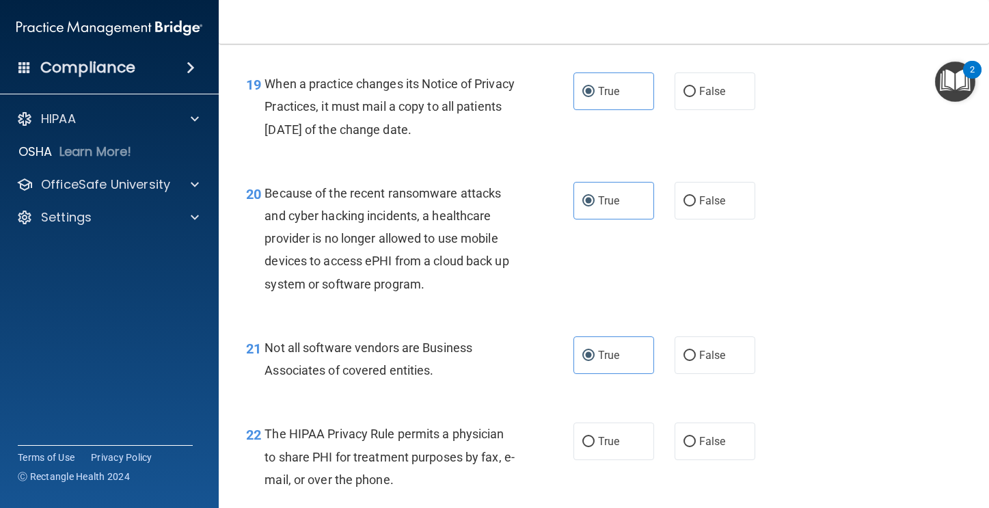
scroll to position [2410, 0]
click at [578, 434] on label "True" at bounding box center [614, 441] width 81 height 38
click at [583, 436] on input "True" at bounding box center [589, 441] width 12 height 10
radio input "true"
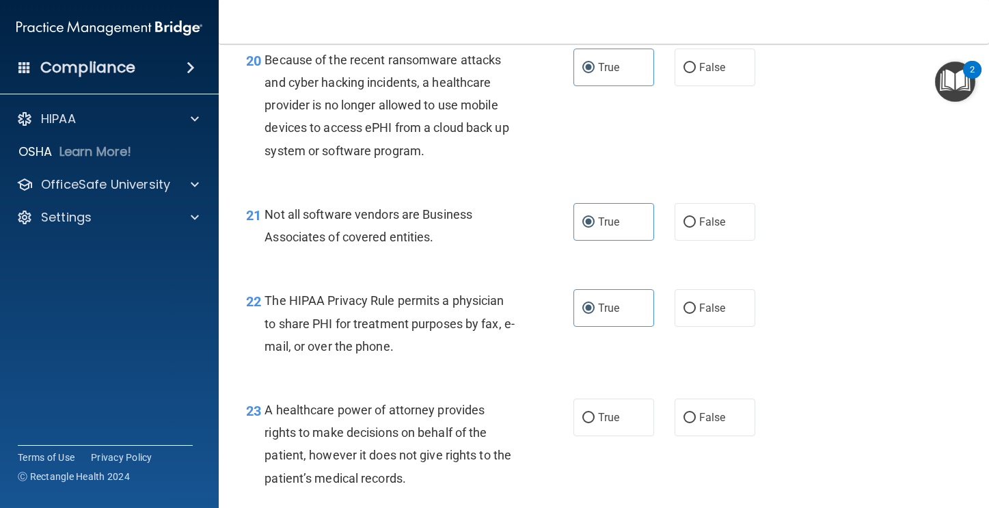
scroll to position [2544, 0]
click at [688, 433] on label "False" at bounding box center [715, 417] width 81 height 38
click at [688, 423] on input "False" at bounding box center [690, 417] width 12 height 10
radio input "true"
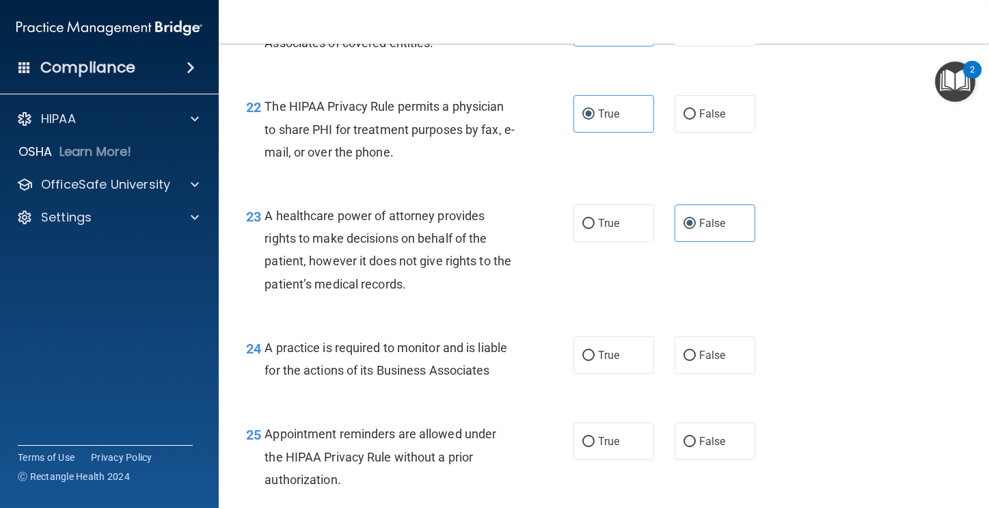
scroll to position [2747, 0]
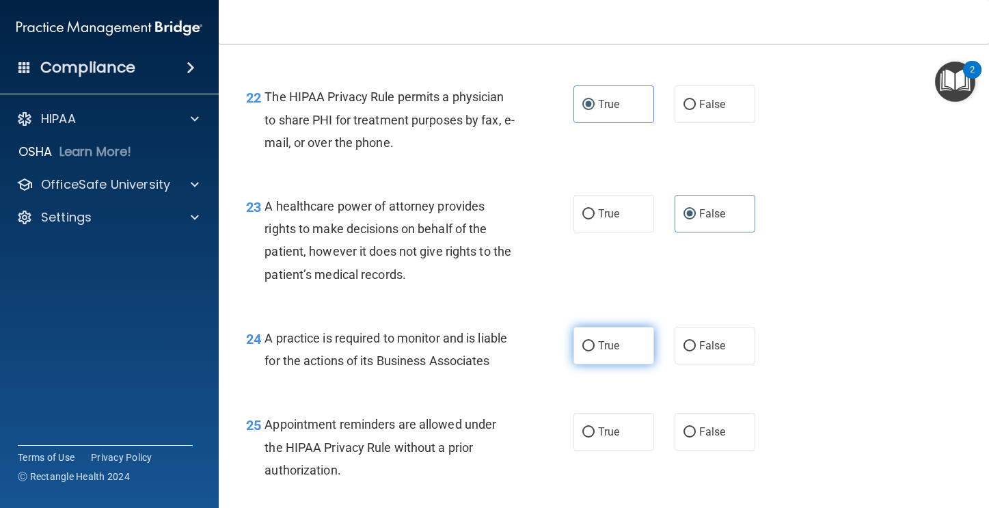
click at [574, 360] on label "True" at bounding box center [614, 346] width 81 height 38
click at [583, 351] on input "True" at bounding box center [589, 346] width 12 height 10
radio input "true"
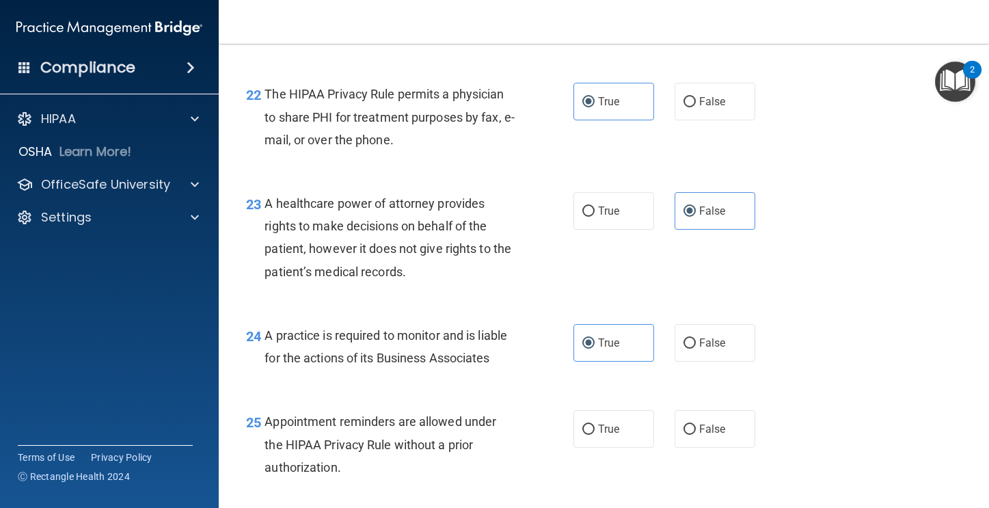
scroll to position [2749, 0]
click at [575, 423] on label "True" at bounding box center [614, 429] width 81 height 38
click at [583, 425] on input "True" at bounding box center [589, 430] width 12 height 10
radio input "true"
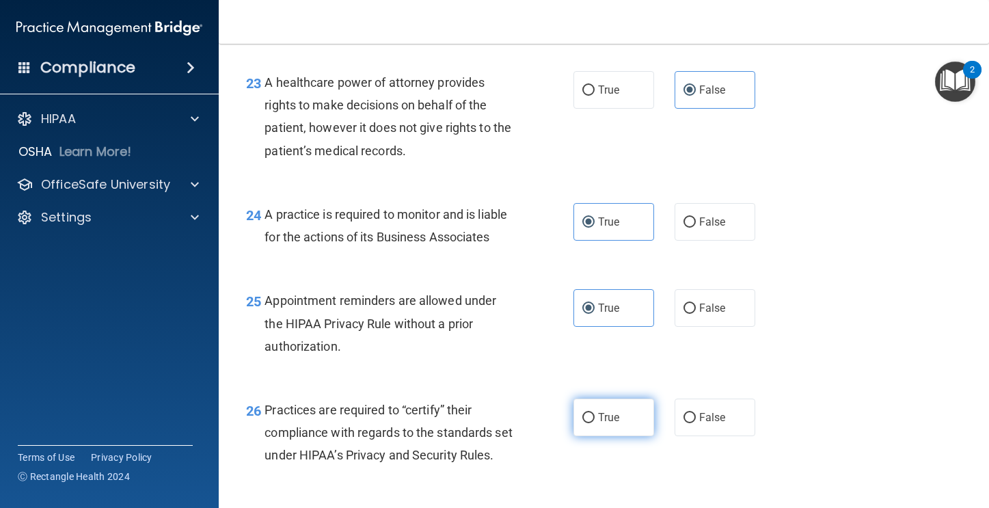
click at [587, 410] on label "True" at bounding box center [614, 418] width 81 height 38
click at [587, 413] on input "True" at bounding box center [589, 418] width 12 height 10
radio input "true"
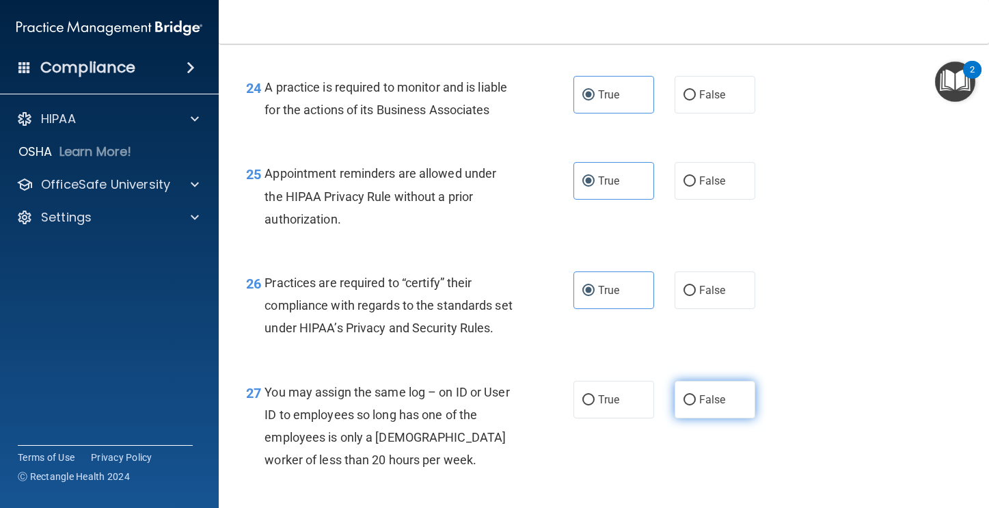
click at [684, 405] on input "False" at bounding box center [690, 400] width 12 height 10
radio input "true"
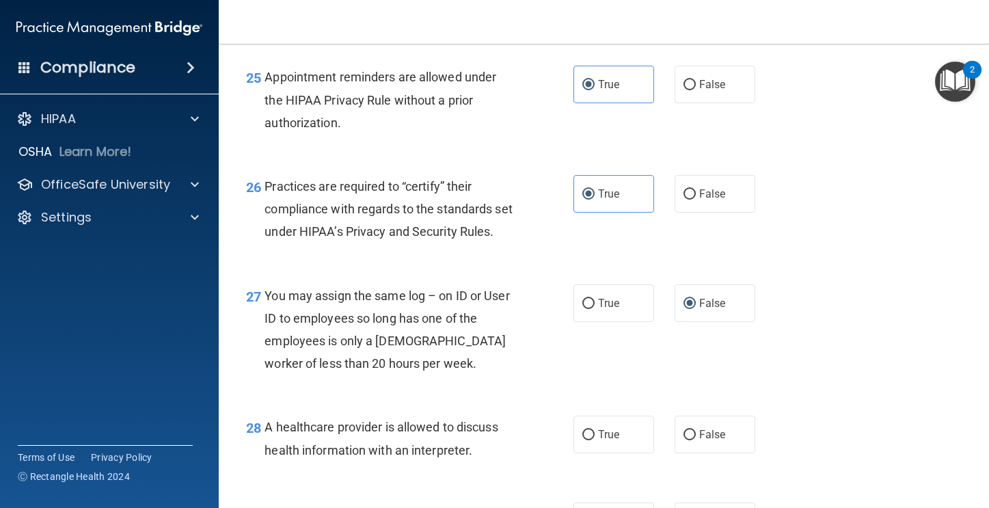
scroll to position [3095, 0]
click at [702, 453] on label "False" at bounding box center [715, 434] width 81 height 38
click at [696, 440] on input "False" at bounding box center [690, 434] width 12 height 10
radio input "true"
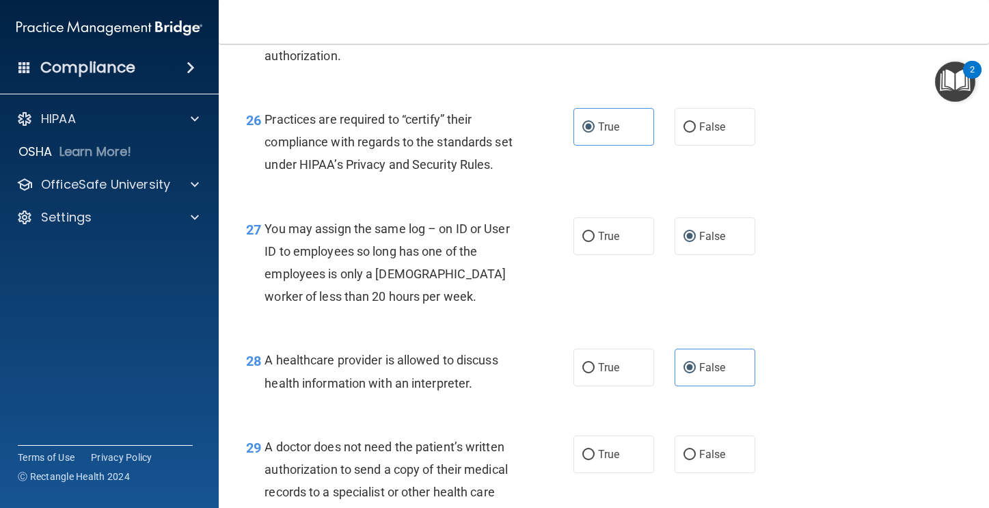
scroll to position [3184, 0]
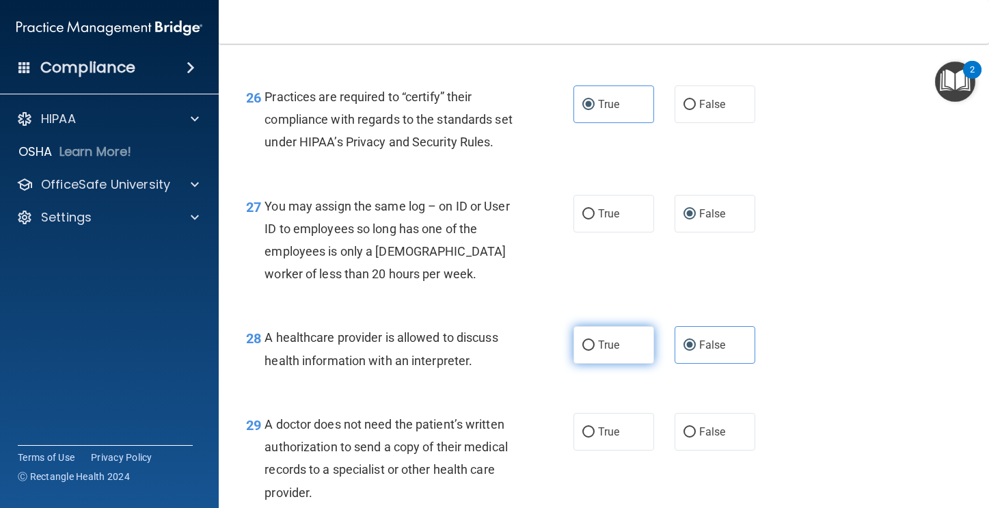
click at [600, 351] on span "True" at bounding box center [608, 344] width 21 height 13
click at [595, 351] on input "True" at bounding box center [589, 346] width 12 height 10
radio input "true"
radio input "false"
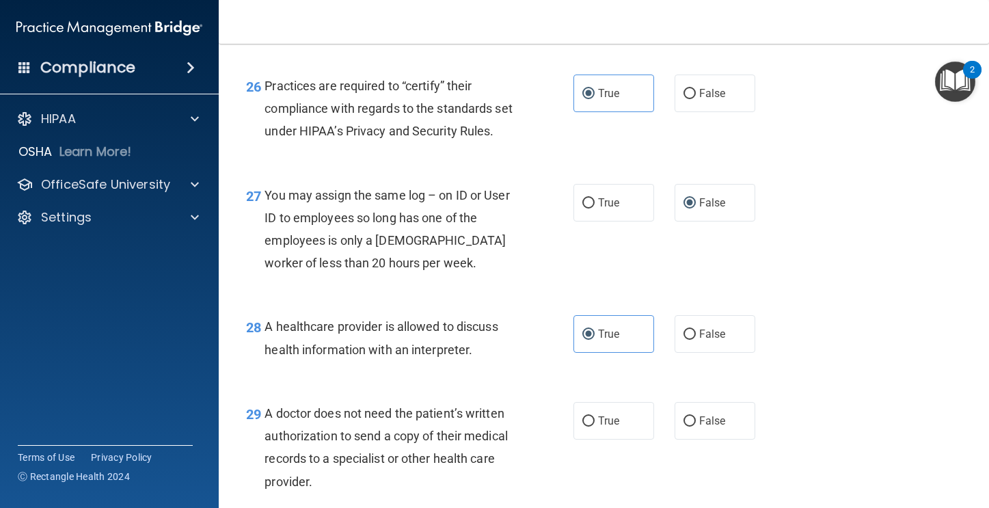
scroll to position [3257, 0]
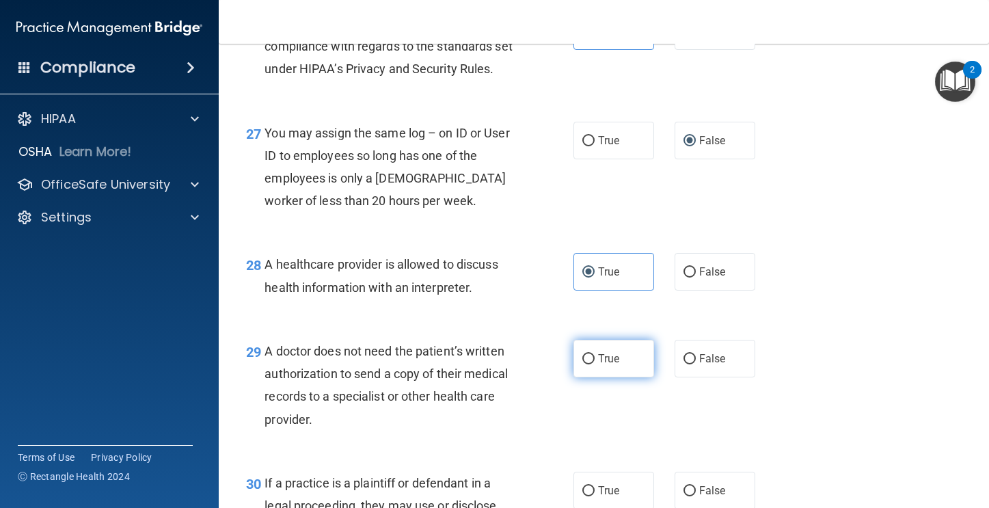
click at [598, 365] on span "True" at bounding box center [608, 358] width 21 height 13
click at [593, 364] on input "True" at bounding box center [589, 359] width 12 height 10
radio input "true"
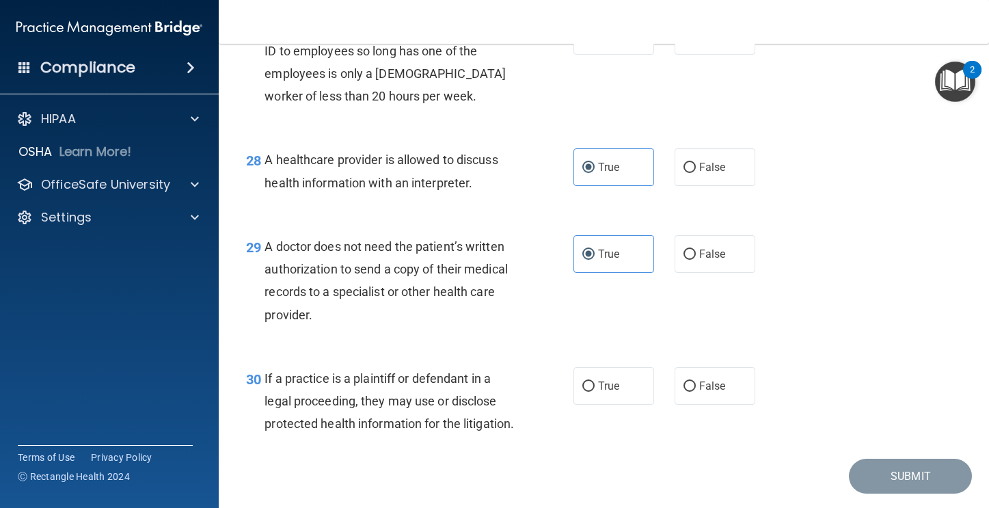
scroll to position [3364, 0]
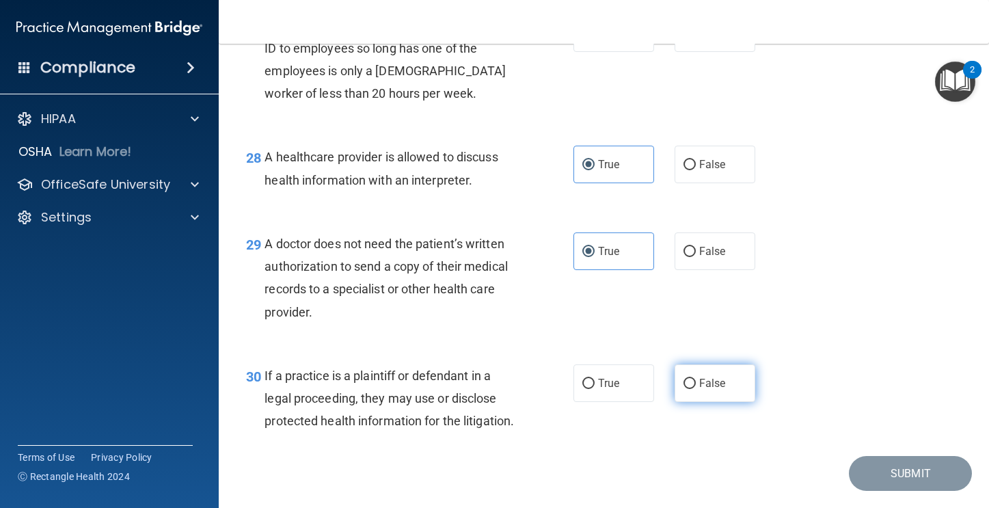
click at [710, 402] on label "False" at bounding box center [715, 383] width 81 height 38
click at [696, 389] on input "False" at bounding box center [690, 384] width 12 height 10
radio input "true"
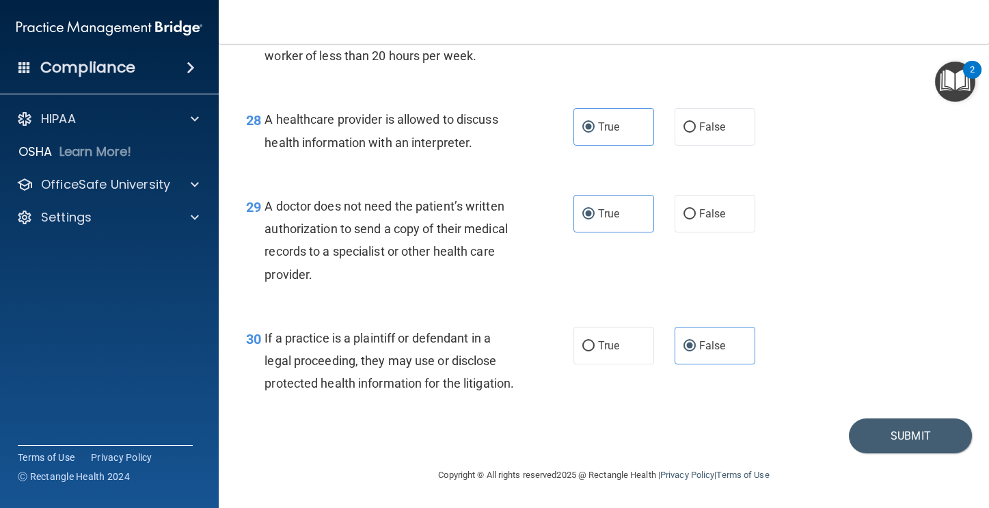
scroll to position [3447, 0]
click at [892, 453] on footer "Copyright © All rights reserved 2025 @ Rectangle Health | Privacy Policy | Term…" at bounding box center [604, 473] width 716 height 41
click at [884, 445] on button "Submit" at bounding box center [910, 435] width 123 height 35
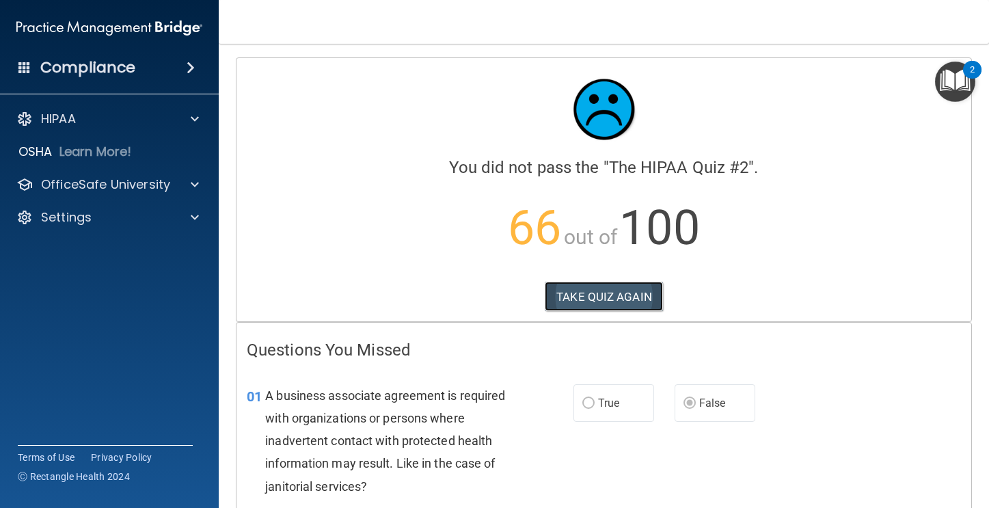
click at [637, 305] on button "TAKE QUIZ AGAIN" at bounding box center [604, 297] width 118 height 30
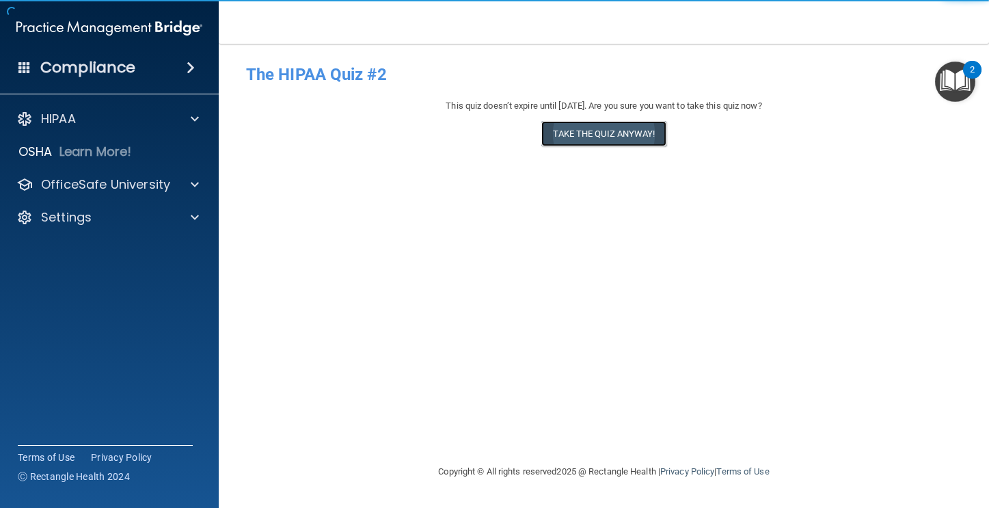
click at [574, 144] on button "Take the quiz anyway!" at bounding box center [604, 133] width 124 height 25
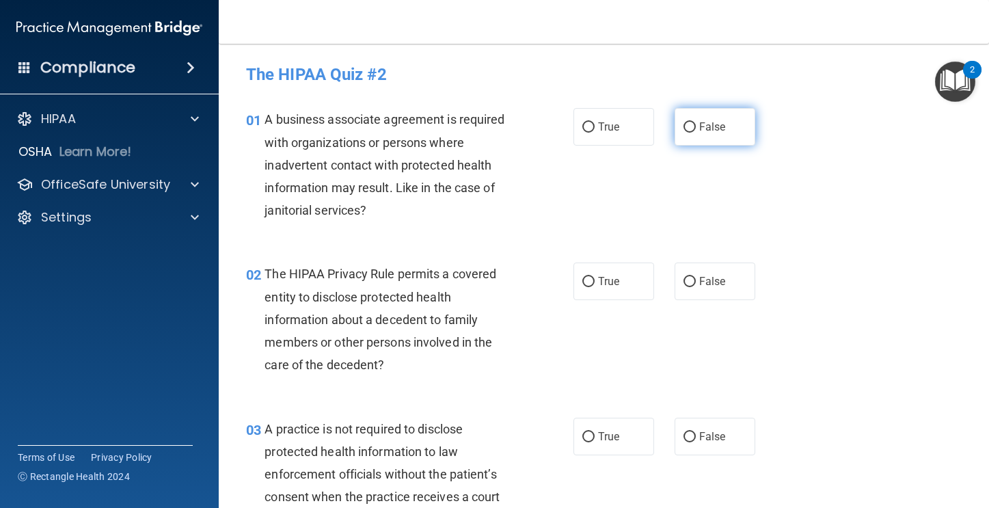
click at [688, 139] on label "False" at bounding box center [715, 127] width 81 height 38
click at [688, 133] on input "False" at bounding box center [690, 127] width 12 height 10
radio input "true"
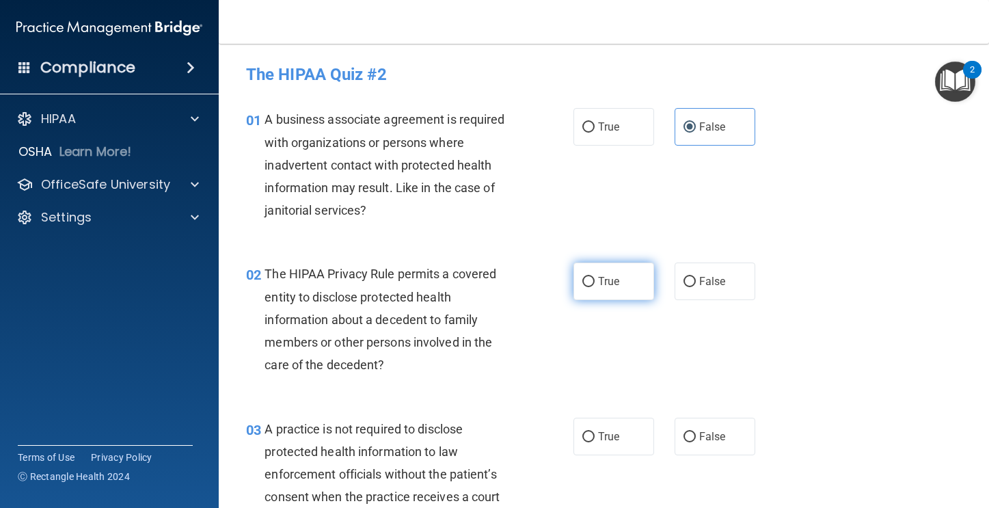
click at [589, 286] on input "True" at bounding box center [589, 282] width 12 height 10
radio input "true"
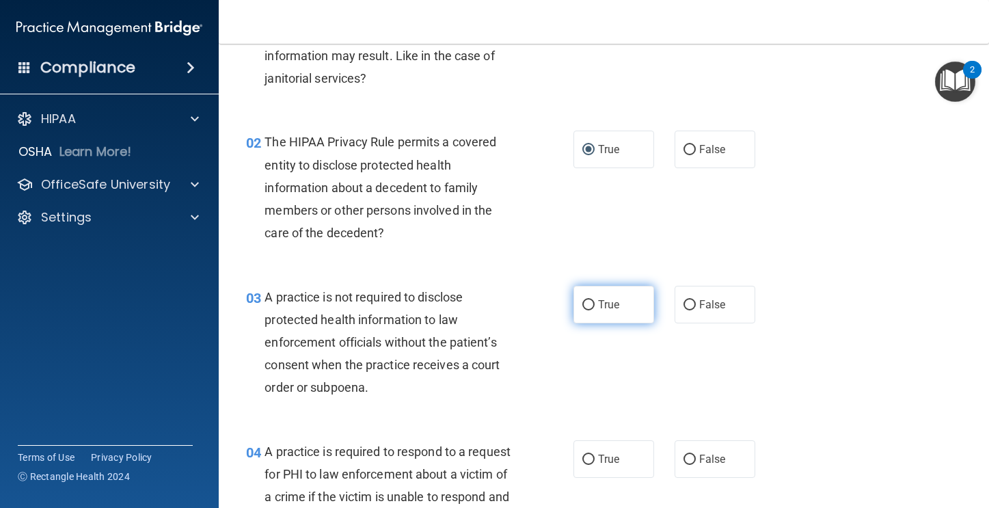
scroll to position [132, 0]
click at [675, 319] on label "False" at bounding box center [715, 305] width 81 height 38
click at [684, 310] on input "False" at bounding box center [690, 305] width 12 height 10
radio input "true"
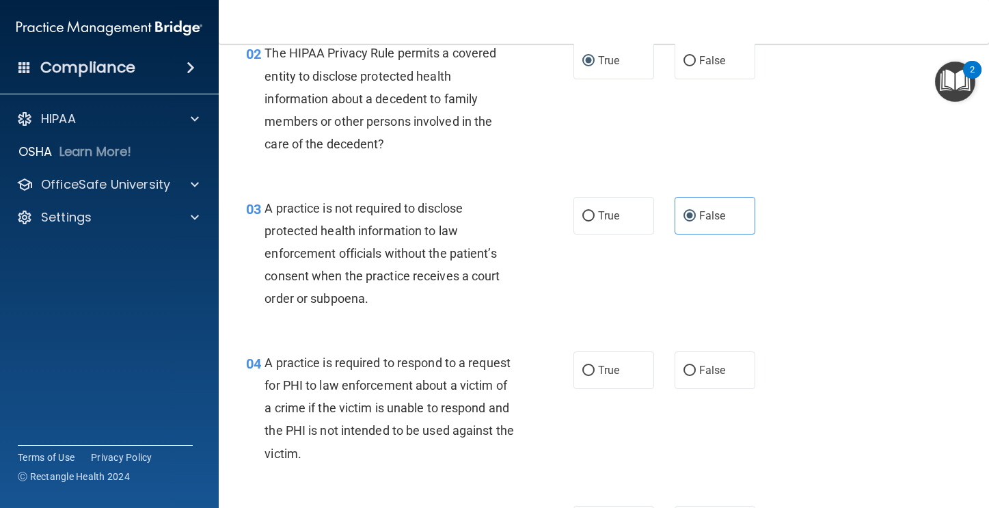
scroll to position [222, 0]
click at [585, 369] on input "True" at bounding box center [589, 370] width 12 height 10
radio input "true"
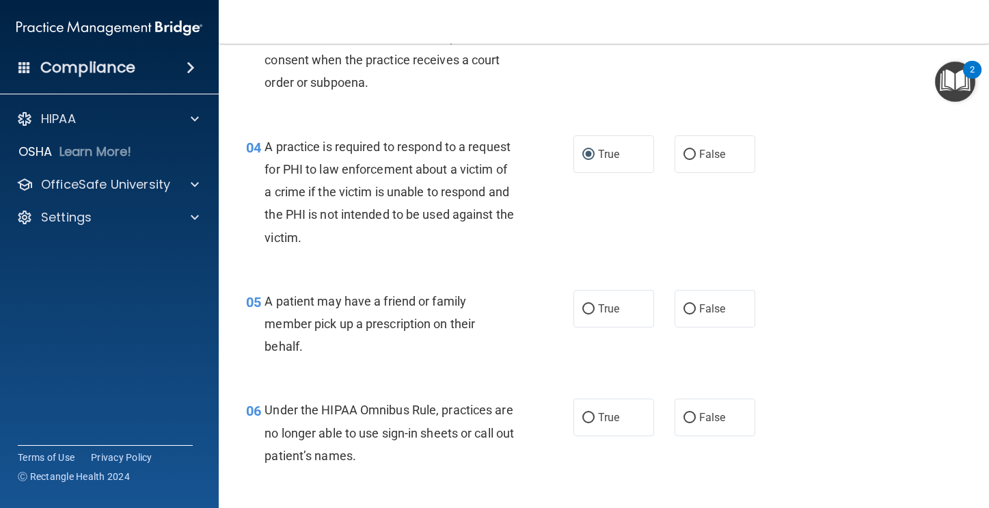
scroll to position [458, 0]
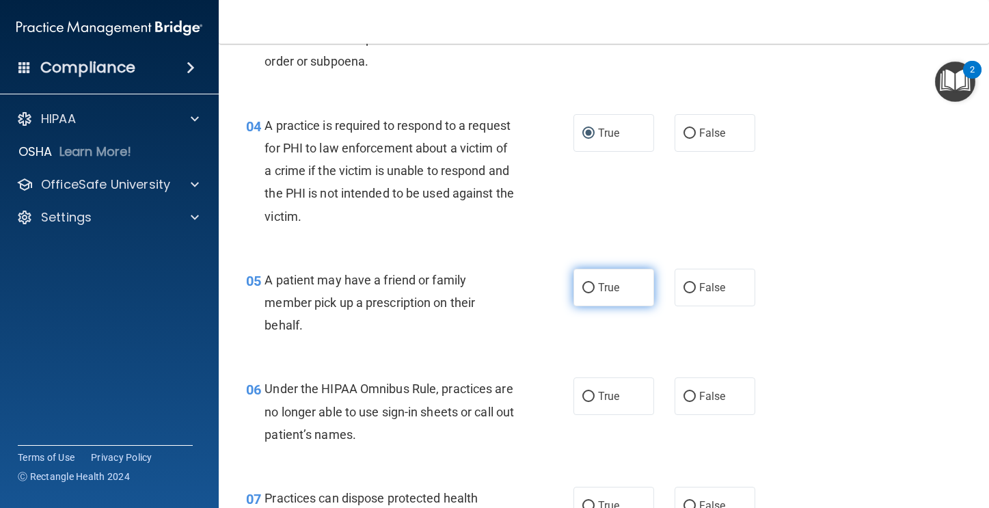
click at [608, 302] on label "True" at bounding box center [614, 288] width 81 height 38
click at [595, 293] on input "True" at bounding box center [589, 288] width 12 height 10
radio input "true"
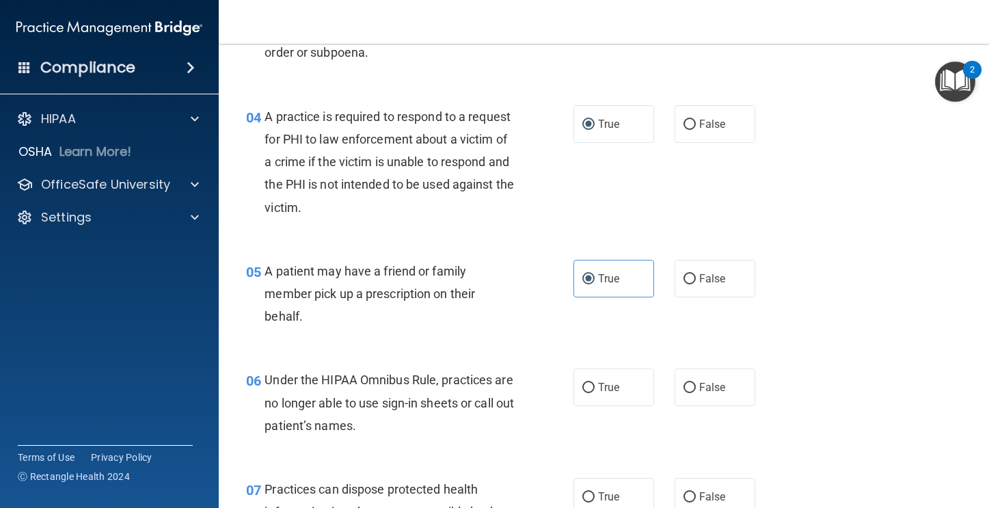
scroll to position [468, 0]
click at [684, 388] on input "False" at bounding box center [690, 387] width 12 height 10
radio input "true"
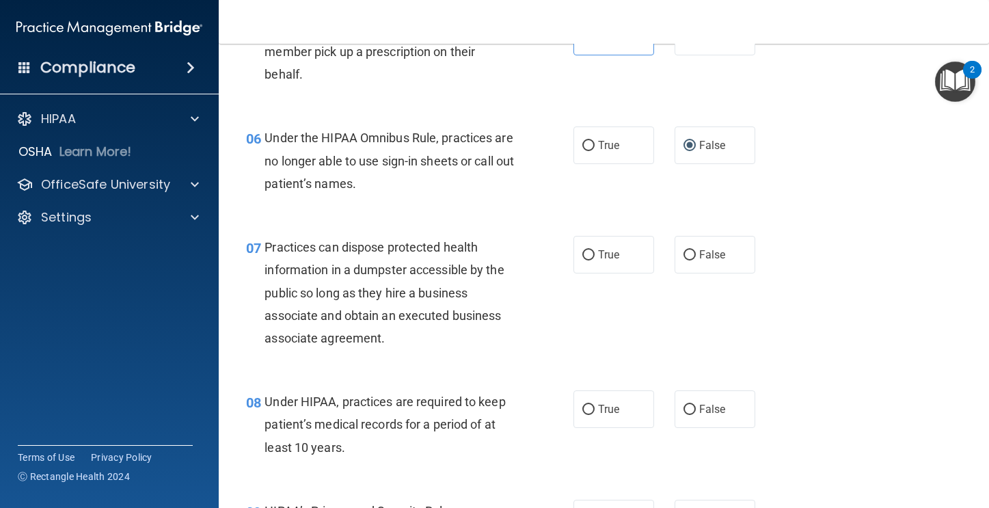
scroll to position [716, 0]
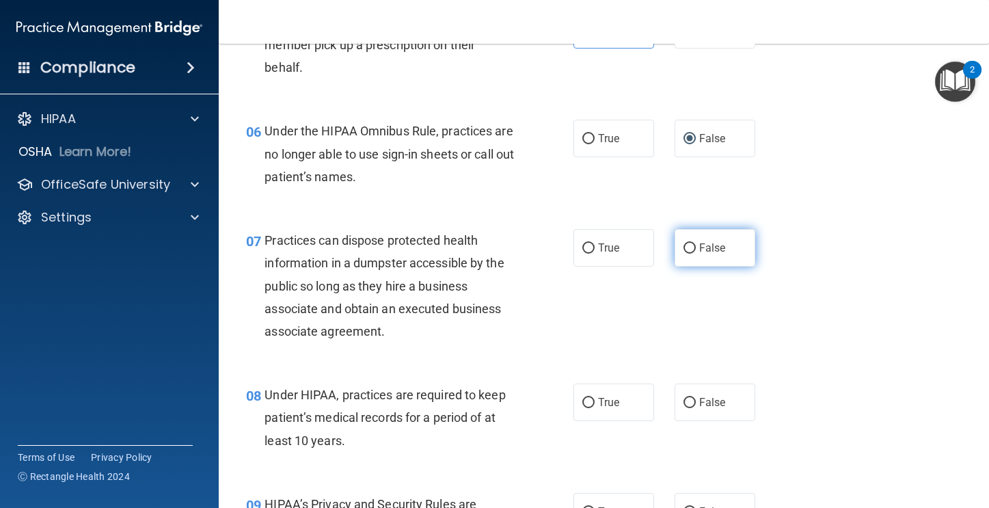
click at [684, 260] on label "False" at bounding box center [715, 248] width 81 height 38
click at [684, 254] on input "False" at bounding box center [690, 248] width 12 height 10
radio input "true"
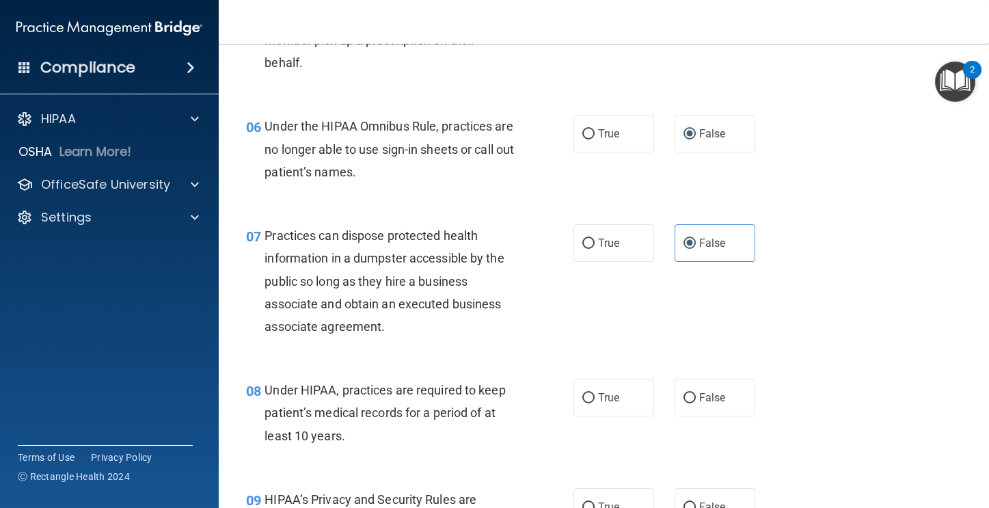
scroll to position [725, 0]
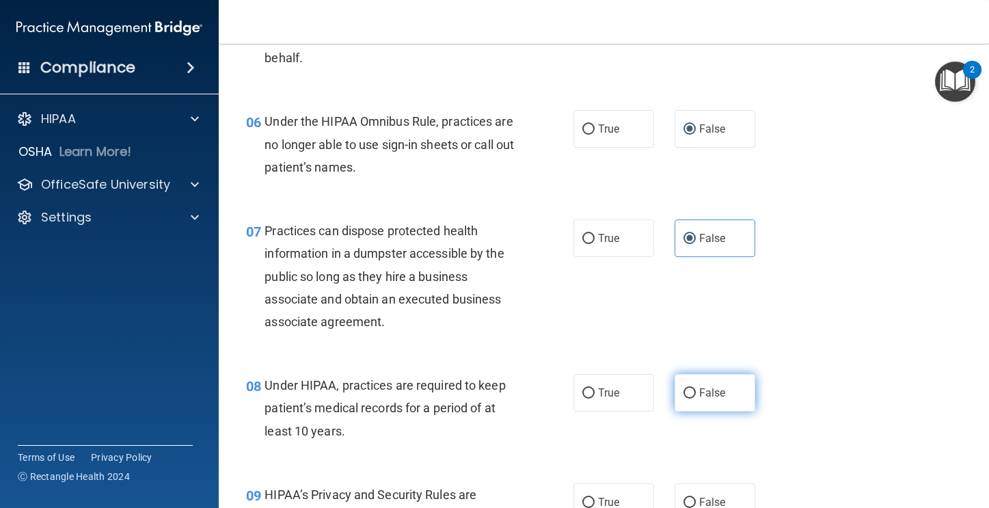
click at [675, 392] on label "False" at bounding box center [715, 393] width 81 height 38
click at [684, 392] on input "False" at bounding box center [690, 393] width 12 height 10
radio input "true"
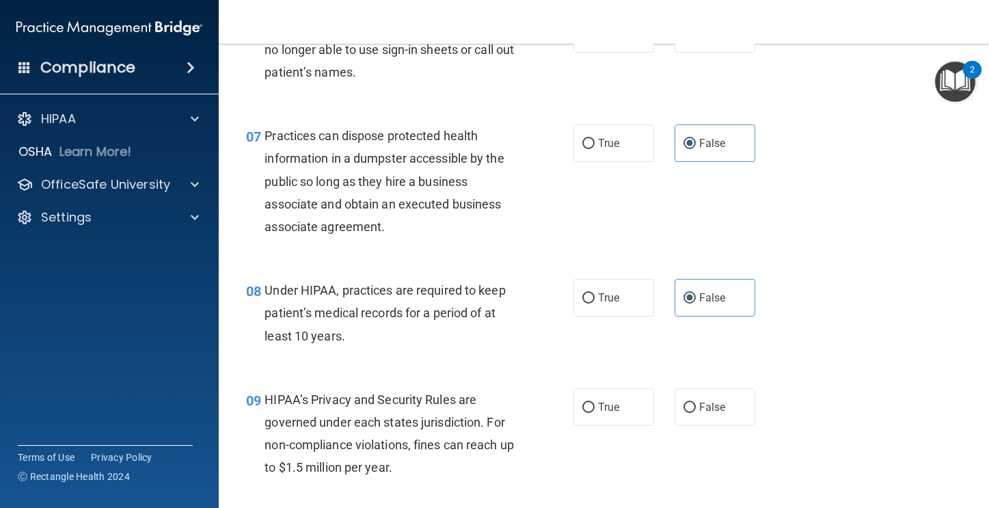
scroll to position [829, 0]
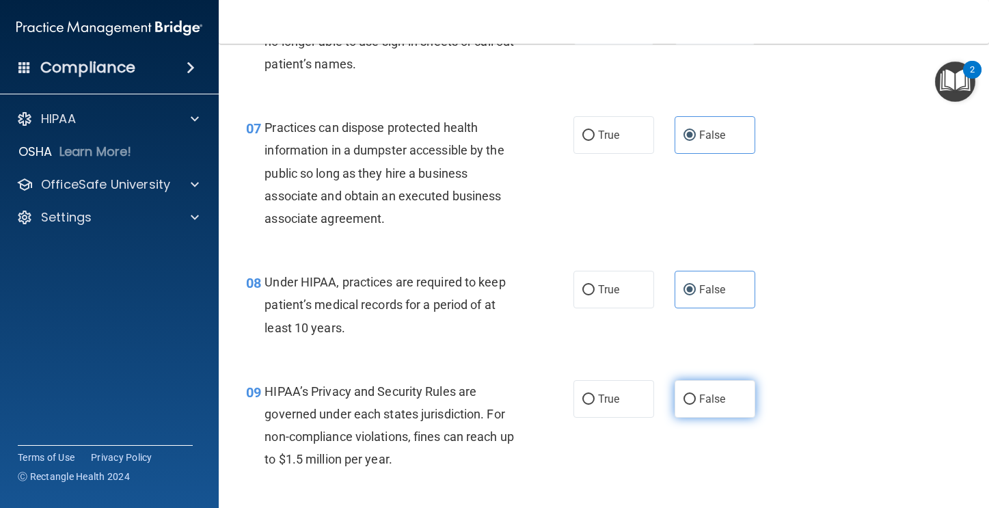
click at [689, 395] on input "False" at bounding box center [690, 400] width 12 height 10
radio input "true"
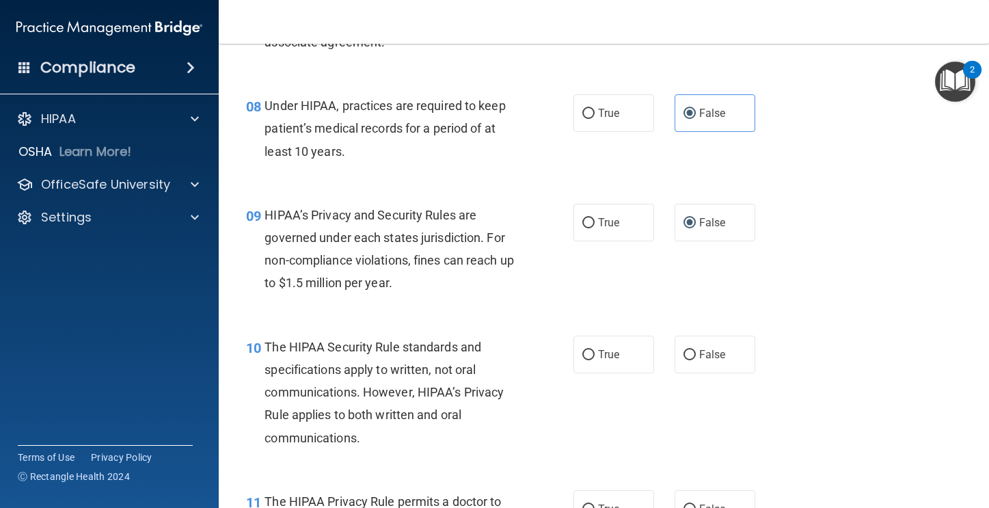
scroll to position [1032, 0]
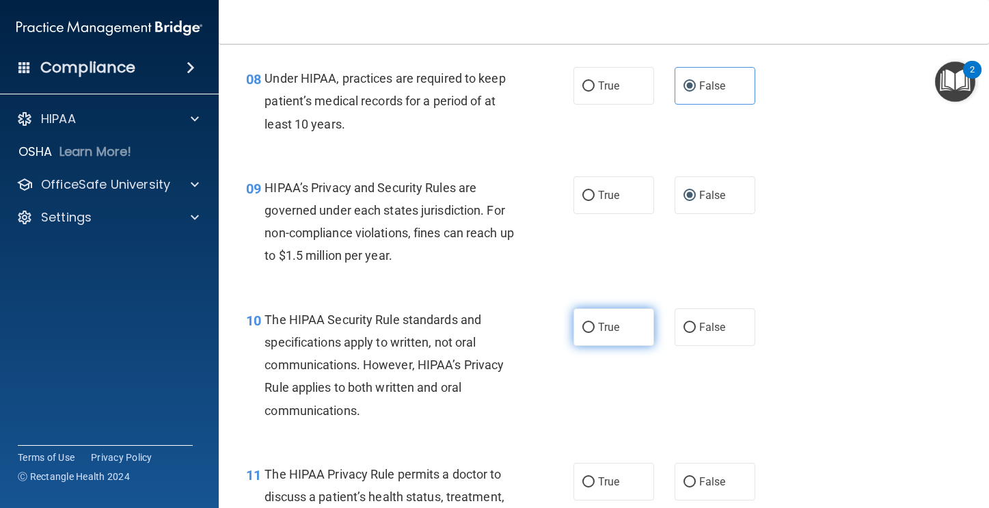
click at [619, 338] on label "True" at bounding box center [614, 327] width 81 height 38
click at [595, 333] on input "True" at bounding box center [589, 328] width 12 height 10
radio input "true"
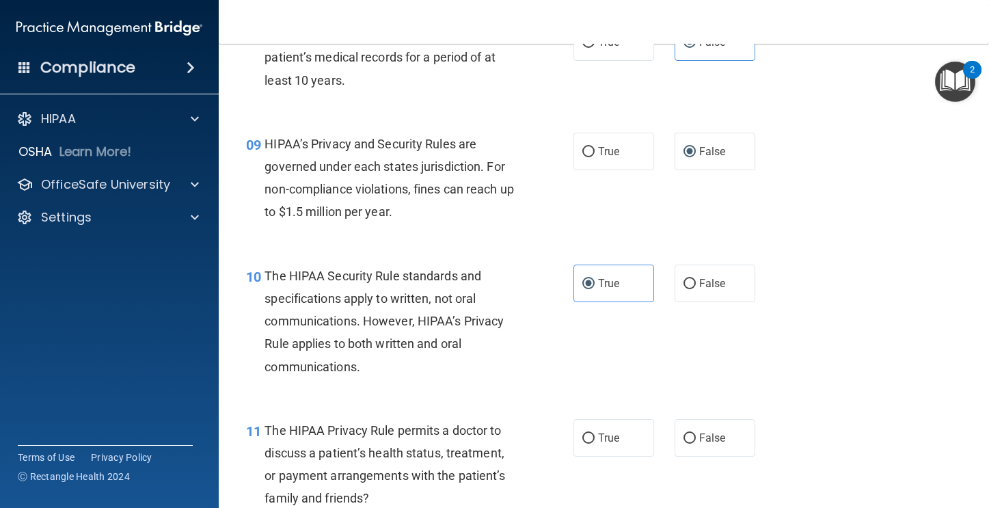
scroll to position [1096, 0]
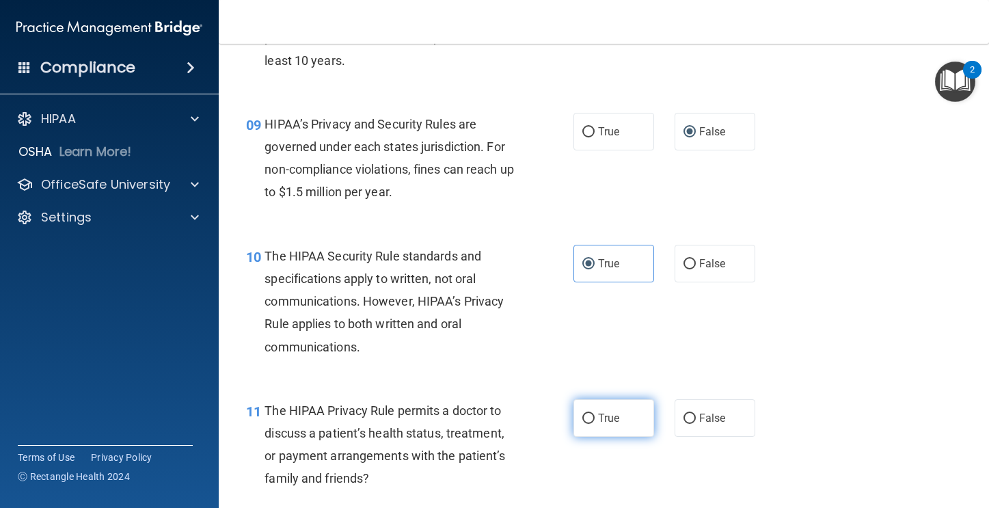
click at [614, 406] on label "True" at bounding box center [614, 418] width 81 height 38
click at [595, 414] on input "True" at bounding box center [589, 419] width 12 height 10
radio input "true"
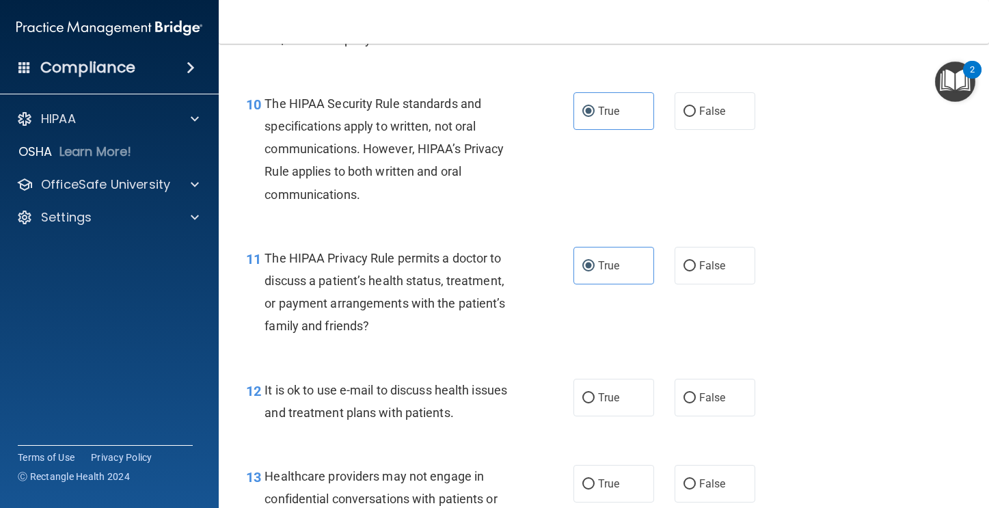
scroll to position [1251, 0]
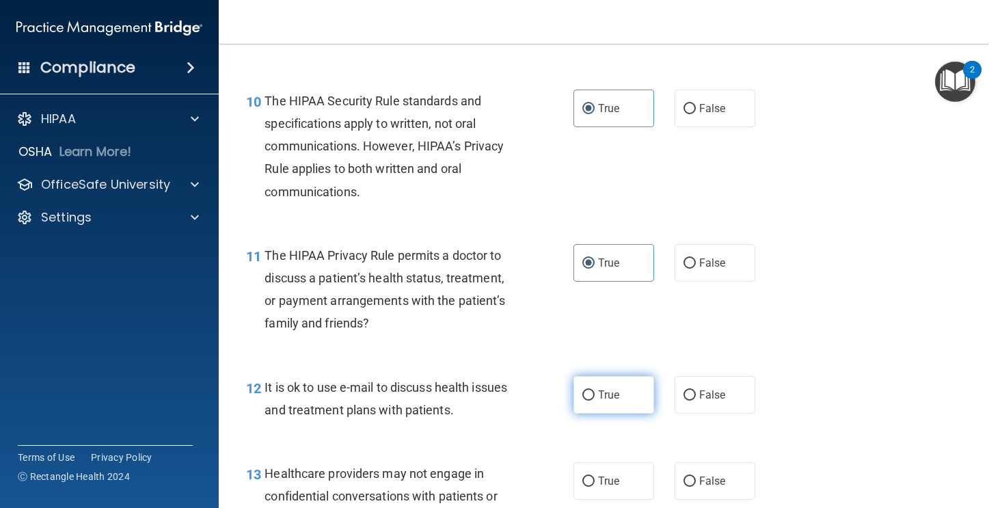
click at [609, 406] on label "True" at bounding box center [614, 395] width 81 height 38
click at [595, 401] on input "True" at bounding box center [589, 395] width 12 height 10
radio input "true"
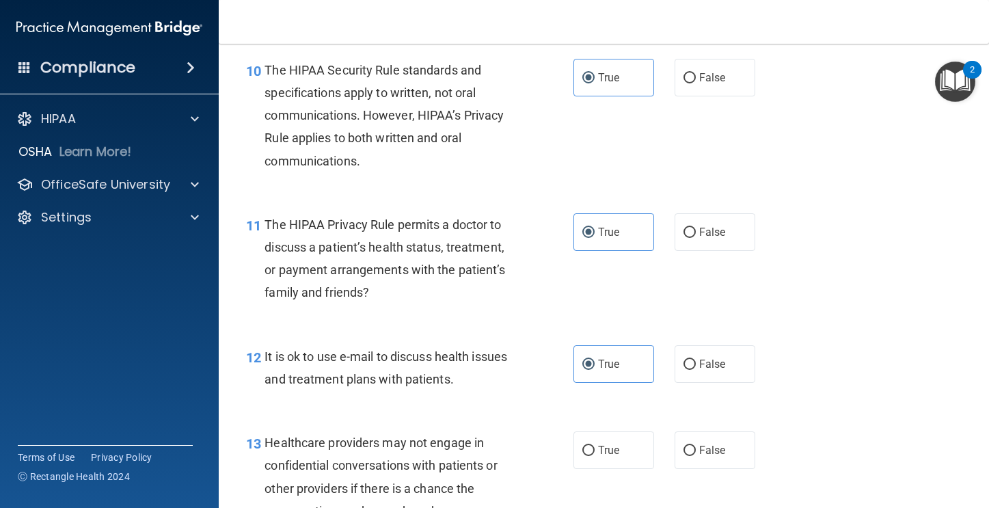
scroll to position [1341, 0]
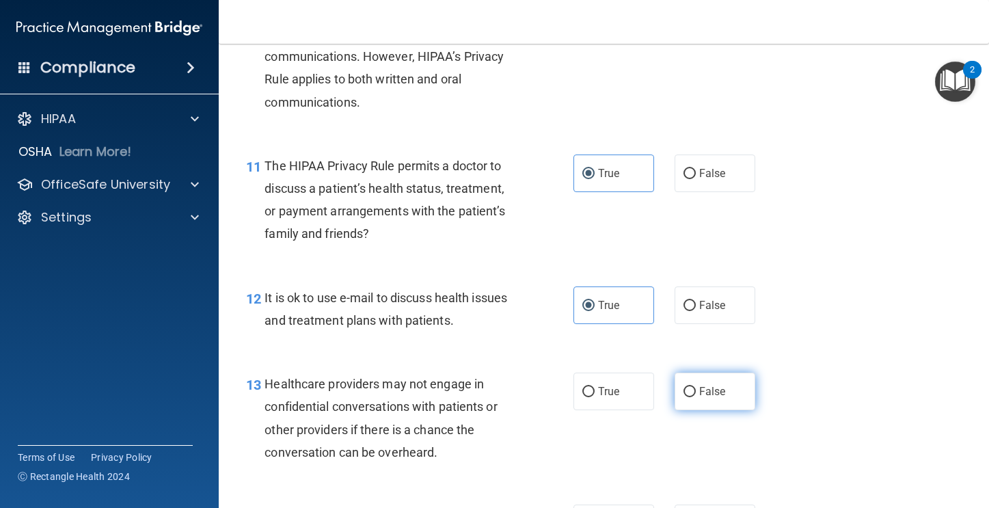
click at [680, 379] on label "False" at bounding box center [715, 392] width 81 height 38
click at [684, 387] on input "False" at bounding box center [690, 392] width 12 height 10
radio input "true"
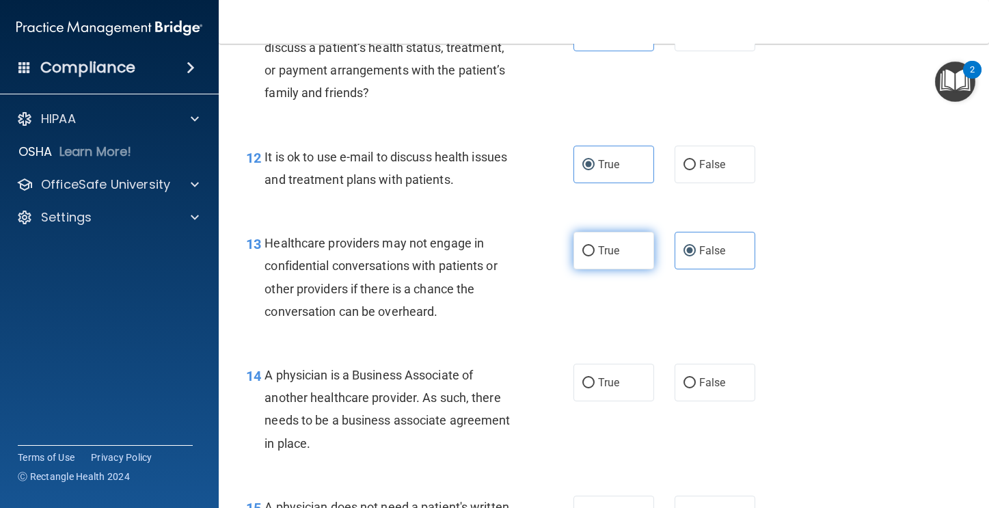
scroll to position [1545, 0]
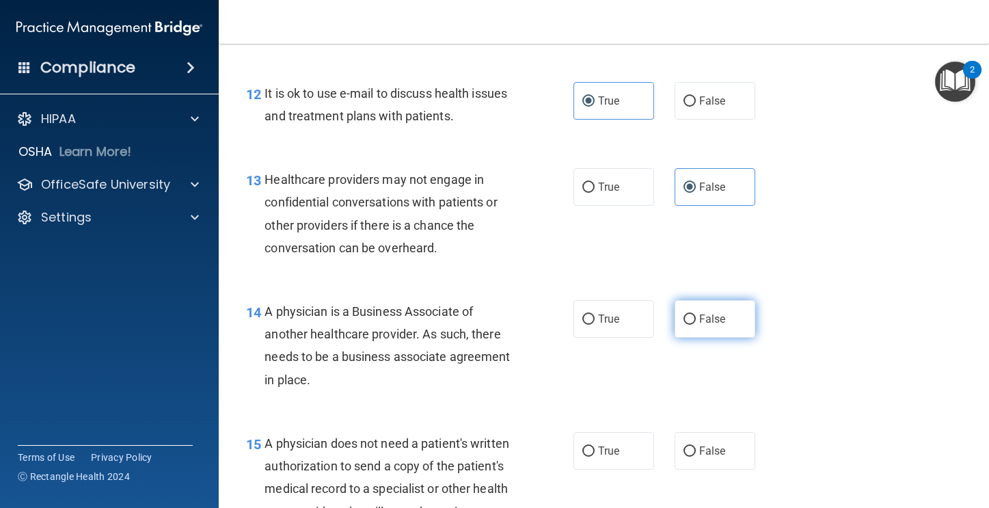
click at [676, 315] on label "False" at bounding box center [715, 319] width 81 height 38
click at [684, 315] on input "False" at bounding box center [690, 320] width 12 height 10
radio input "true"
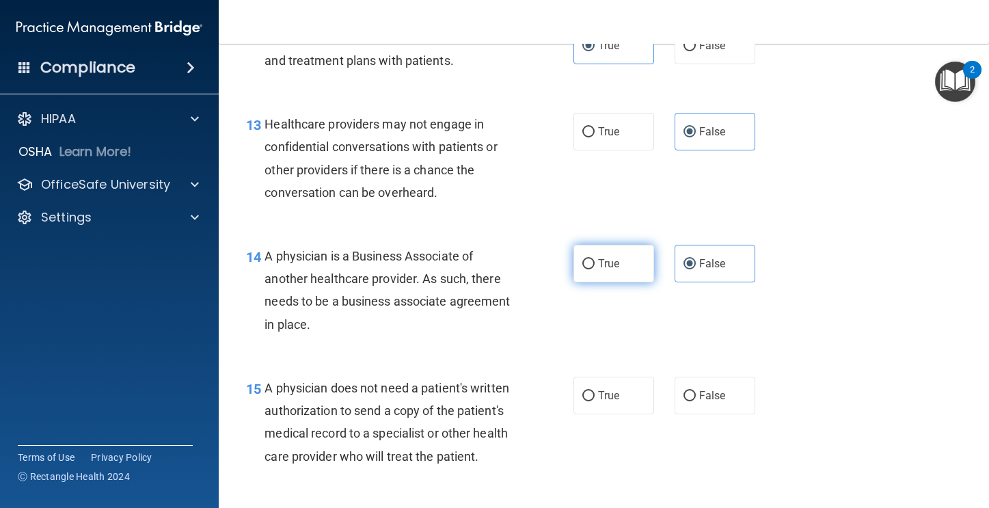
scroll to position [1607, 0]
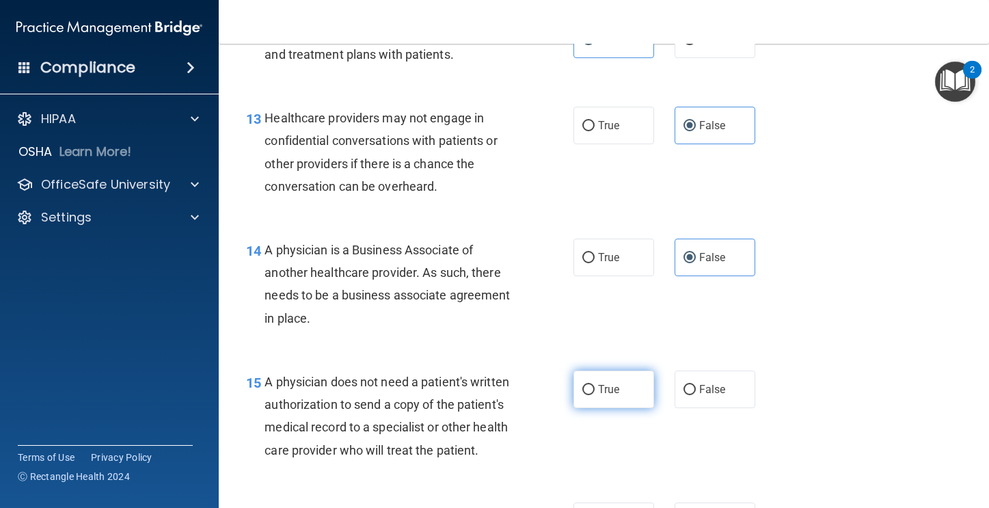
click at [598, 392] on span "True" at bounding box center [608, 389] width 21 height 13
click at [595, 392] on input "True" at bounding box center [589, 390] width 12 height 10
radio input "true"
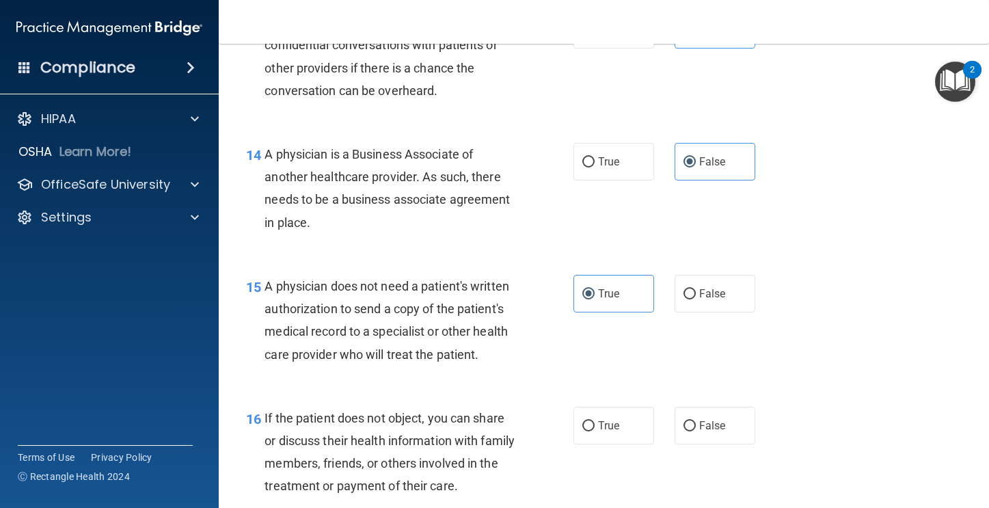
scroll to position [1705, 0]
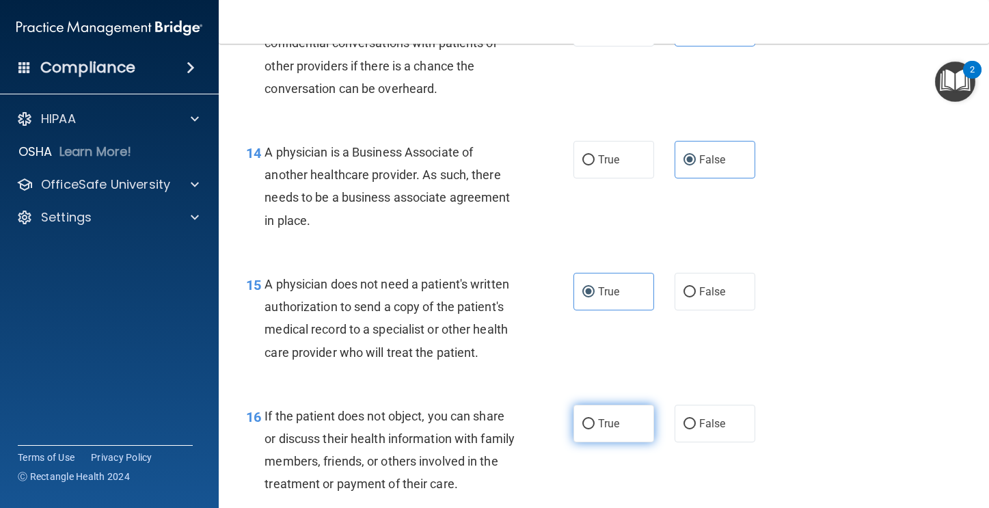
click at [589, 424] on input "True" at bounding box center [589, 424] width 12 height 10
radio input "true"
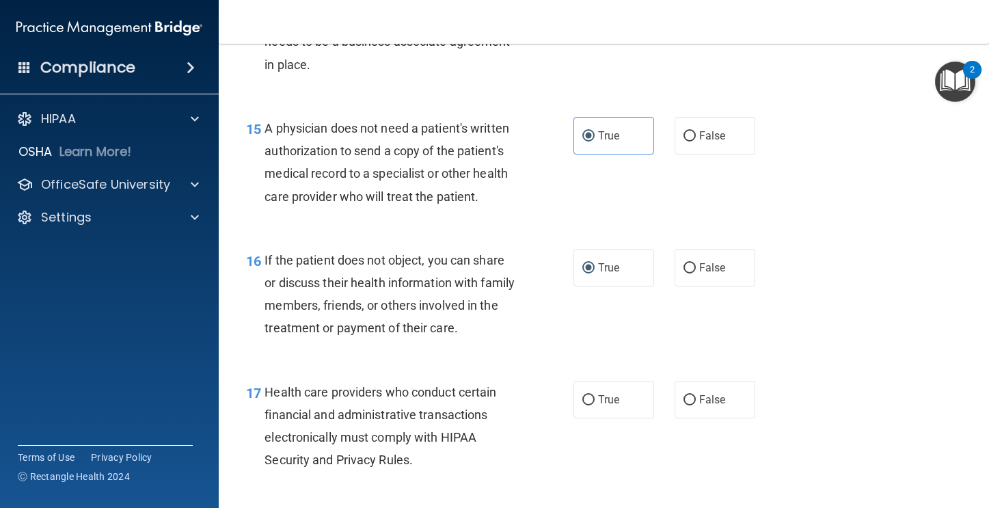
scroll to position [1880, 0]
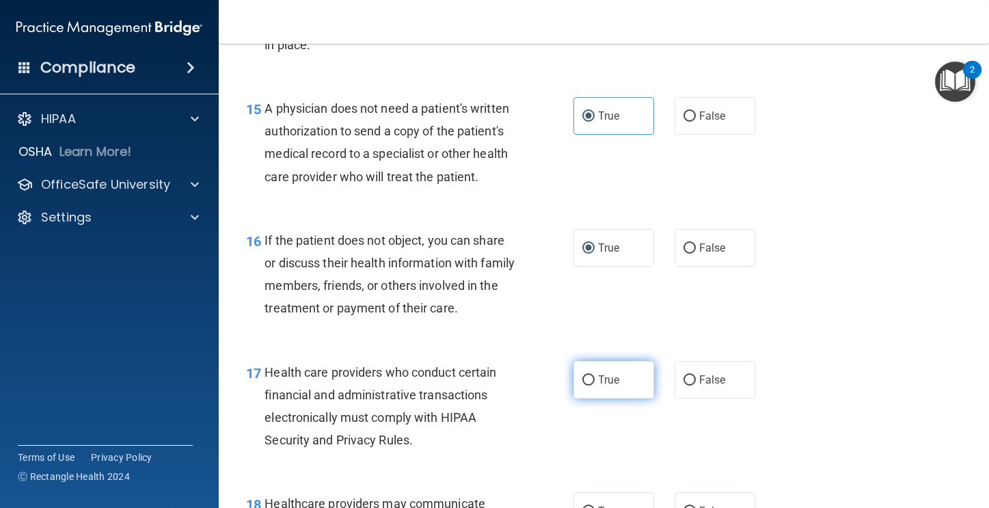
click at [580, 370] on label "True" at bounding box center [614, 380] width 81 height 38
click at [583, 375] on input "True" at bounding box center [589, 380] width 12 height 10
radio input "true"
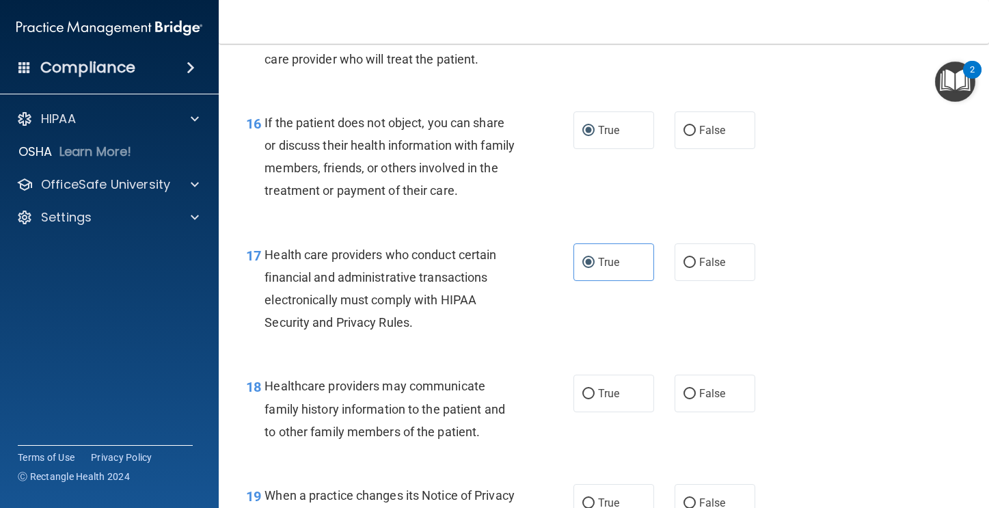
scroll to position [2001, 0]
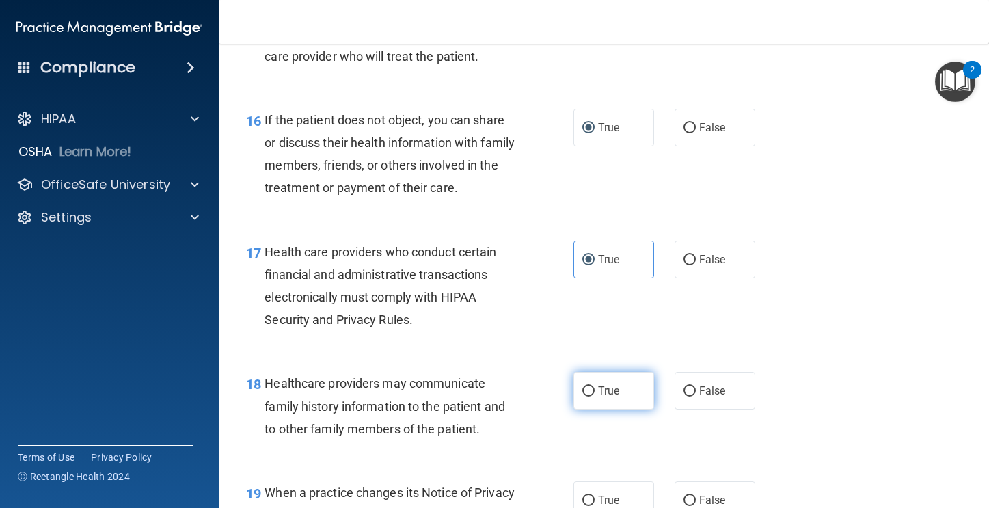
click at [598, 390] on span "True" at bounding box center [608, 390] width 21 height 13
click at [595, 390] on input "True" at bounding box center [589, 391] width 12 height 10
radio input "true"
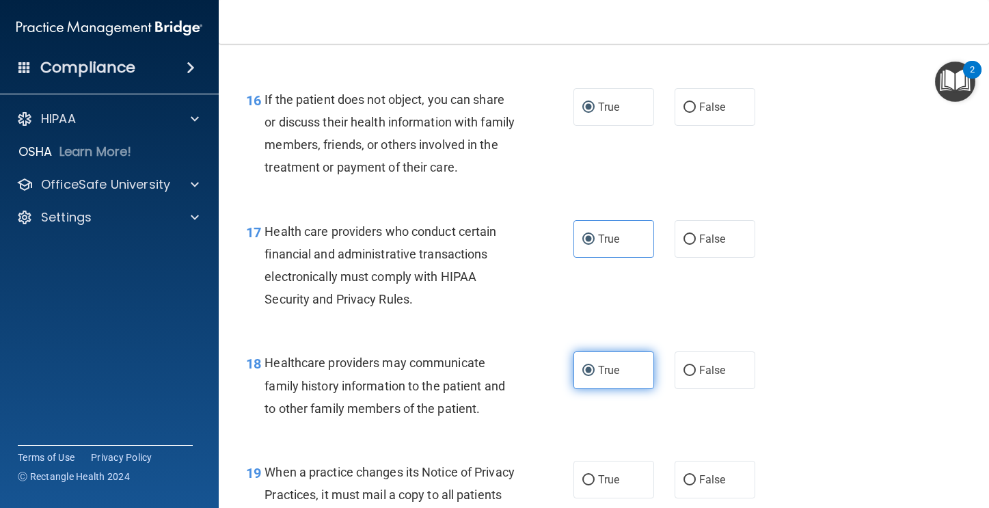
scroll to position [2046, 0]
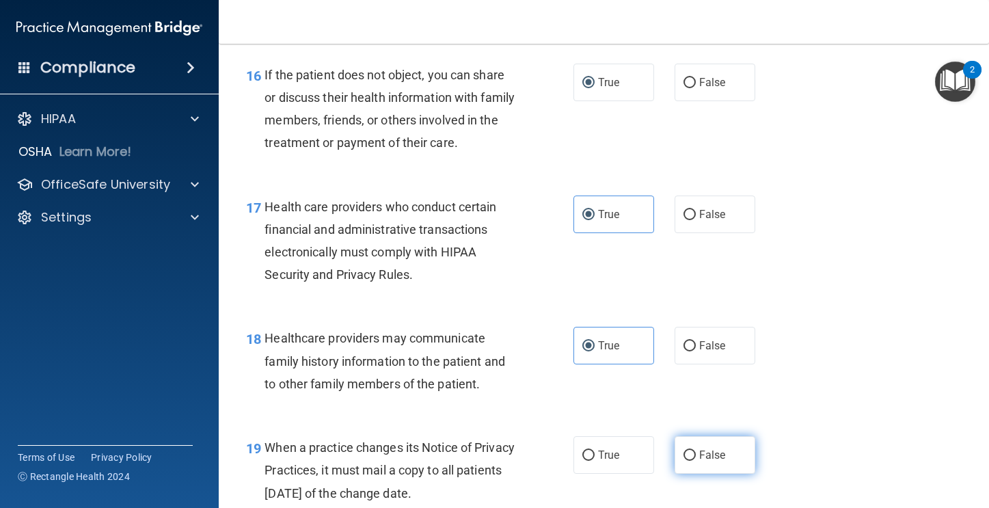
click at [675, 446] on label "False" at bounding box center [715, 455] width 81 height 38
click at [684, 451] on input "False" at bounding box center [690, 456] width 12 height 10
radio input "true"
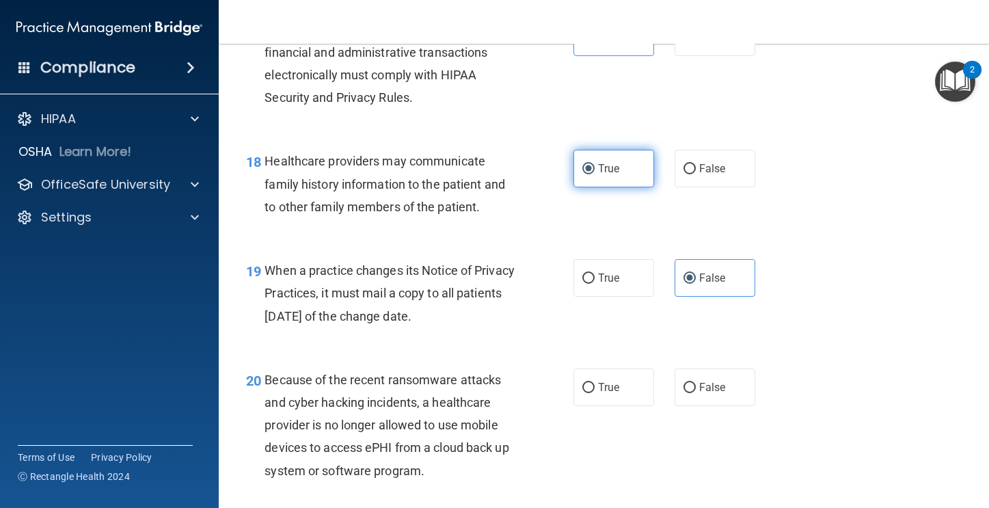
scroll to position [2243, 0]
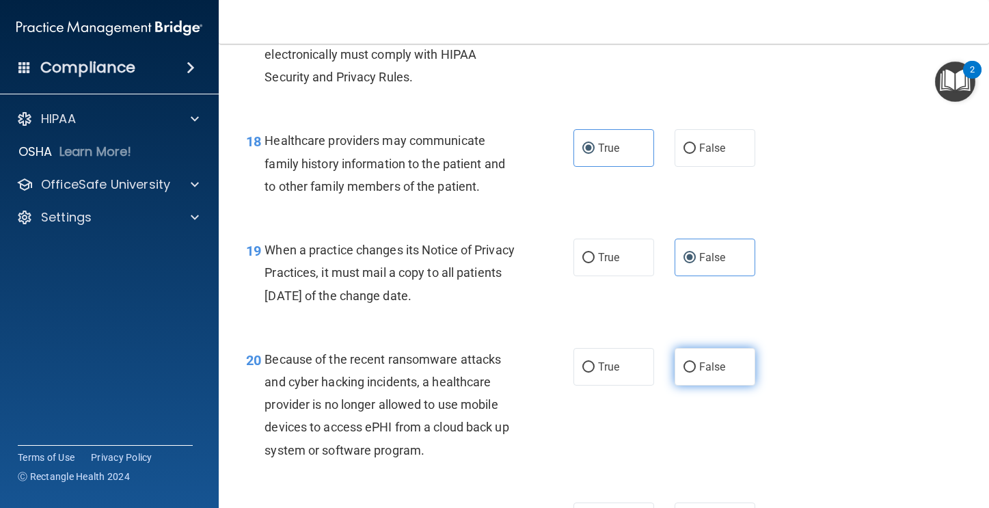
click at [699, 365] on span "False" at bounding box center [712, 366] width 27 height 13
click at [694, 365] on input "False" at bounding box center [690, 367] width 12 height 10
radio input "true"
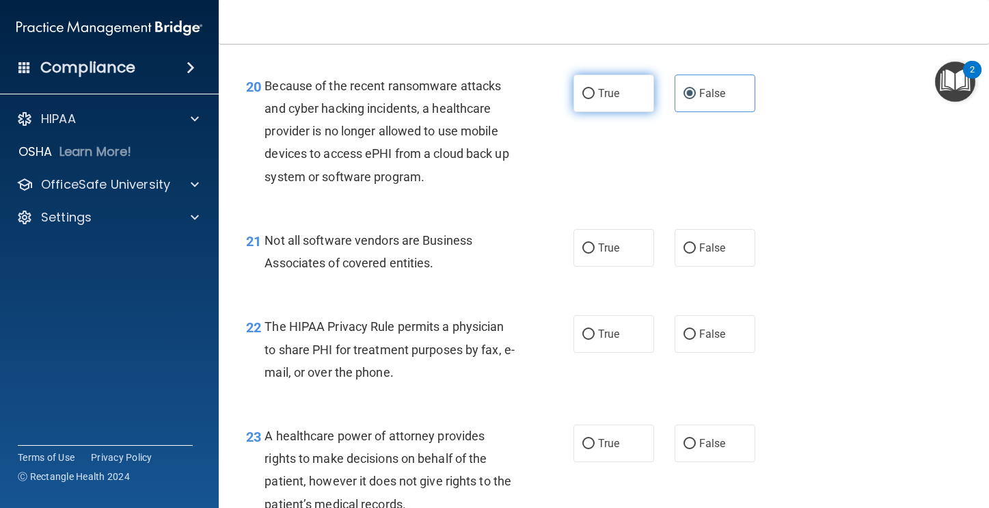
scroll to position [2548, 0]
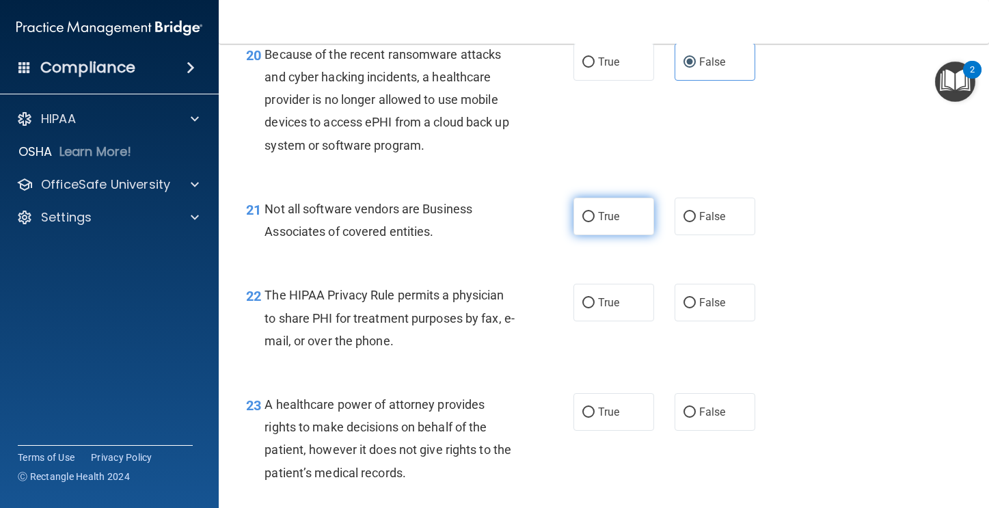
click at [584, 226] on label "True" at bounding box center [614, 217] width 81 height 38
click at [584, 222] on input "True" at bounding box center [589, 217] width 12 height 10
radio input "true"
click at [576, 317] on label "True" at bounding box center [614, 303] width 81 height 38
click at [583, 308] on input "True" at bounding box center [589, 303] width 12 height 10
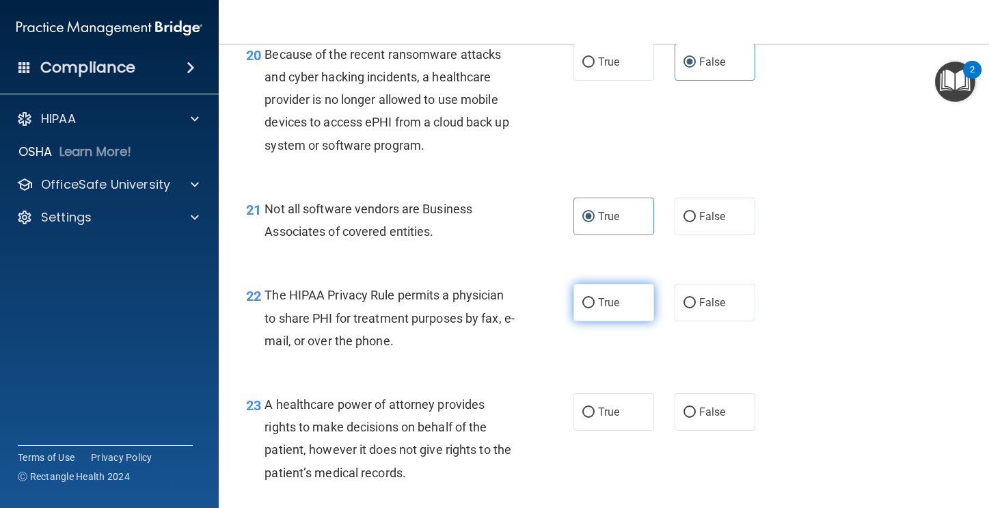
radio input "true"
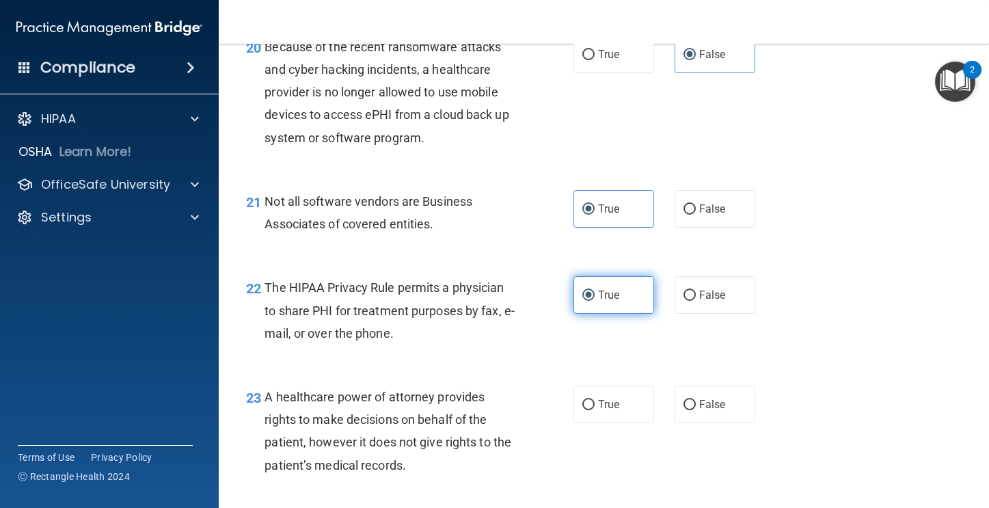
scroll to position [2574, 0]
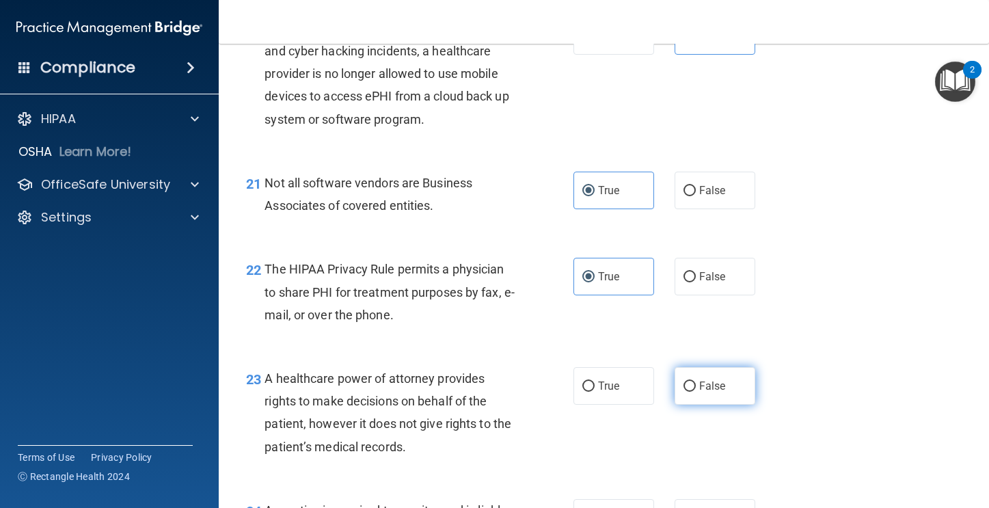
click at [684, 388] on input "False" at bounding box center [690, 387] width 12 height 10
radio input "true"
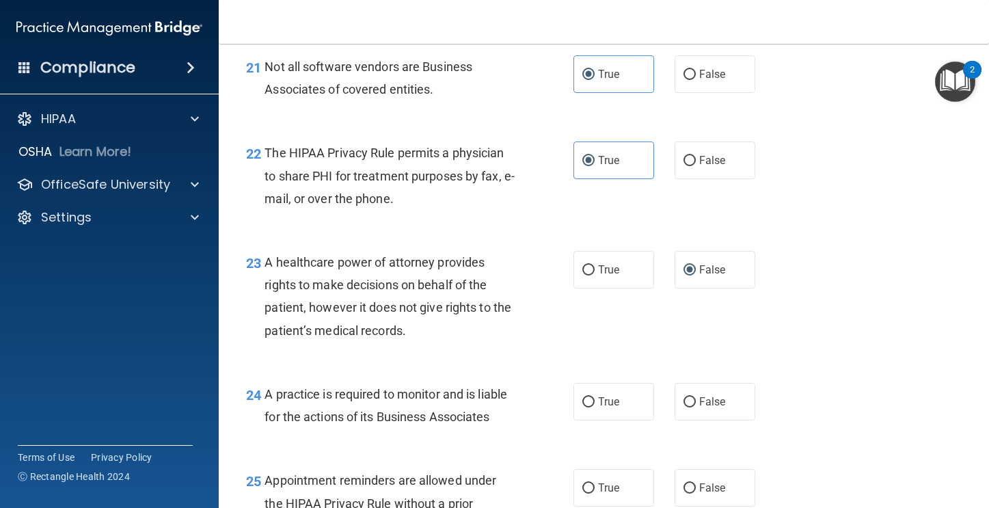
scroll to position [2693, 0]
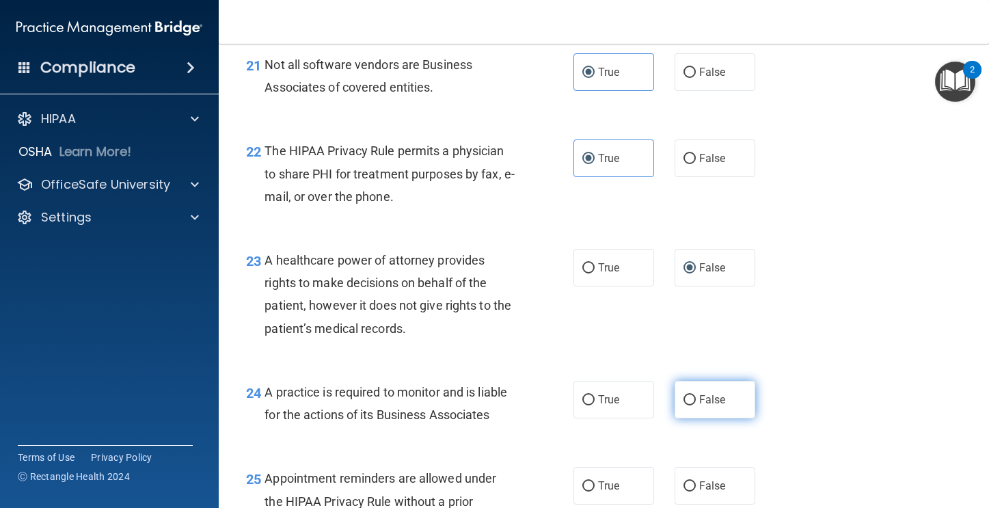
click at [693, 389] on label "False" at bounding box center [715, 400] width 81 height 38
click at [693, 395] on input "False" at bounding box center [690, 400] width 12 height 10
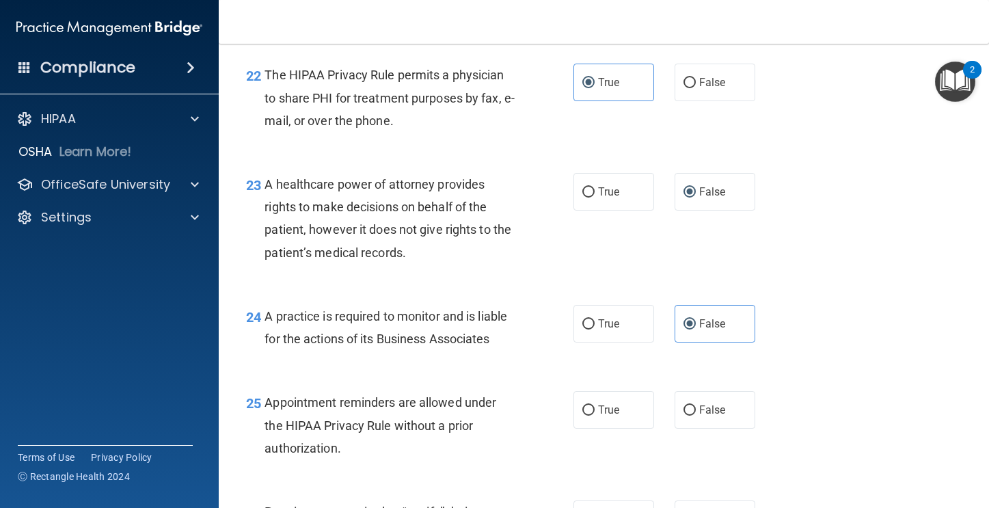
scroll to position [2771, 0]
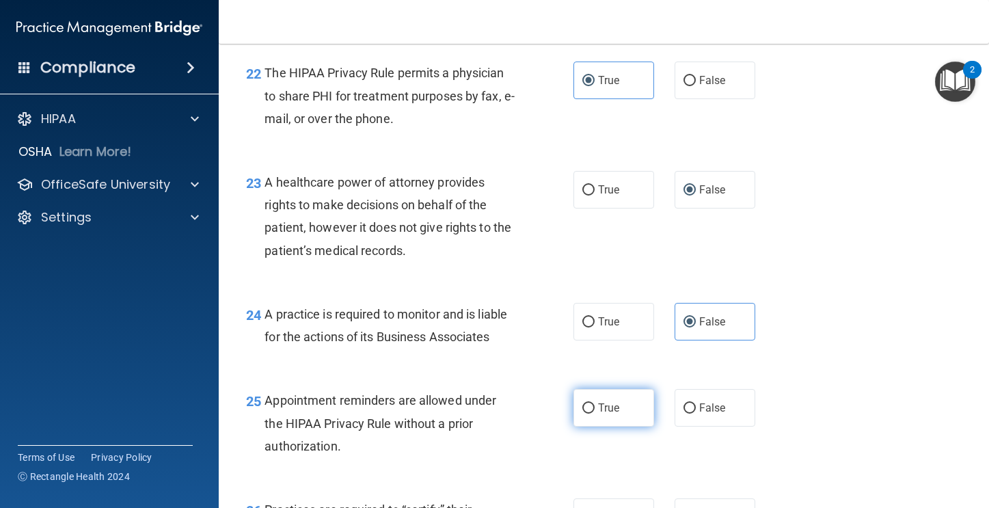
click at [599, 418] on label "True" at bounding box center [614, 408] width 81 height 38
click at [595, 414] on input "True" at bounding box center [589, 408] width 12 height 10
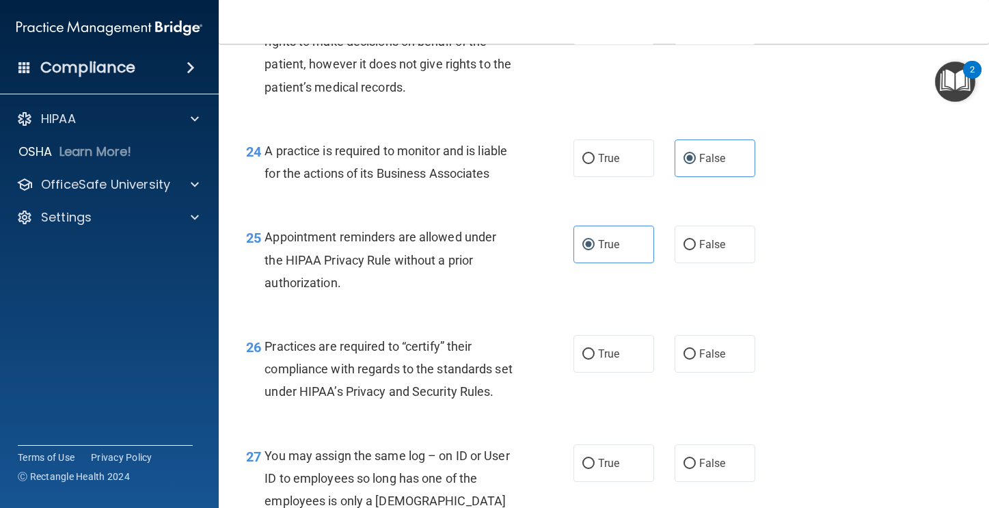
scroll to position [2948, 0]
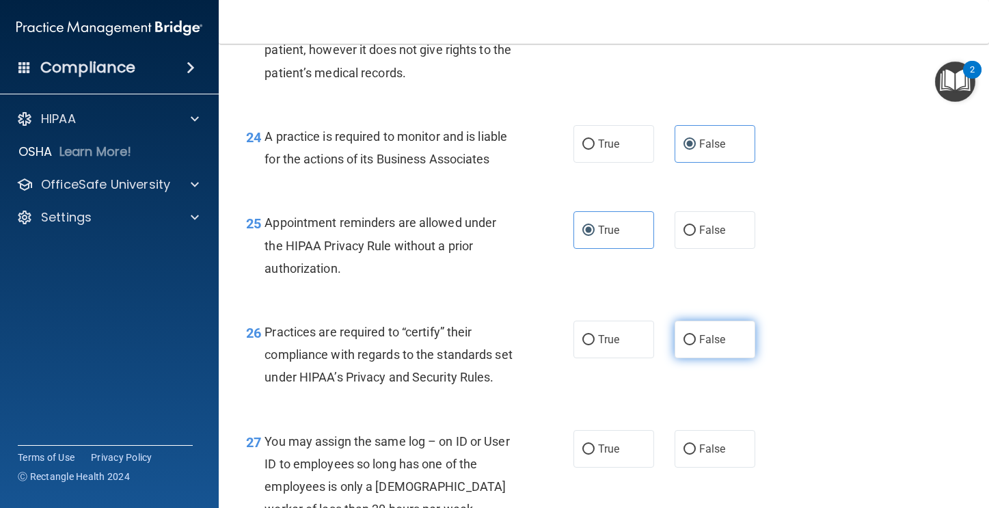
click at [689, 343] on input "False" at bounding box center [690, 340] width 12 height 10
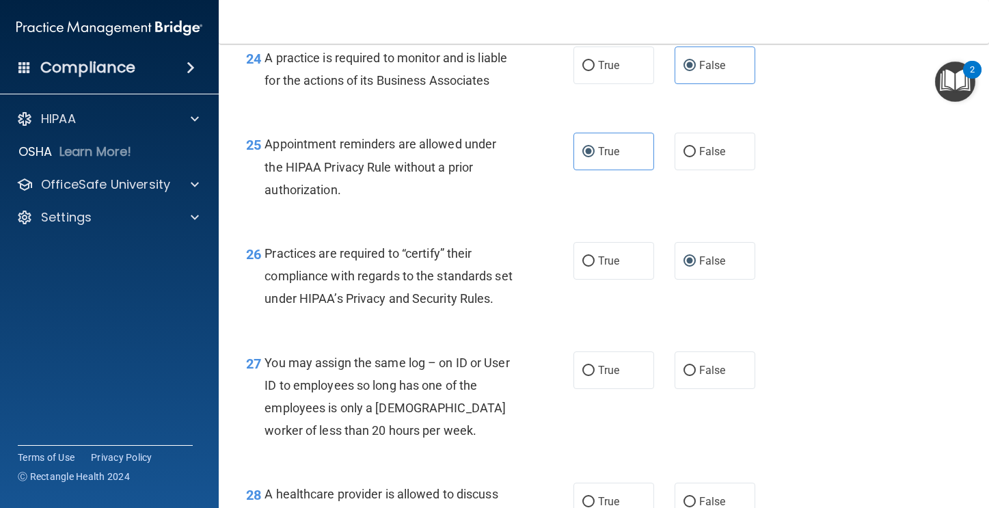
scroll to position [3050, 0]
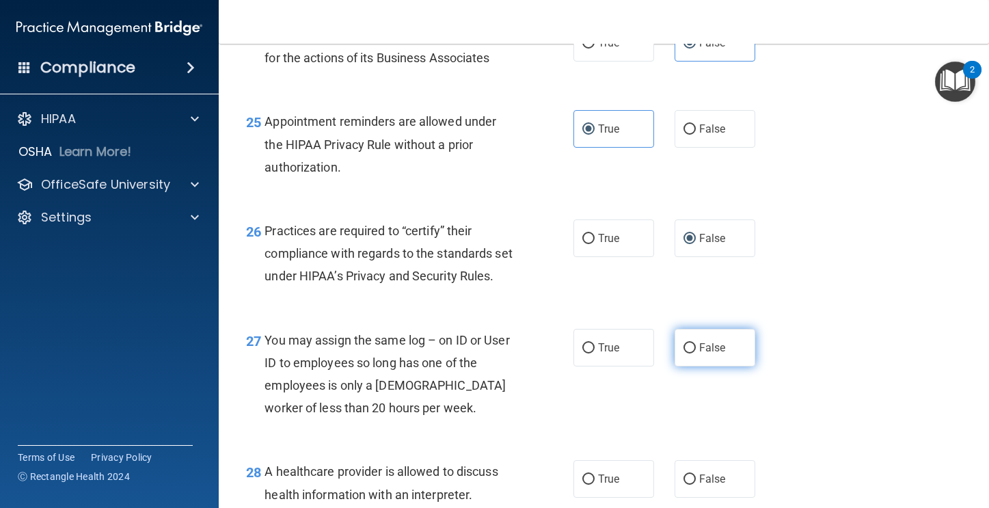
click at [677, 366] on label "False" at bounding box center [715, 348] width 81 height 38
click at [684, 354] on input "False" at bounding box center [690, 348] width 12 height 10
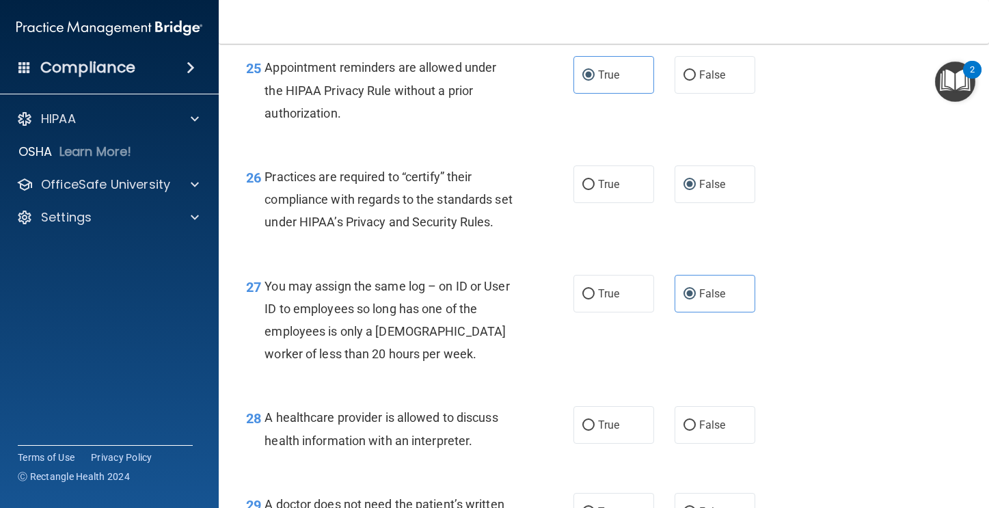
scroll to position [3116, 0]
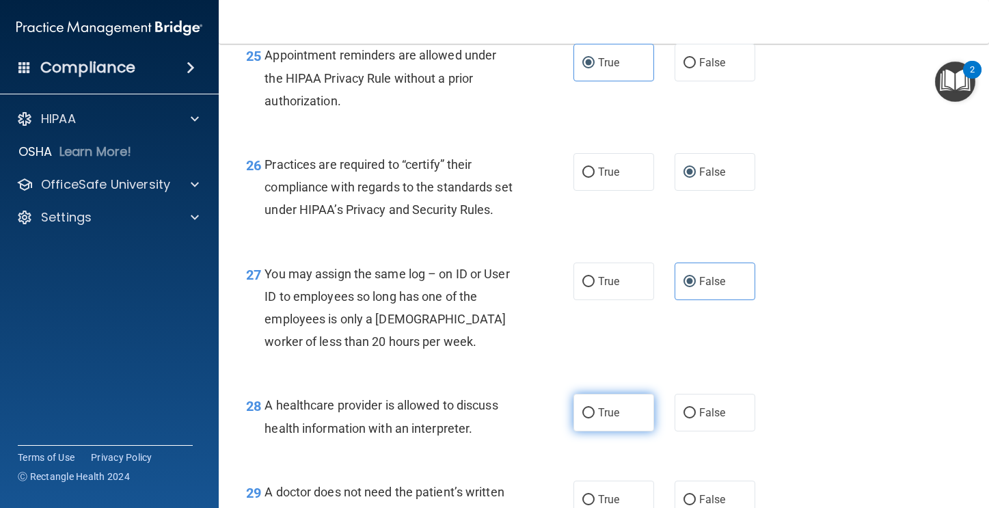
click at [602, 419] on span "True" at bounding box center [608, 412] width 21 height 13
click at [595, 418] on input "True" at bounding box center [589, 413] width 12 height 10
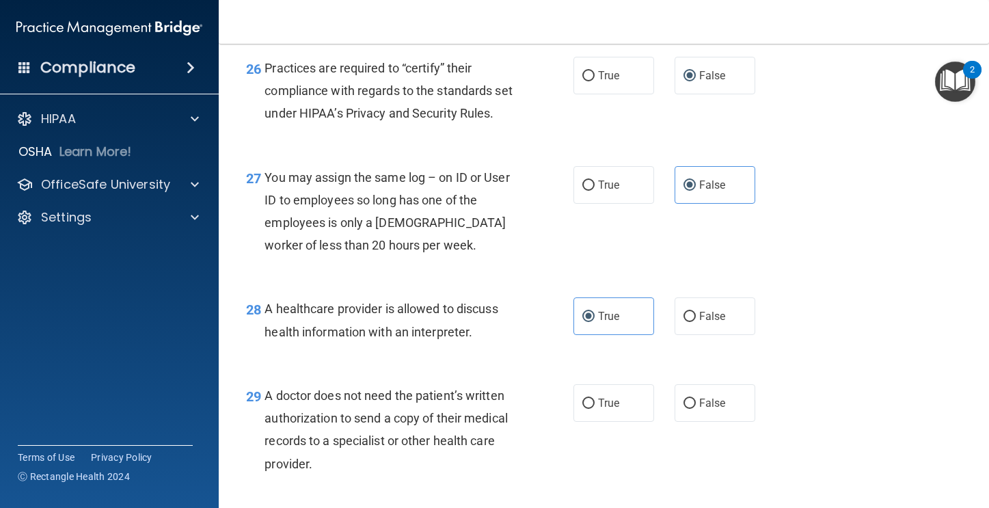
scroll to position [3337, 0]
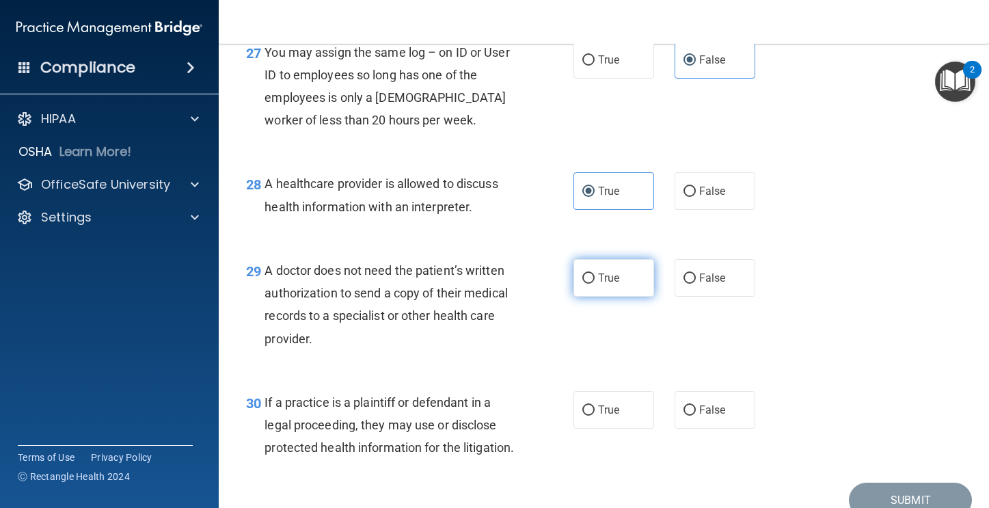
click at [589, 297] on label "True" at bounding box center [614, 278] width 81 height 38
click at [589, 284] on input "True" at bounding box center [589, 279] width 12 height 10
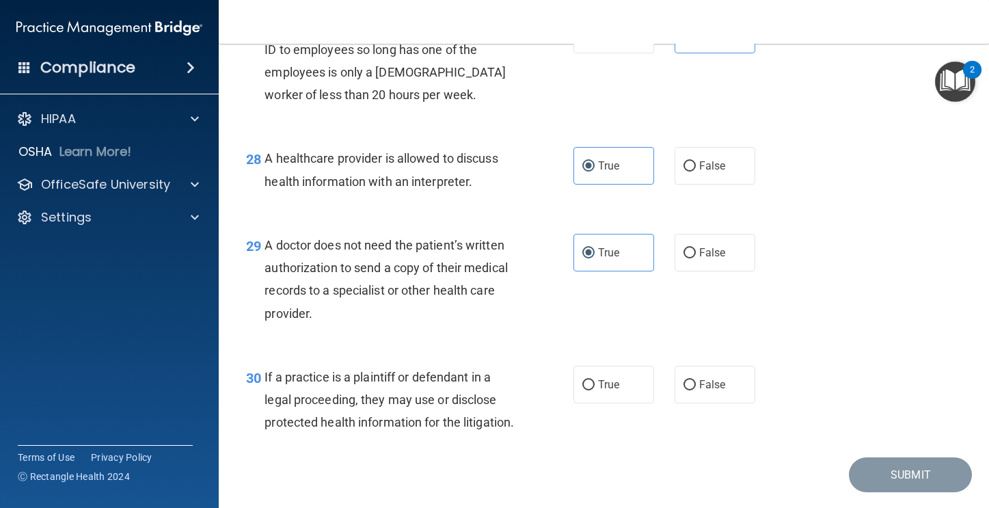
scroll to position [3364, 0]
click at [604, 390] on span "True" at bounding box center [608, 383] width 21 height 13
click at [595, 389] on input "True" at bounding box center [589, 384] width 12 height 10
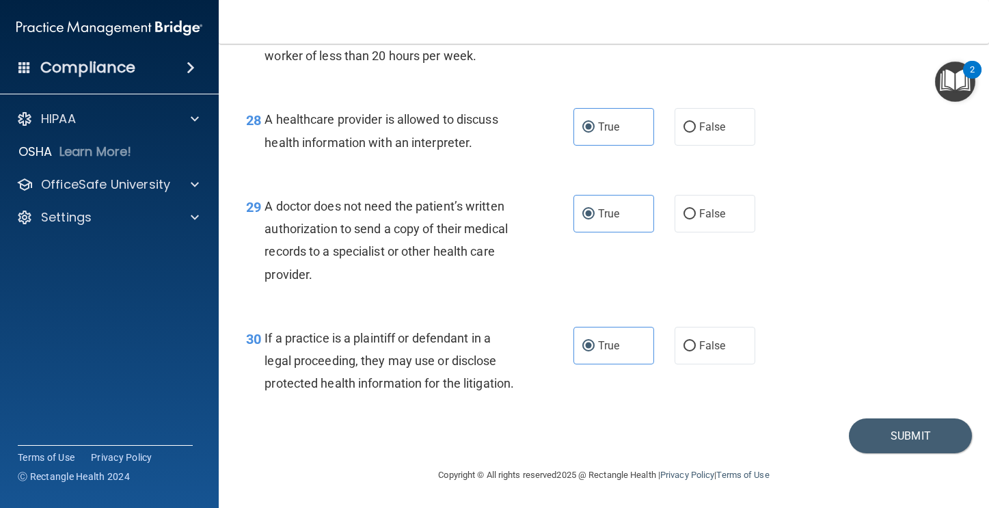
scroll to position [3447, 0]
click at [855, 440] on button "Submit" at bounding box center [910, 435] width 123 height 35
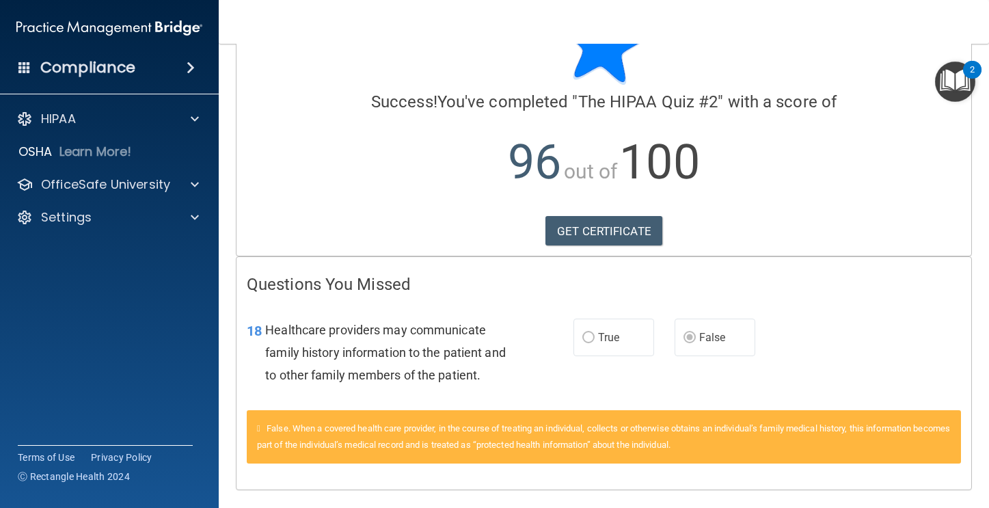
scroll to position [103, 0]
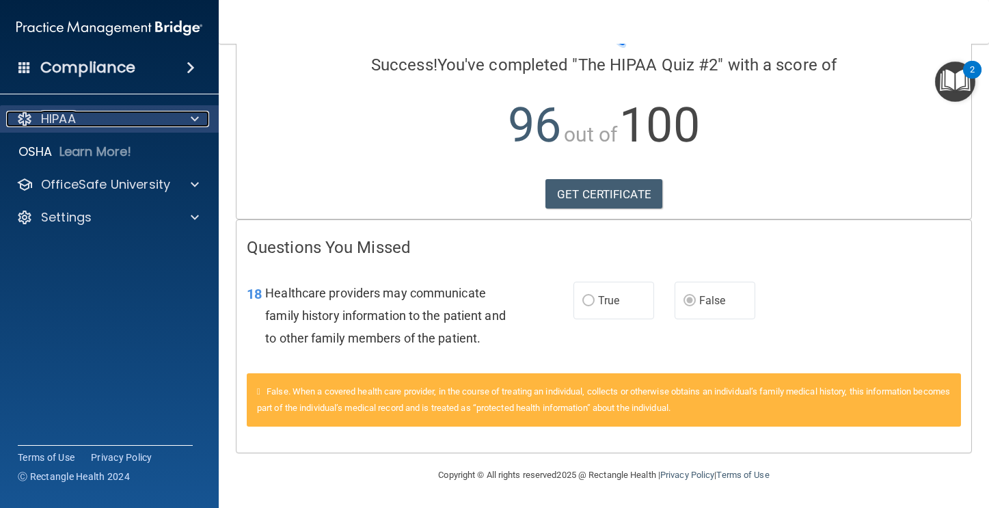
click at [119, 120] on div "HIPAA" at bounding box center [91, 119] width 170 height 16
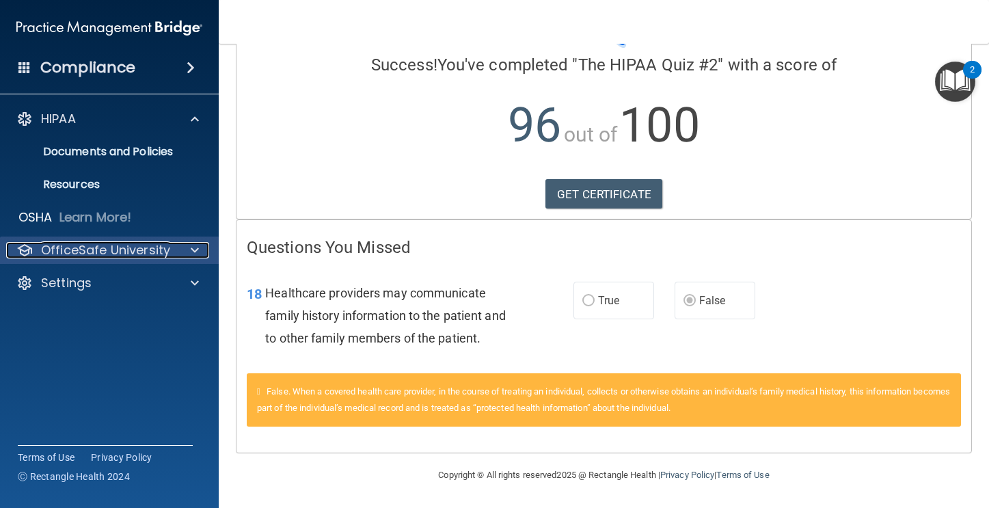
click at [126, 243] on p "OfficeSafe University" at bounding box center [105, 250] width 129 height 16
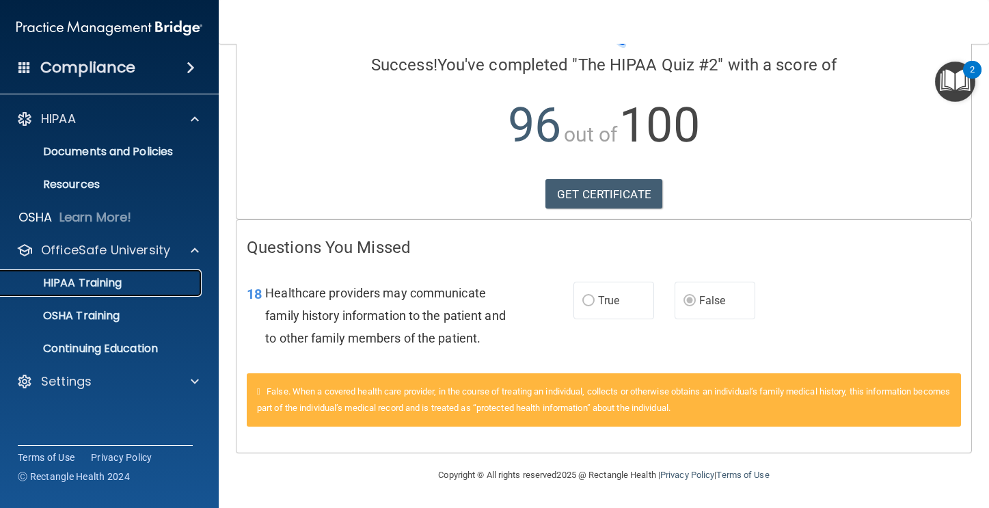
click at [139, 279] on div "HIPAA Training" at bounding box center [102, 283] width 187 height 14
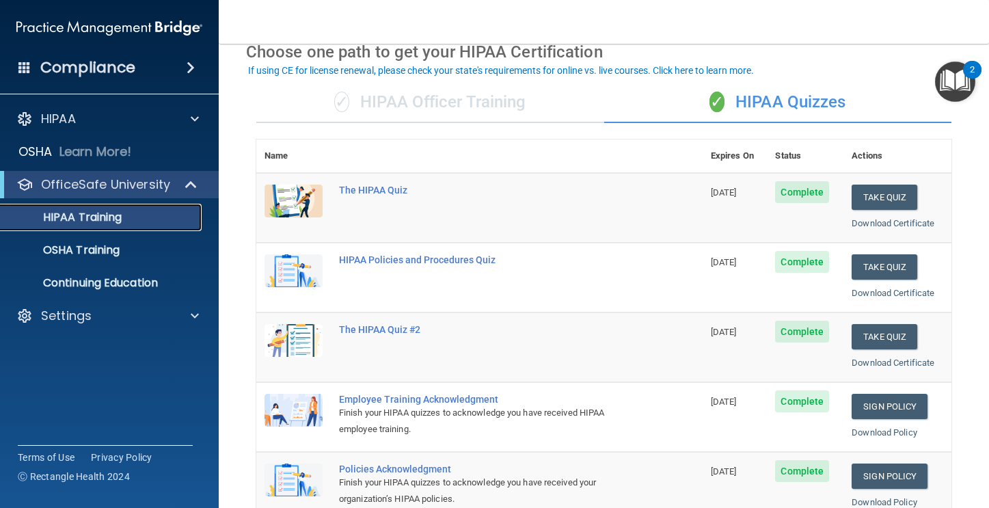
scroll to position [69, 0]
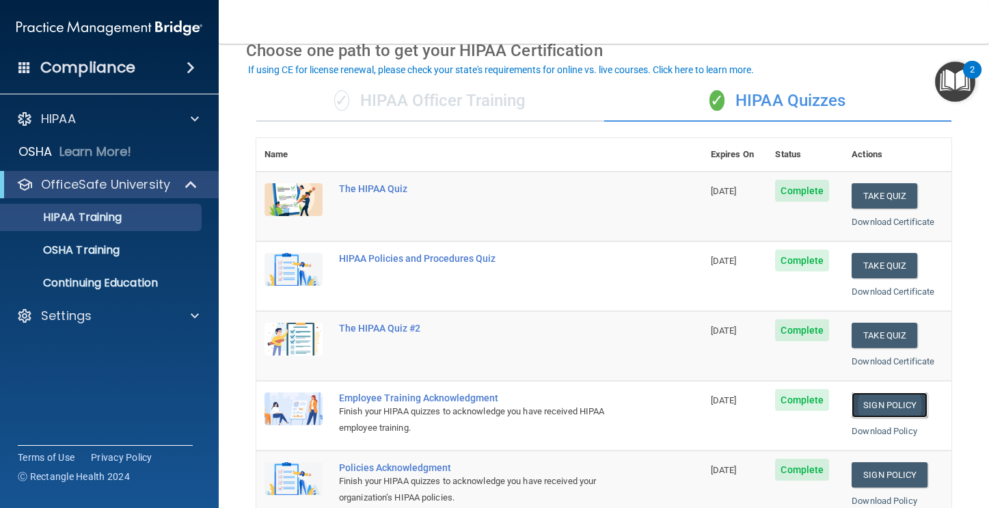
click at [887, 408] on link "Sign Policy" at bounding box center [890, 404] width 76 height 25
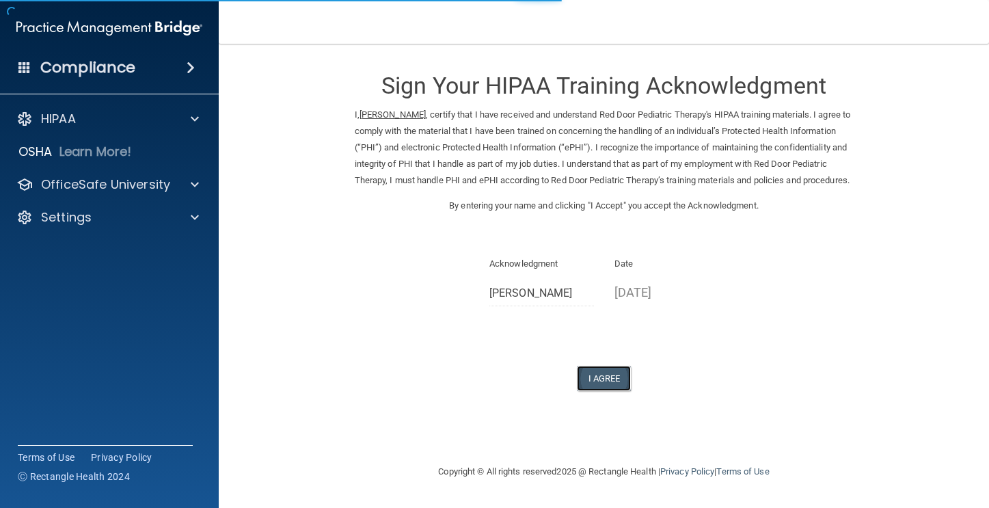
click at [619, 391] on button "I Agree" at bounding box center [604, 378] width 55 height 25
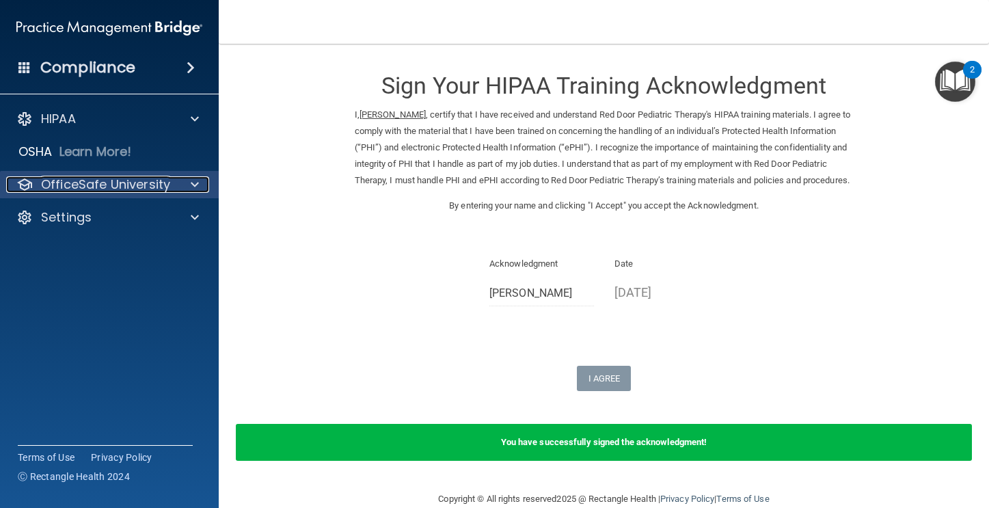
click at [96, 191] on p "OfficeSafe University" at bounding box center [105, 184] width 129 height 16
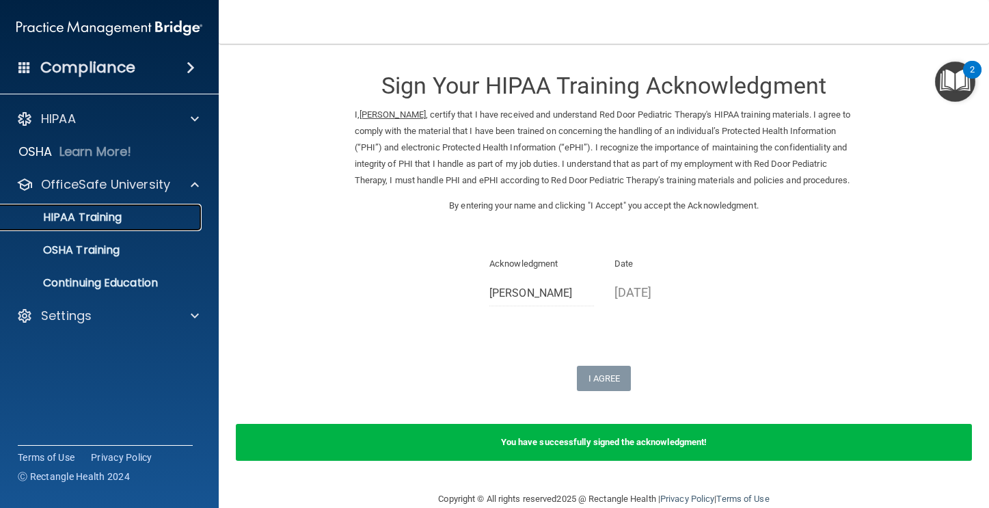
click at [112, 226] on link "HIPAA Training" at bounding box center [93, 217] width 215 height 27
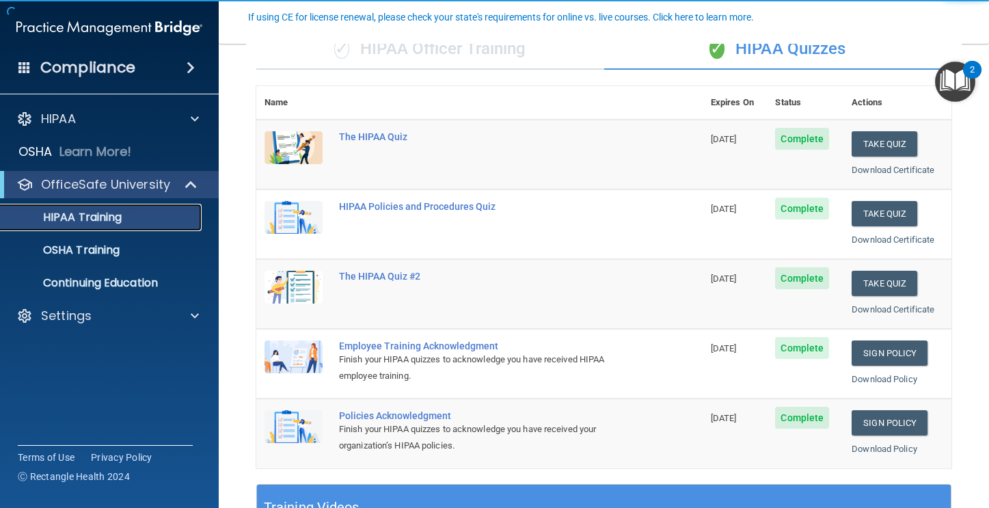
scroll to position [122, 0]
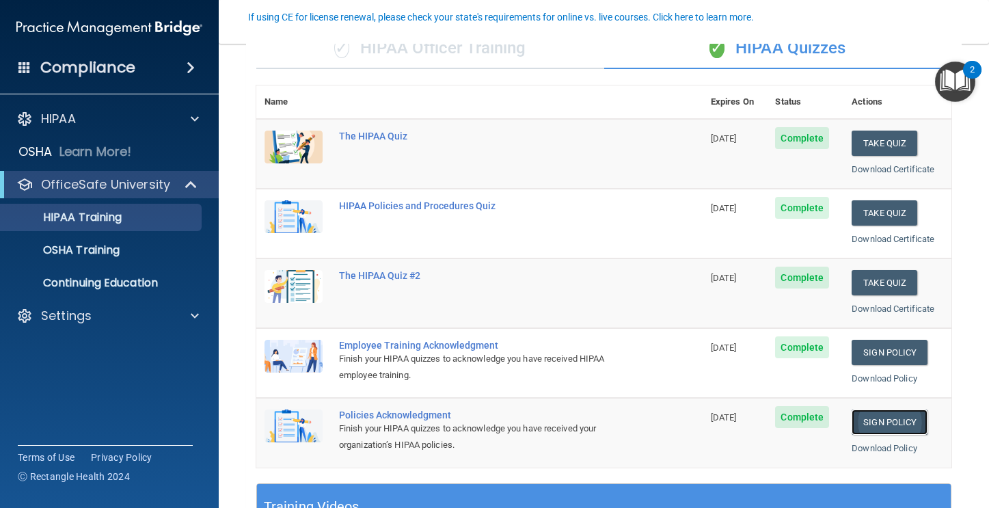
click at [883, 427] on link "Sign Policy" at bounding box center [890, 422] width 76 height 25
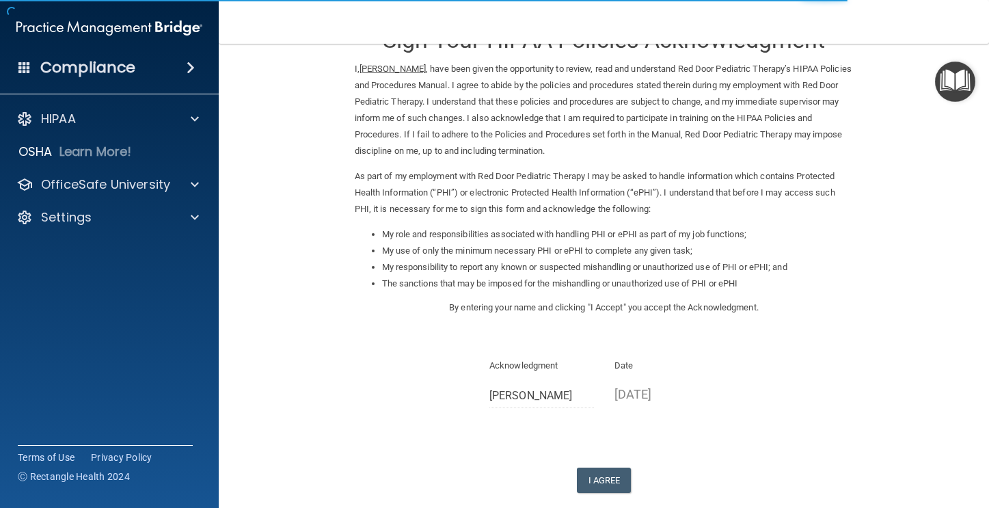
scroll to position [118, 0]
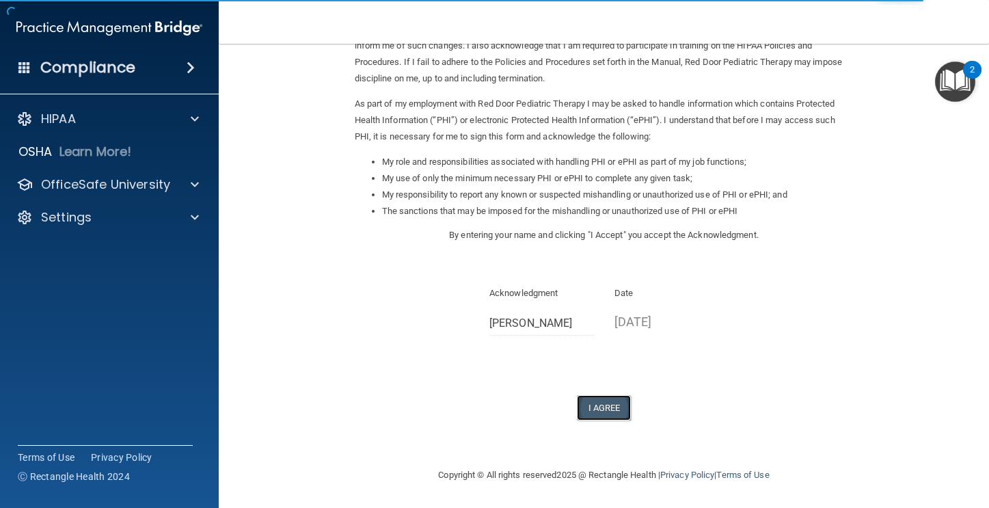
click at [605, 407] on button "I Agree" at bounding box center [604, 407] width 55 height 25
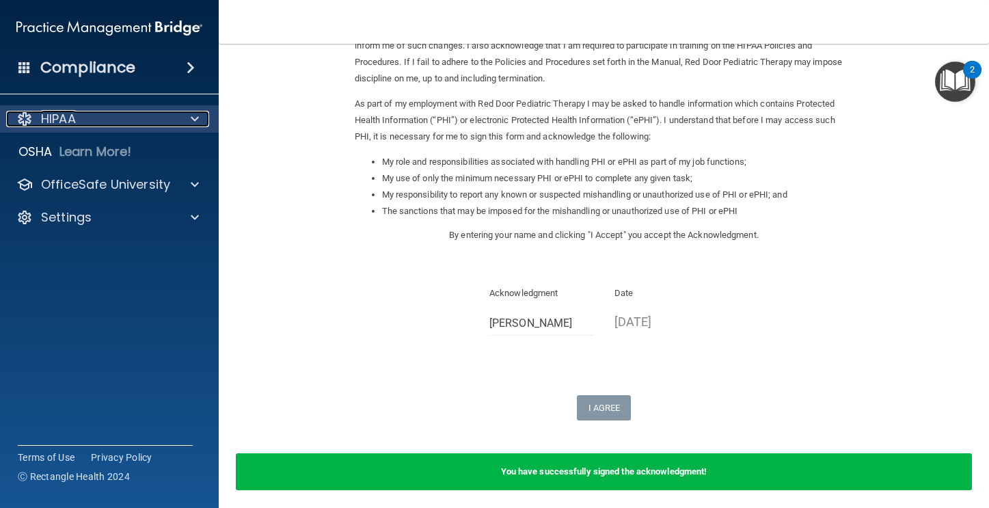
click at [90, 118] on div "HIPAA" at bounding box center [91, 119] width 170 height 16
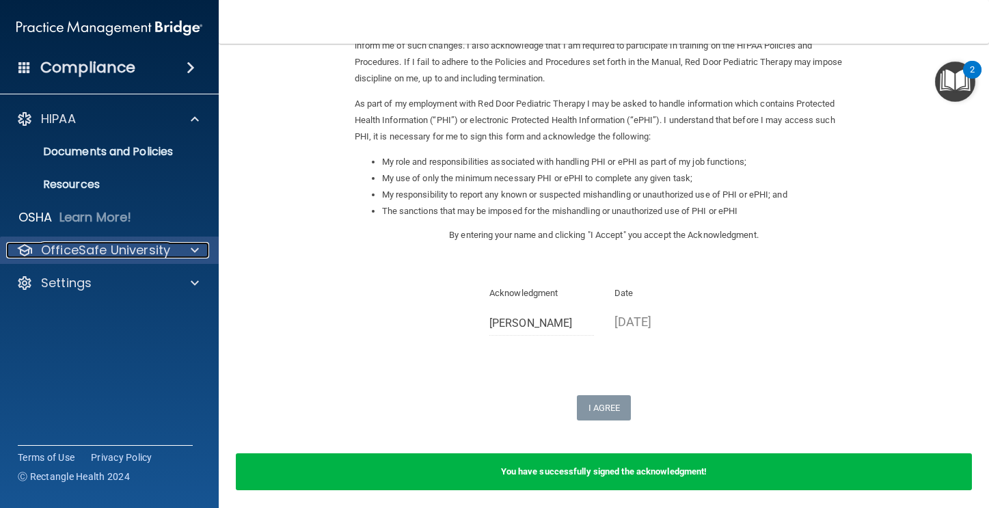
click at [120, 247] on p "OfficeSafe University" at bounding box center [105, 250] width 129 height 16
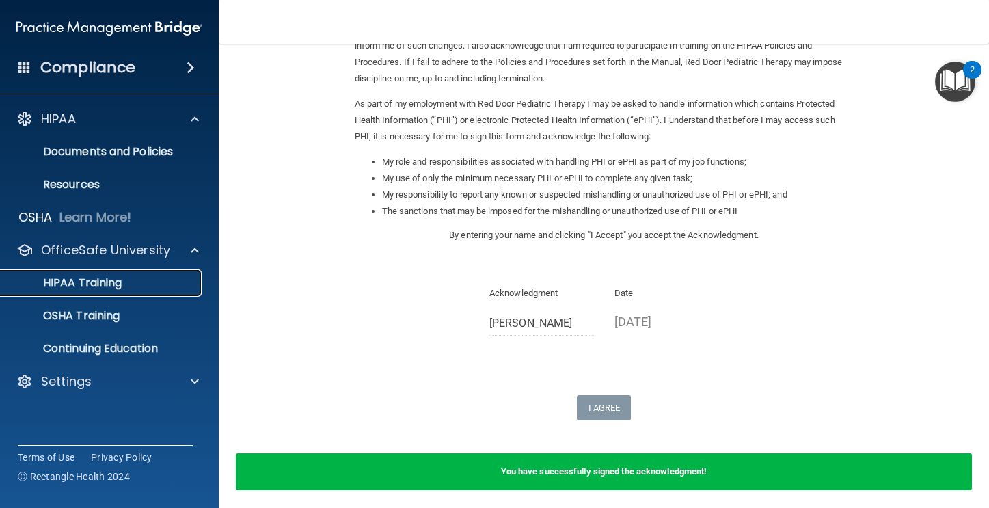
click at [113, 276] on p "HIPAA Training" at bounding box center [65, 283] width 113 height 14
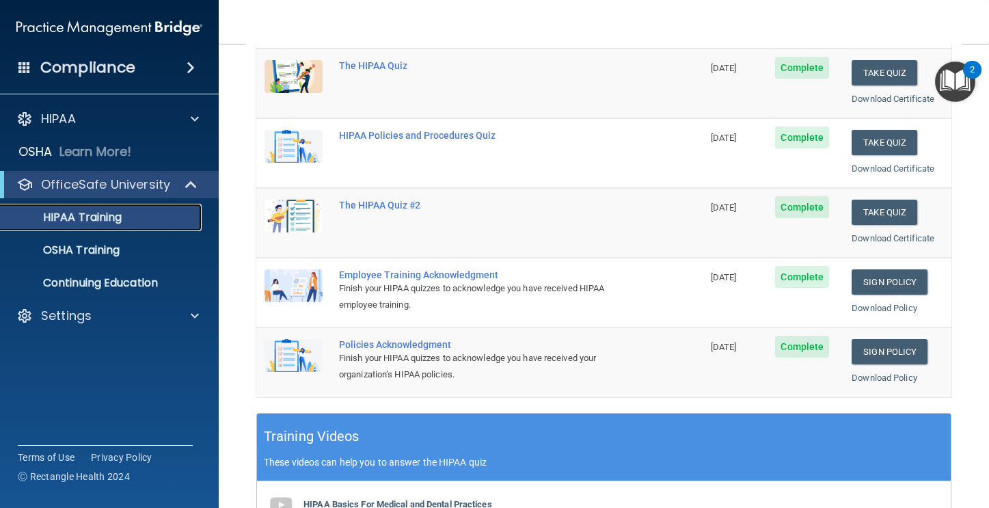
scroll to position [137, 0]
